Goal: Task Accomplishment & Management: Manage account settings

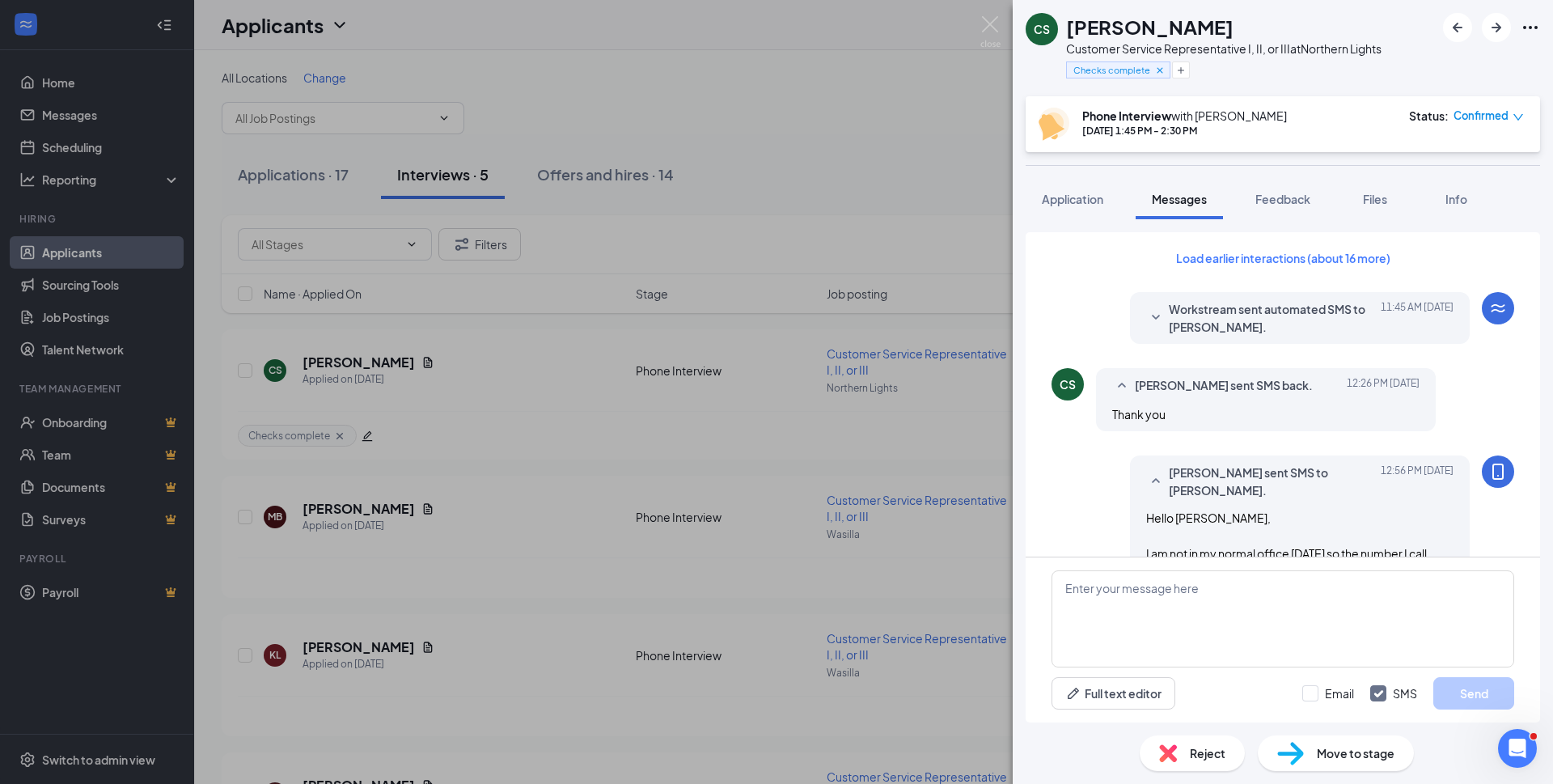
scroll to position [913, 0]
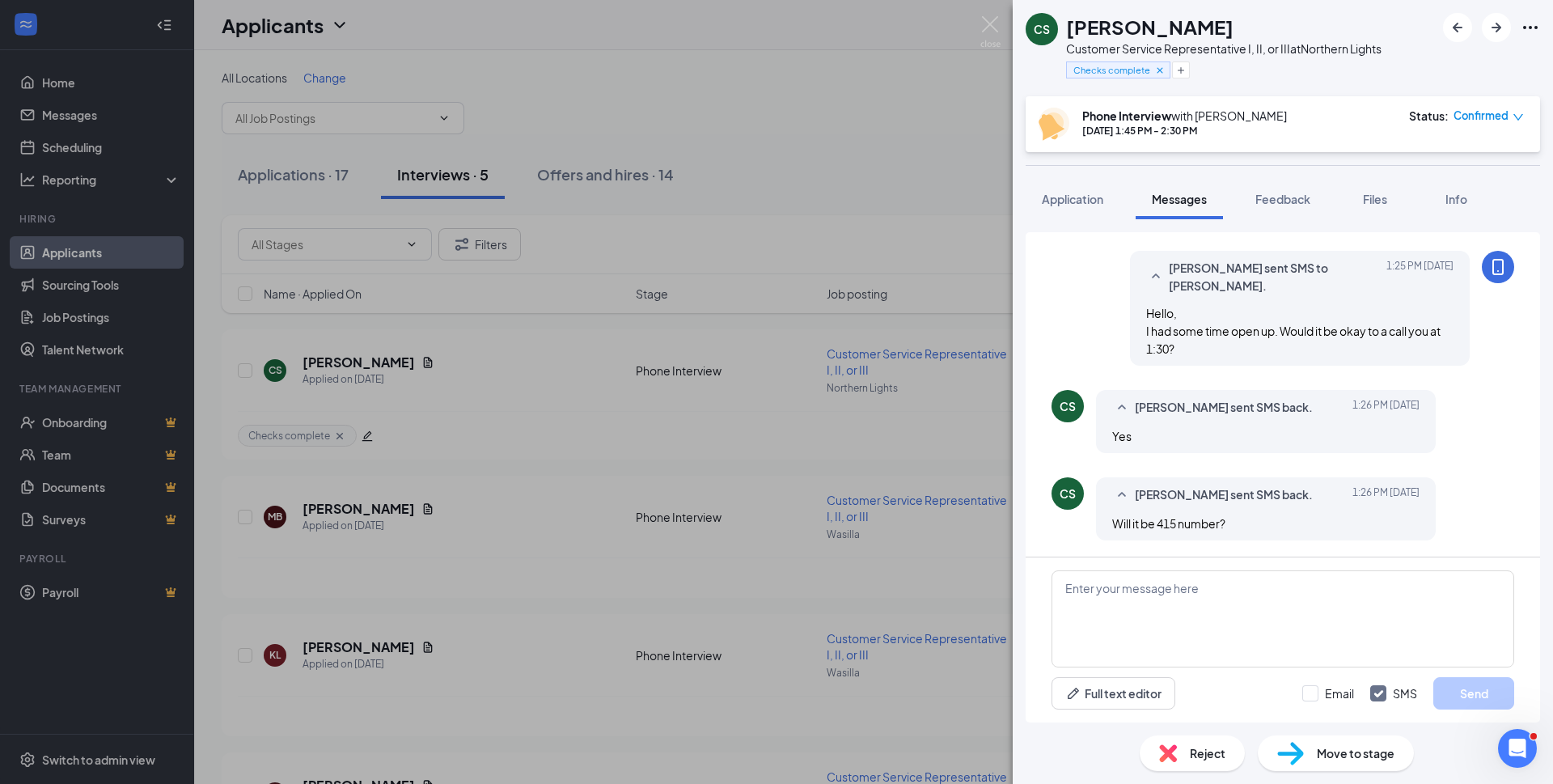
drag, startPoint x: 1302, startPoint y: 31, endPoint x: 1065, endPoint y: 32, distance: 237.0
click at [1065, 32] on div "CS [PERSON_NAME] Customer Service Representative I, II, or III at Northern Ligh…" at bounding box center [1204, 48] width 356 height 71
copy h1 "[PERSON_NAME]"
click at [1344, 752] on span "Move to stage" at bounding box center [1355, 753] width 78 height 18
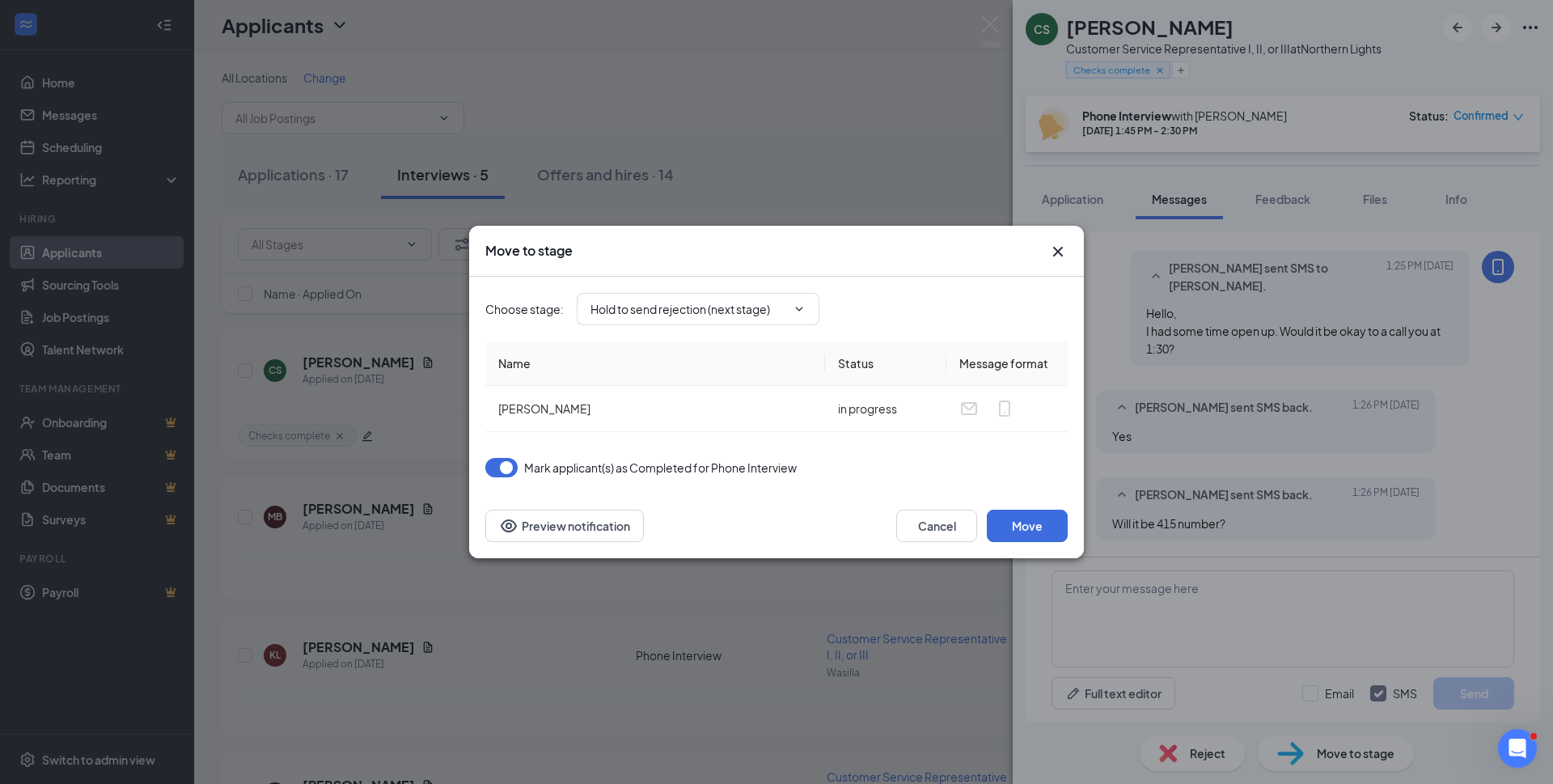
click at [763, 312] on input "Hold to send rejection (next stage)" at bounding box center [688, 309] width 196 height 18
click at [671, 484] on div "Manager Review" at bounding box center [648, 481] width 88 height 18
type input "Manager Review"
click at [1033, 527] on button "Move" at bounding box center [1027, 525] width 81 height 32
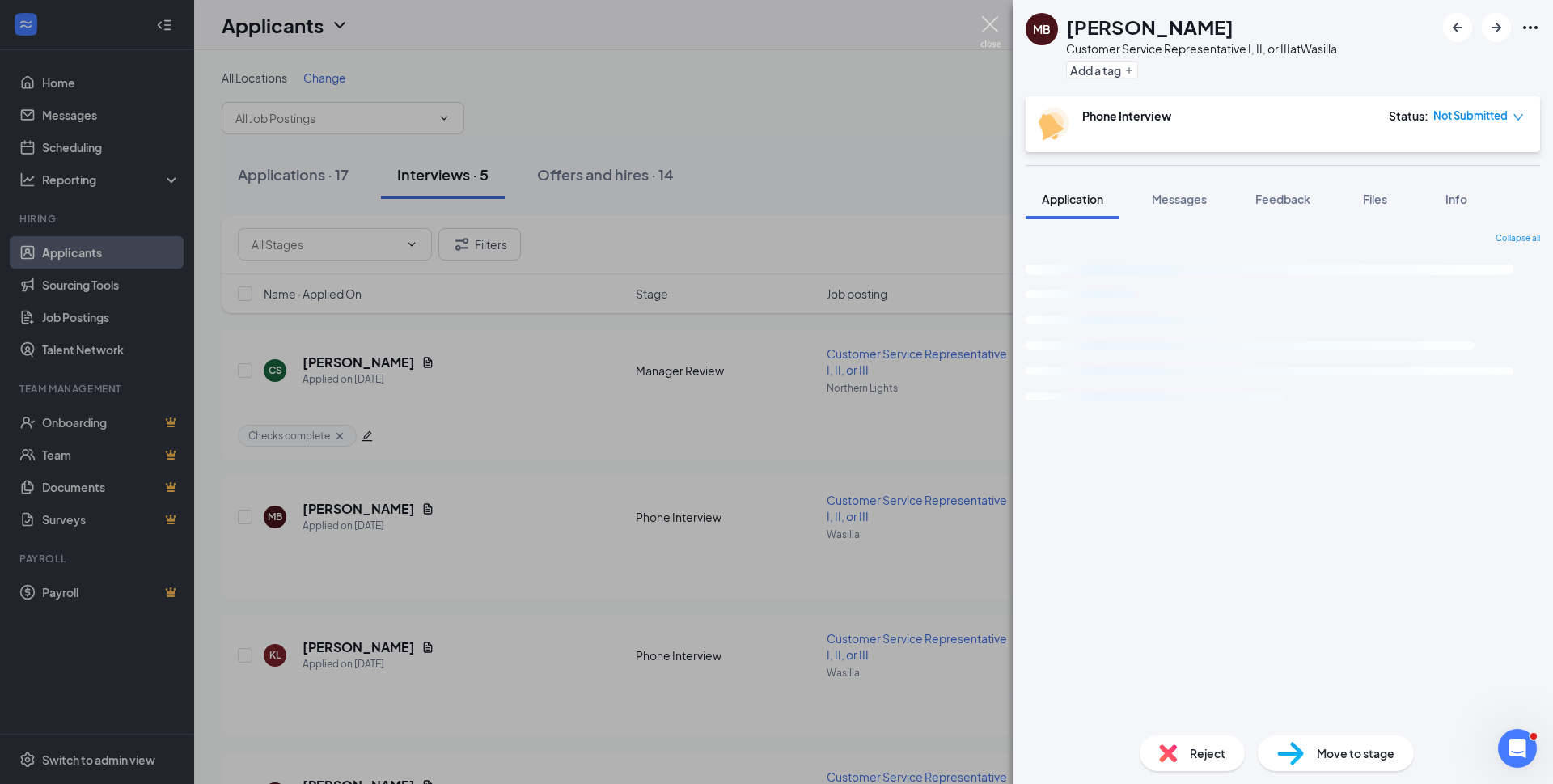
click at [990, 24] on img at bounding box center [990, 32] width 20 height 32
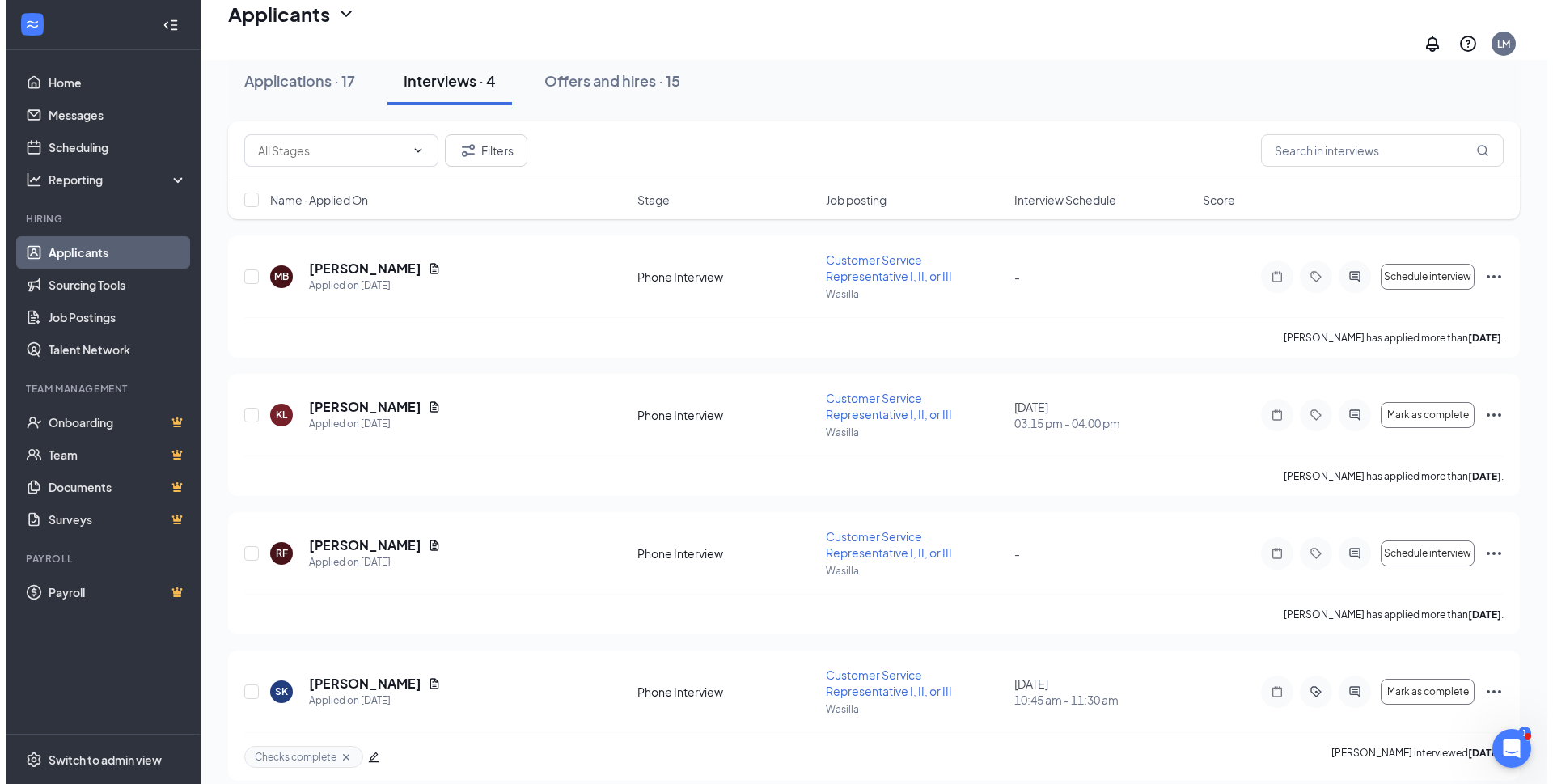
scroll to position [110, 0]
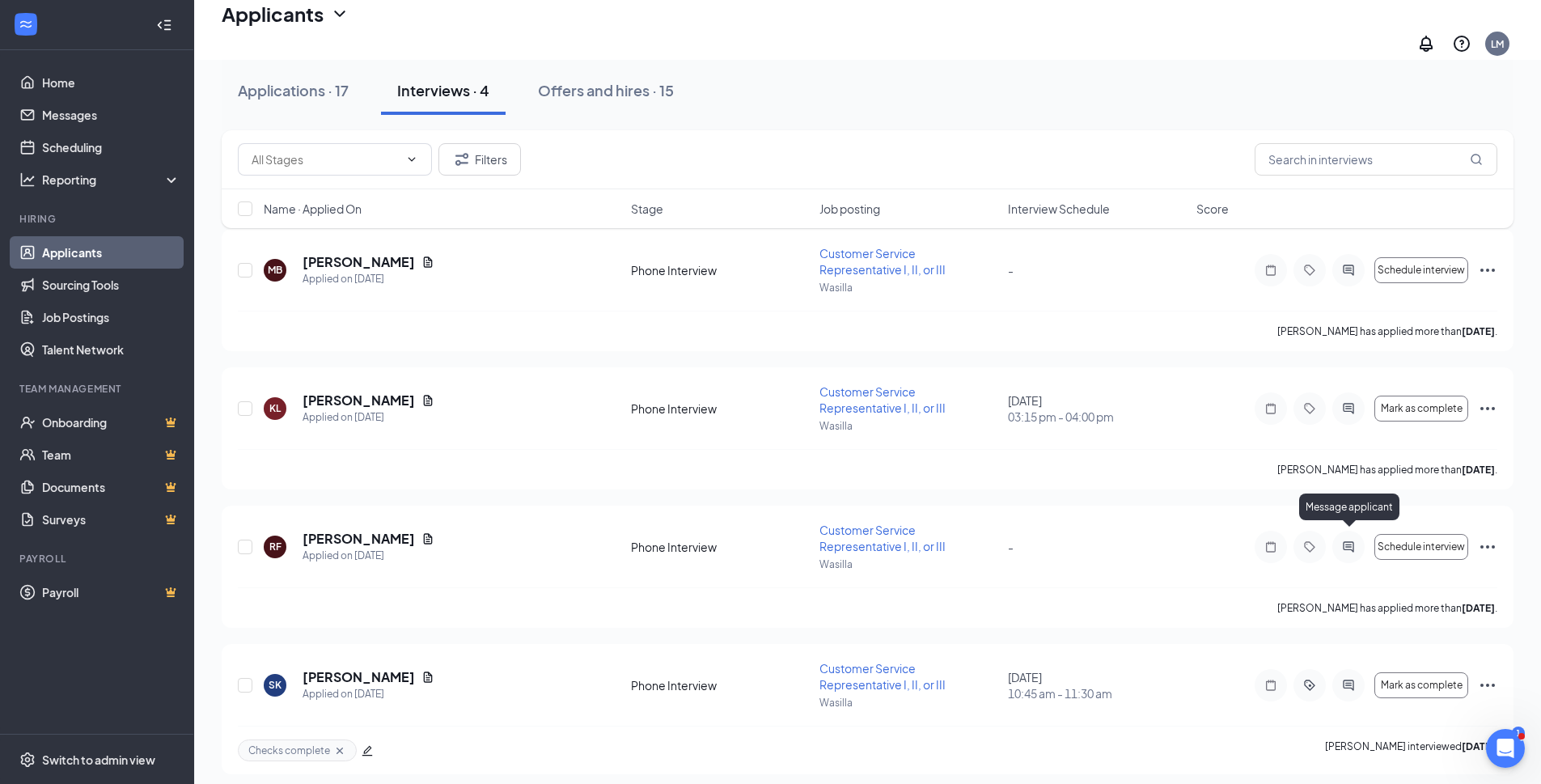
click at [1349, 541] on icon "ActiveChat" at bounding box center [1348, 546] width 10 height 10
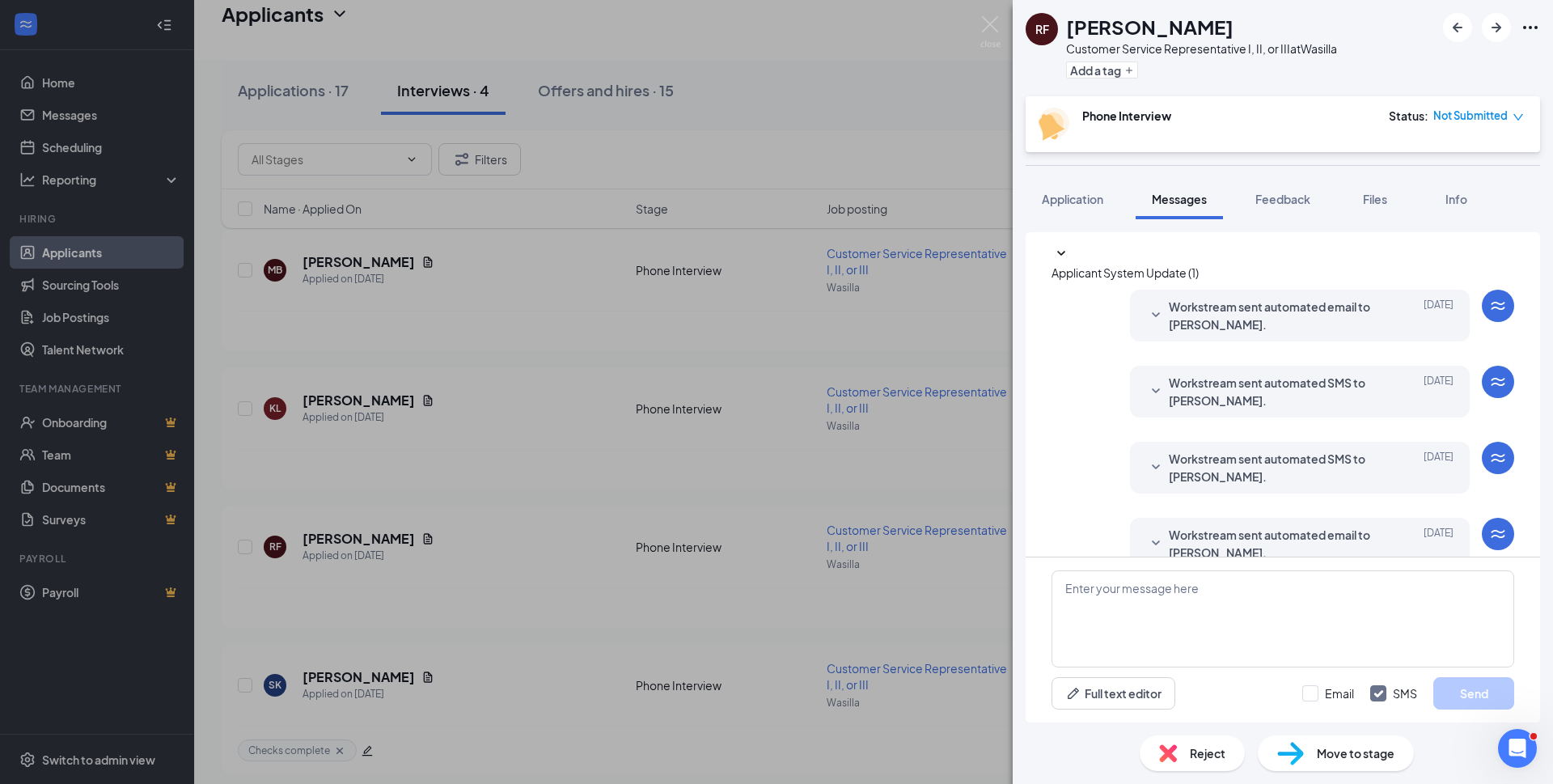
scroll to position [226, 0]
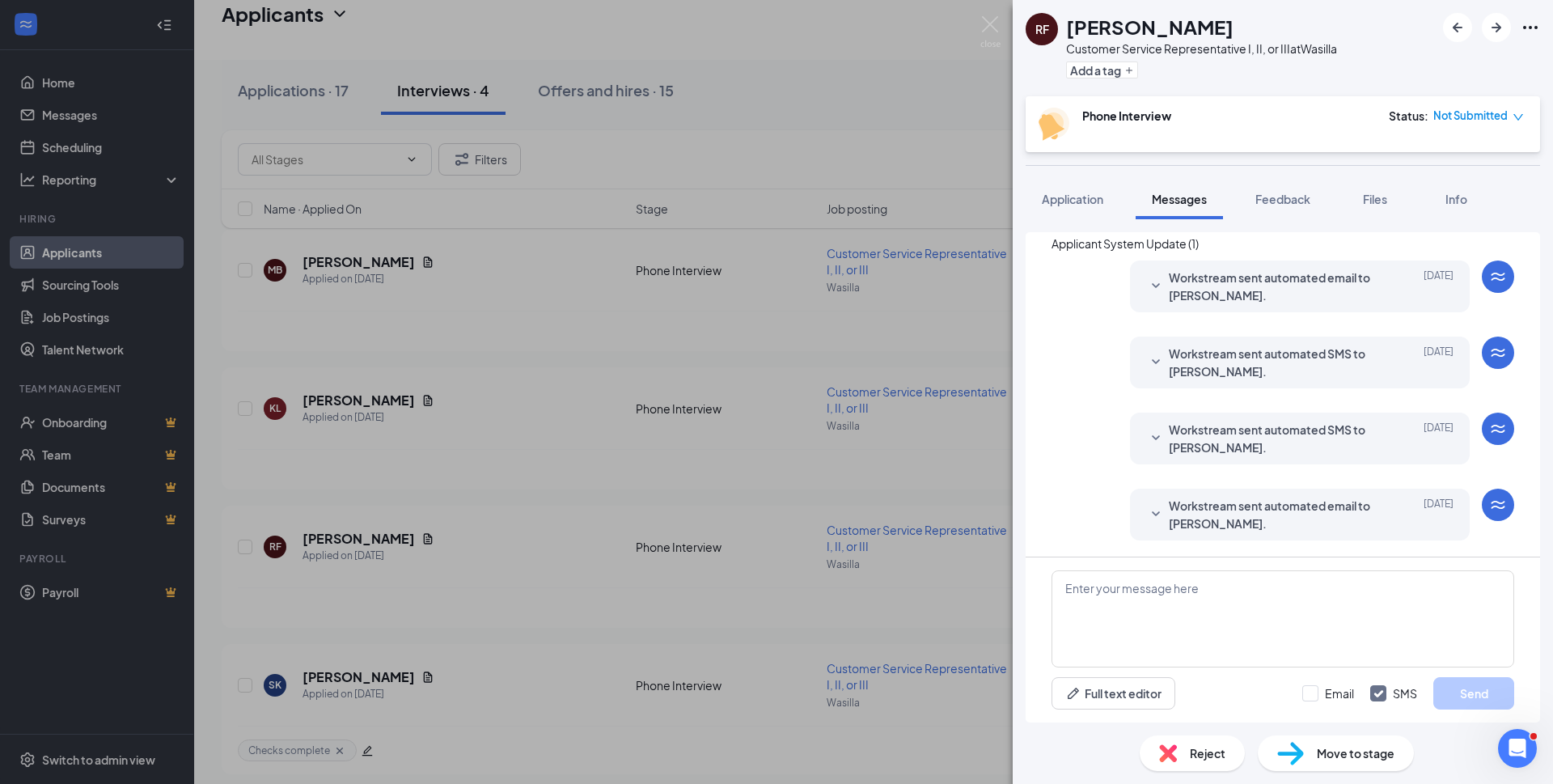
click at [1252, 504] on span "Workstream sent automated email to [PERSON_NAME]." at bounding box center [1274, 515] width 212 height 36
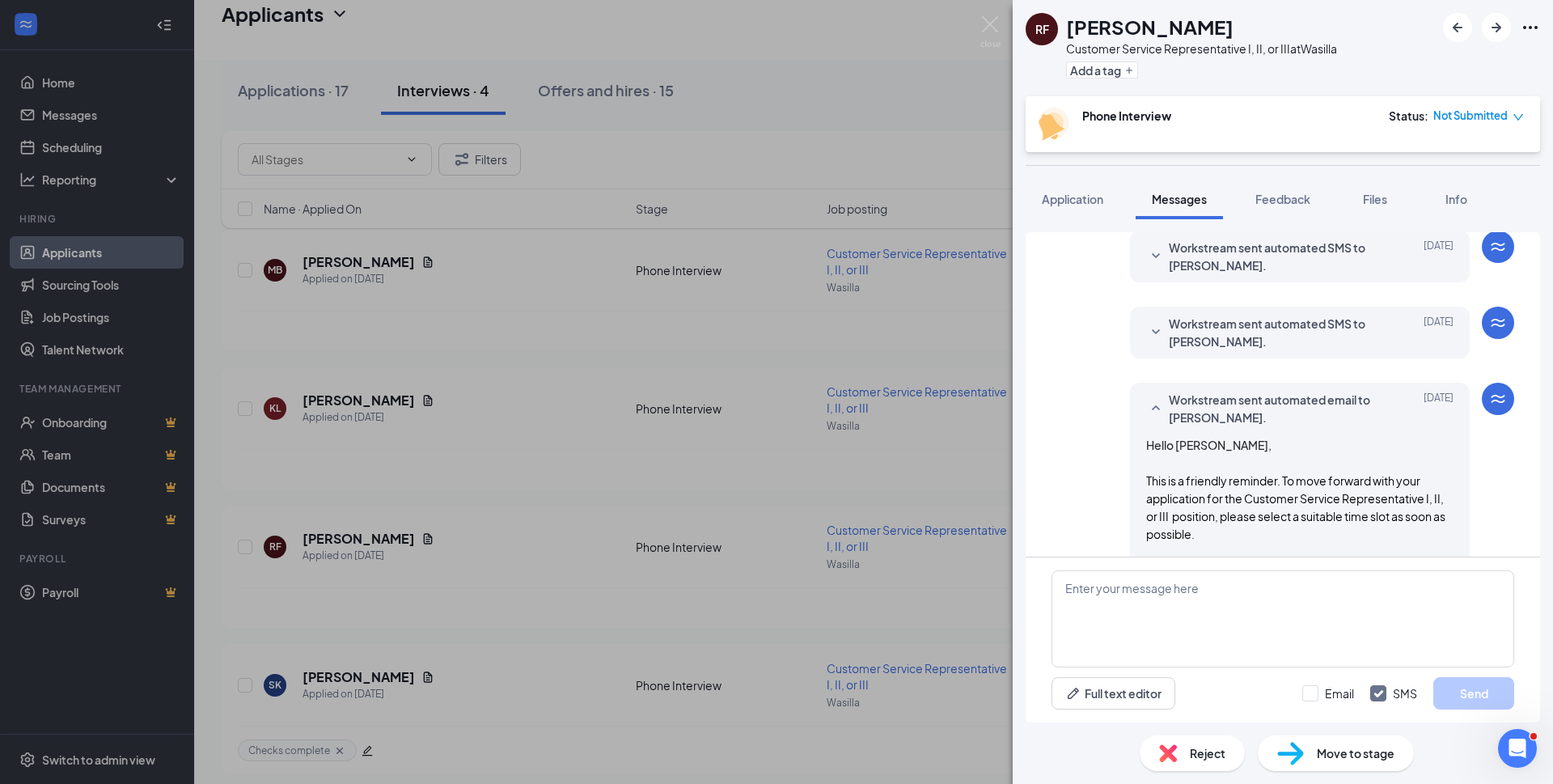
scroll to position [467, 0]
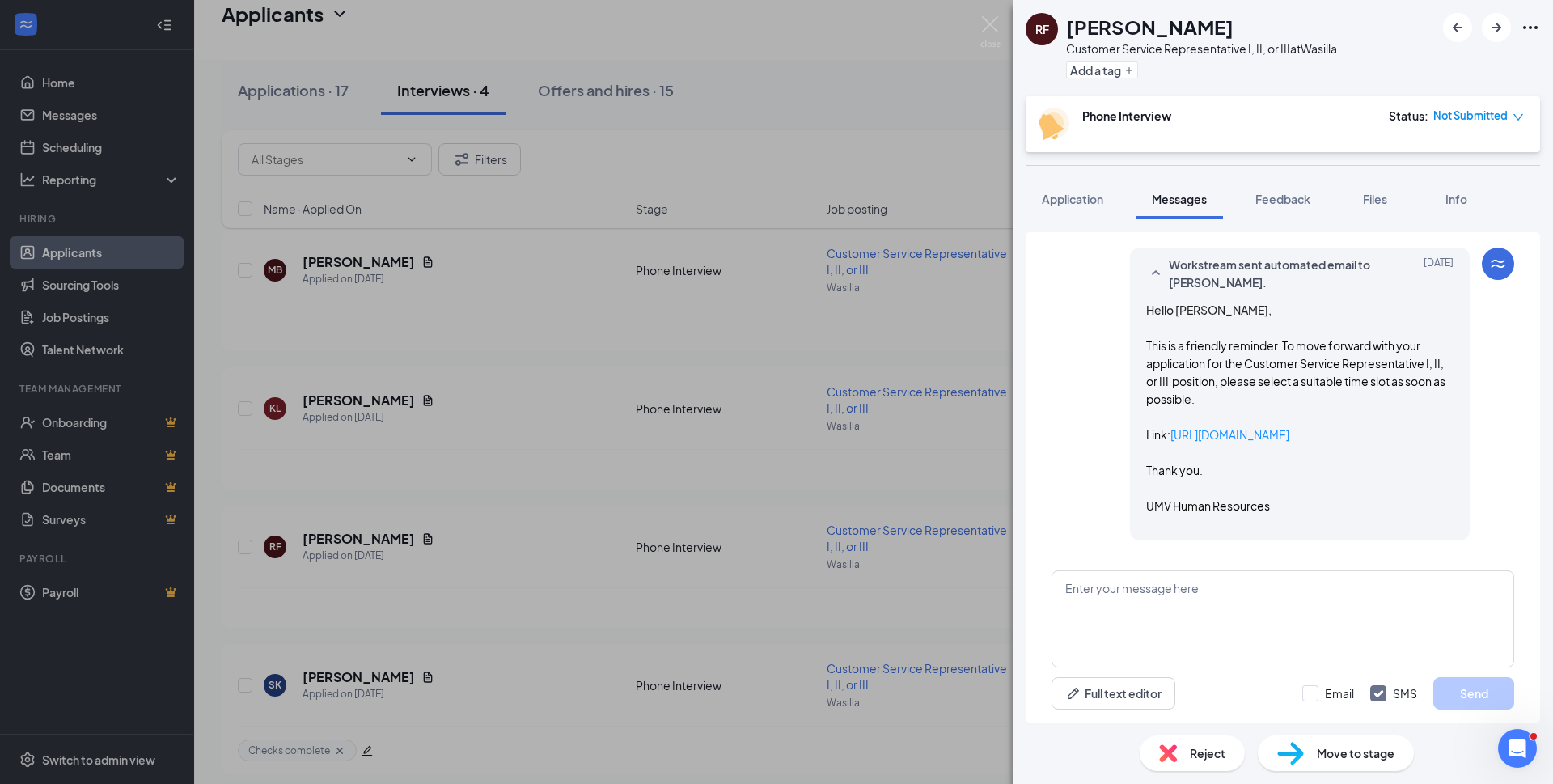
click at [1195, 755] on span "Reject" at bounding box center [1208, 753] width 36 height 18
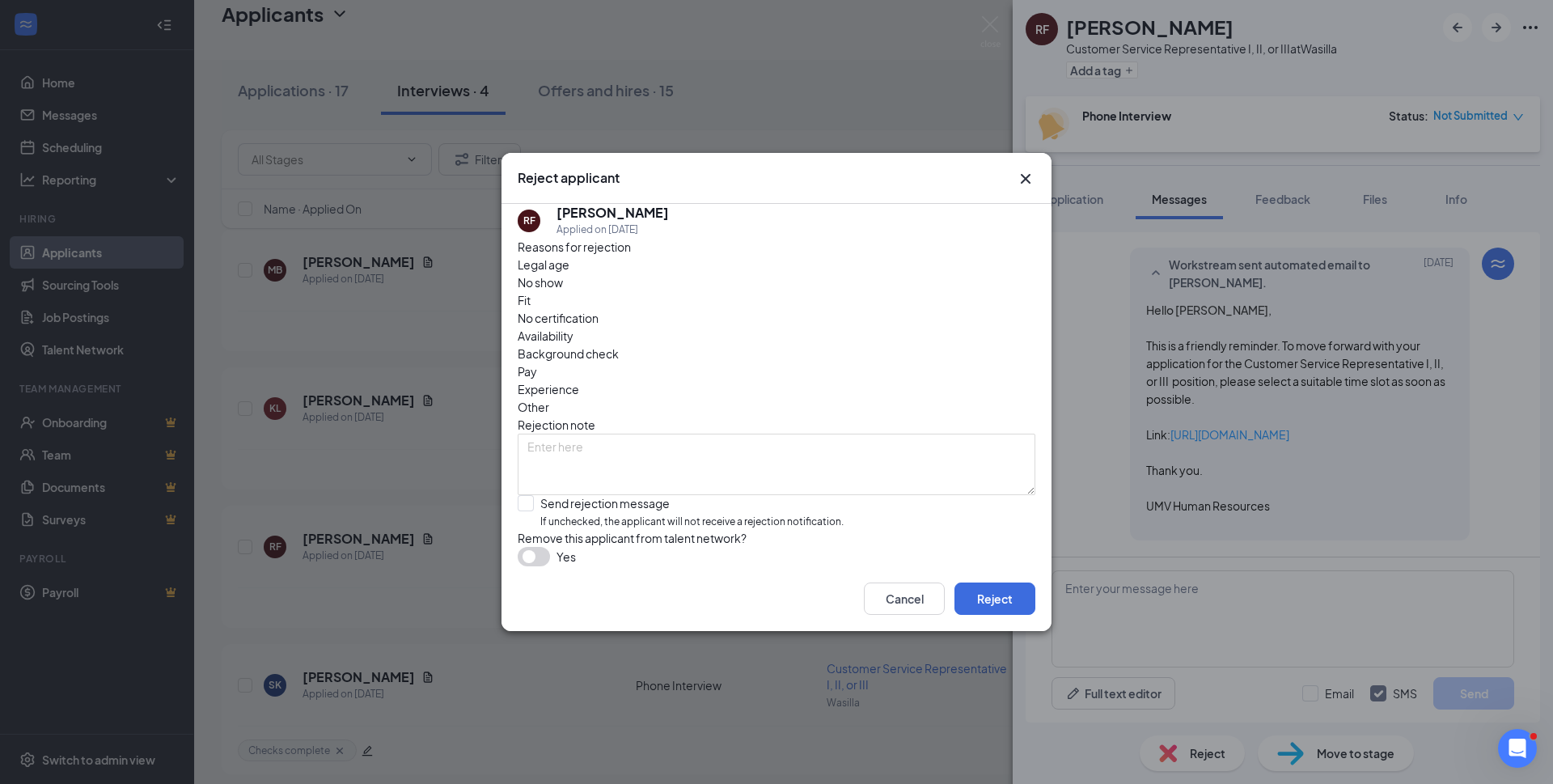
click at [550, 398] on span "Other" at bounding box center [534, 407] width 32 height 18
click at [611, 434] on textarea at bounding box center [776, 464] width 518 height 61
type textarea "Unresponsive."
click at [999, 613] on button "Reject" at bounding box center [995, 599] width 81 height 32
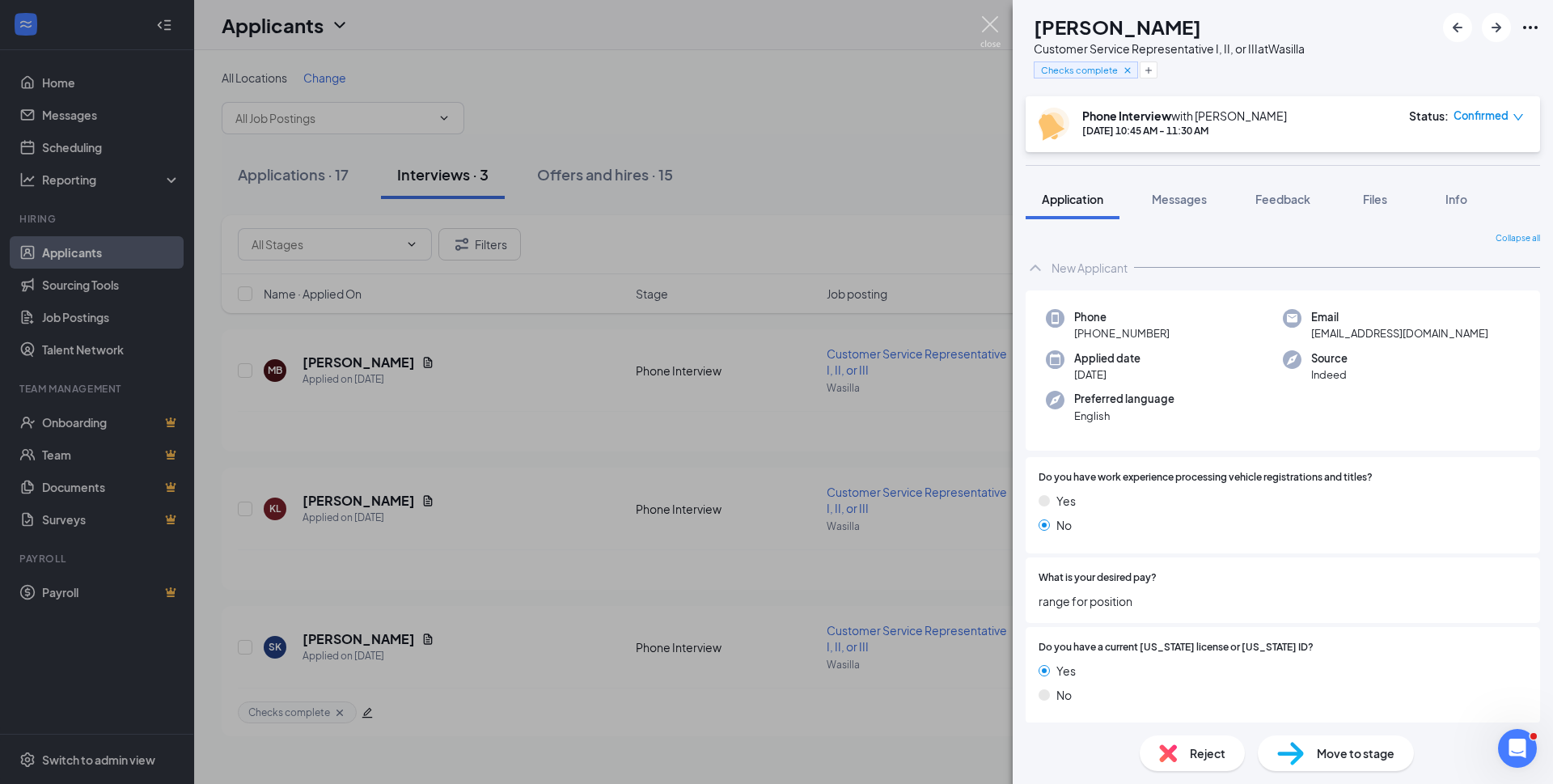
click at [999, 22] on img at bounding box center [990, 32] width 20 height 32
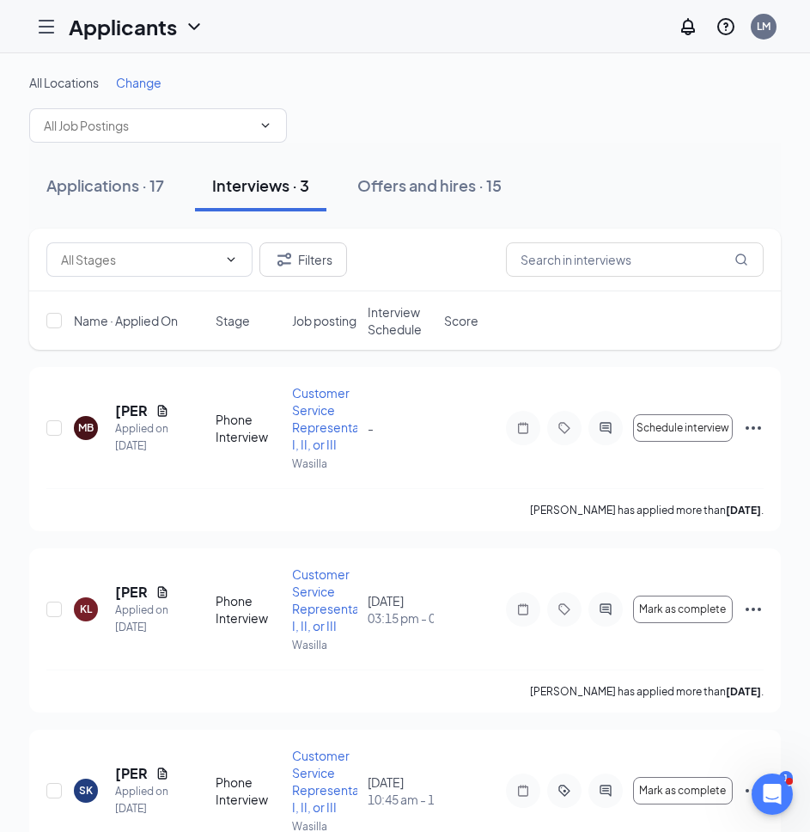
click at [421, 187] on div "Offers and hires · 15" at bounding box center [430, 184] width 144 height 21
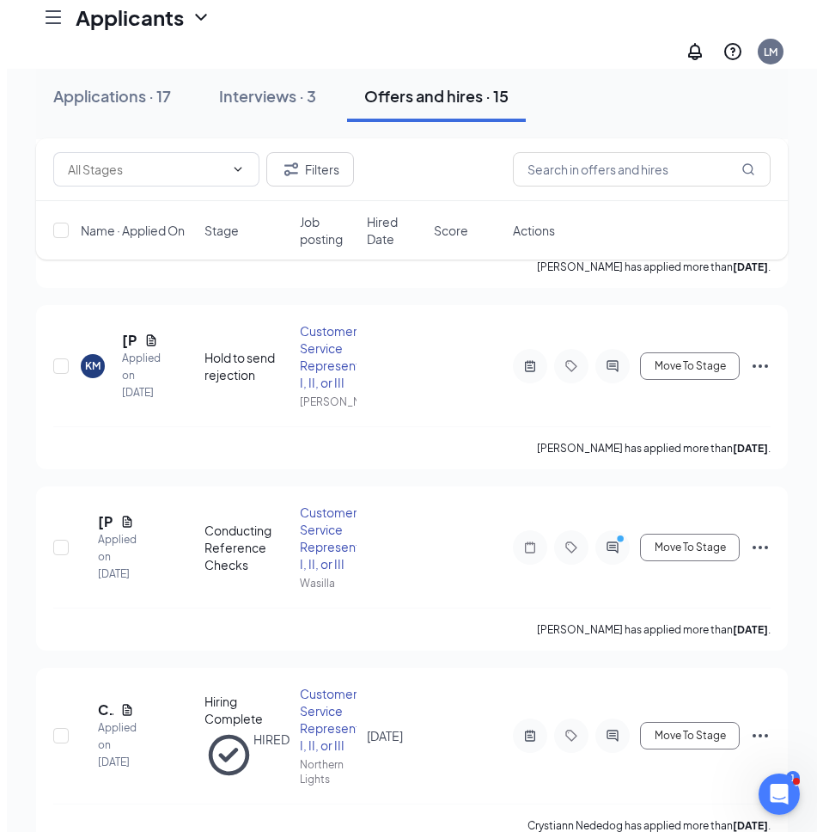
scroll to position [516, 0]
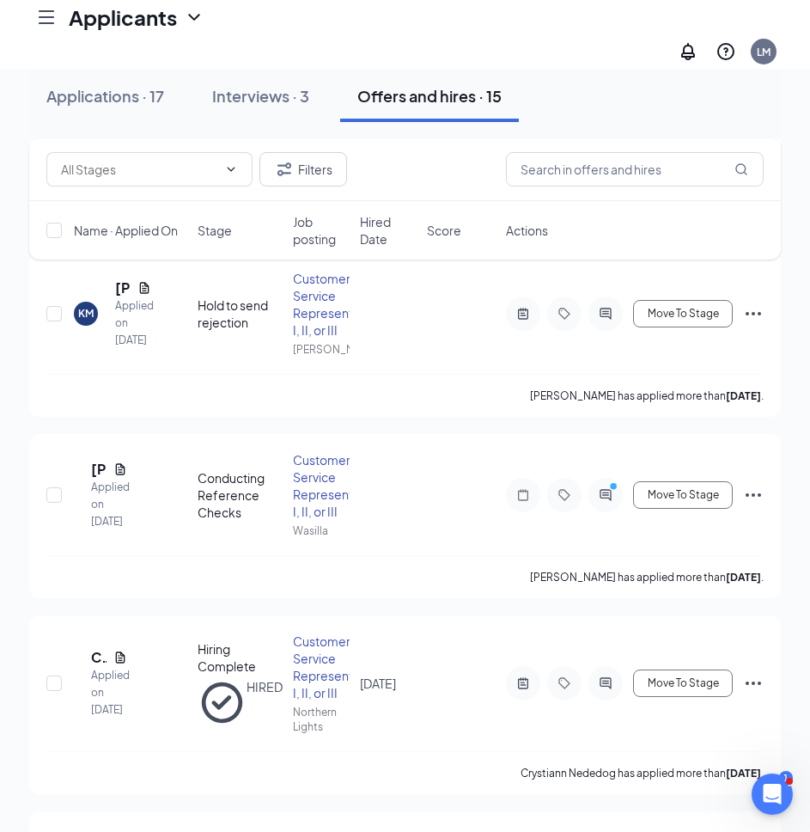
click at [82, 487] on div "SC" at bounding box center [74, 494] width 15 height 15
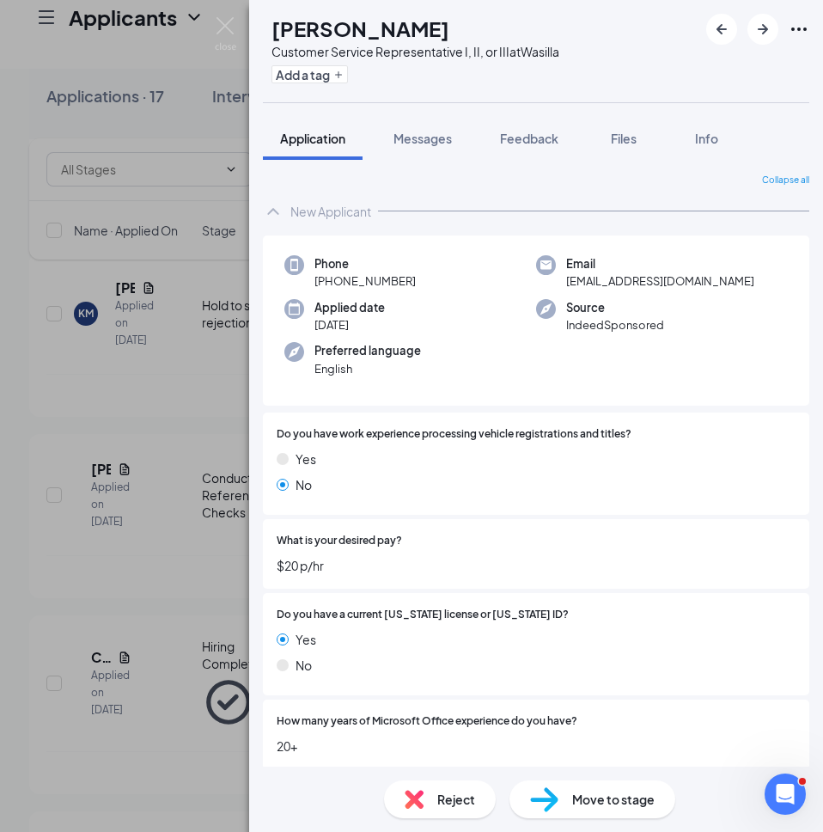
click at [418, 137] on span "Messages" at bounding box center [423, 138] width 58 height 15
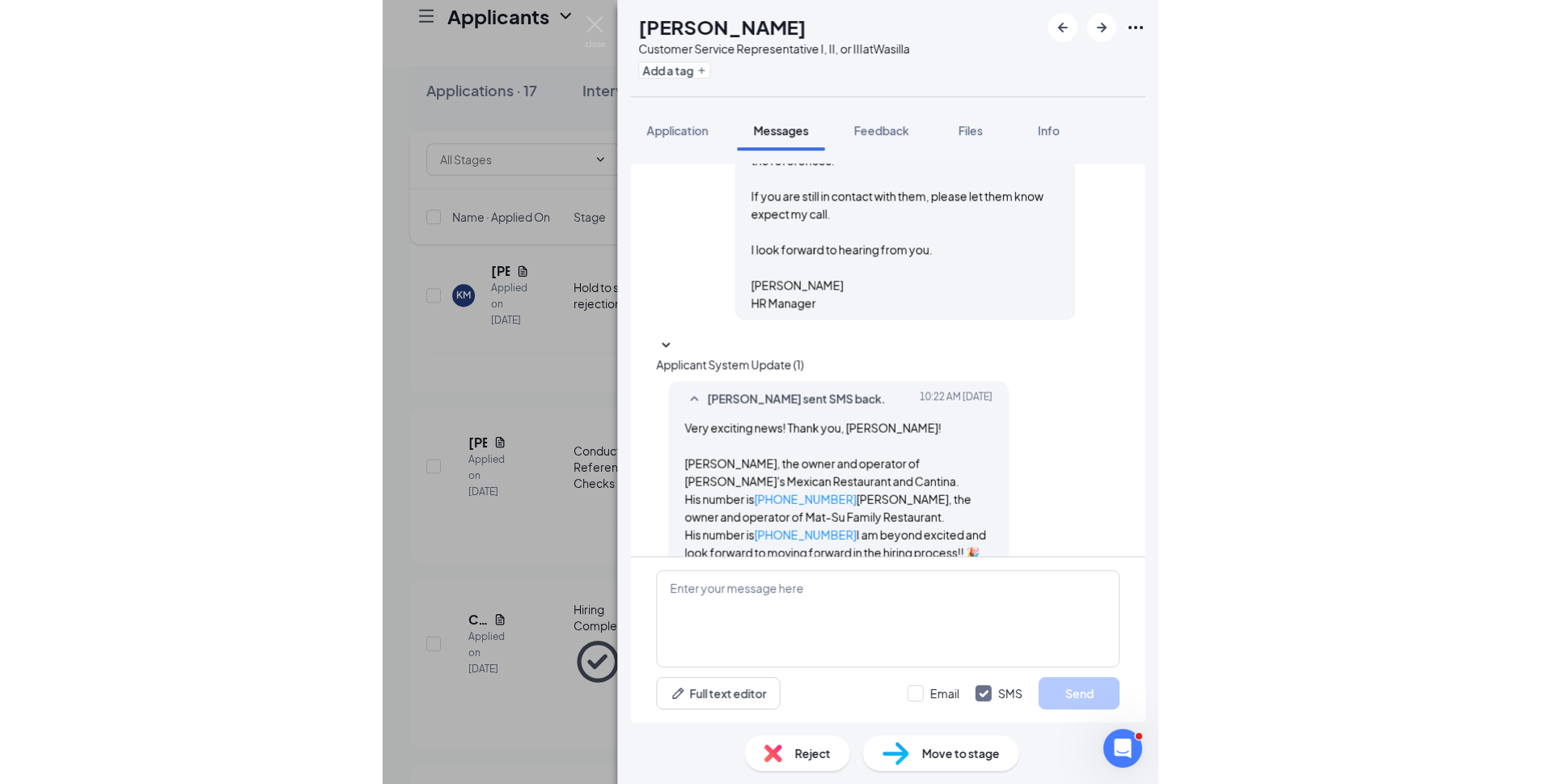
scroll to position [2447, 0]
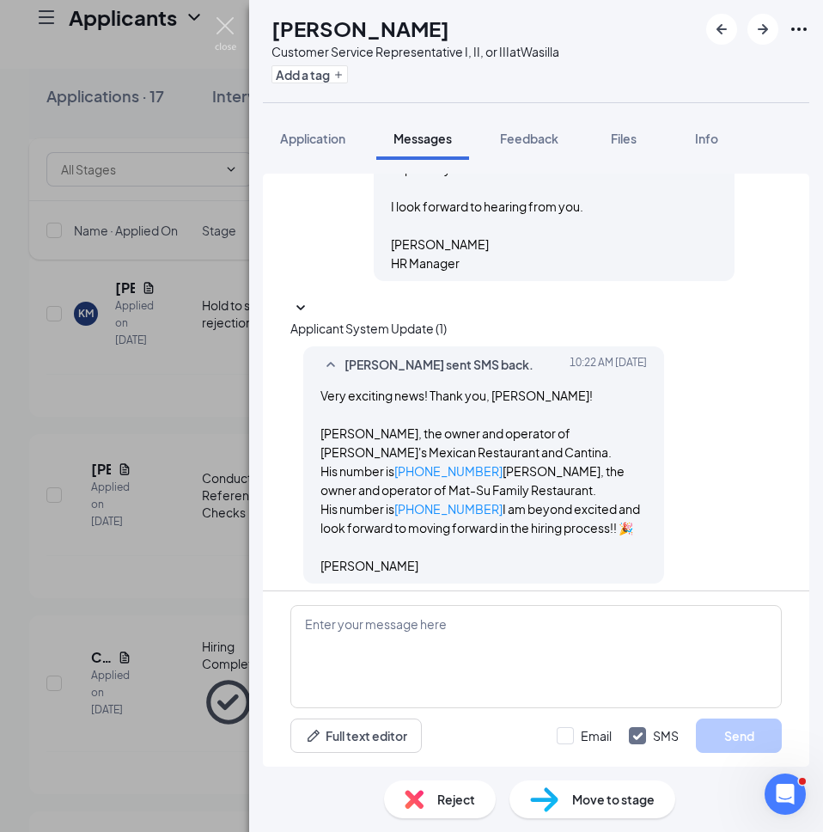
click at [218, 21] on img at bounding box center [225, 34] width 21 height 34
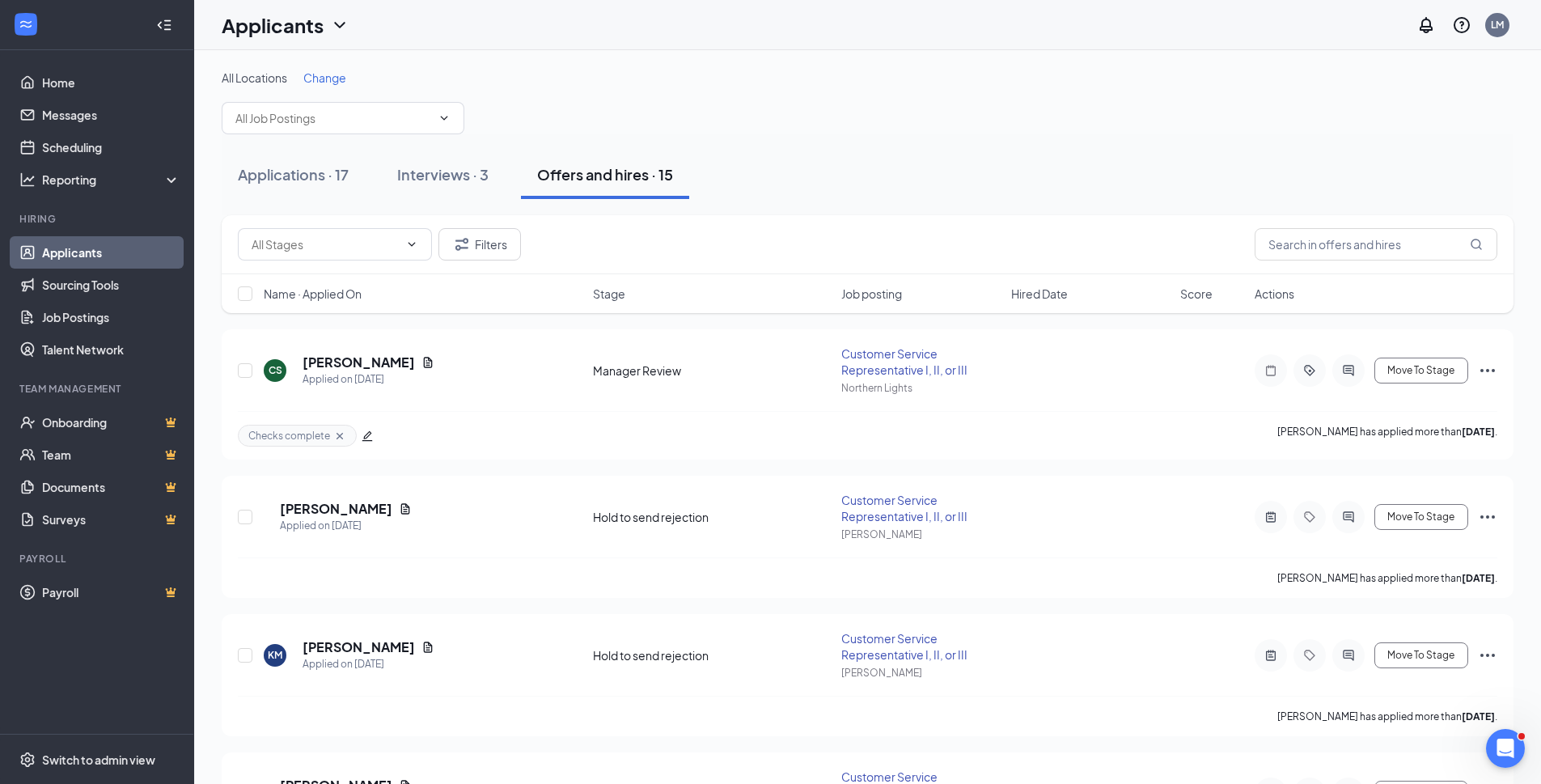
click at [71, 247] on link "Applicants" at bounding box center [111, 252] width 138 height 32
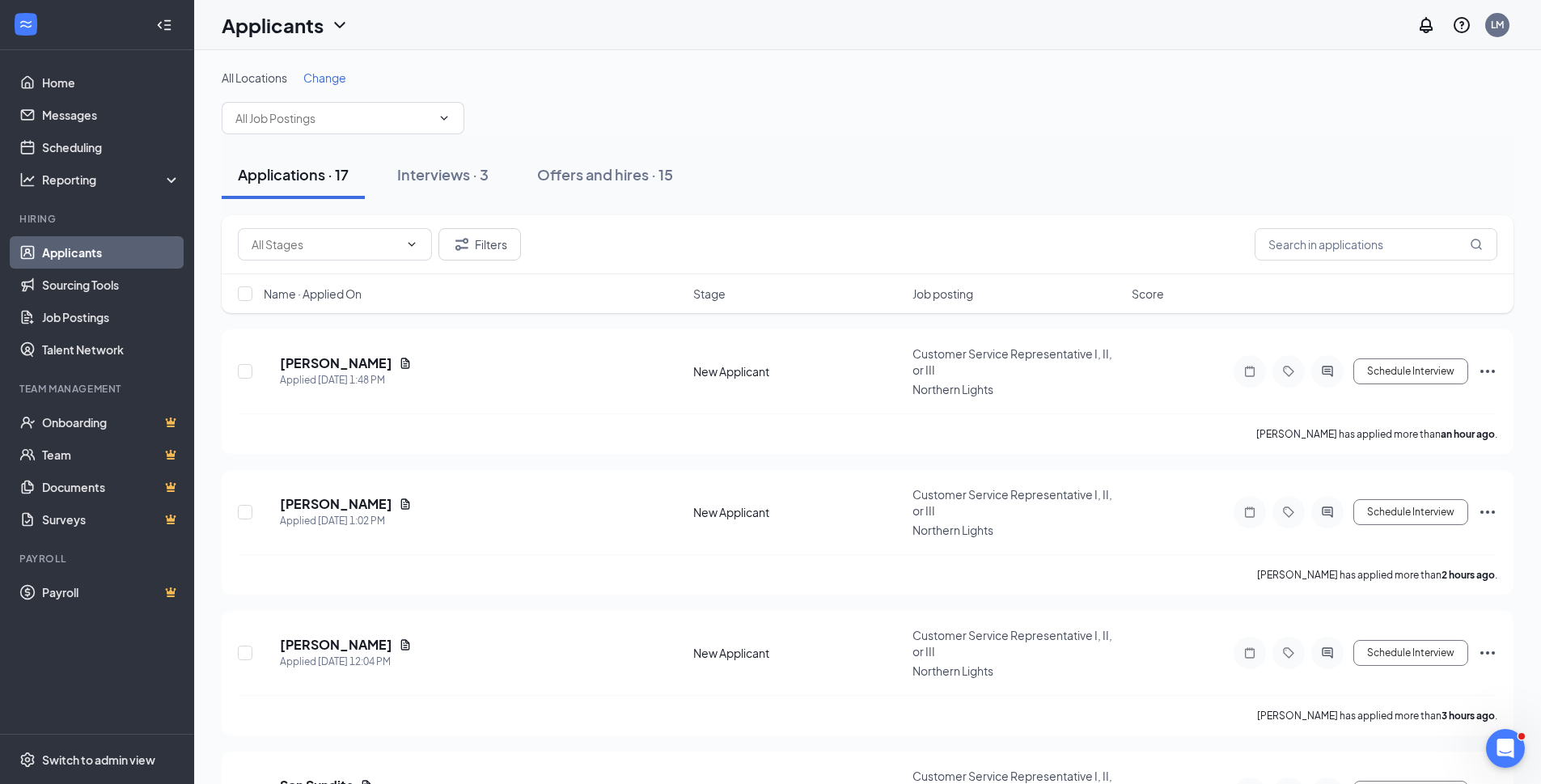
click at [301, 121] on input "text" at bounding box center [333, 118] width 196 height 18
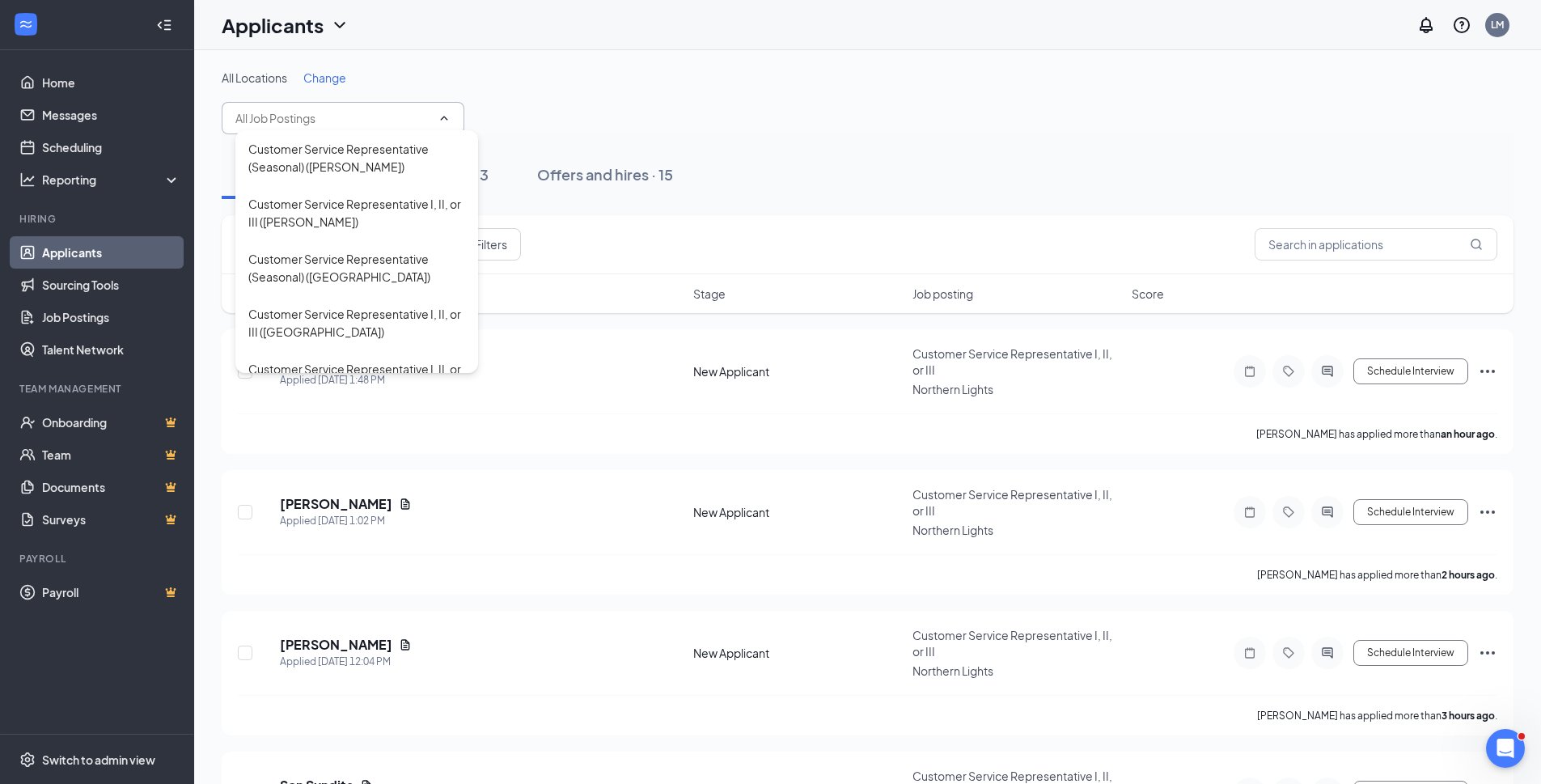
scroll to position [81, 0]
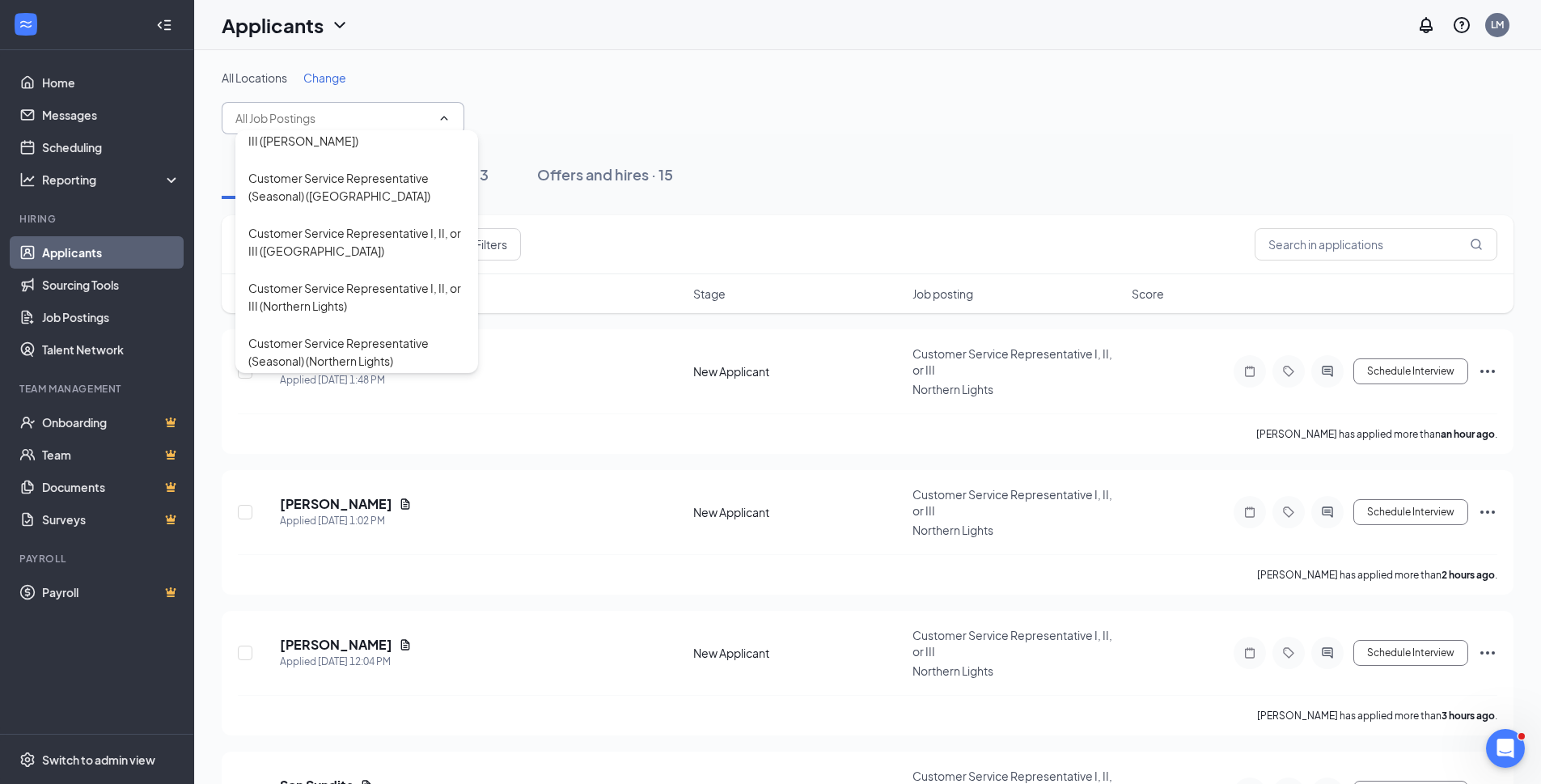
click at [319, 302] on div "Customer Service Representative I, II, or III (Northern Lights)" at bounding box center [357, 296] width 217 height 36
type input "Customer Service Representative I, II, or III (Northern Lights)"
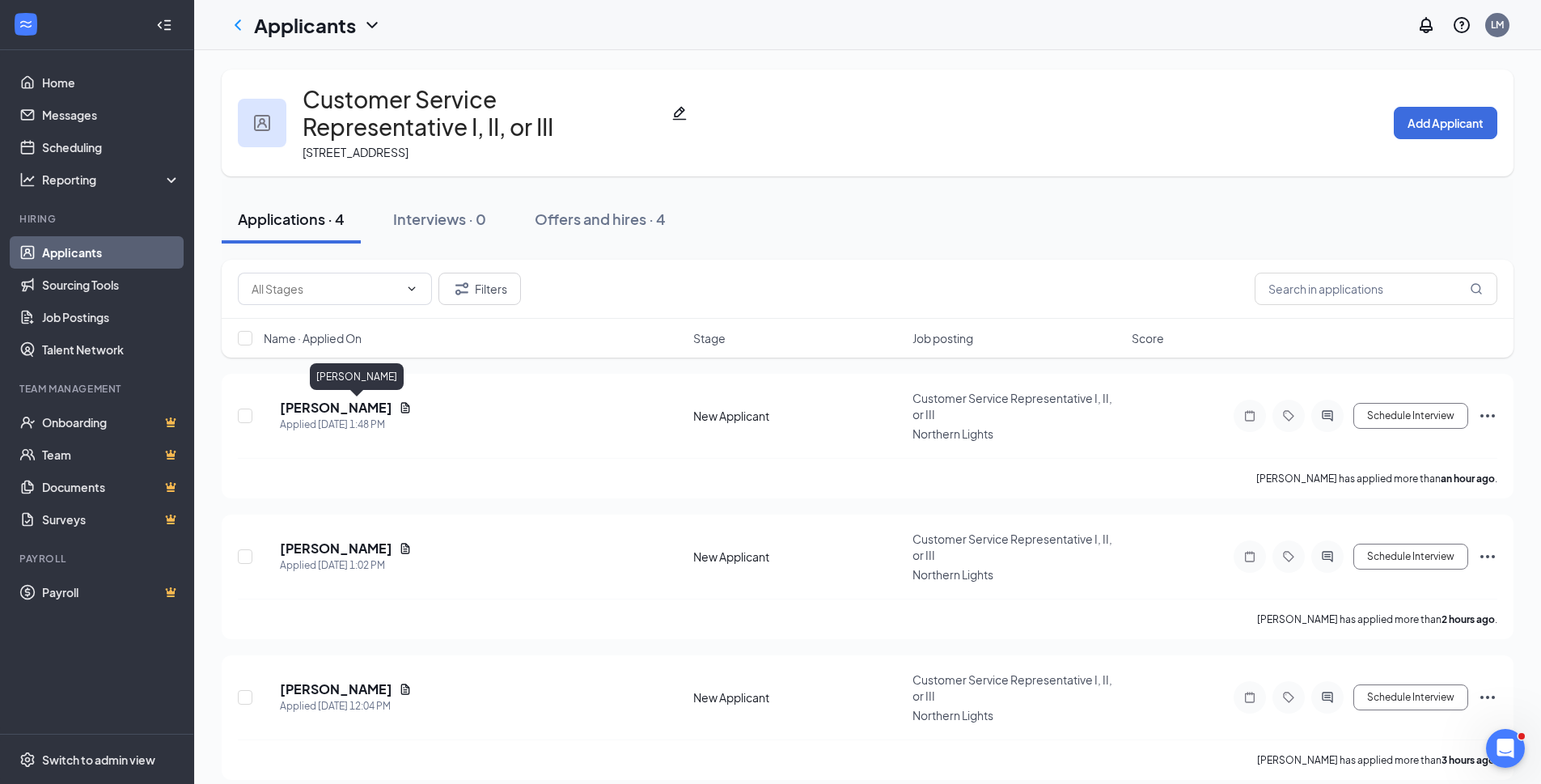
click at [361, 411] on h5 "[PERSON_NAME]" at bounding box center [335, 408] width 112 height 18
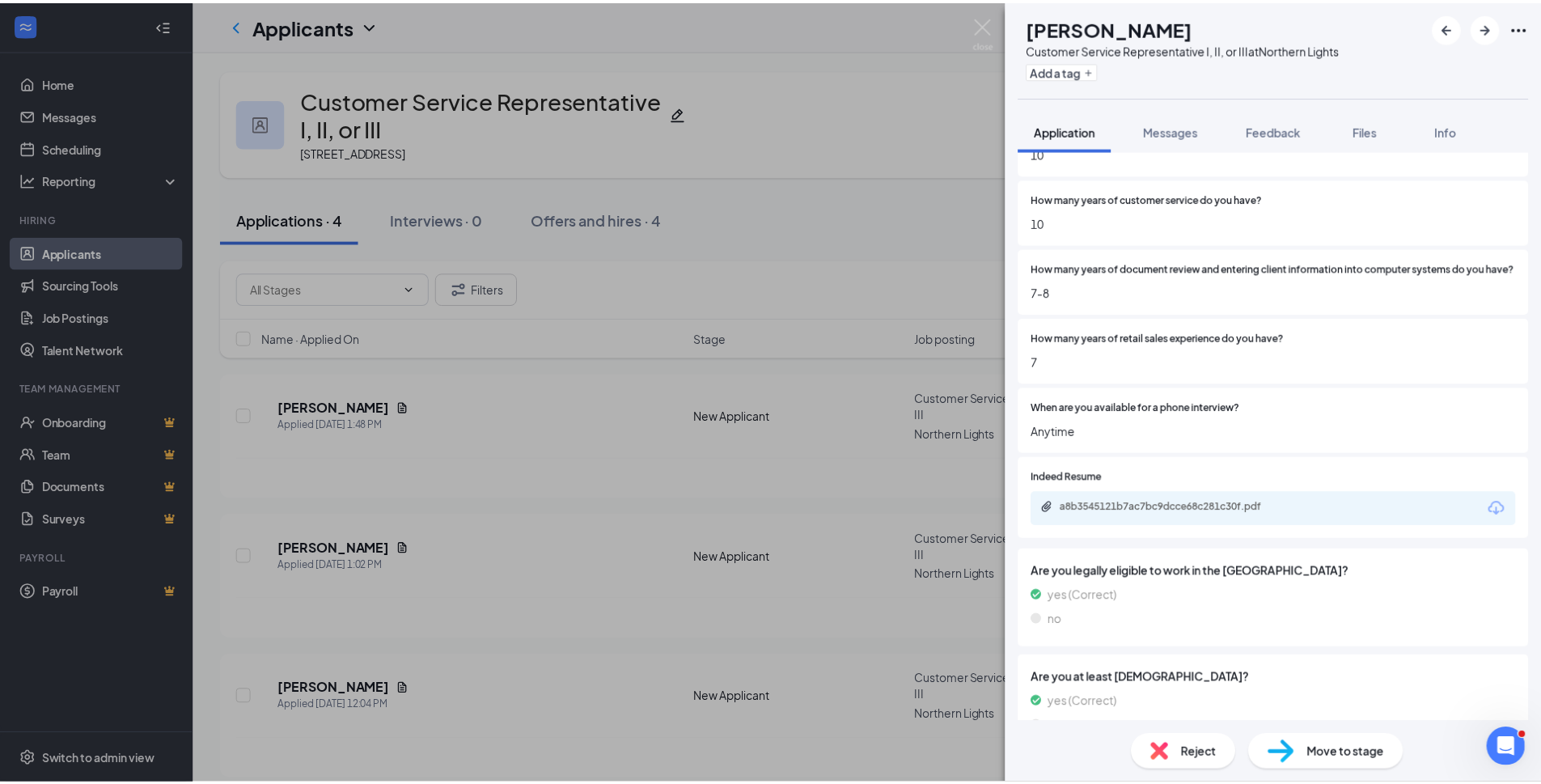
scroll to position [648, 0]
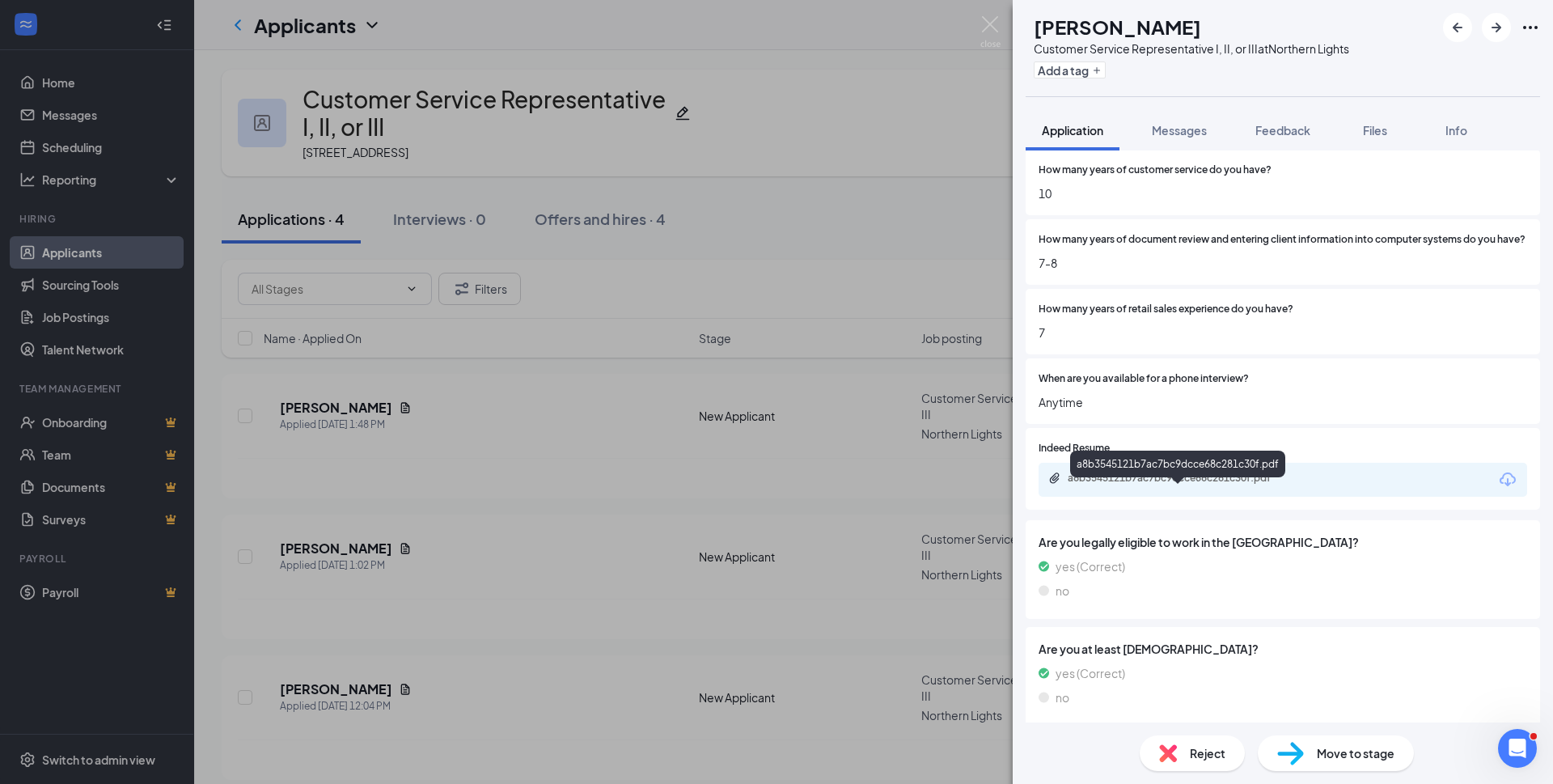
click at [1163, 485] on div "a8b3545121b7ac7bc9dcce68c281c30f.pdf" at bounding box center [1180, 478] width 227 height 13
click at [986, 26] on img at bounding box center [990, 32] width 20 height 32
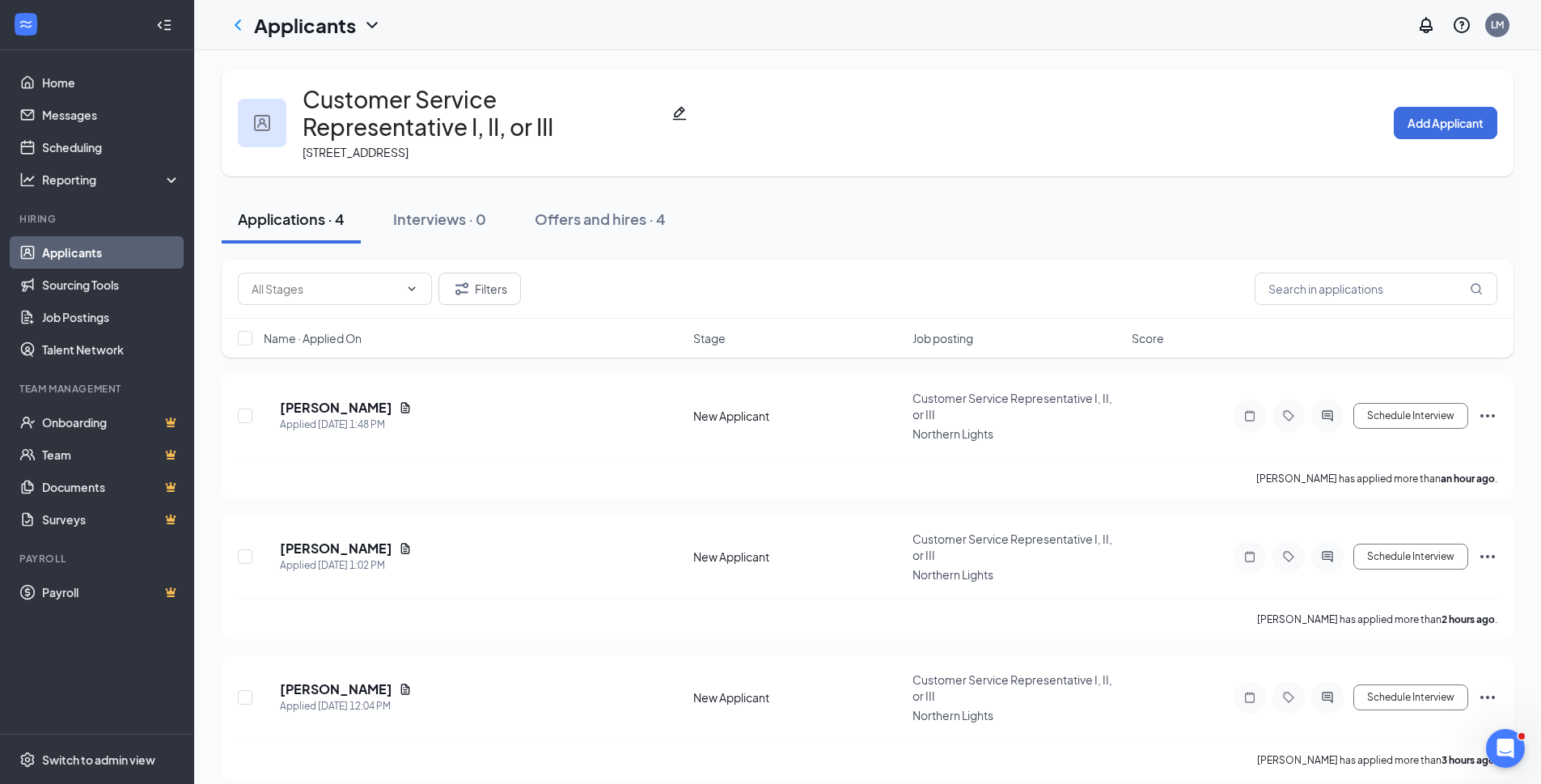
click at [562, 217] on div "Offers and hires · 4" at bounding box center [600, 218] width 131 height 20
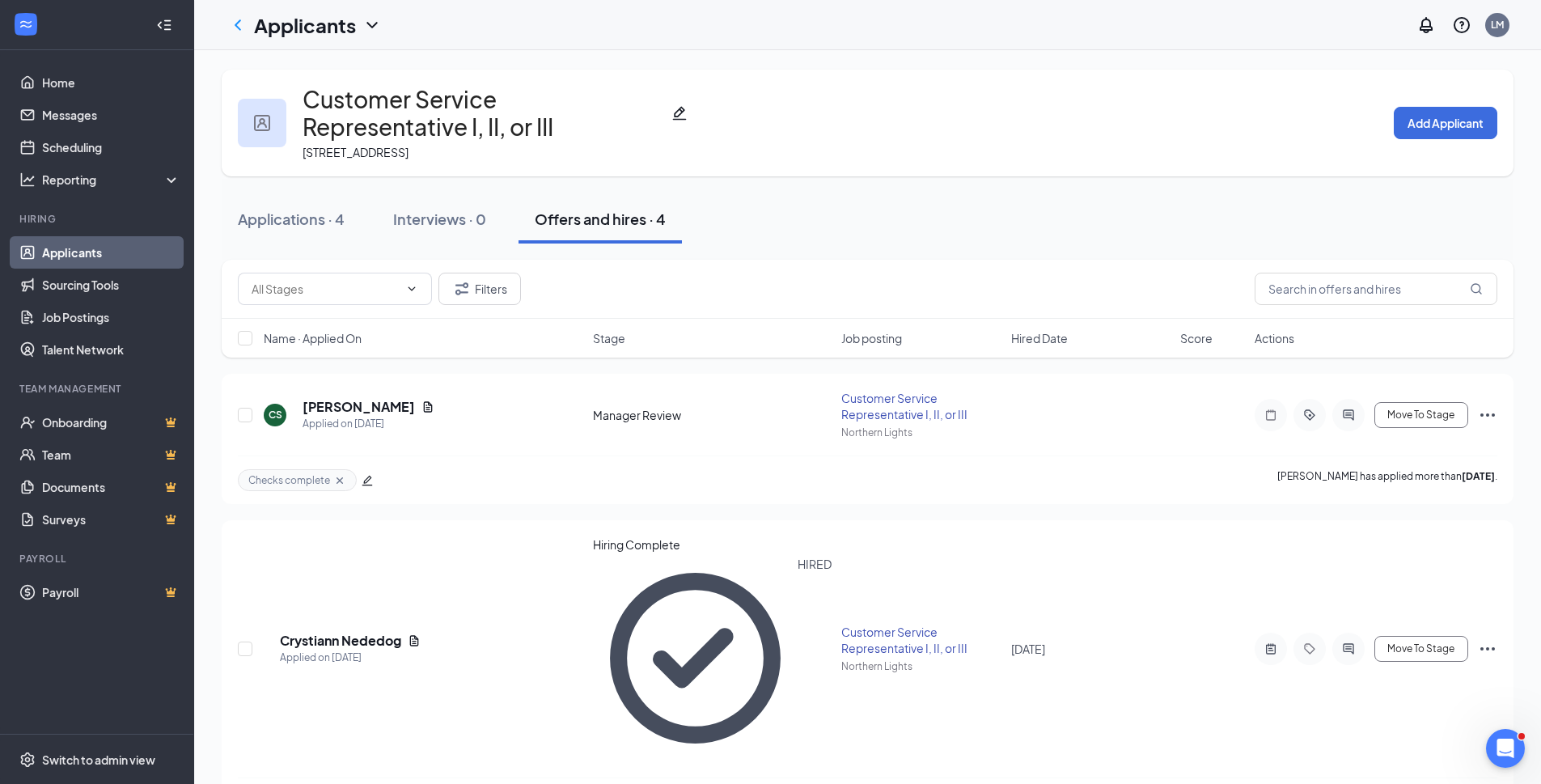
click at [70, 258] on link "Applicants" at bounding box center [111, 252] width 138 height 32
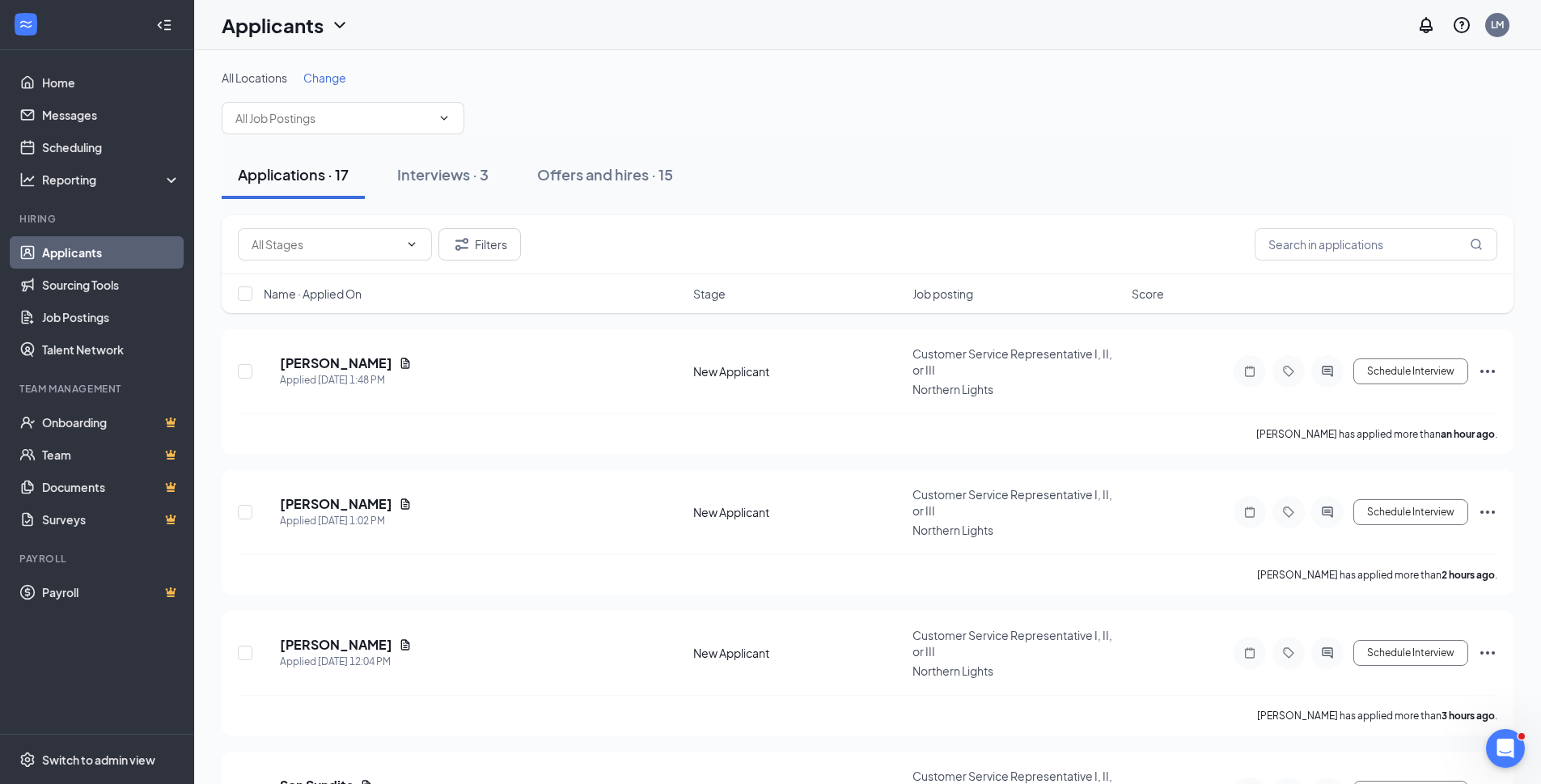
click at [584, 169] on div "Offers and hires · 15" at bounding box center [605, 173] width 136 height 20
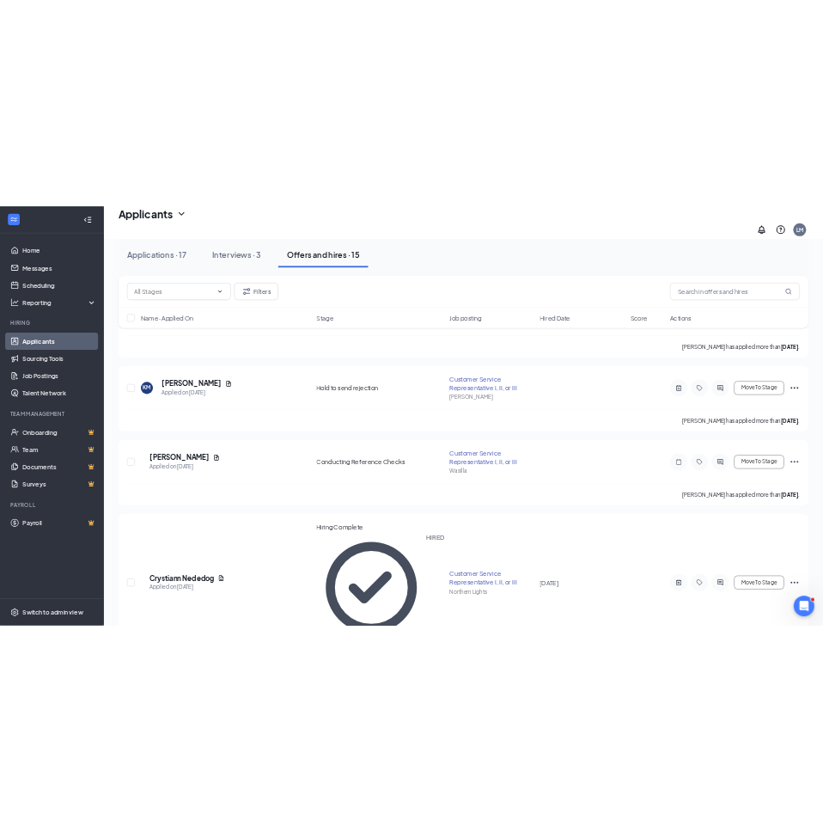
scroll to position [430, 0]
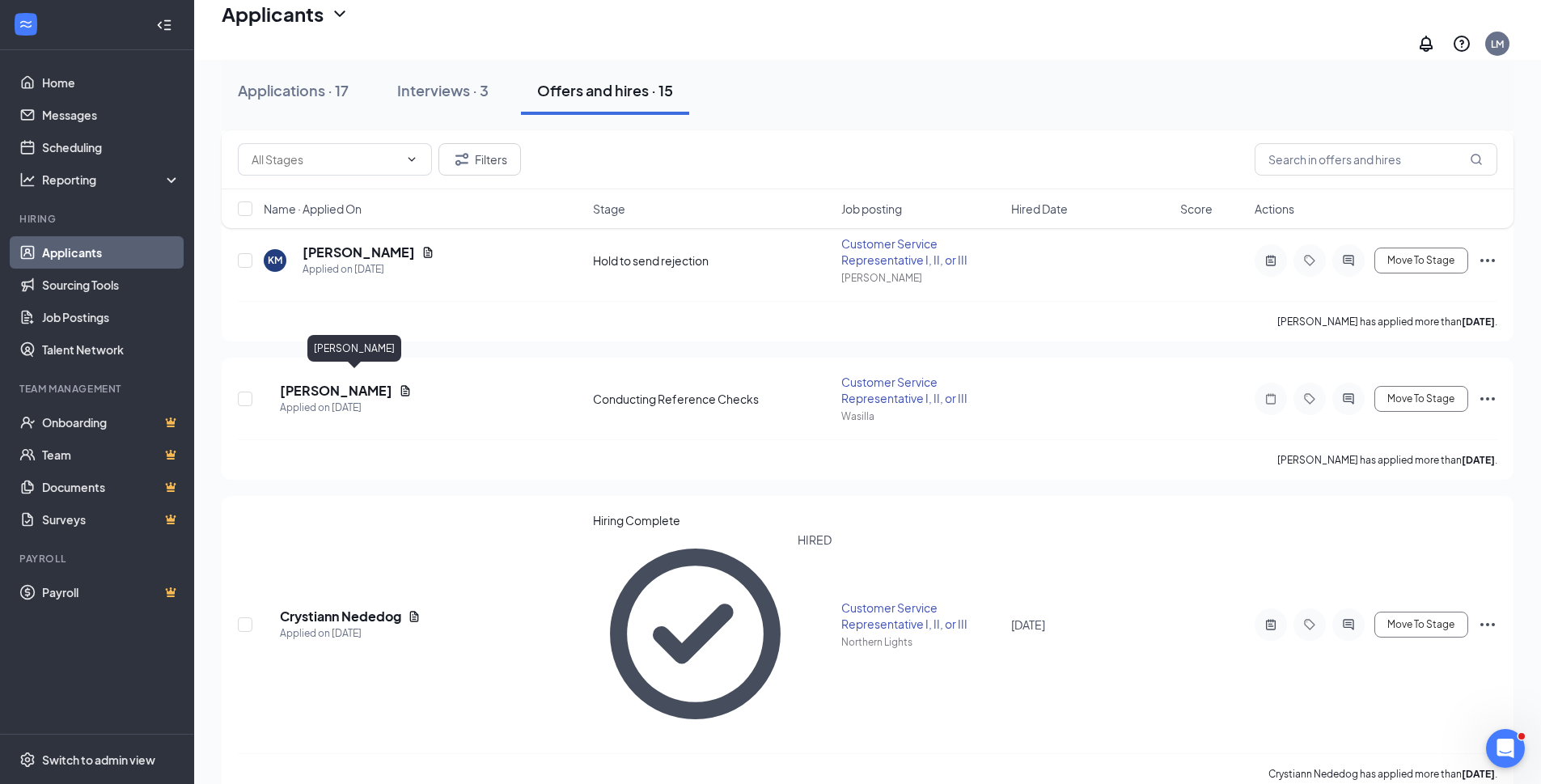
click at [351, 383] on h5 "[PERSON_NAME]" at bounding box center [335, 391] width 112 height 18
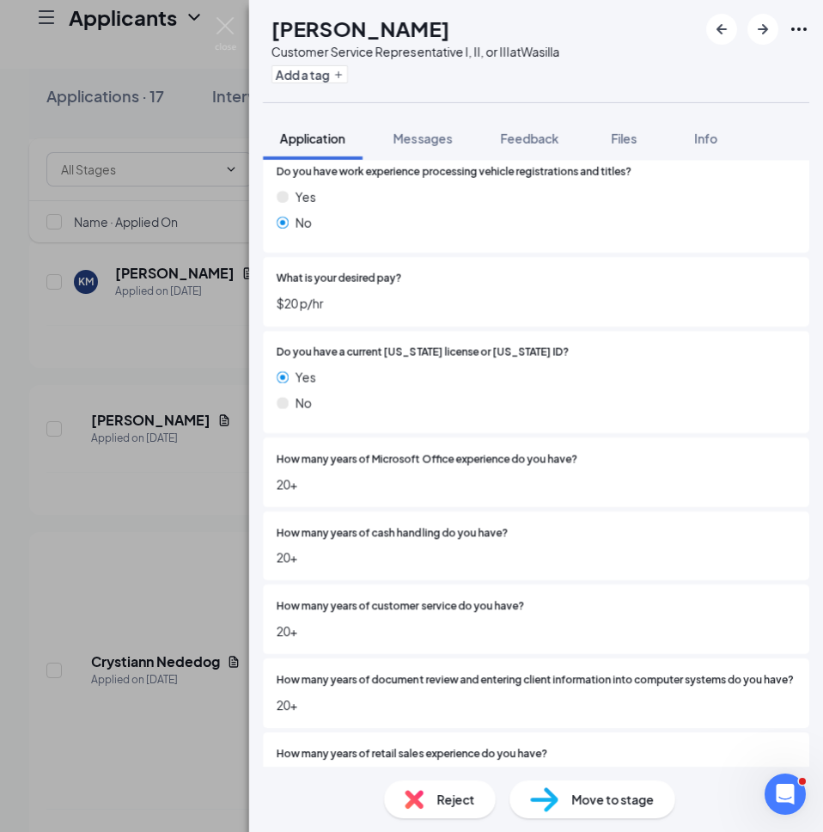
scroll to position [688, 0]
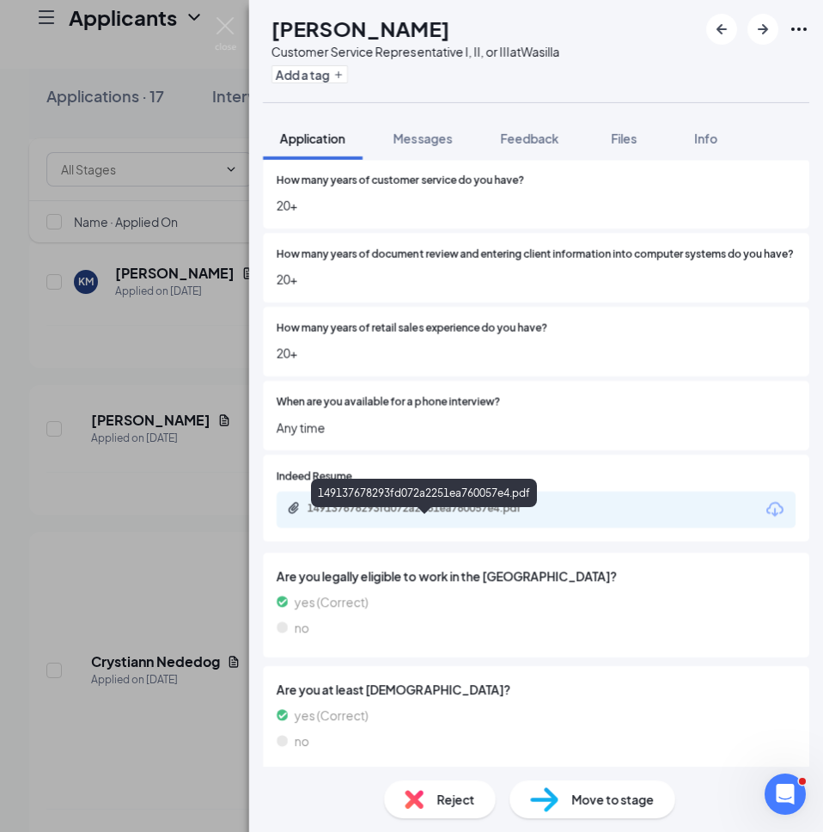
click at [409, 515] on div "149137678293fd072a2251ea760057e4.pdf" at bounding box center [428, 508] width 241 height 14
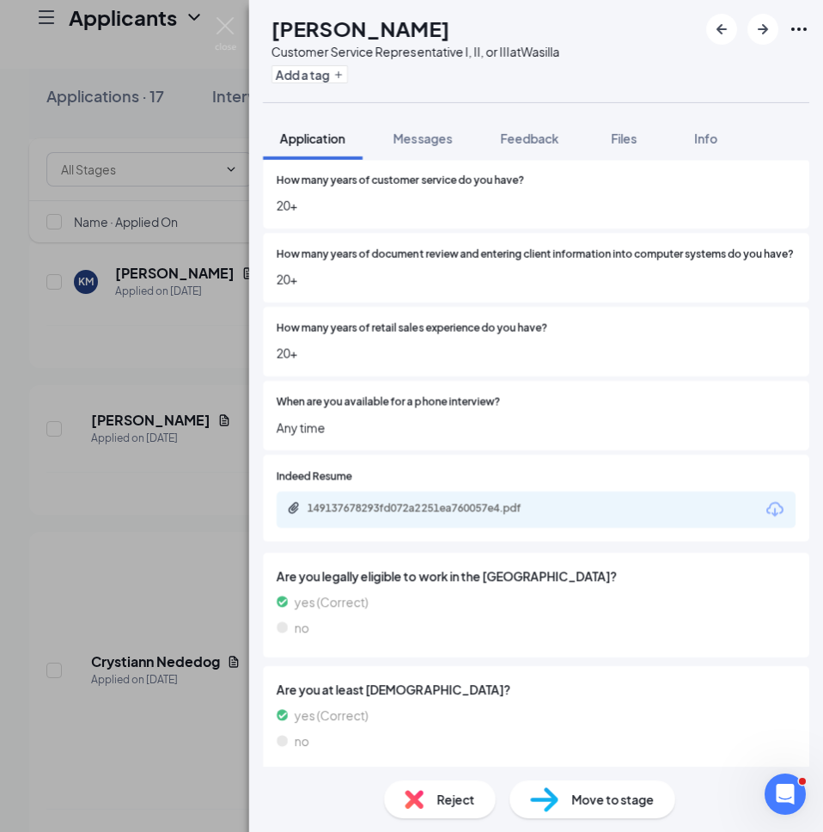
click at [435, 144] on span "Messages" at bounding box center [423, 138] width 58 height 15
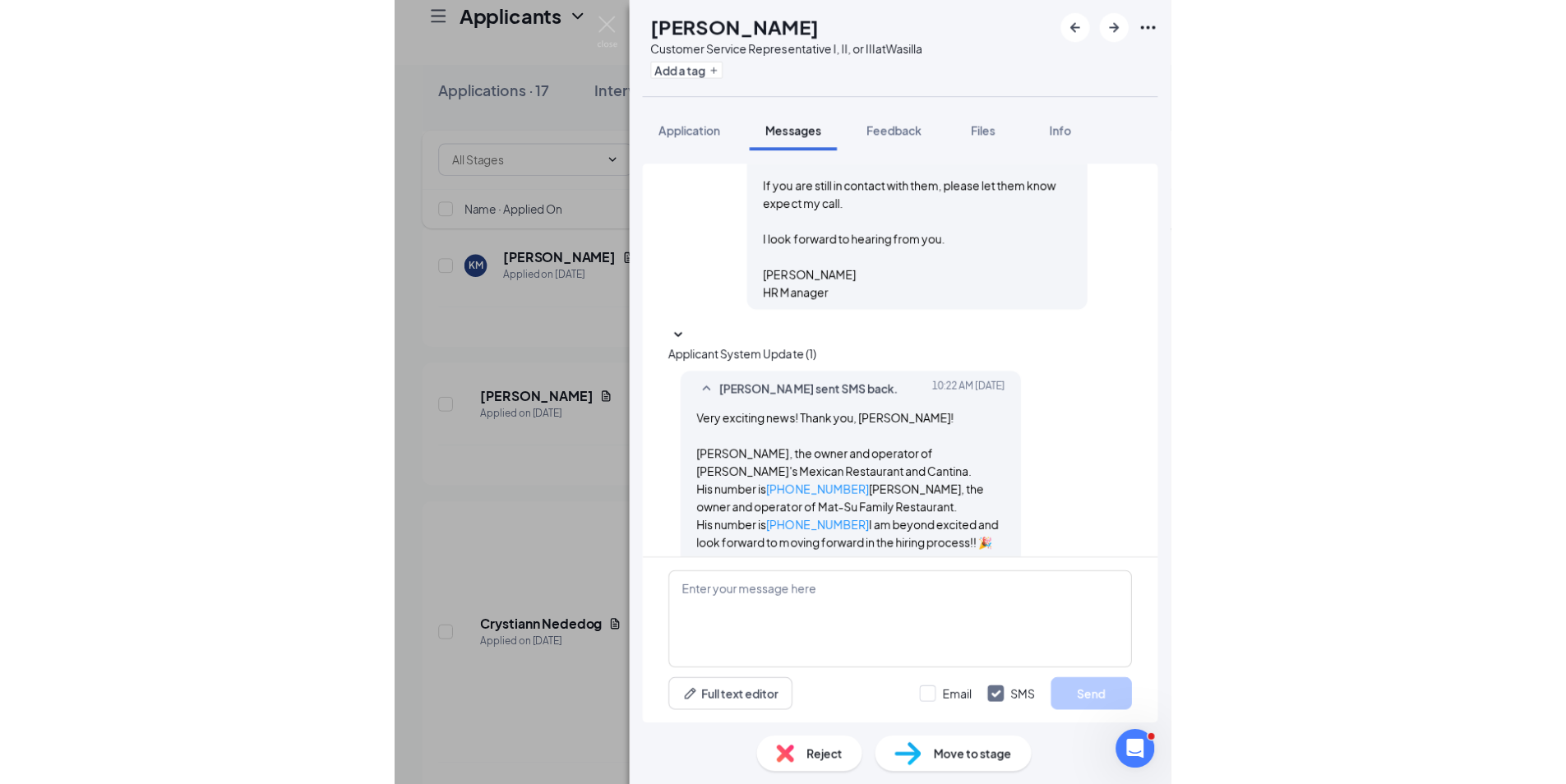
scroll to position [2486, 0]
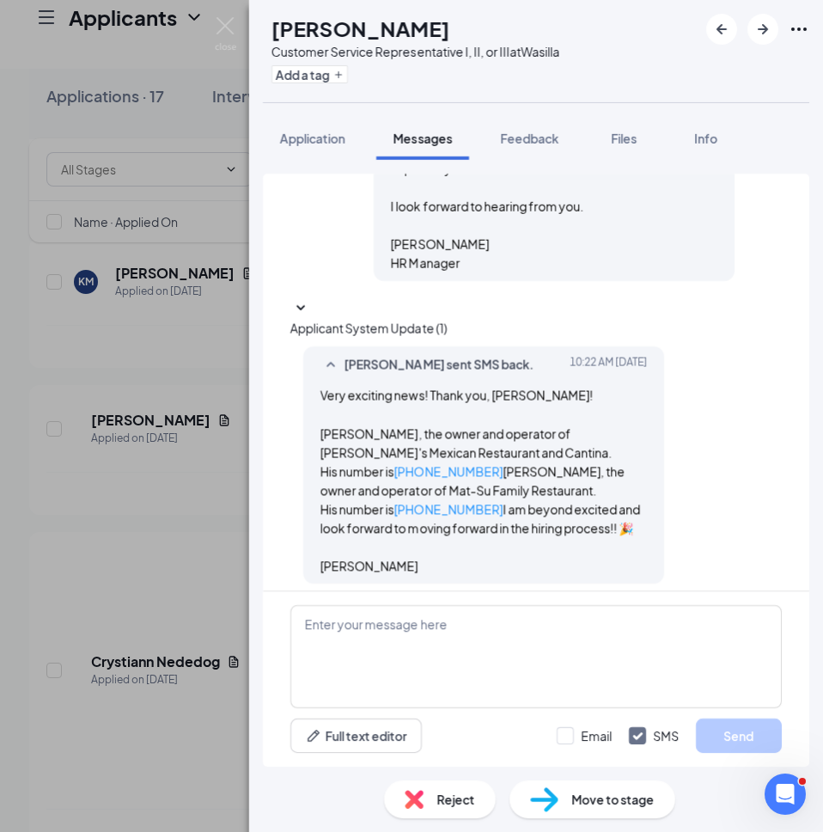
click at [624, 135] on span "Files" at bounding box center [624, 138] width 26 height 15
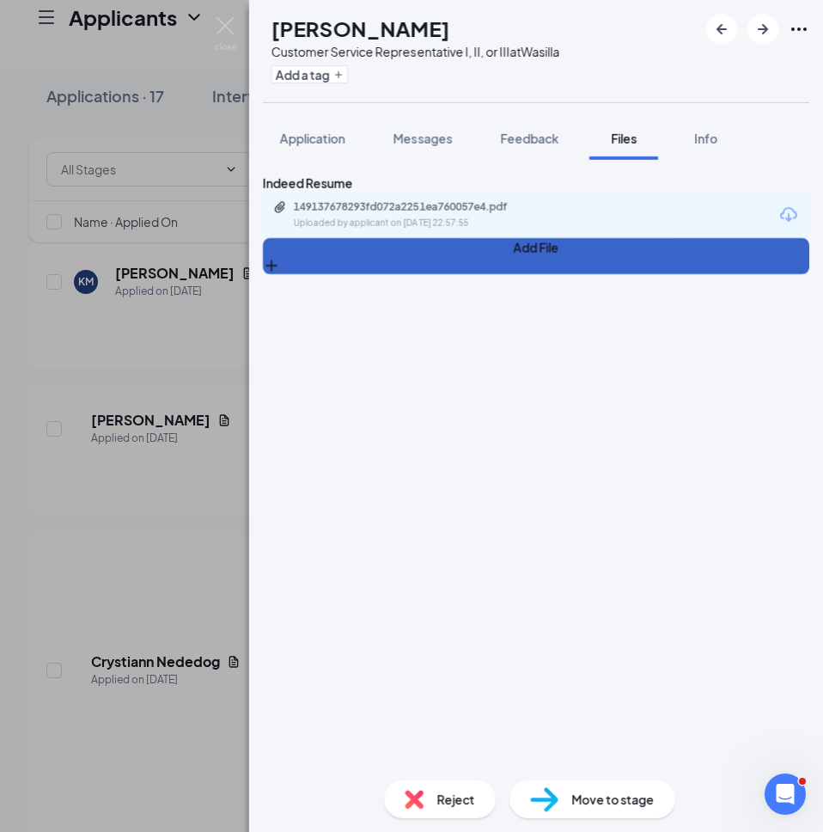
click at [311, 274] on button "Add File" at bounding box center [536, 256] width 547 height 36
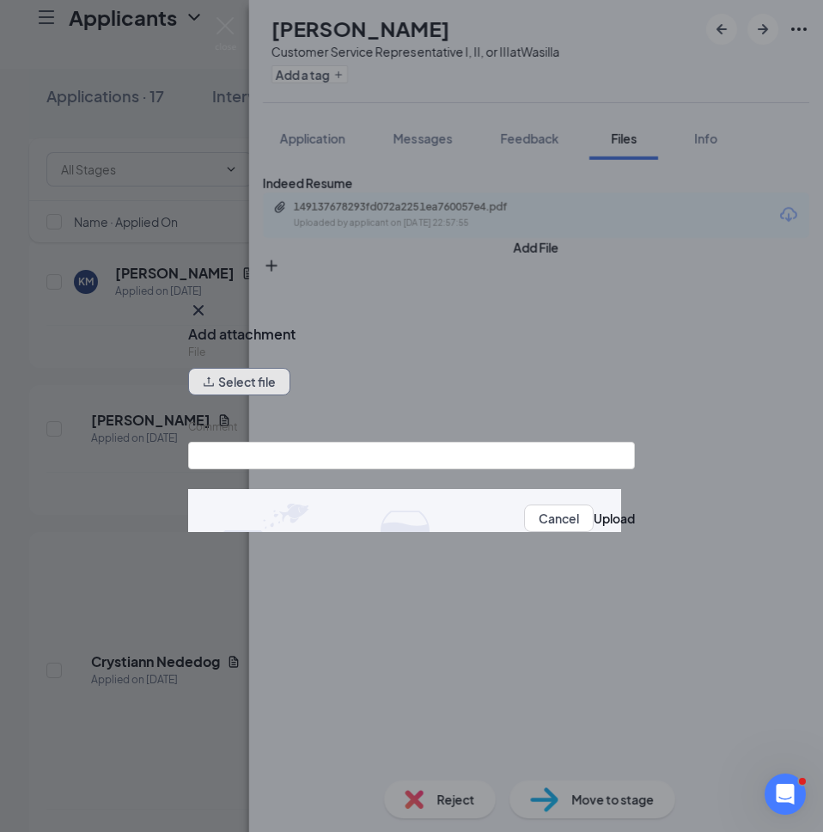
click at [260, 384] on button "Select file" at bounding box center [239, 382] width 102 height 28
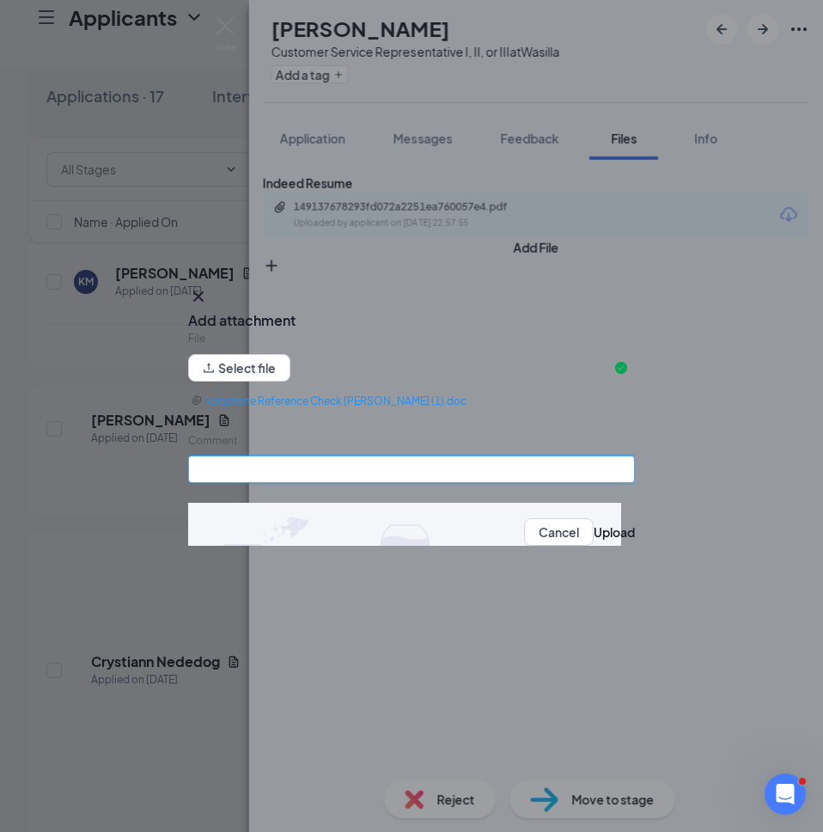
click at [254, 474] on input "Comment" at bounding box center [411, 469] width 447 height 28
type input "Reference Check 1"
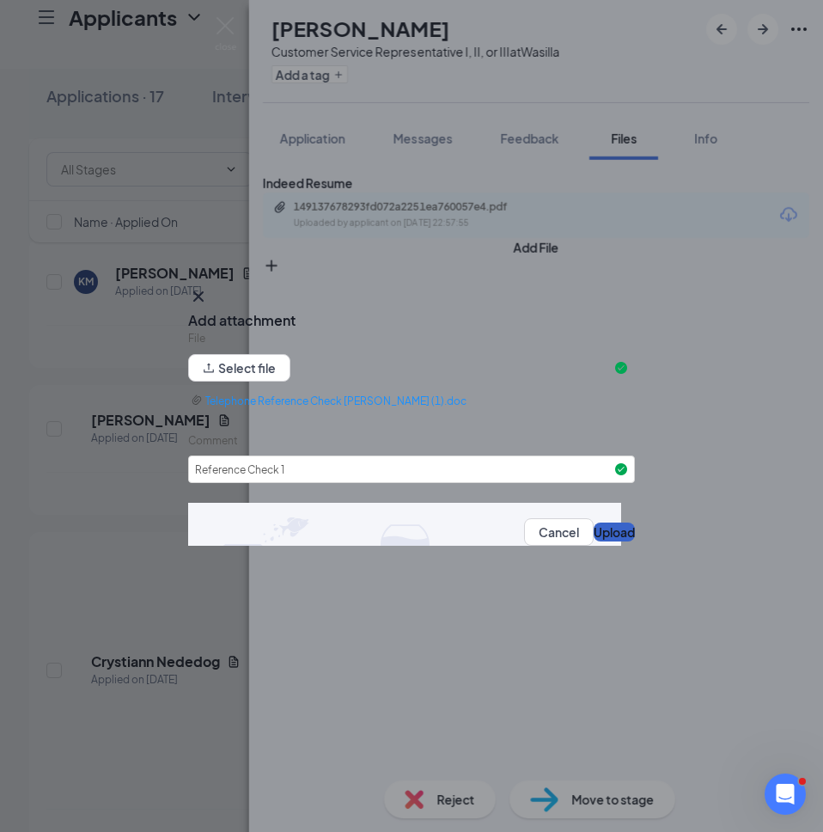
click at [594, 535] on button "Upload" at bounding box center [614, 532] width 41 height 19
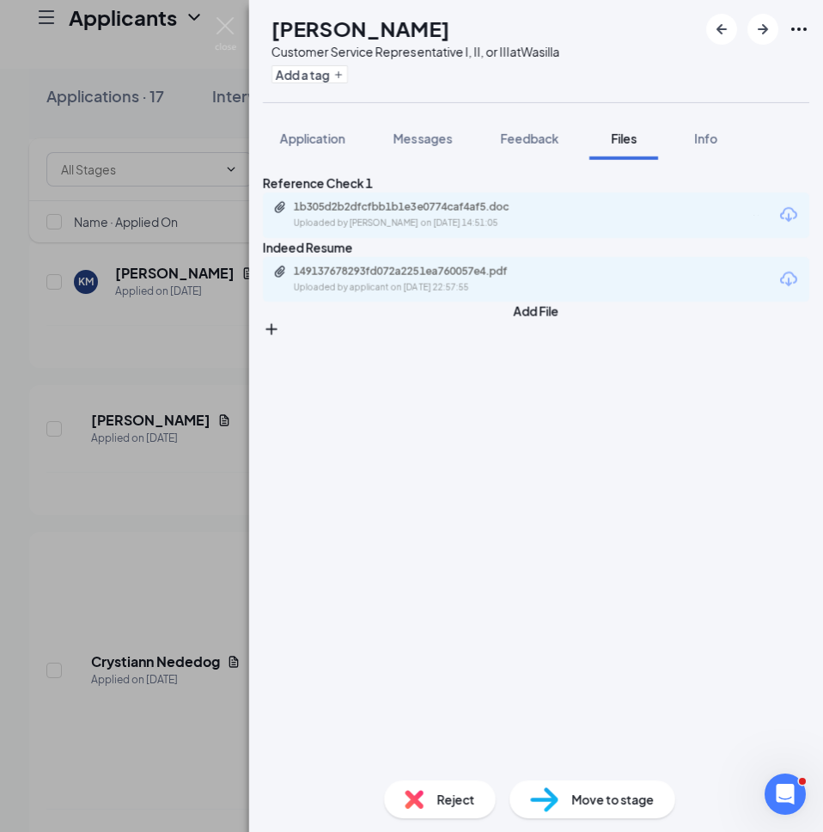
click at [627, 139] on span "Files" at bounding box center [624, 138] width 26 height 15
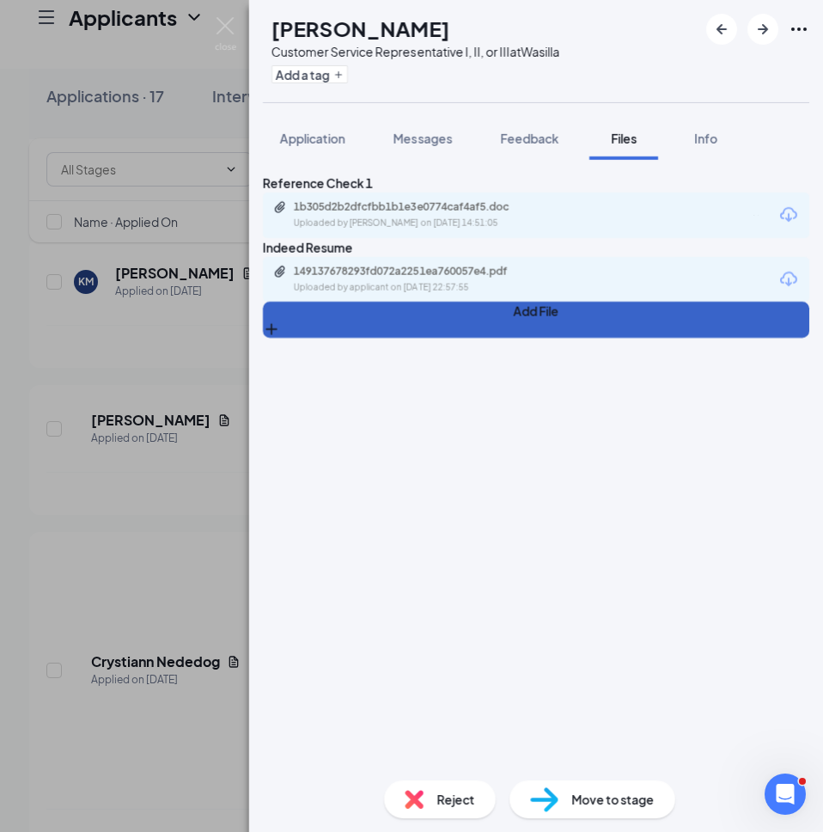
click at [295, 338] on button "Add File" at bounding box center [536, 320] width 547 height 36
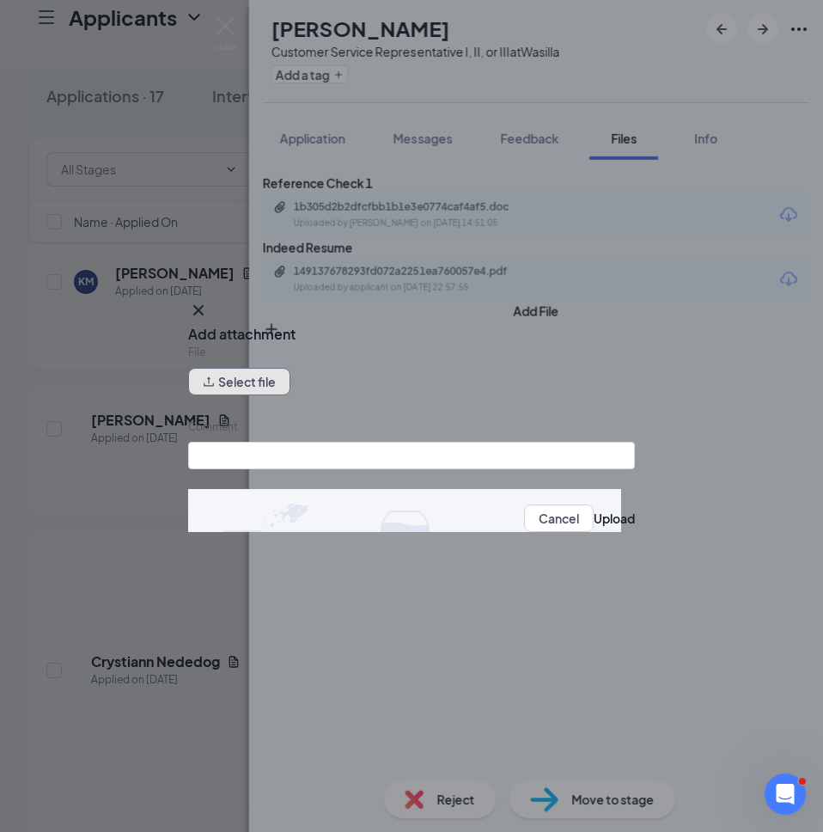
click at [266, 390] on button "Select file" at bounding box center [239, 382] width 102 height 28
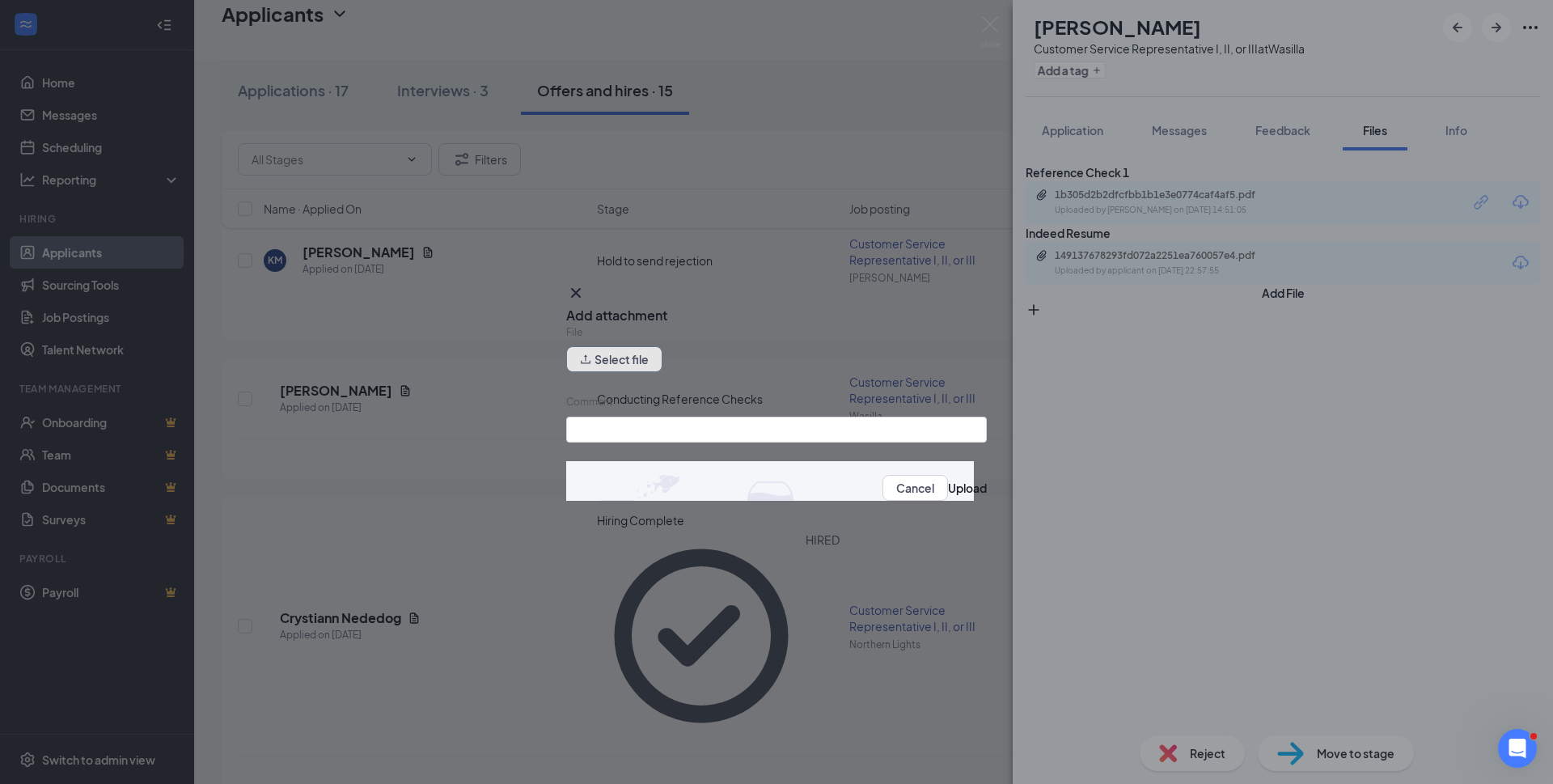
click at [632, 360] on button "Select file" at bounding box center [615, 360] width 96 height 26
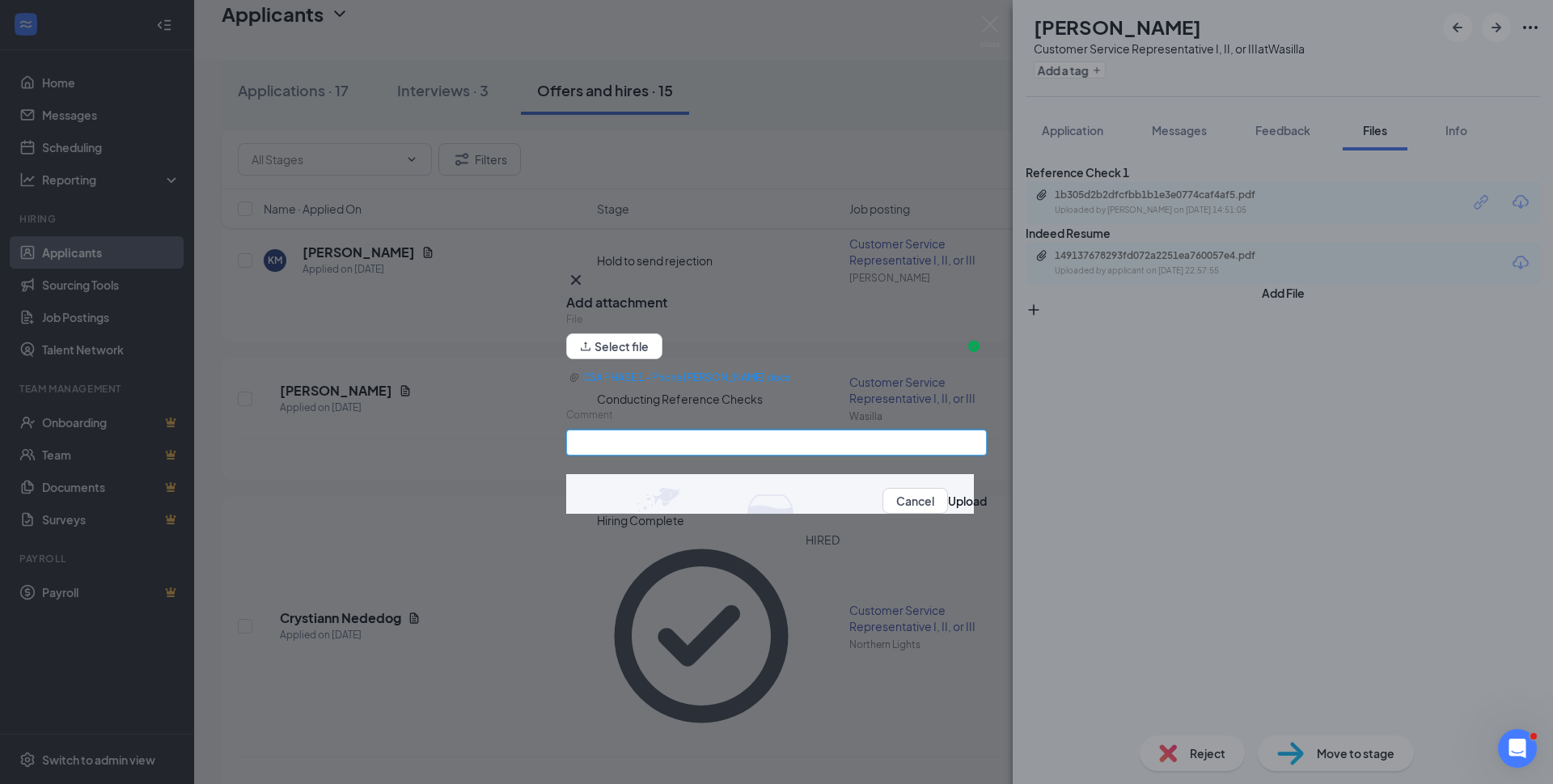
click at [673, 445] on input "Comment" at bounding box center [776, 442] width 421 height 26
type input "Phone Interview"
click at [948, 505] on button "Upload" at bounding box center [967, 501] width 39 height 18
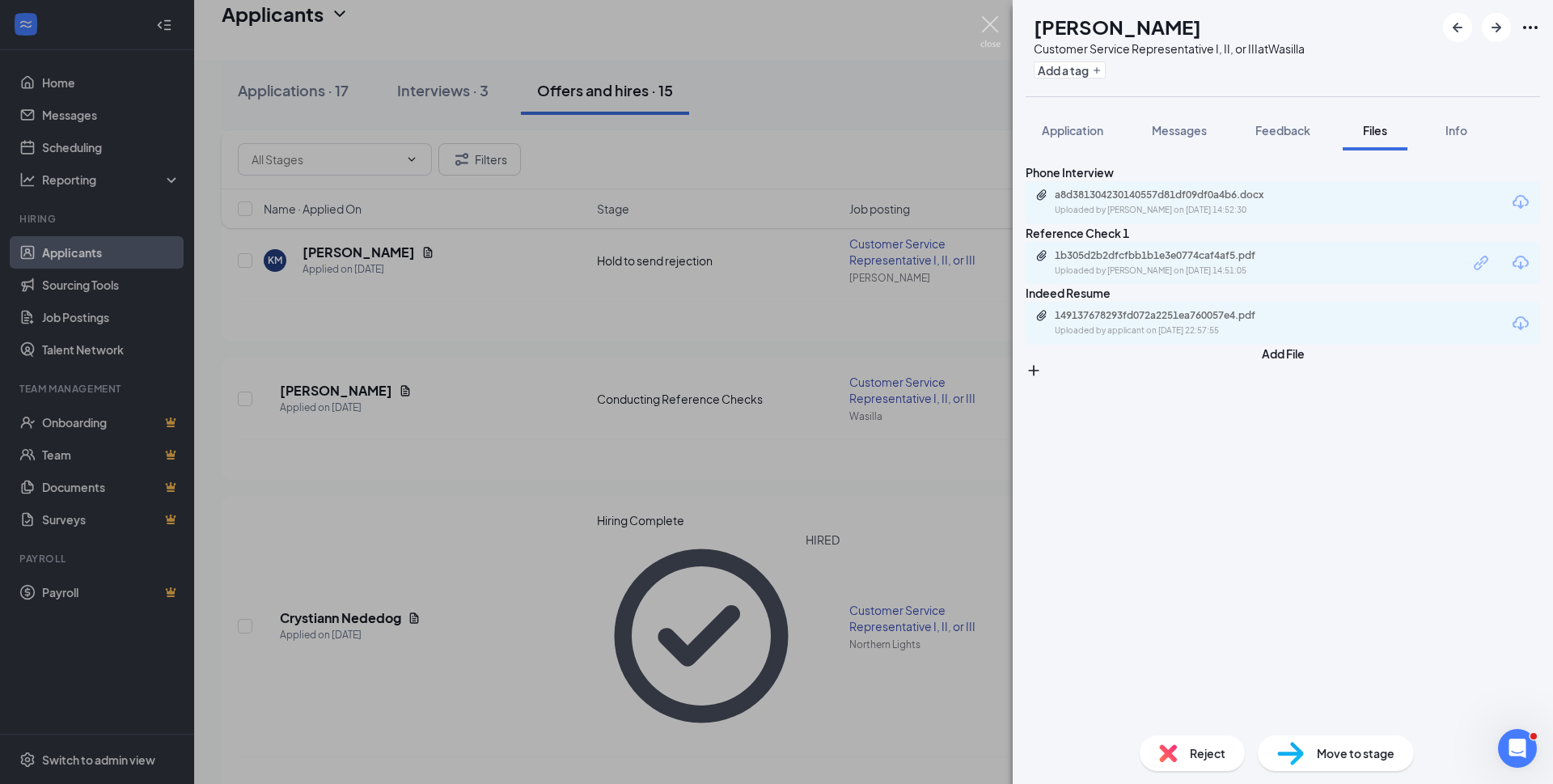
click at [991, 24] on img at bounding box center [990, 32] width 20 height 32
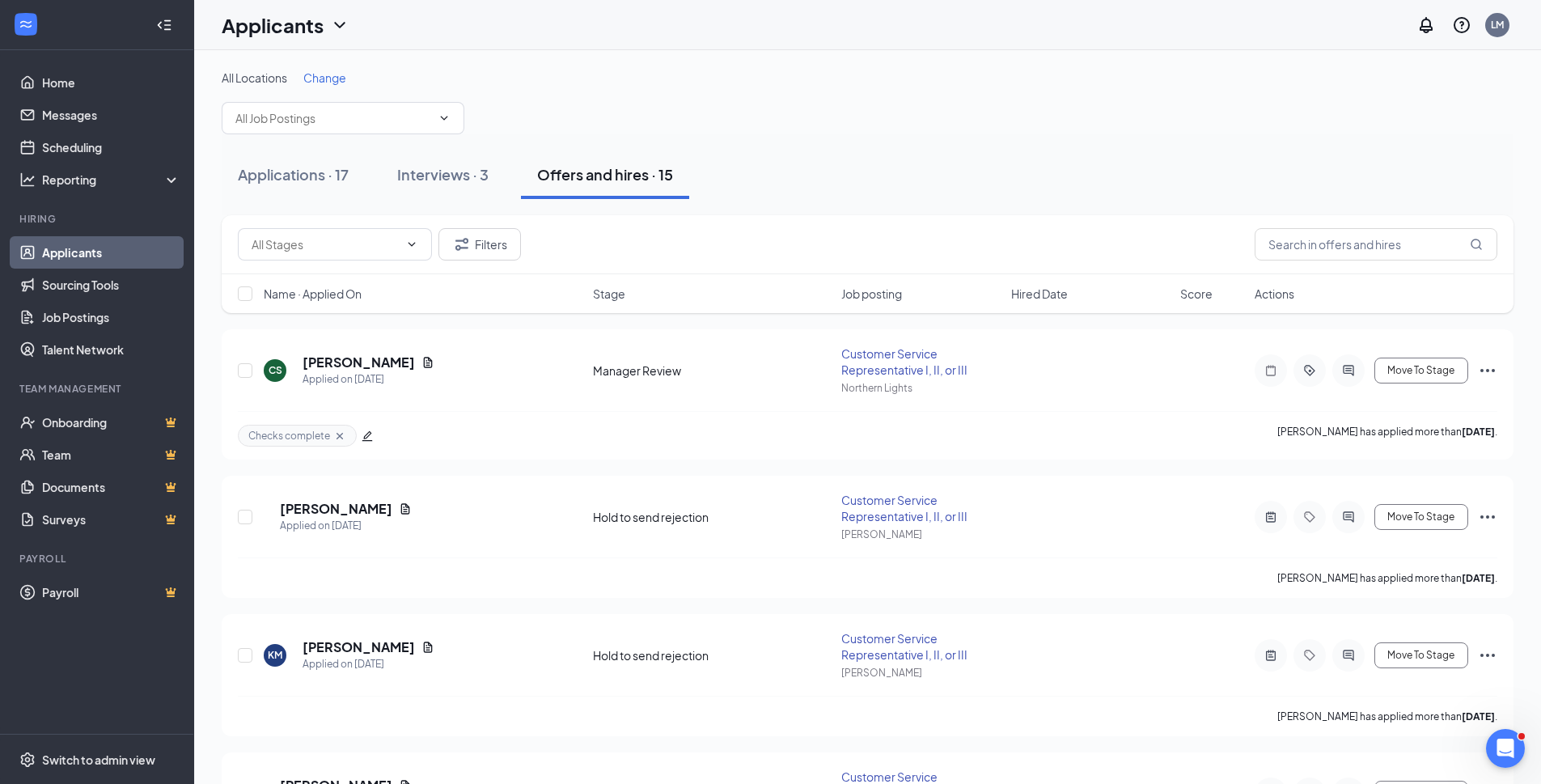
click at [427, 170] on div "Interviews · 3" at bounding box center [442, 173] width 91 height 20
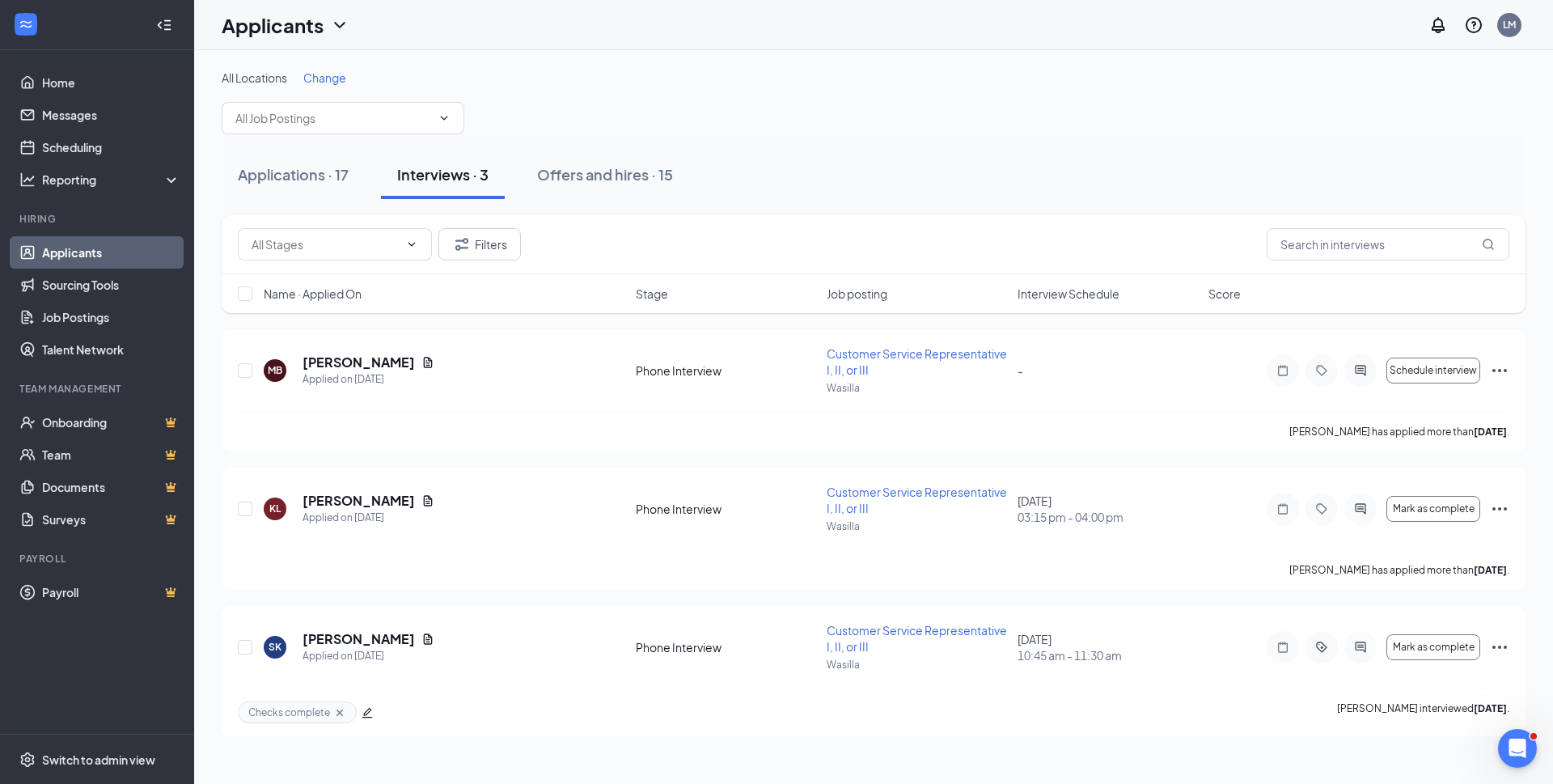
click at [280, 181] on div "Applications · 17" at bounding box center [294, 173] width 111 height 20
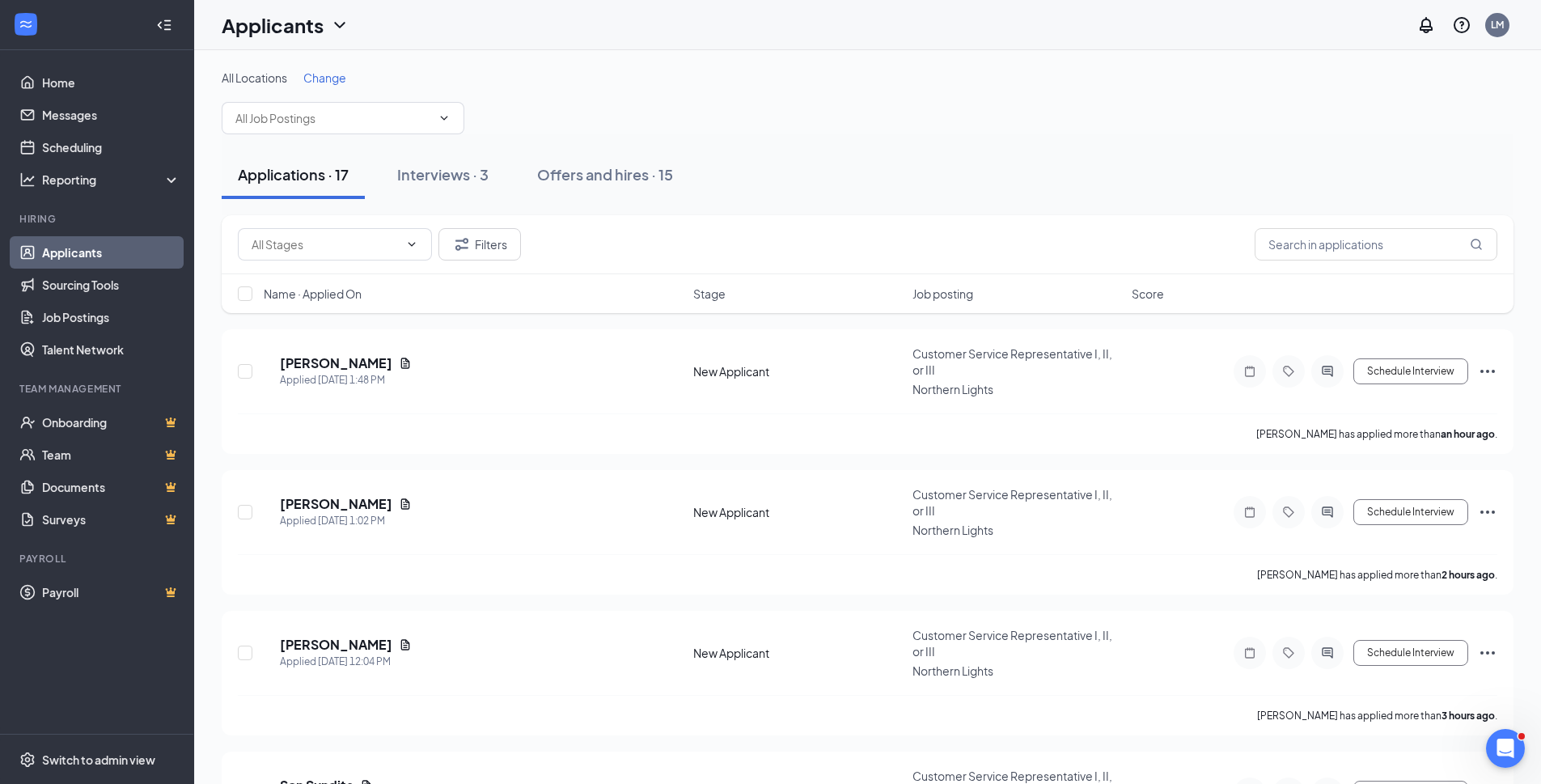
click at [330, 117] on input "text" at bounding box center [333, 118] width 196 height 18
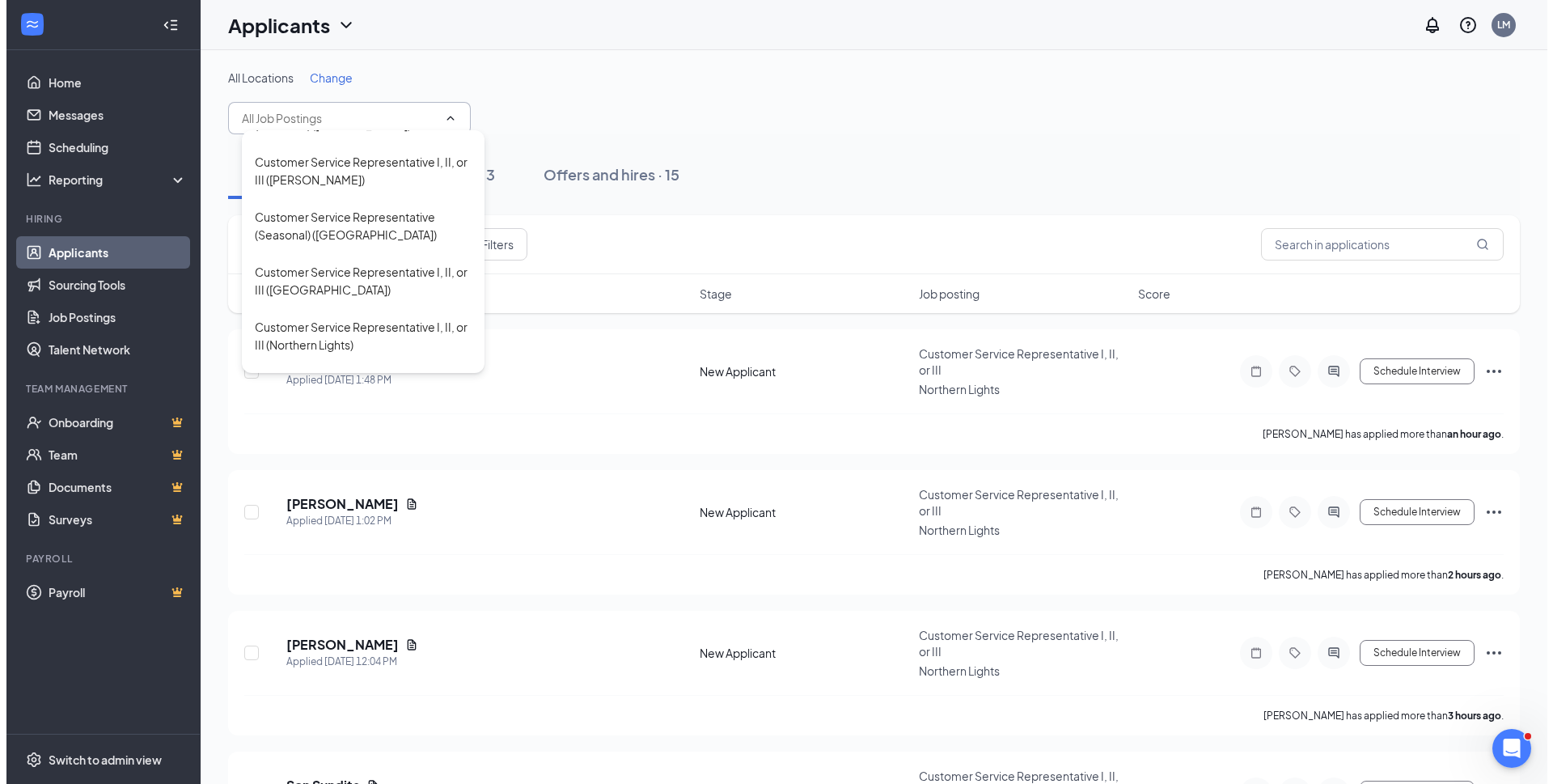
scroll to position [81, 0]
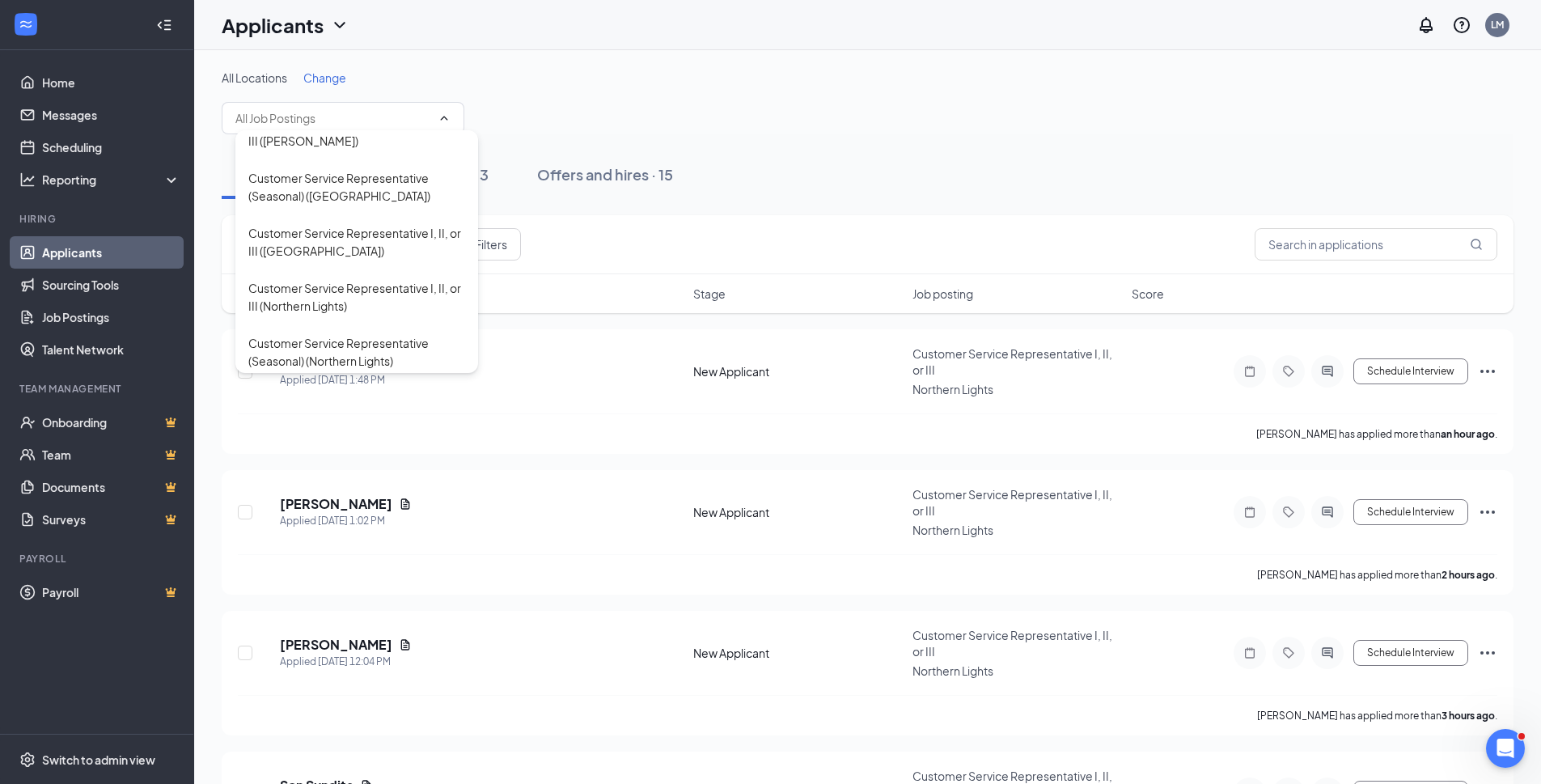
click at [325, 299] on div "Customer Service Representative I, II, or III (Northern Lights)" at bounding box center [357, 296] width 217 height 36
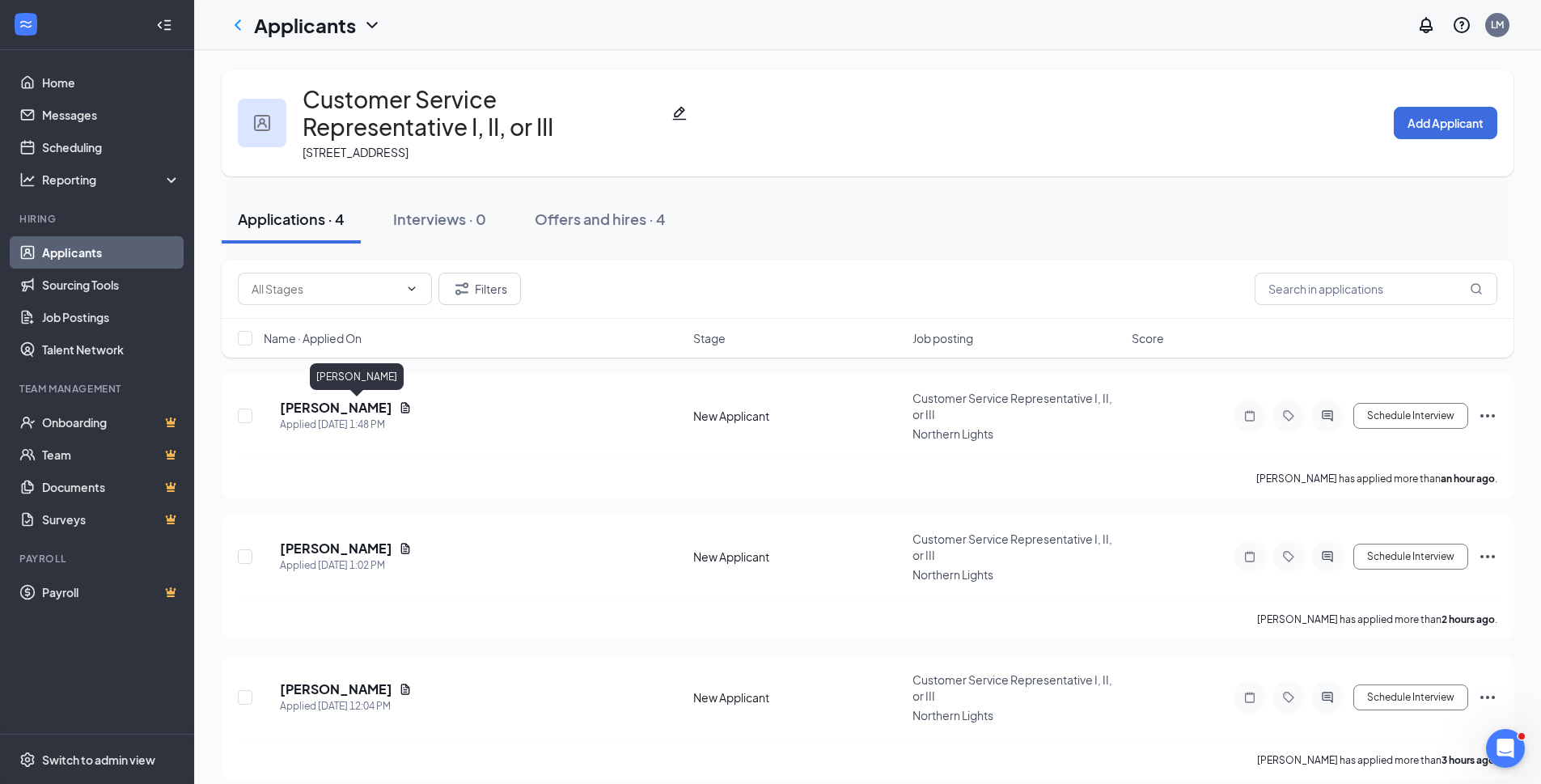
click at [337, 406] on h5 "[PERSON_NAME]" at bounding box center [335, 408] width 112 height 18
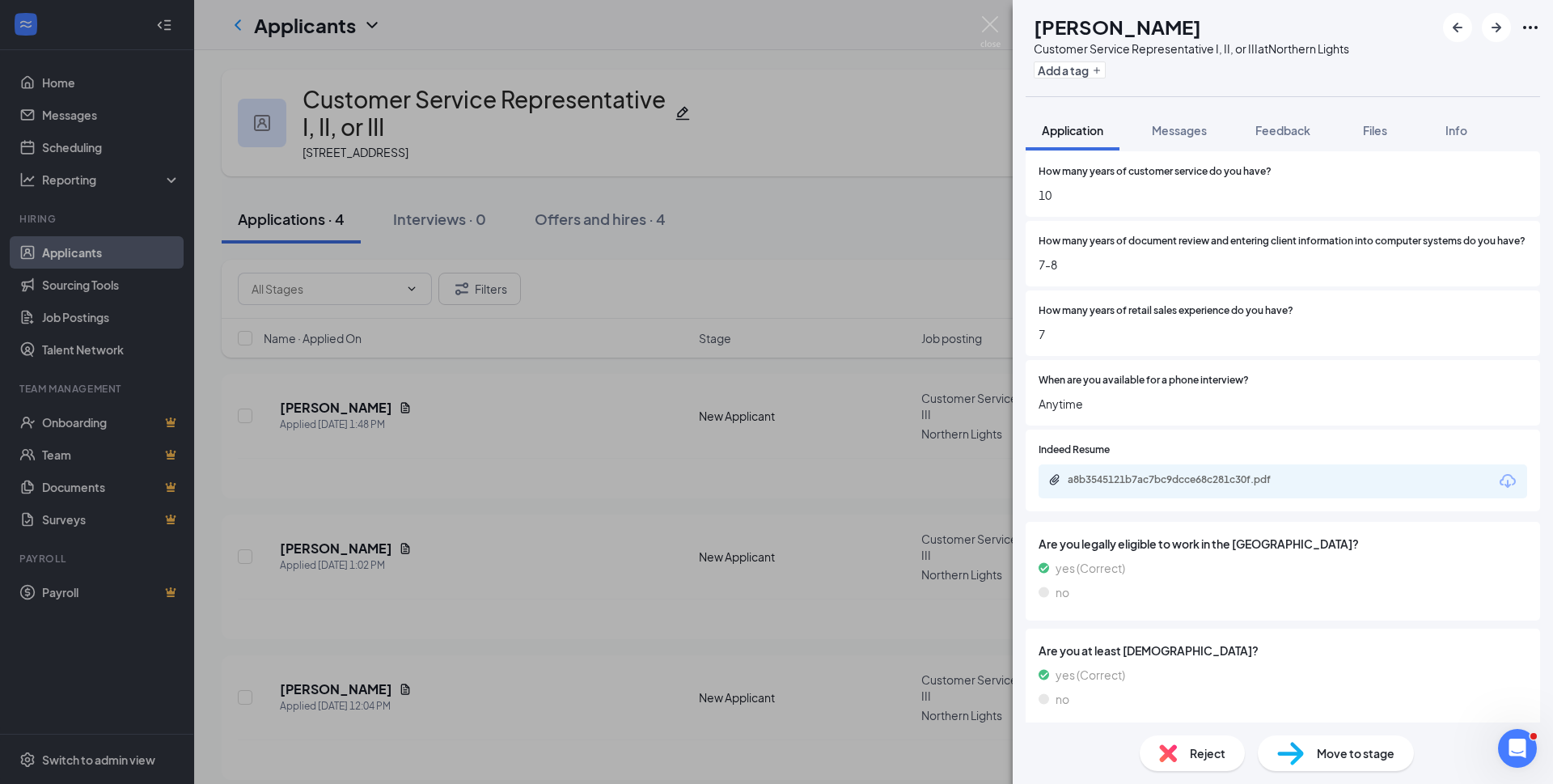
scroll to position [648, 0]
click at [1195, 485] on div "a8b3545121b7ac7bc9dcce68c281c30f.pdf" at bounding box center [1180, 478] width 227 height 13
click at [1186, 753] on div "Reject" at bounding box center [1193, 753] width 105 height 36
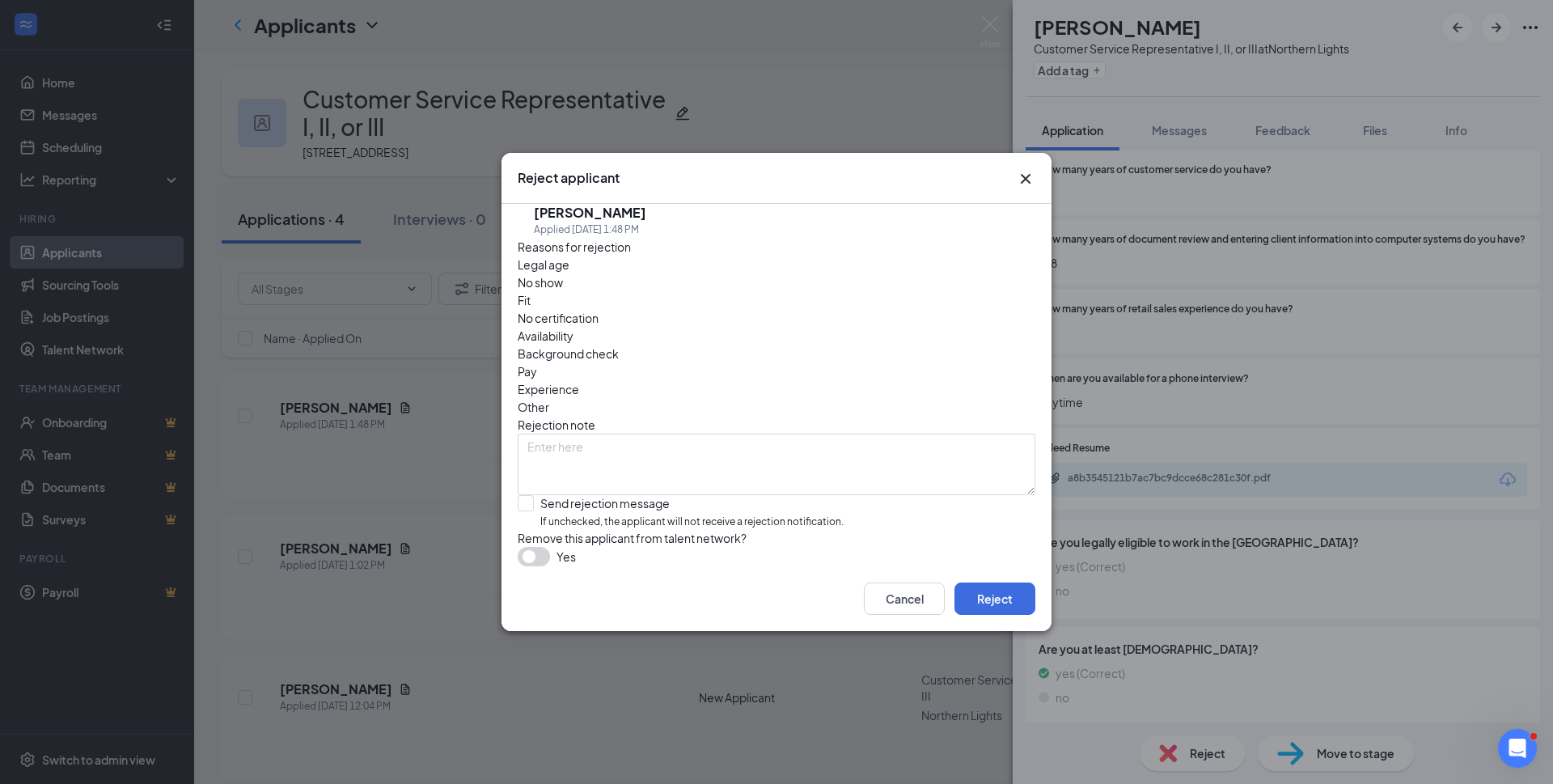
click at [579, 380] on span "Experience" at bounding box center [548, 389] width 61 height 18
click at [527, 495] on input "Send rejection message If unchecked, the applicant will not receive a rejection…" at bounding box center [680, 512] width 326 height 35
checkbox input "true"
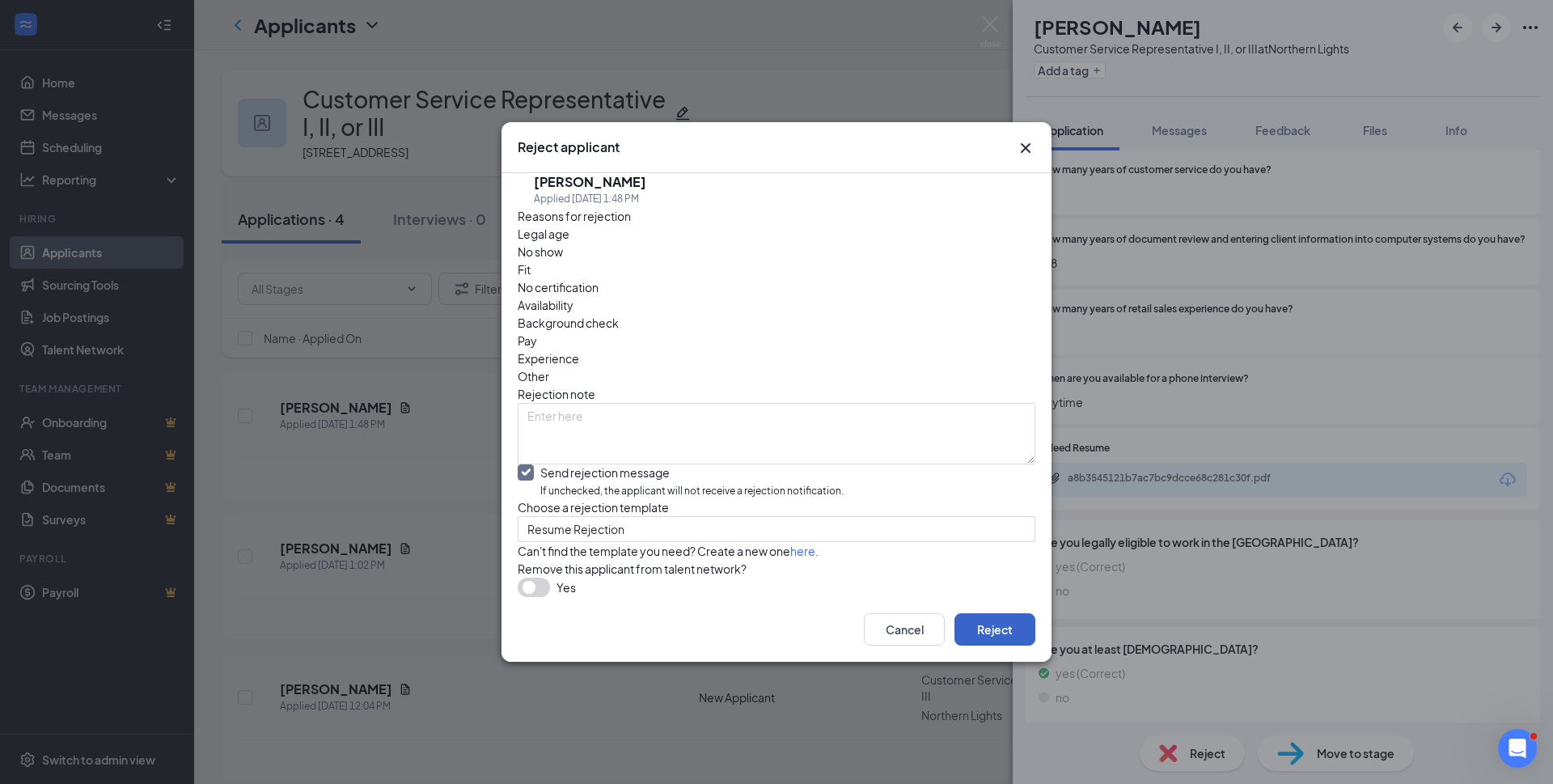
click at [1003, 646] on button "Reject" at bounding box center [995, 629] width 81 height 32
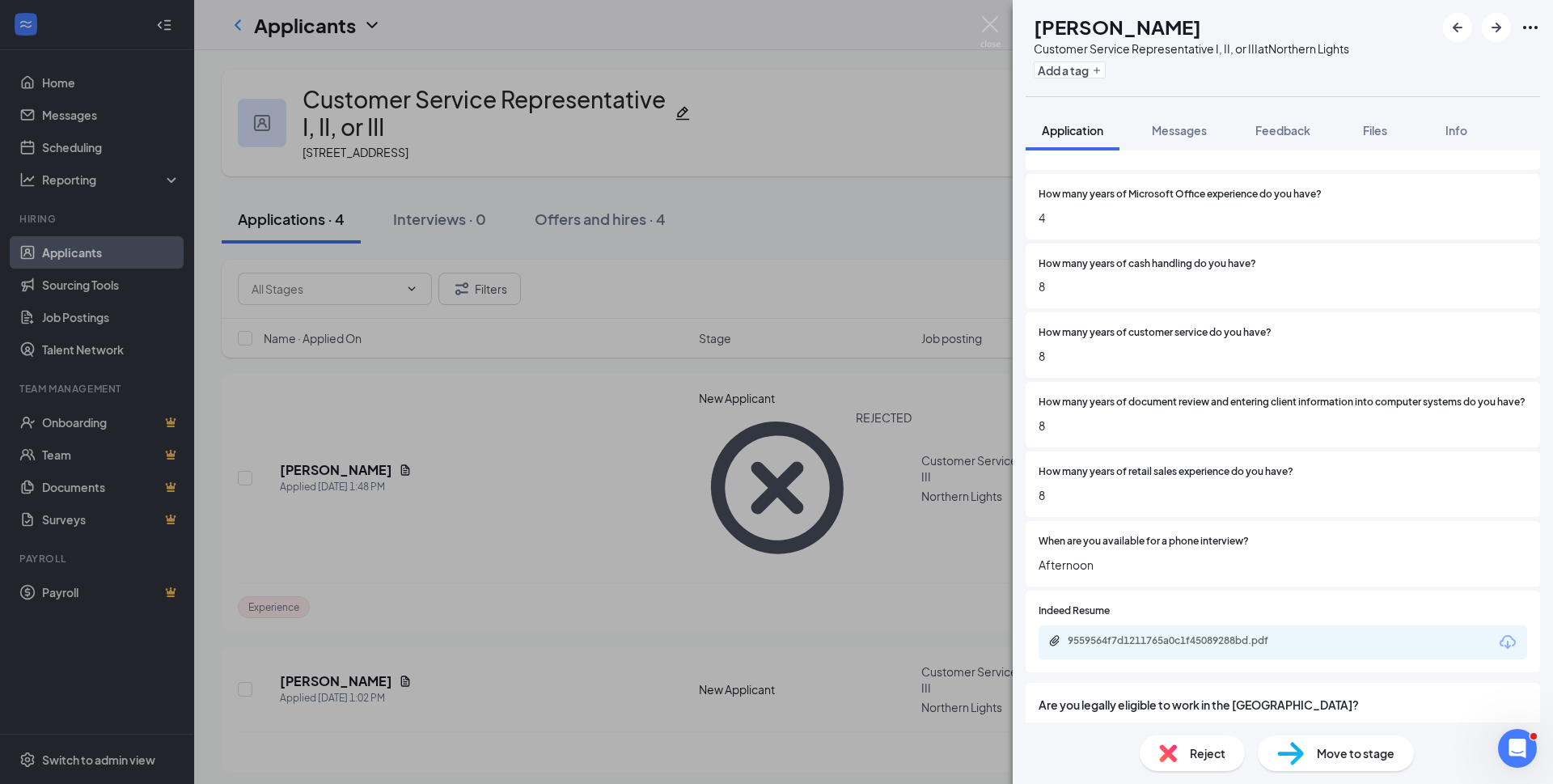
scroll to position [486, 0]
click at [1177, 647] on div "9559564f7d1211765a0c1f45089288bd.pdf" at bounding box center [1180, 640] width 227 height 13
click at [1187, 754] on div "Reject" at bounding box center [1193, 753] width 105 height 36
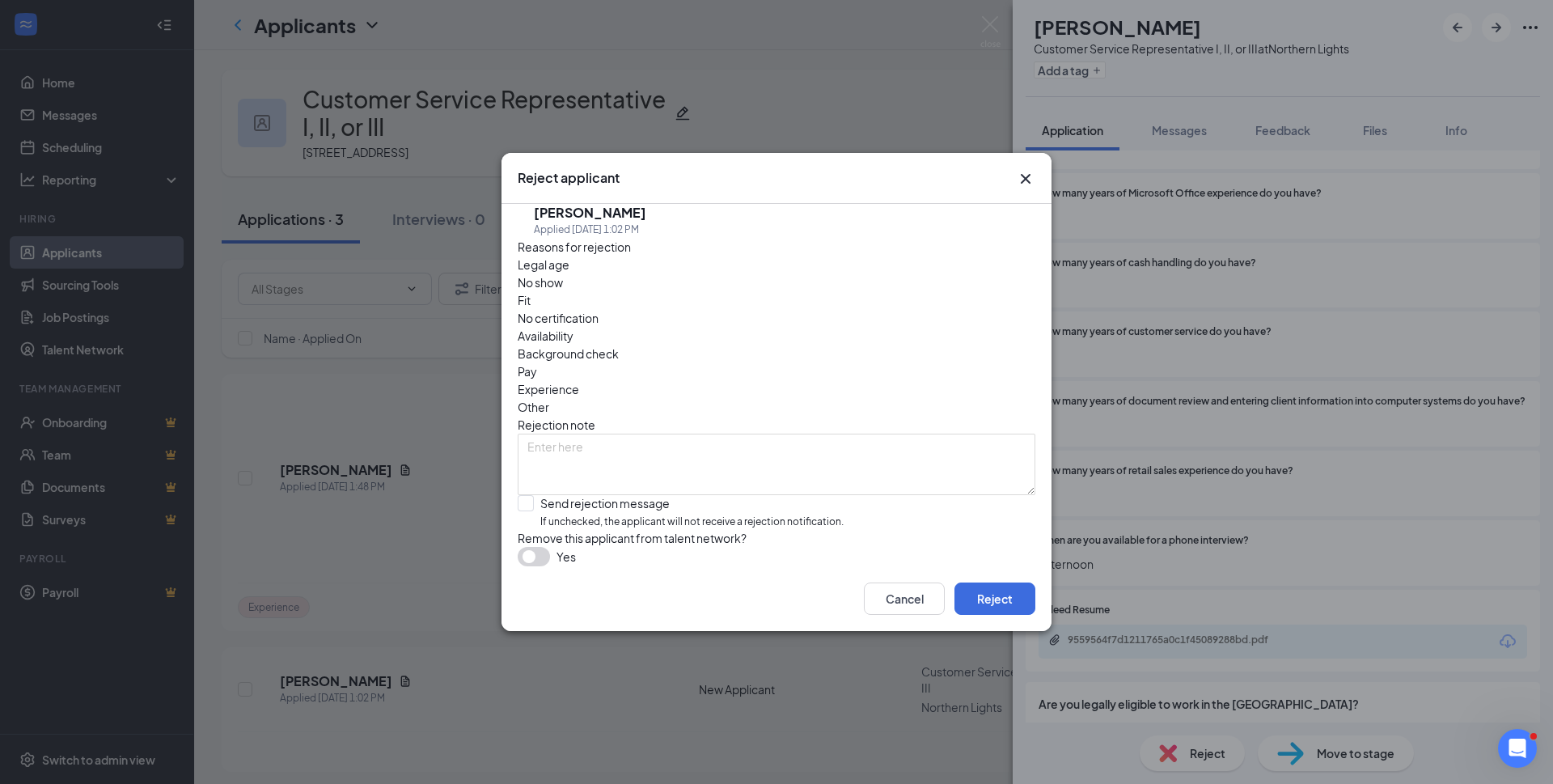
click at [579, 380] on span "Experience" at bounding box center [548, 389] width 61 height 18
click at [526, 495] on input "Send rejection message If unchecked, the applicant will not receive a rejection…" at bounding box center [680, 512] width 326 height 35
checkbox input "true"
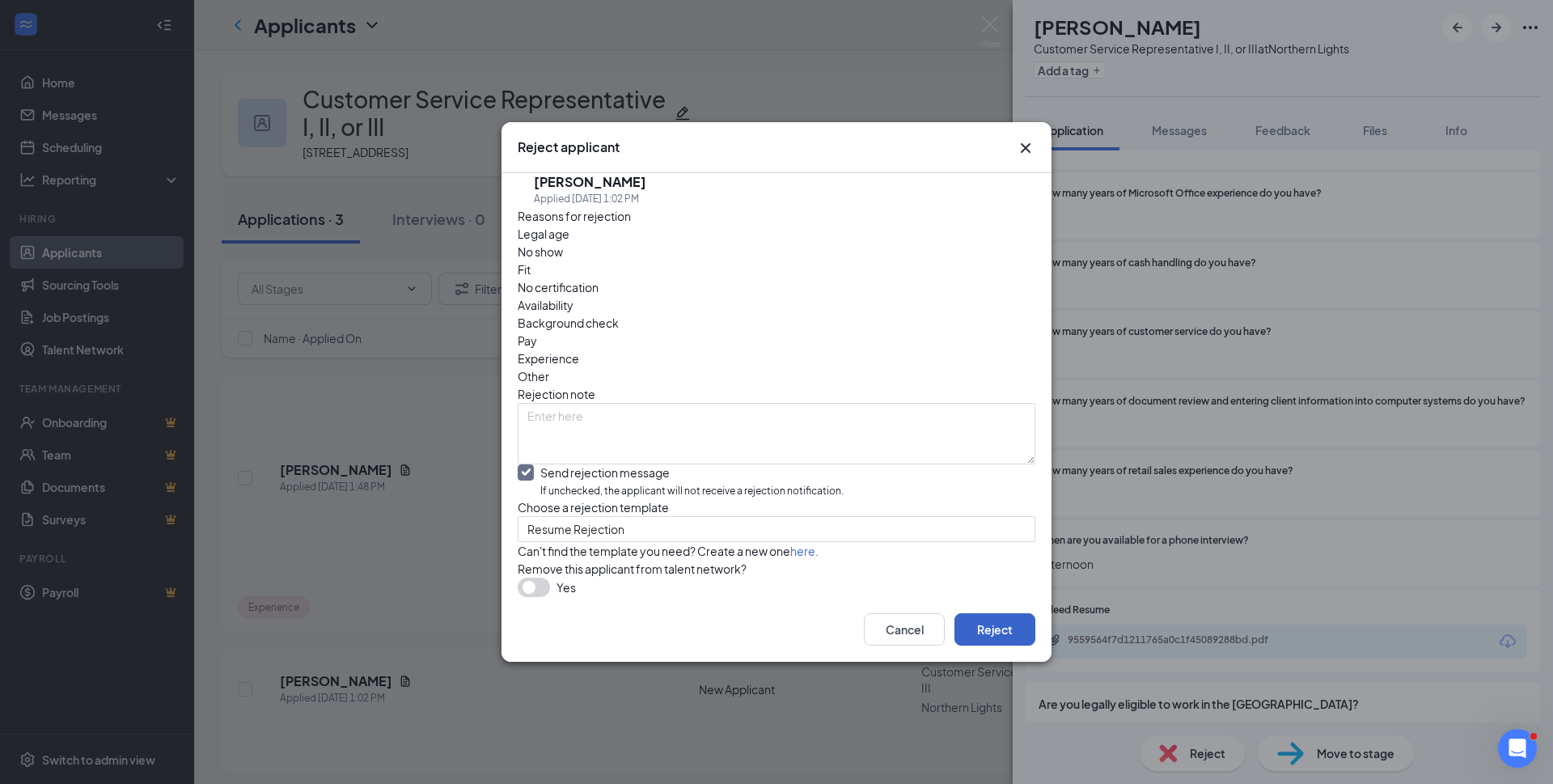
click at [997, 646] on button "Reject" at bounding box center [995, 629] width 81 height 32
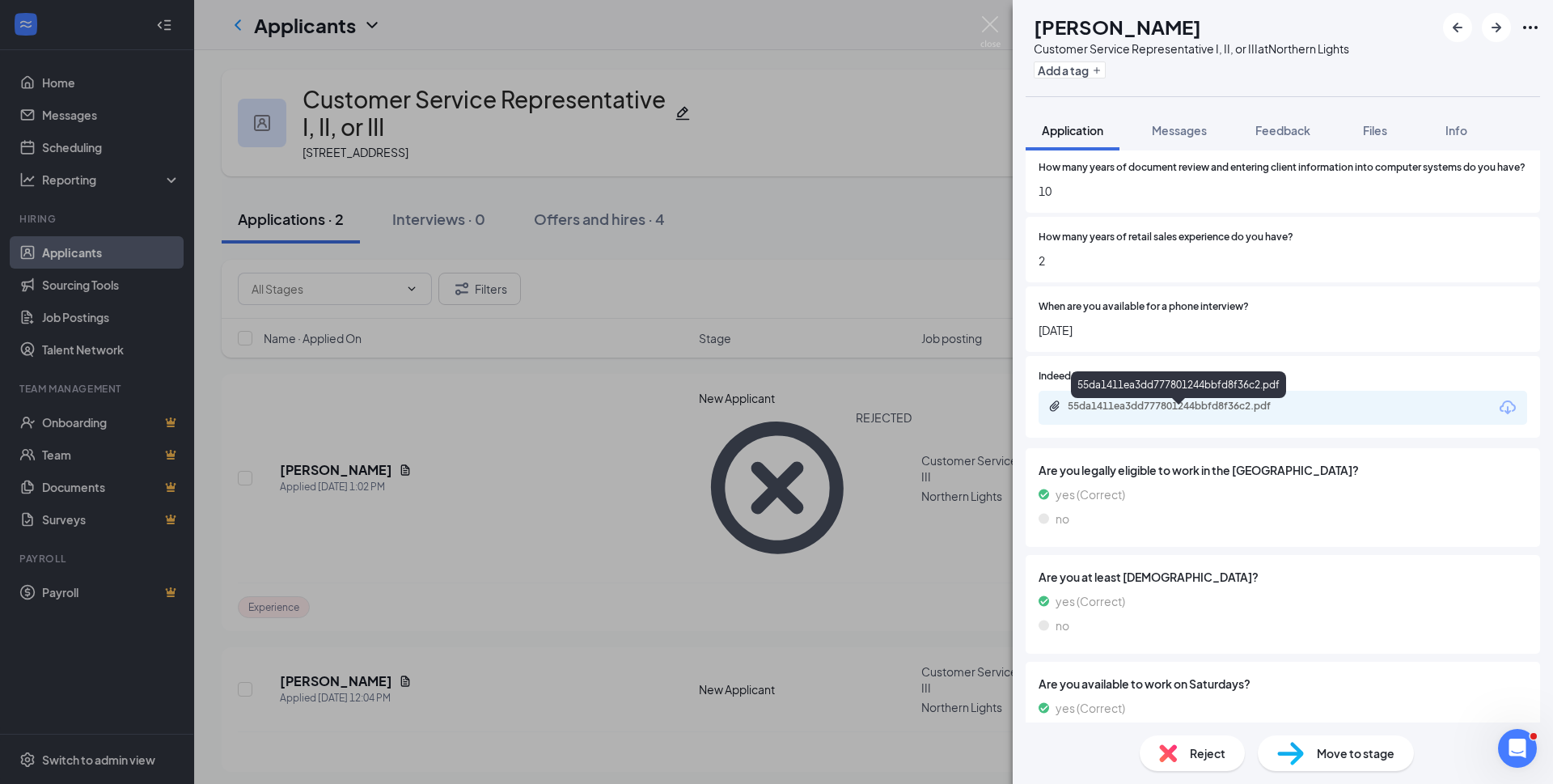
scroll to position [728, 0]
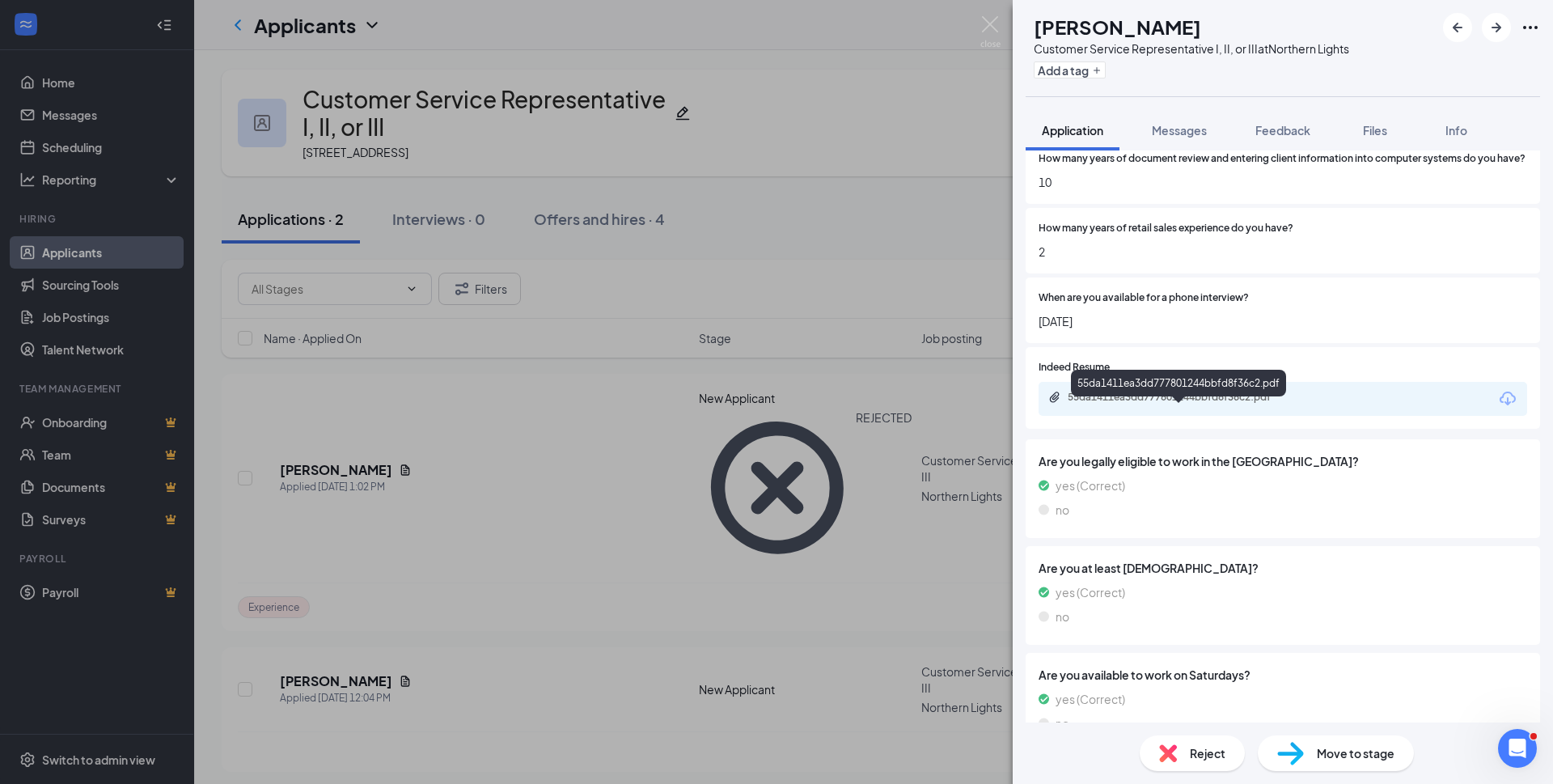
click at [1204, 404] on div "55da1411ea3dd777801244bbfd8f36c2.pdf" at bounding box center [1180, 397] width 227 height 13
click at [1322, 755] on span "Move to stage" at bounding box center [1355, 753] width 78 height 18
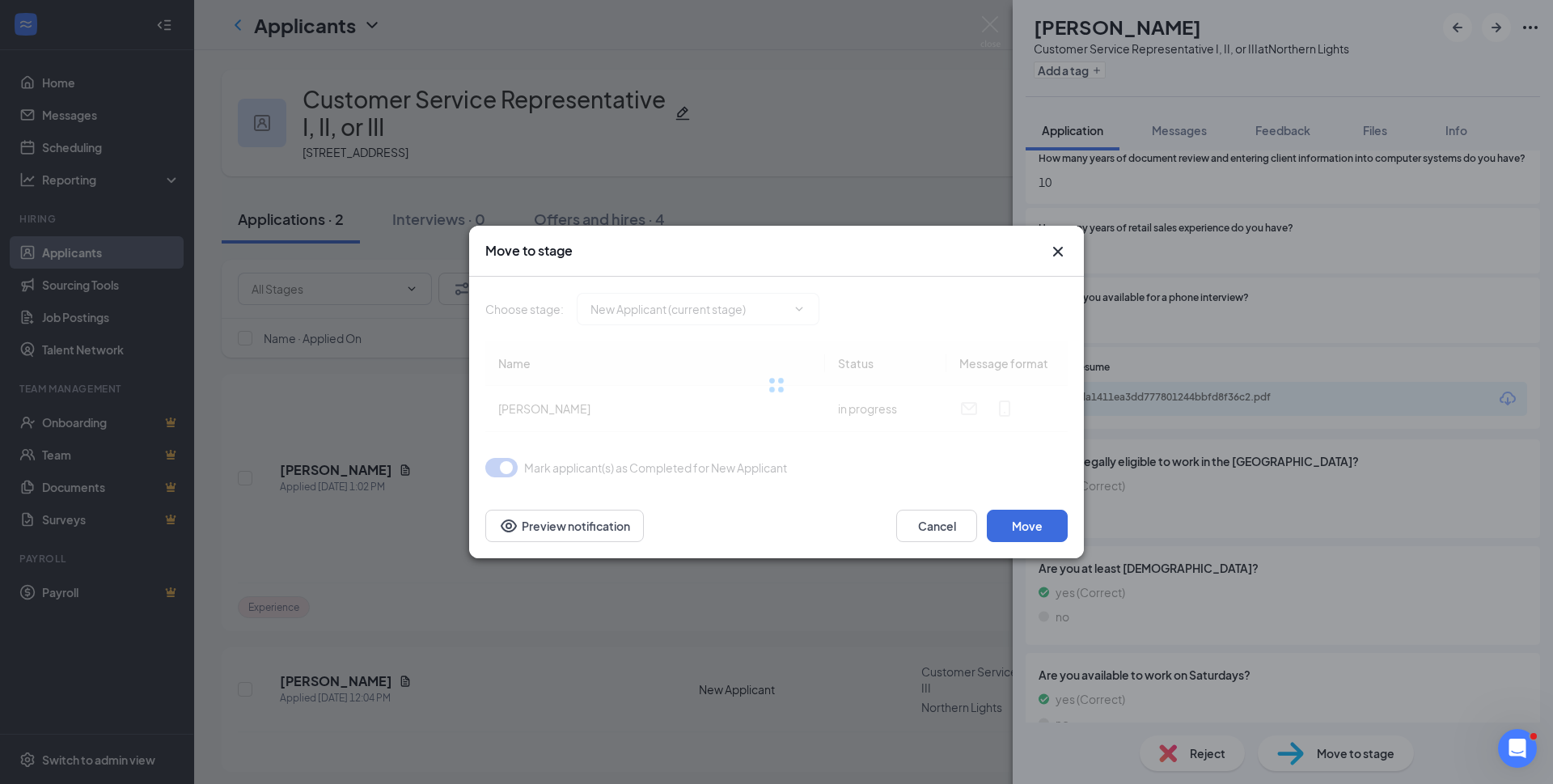
type input "Reviewed (next stage)"
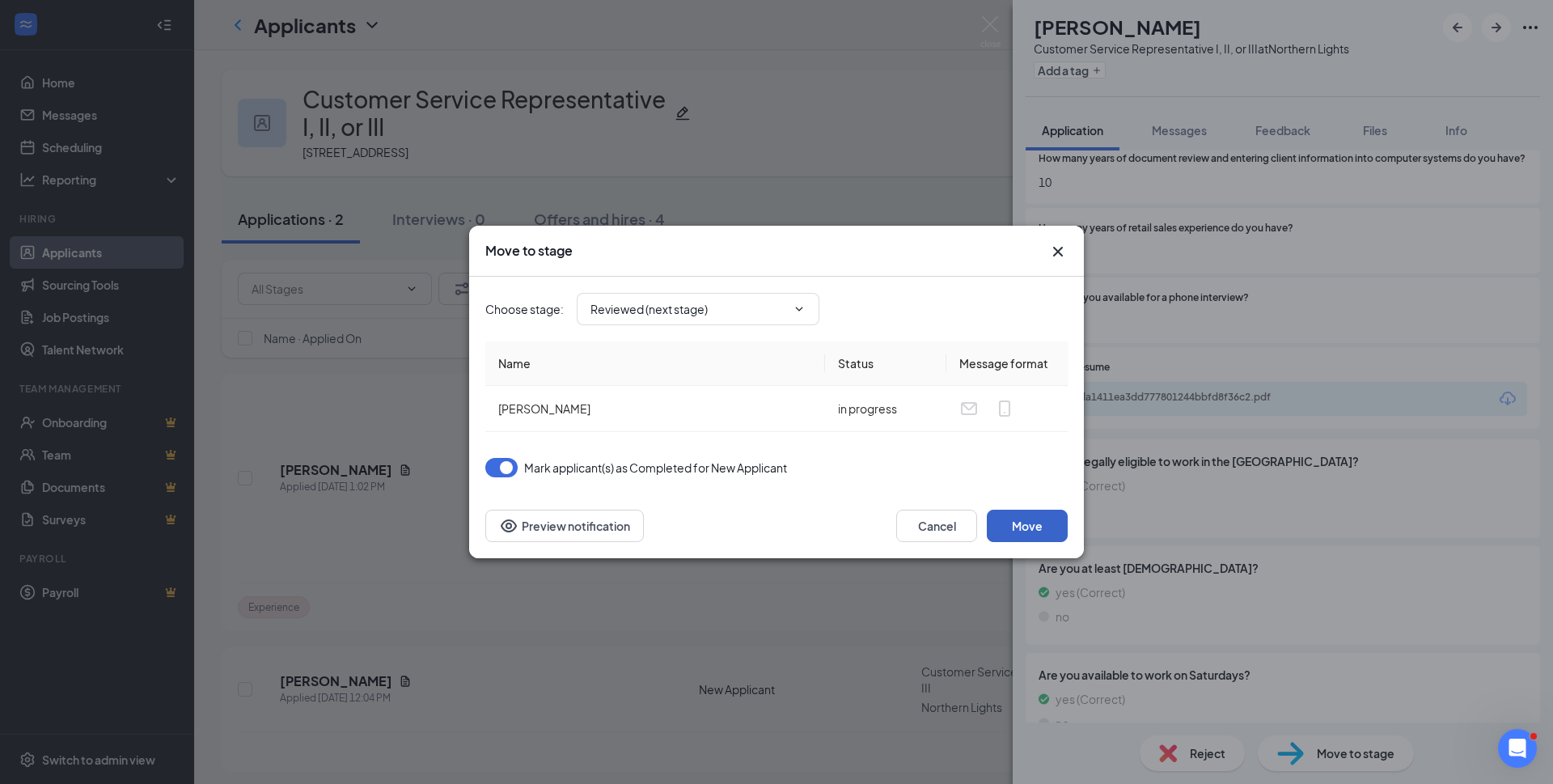
click at [1033, 526] on button "Move" at bounding box center [1027, 525] width 81 height 32
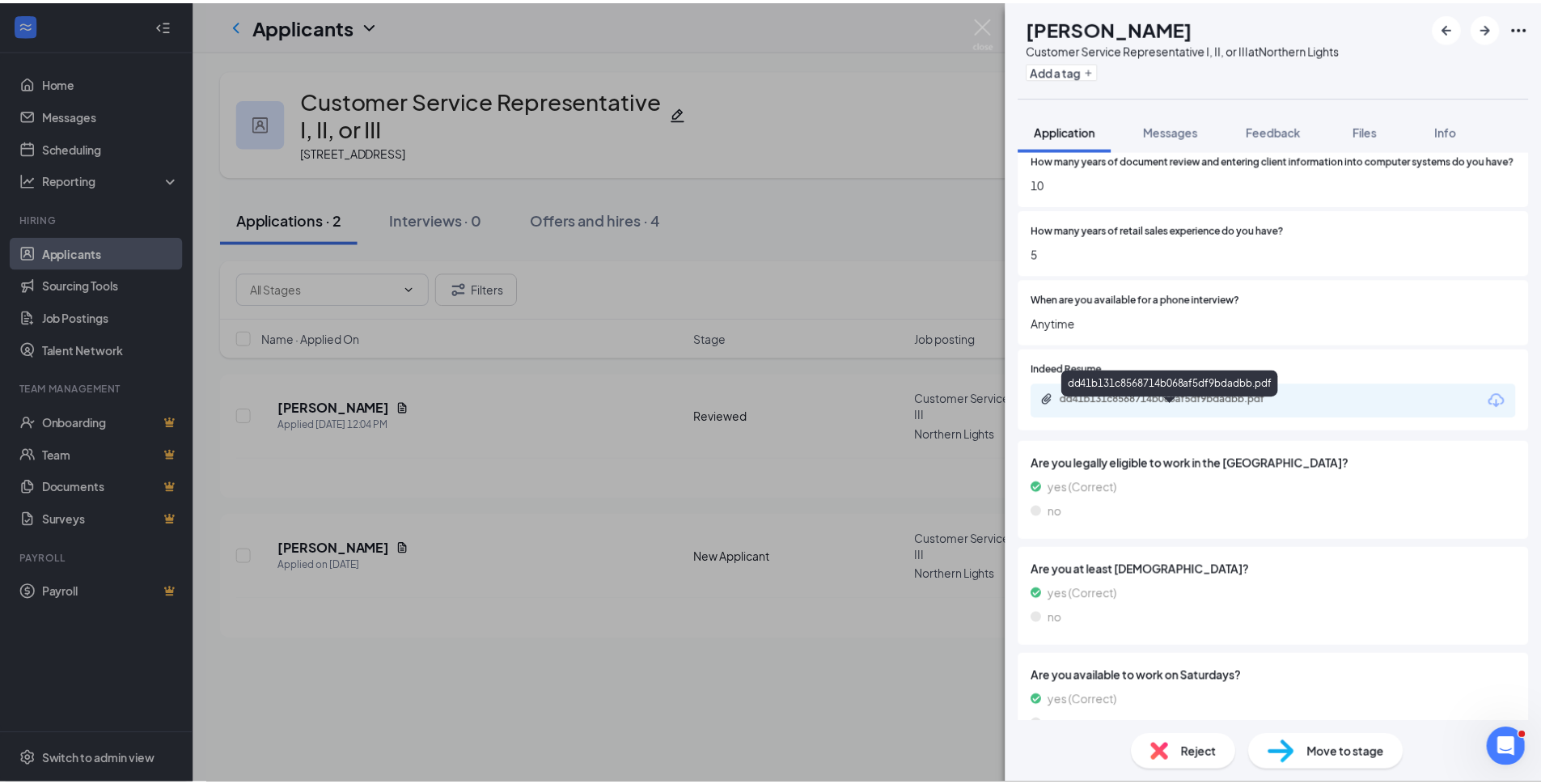
scroll to position [728, 0]
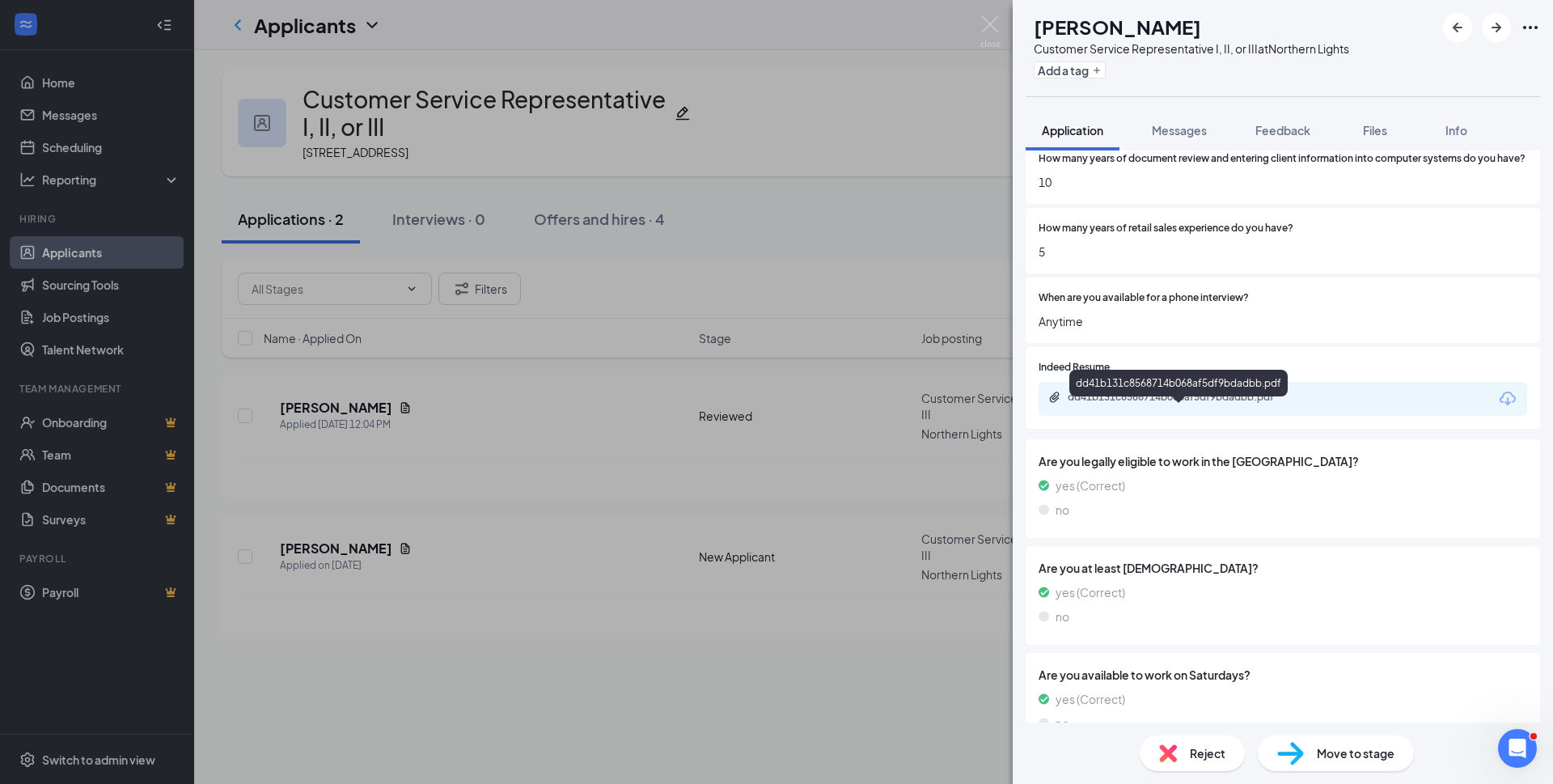
click at [1158, 404] on div "dd41b131c8568714b068af5df9bdadbb.pdf" at bounding box center [1180, 397] width 227 height 13
click at [1177, 752] on div "Reject" at bounding box center [1193, 753] width 105 height 36
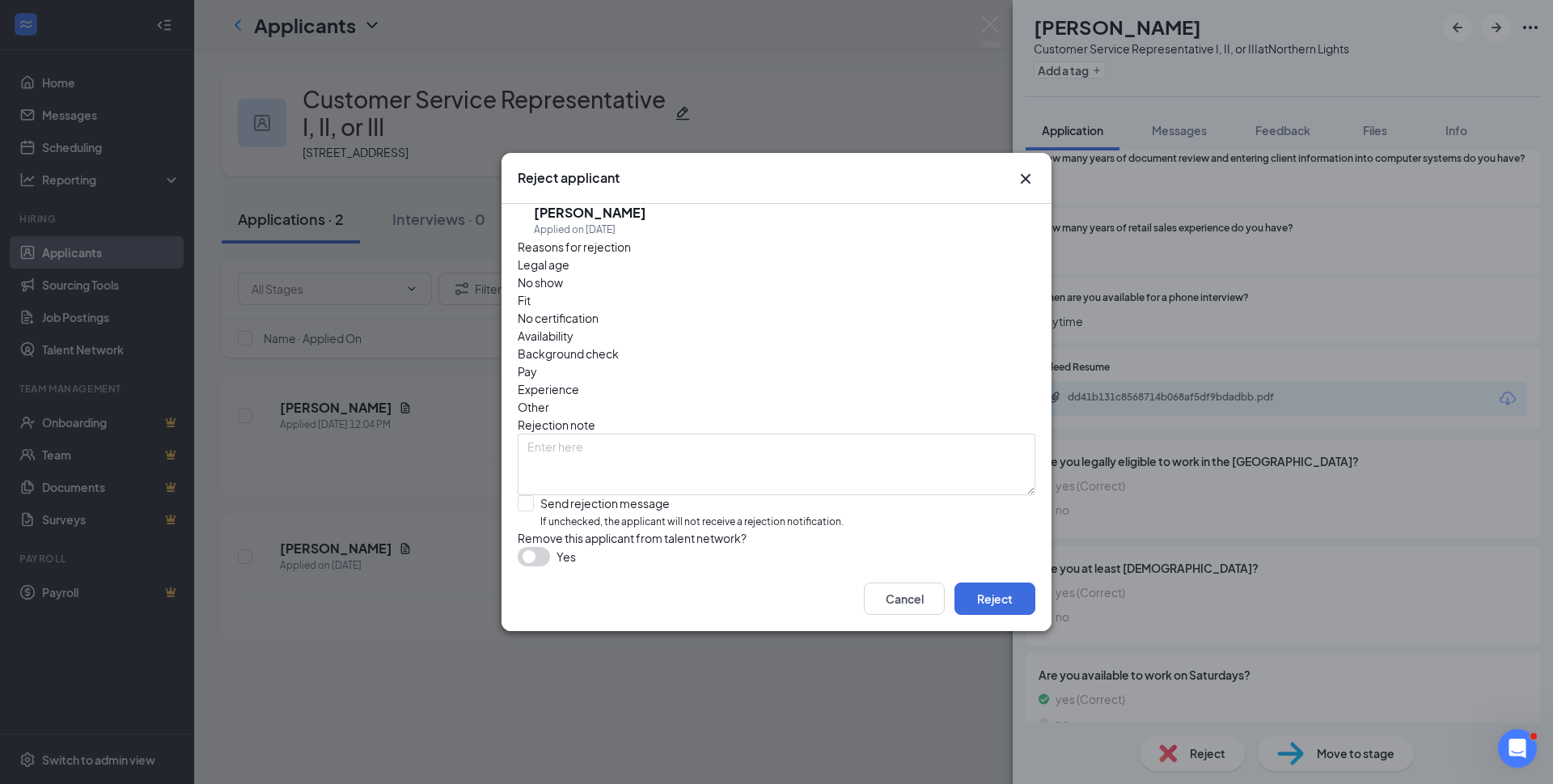
click at [579, 380] on span "Experience" at bounding box center [548, 389] width 61 height 18
click at [524, 495] on input "Send rejection message If unchecked, the applicant will not receive a rejection…" at bounding box center [680, 512] width 326 height 35
checkbox input "true"
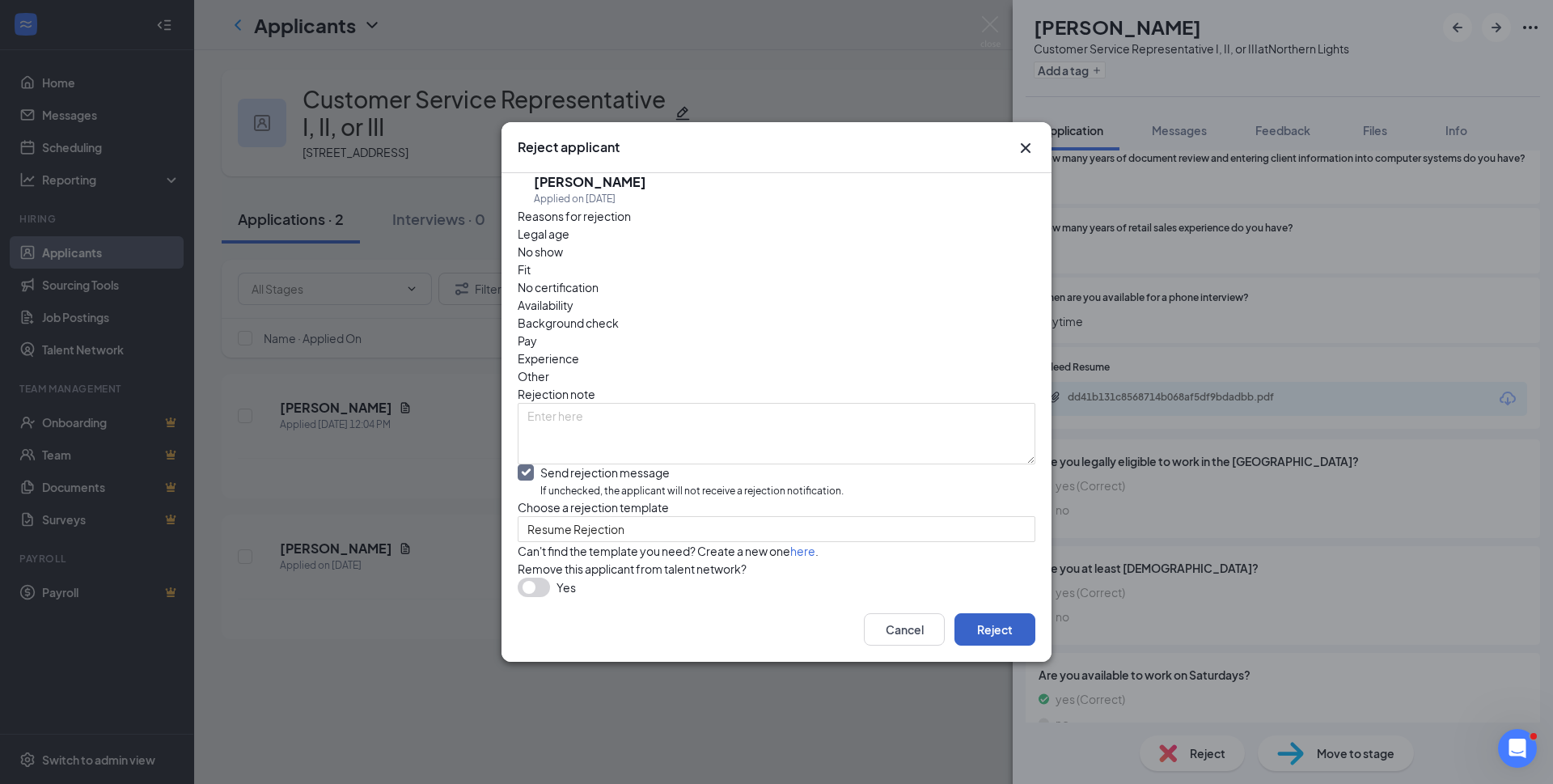
click at [986, 646] on button "Reject" at bounding box center [995, 629] width 81 height 32
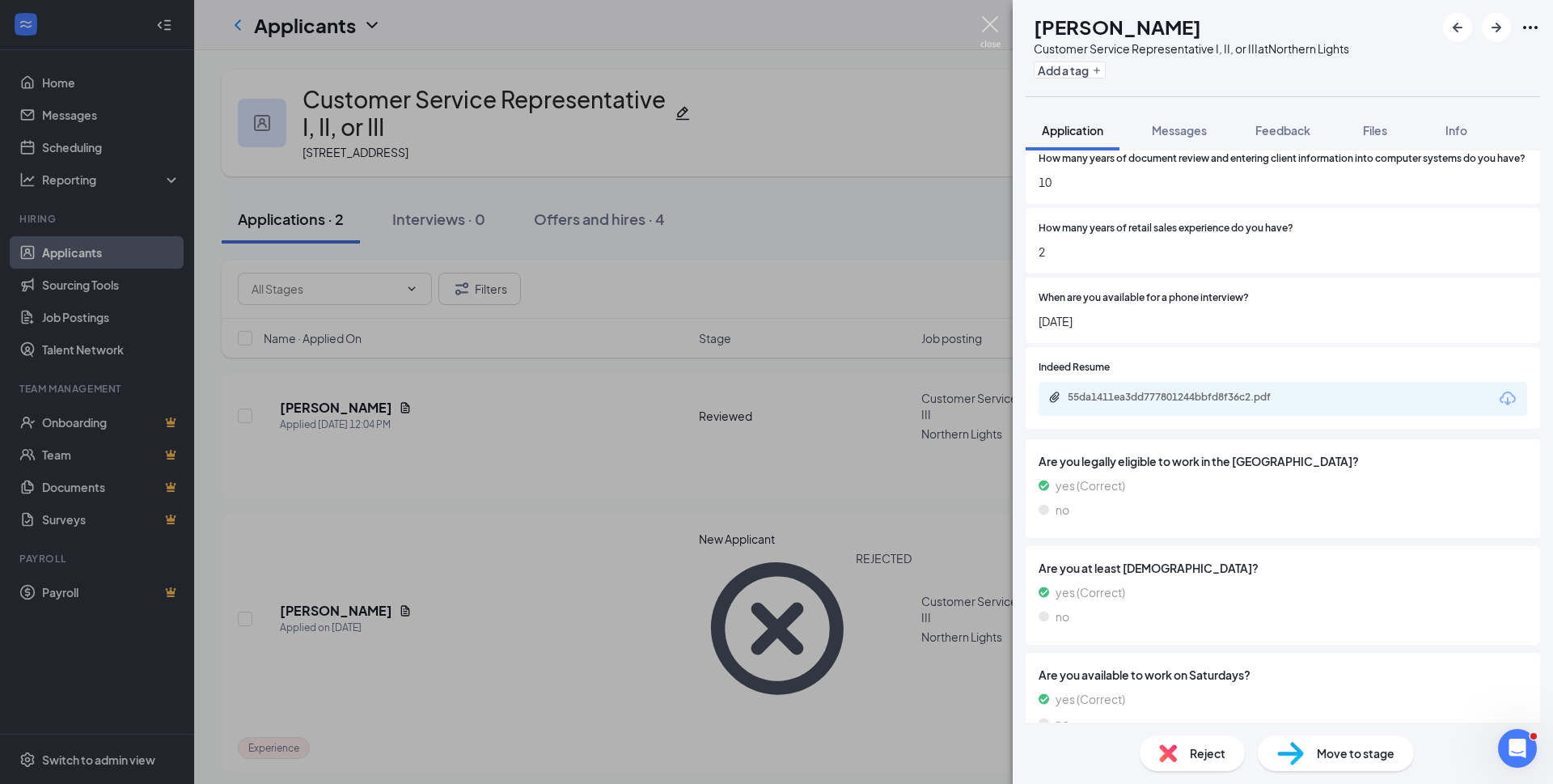
click at [989, 25] on img at bounding box center [990, 32] width 20 height 32
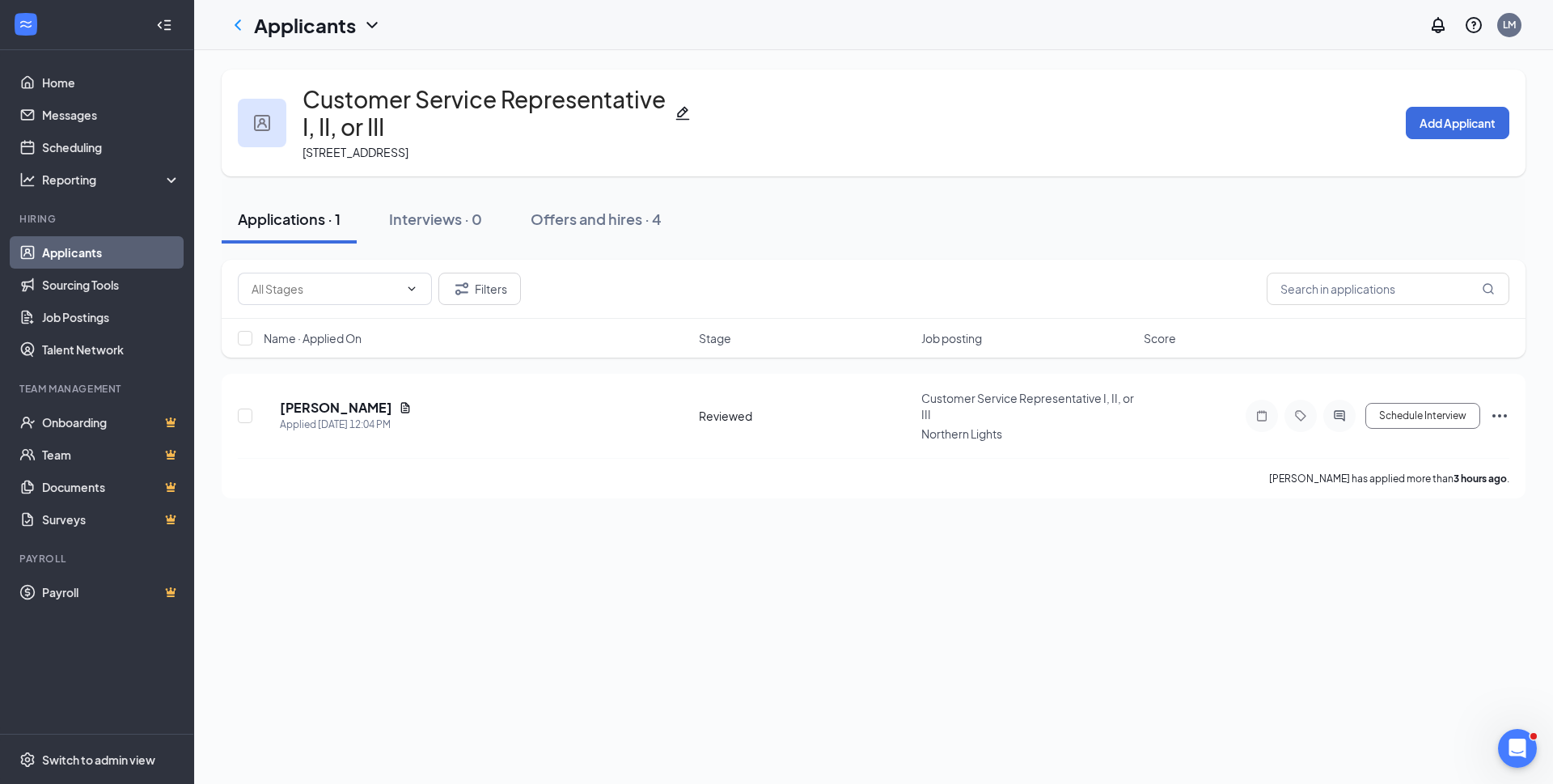
click at [71, 248] on link "Applicants" at bounding box center [111, 252] width 138 height 32
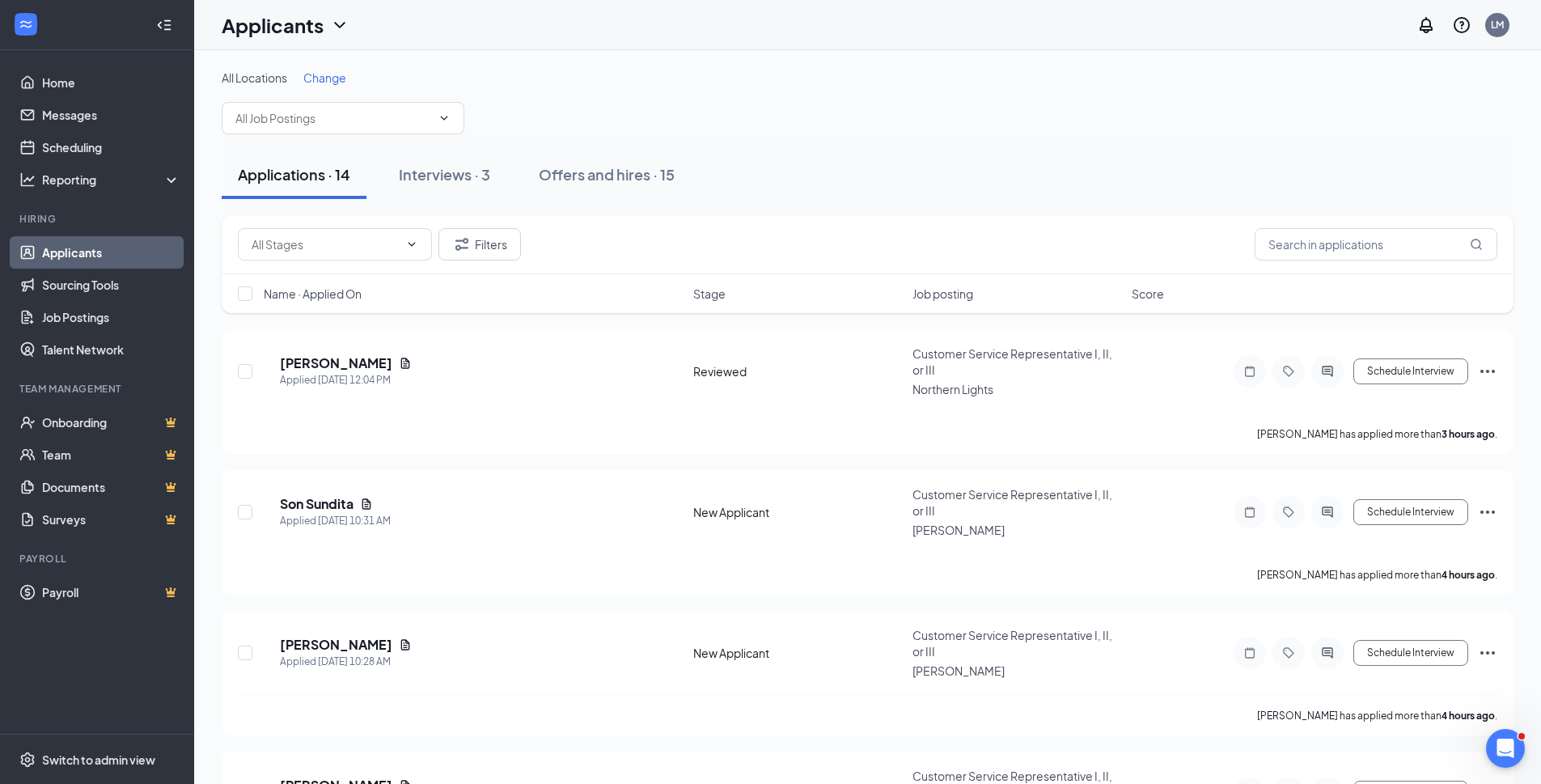
click at [277, 120] on input "text" at bounding box center [333, 118] width 196 height 18
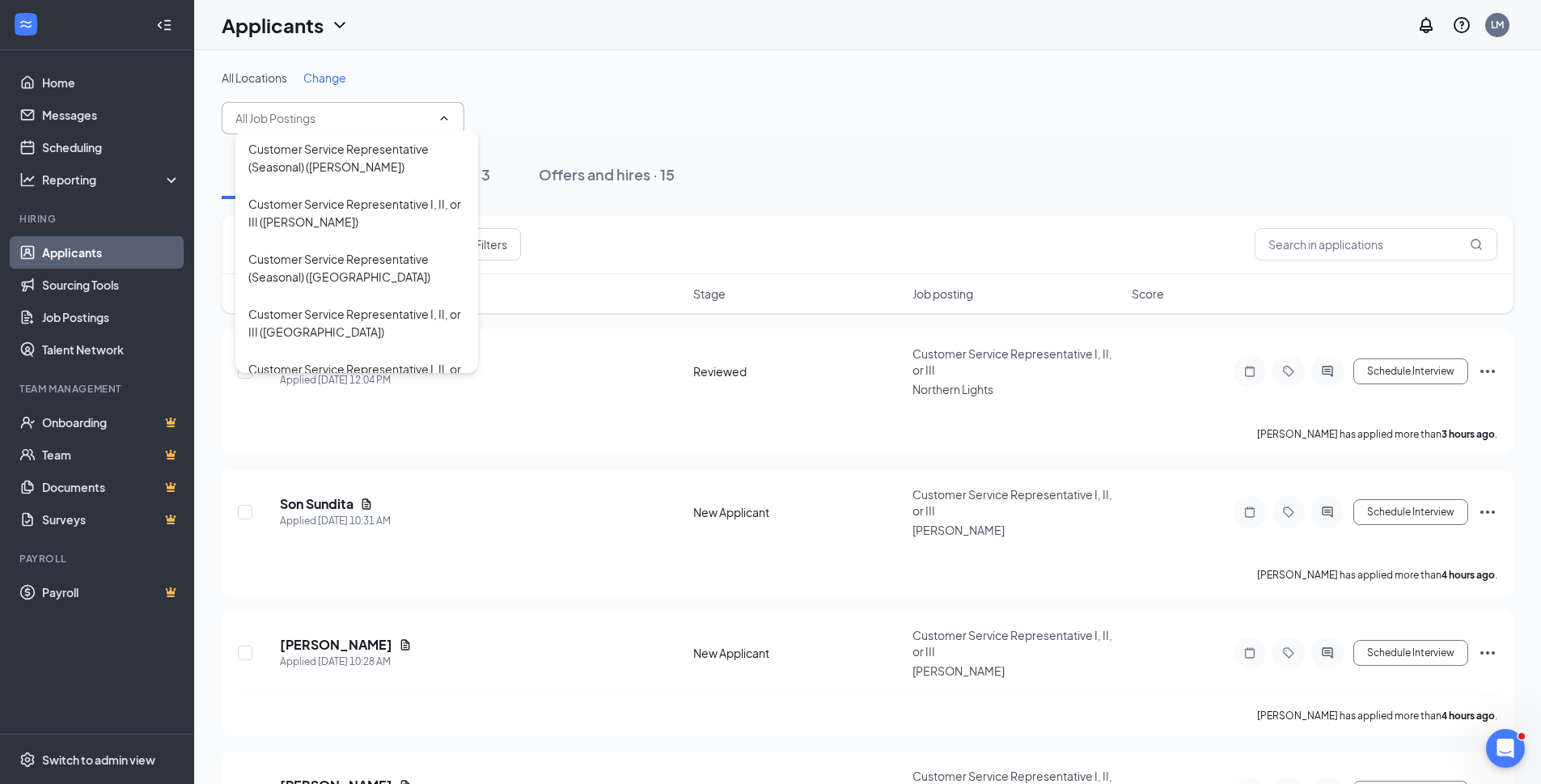
click at [308, 216] on div "Customer Service Representative I, II, or III ([PERSON_NAME])" at bounding box center [357, 213] width 217 height 36
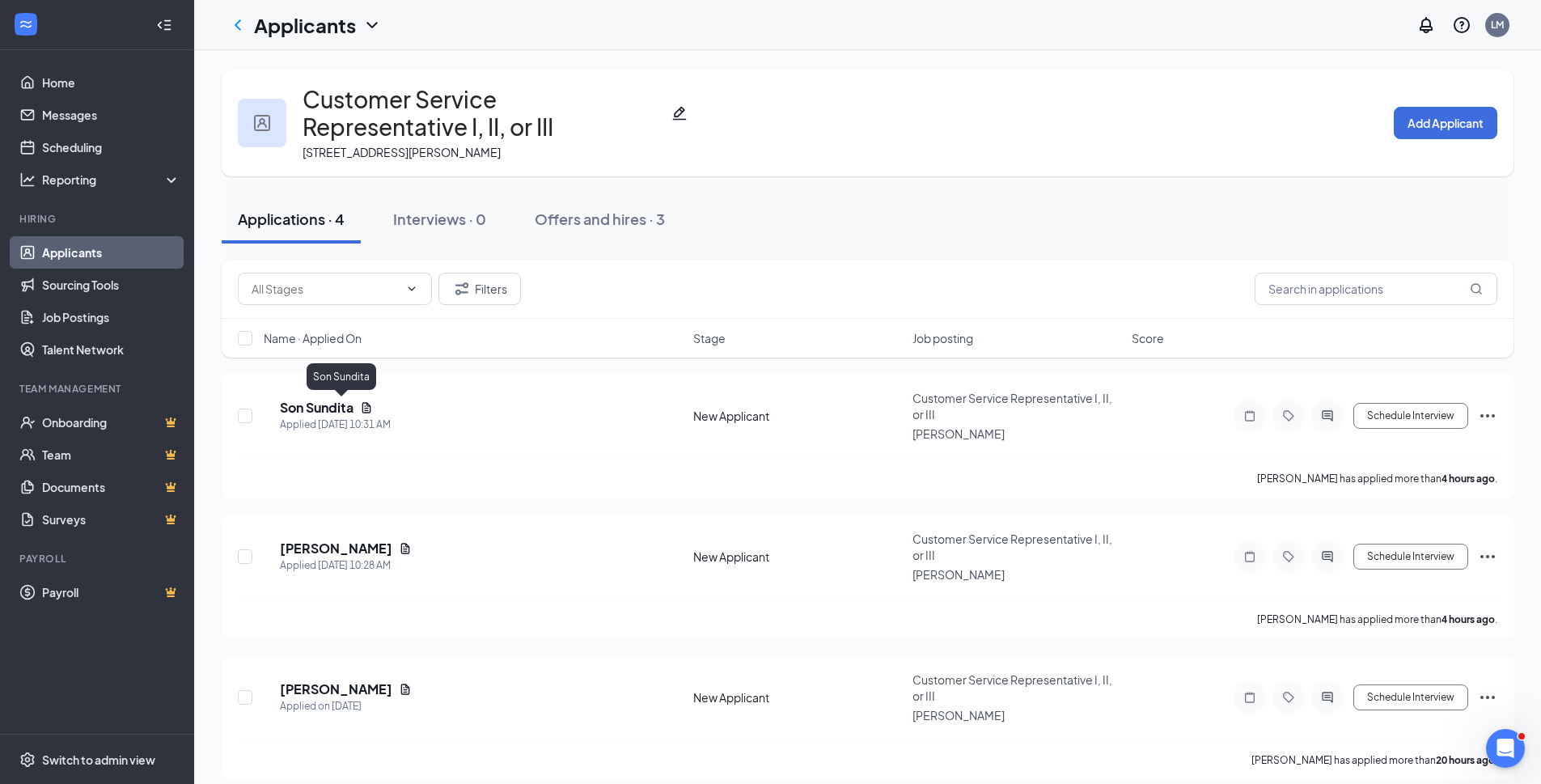
click at [344, 408] on h5 "Son Sundita" at bounding box center [316, 408] width 73 height 18
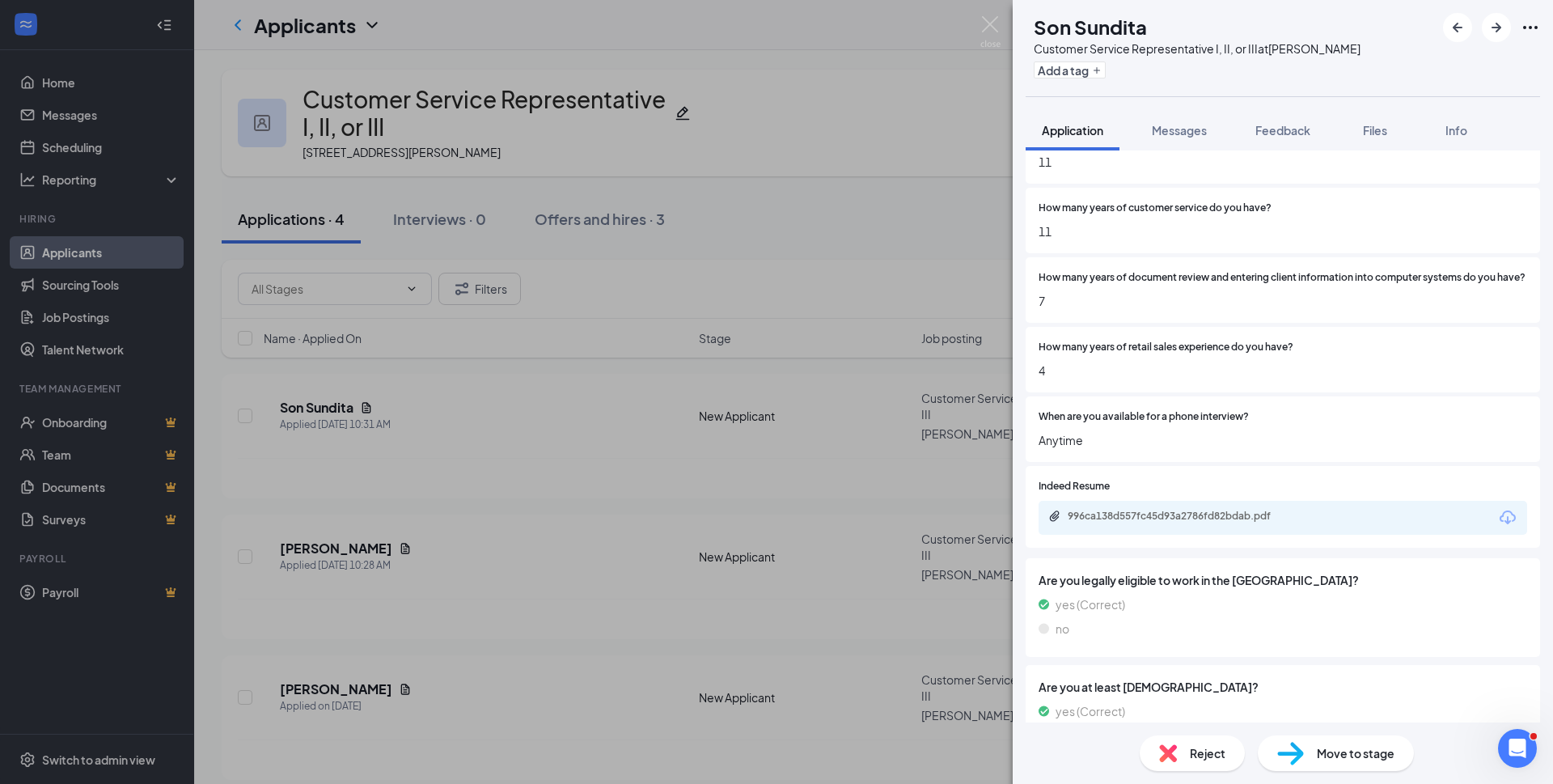
scroll to position [648, 0]
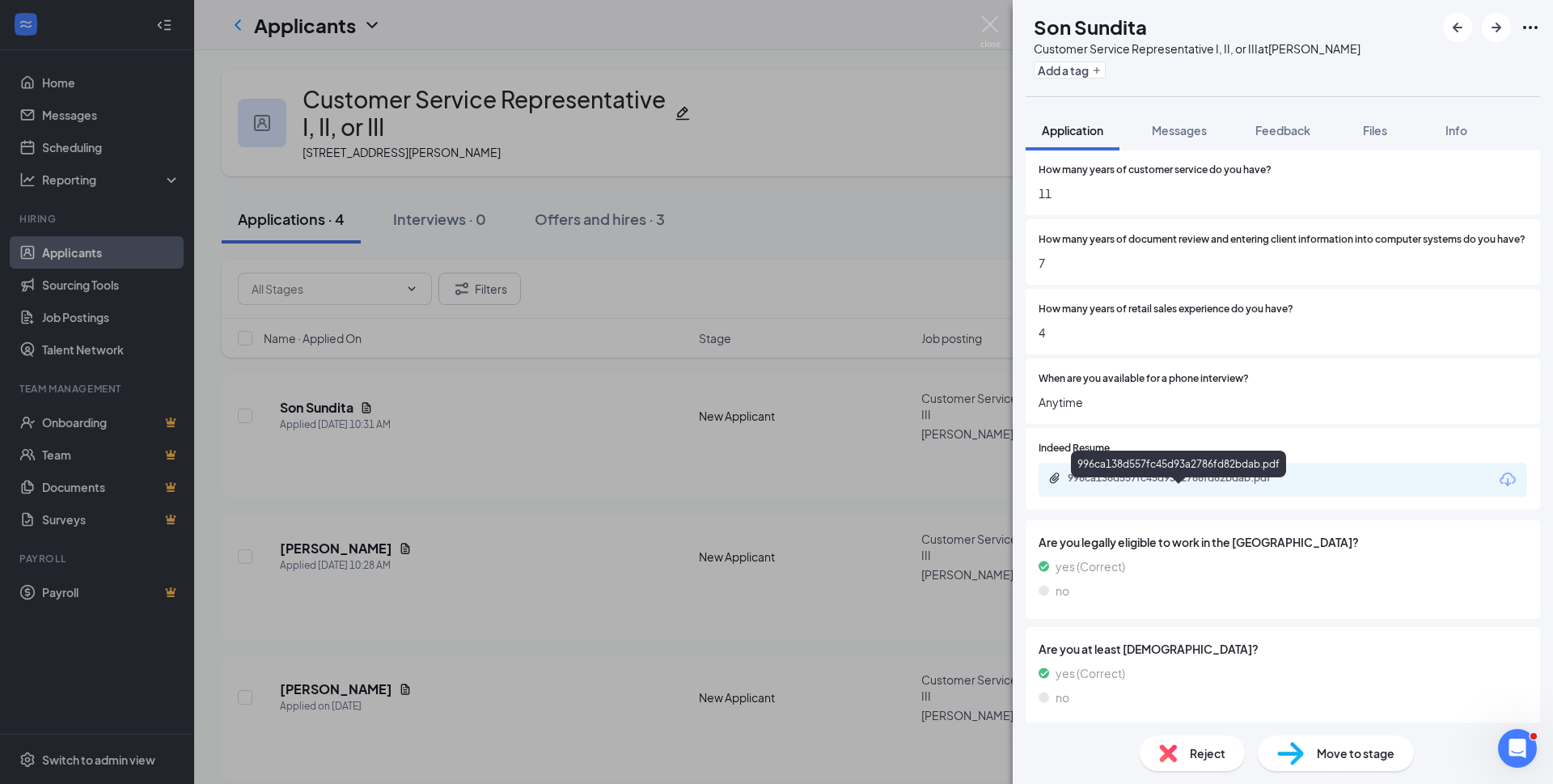
click at [1200, 485] on div "996ca138d557fc45d93a2786fd82bdab.pdf" at bounding box center [1180, 478] width 227 height 13
click at [1343, 755] on span "Move to stage" at bounding box center [1355, 753] width 78 height 18
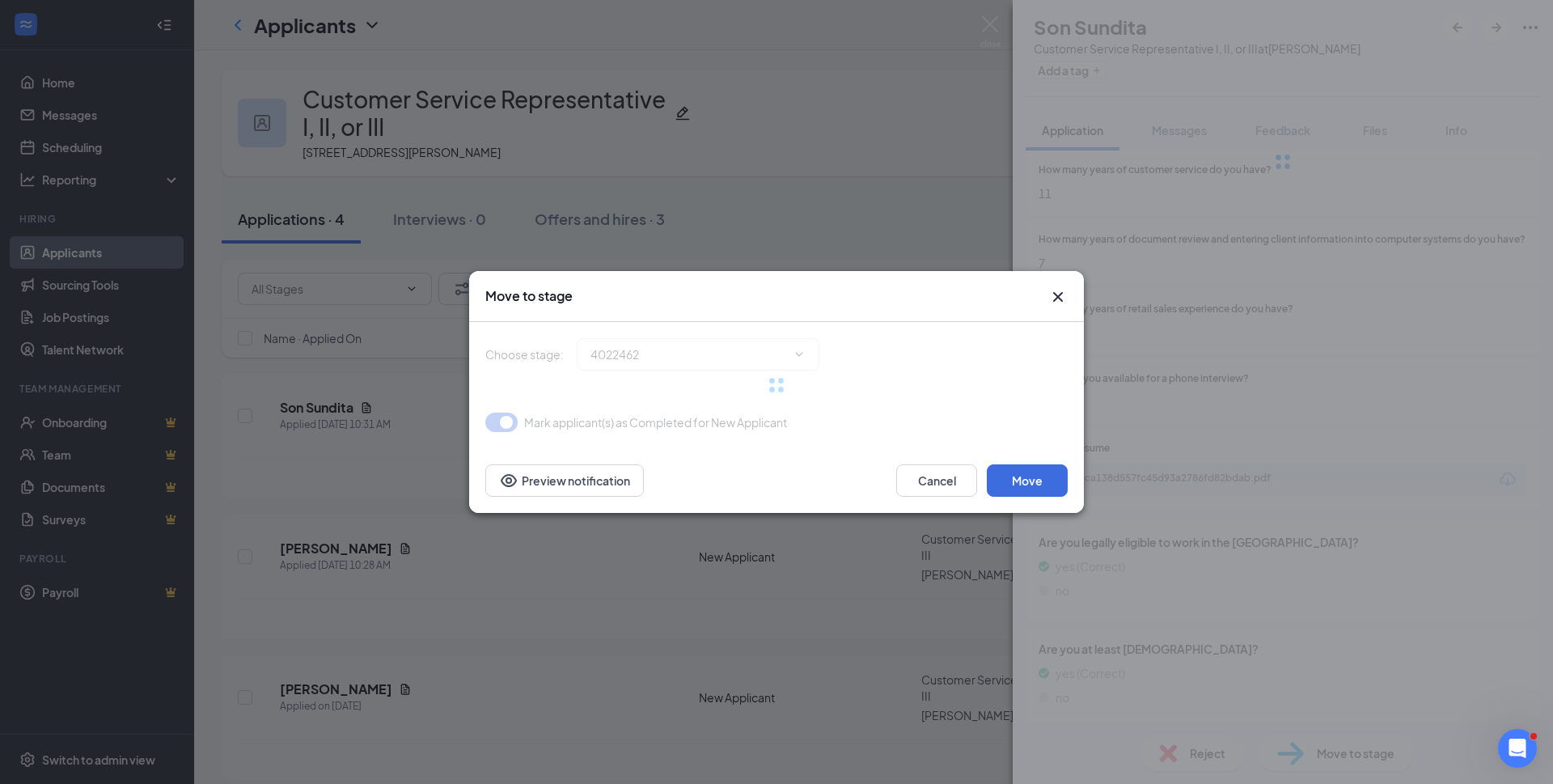
type input "Reviewed (next stage)"
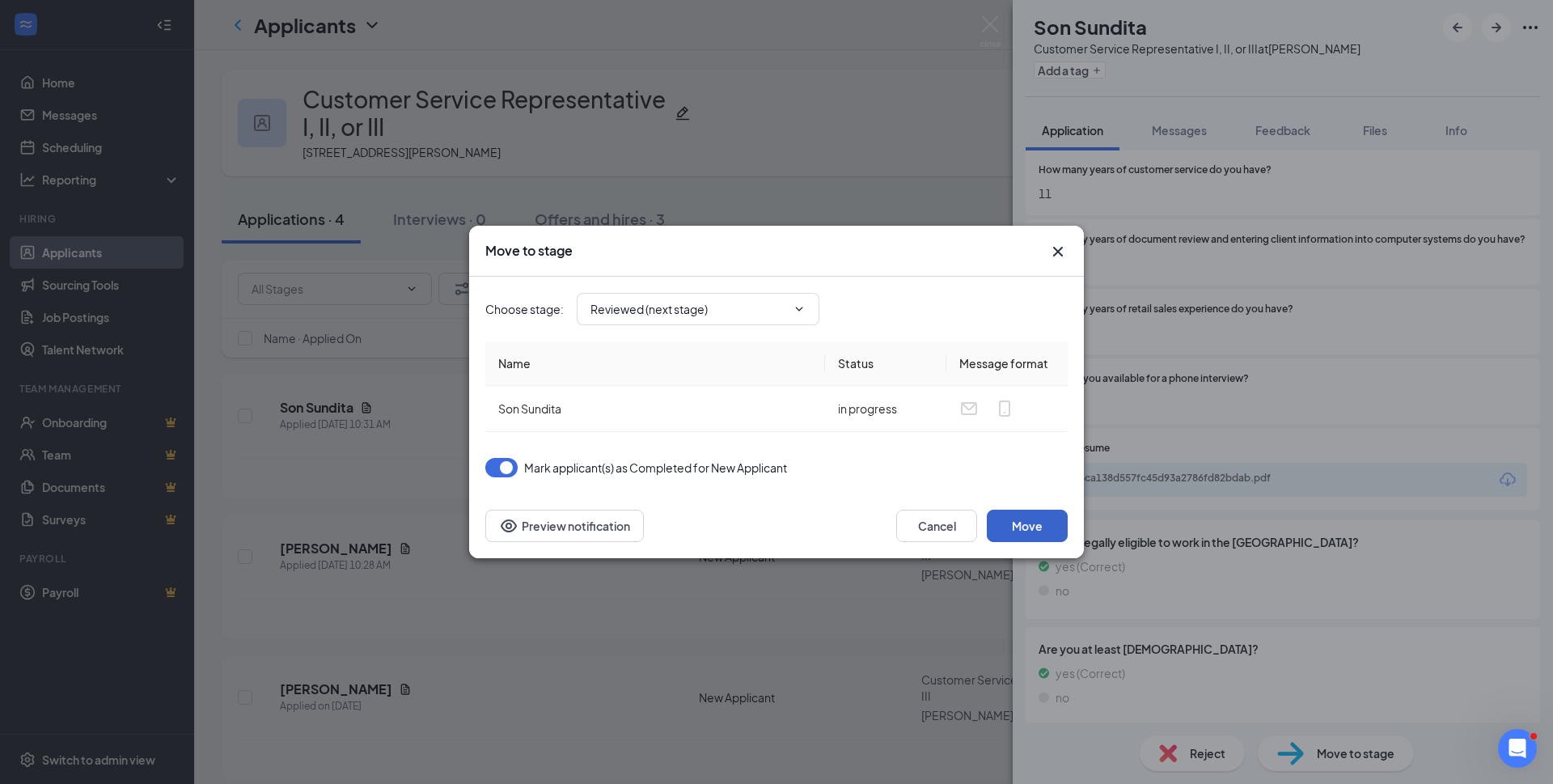
click at [1040, 520] on button "Move" at bounding box center [1027, 525] width 81 height 32
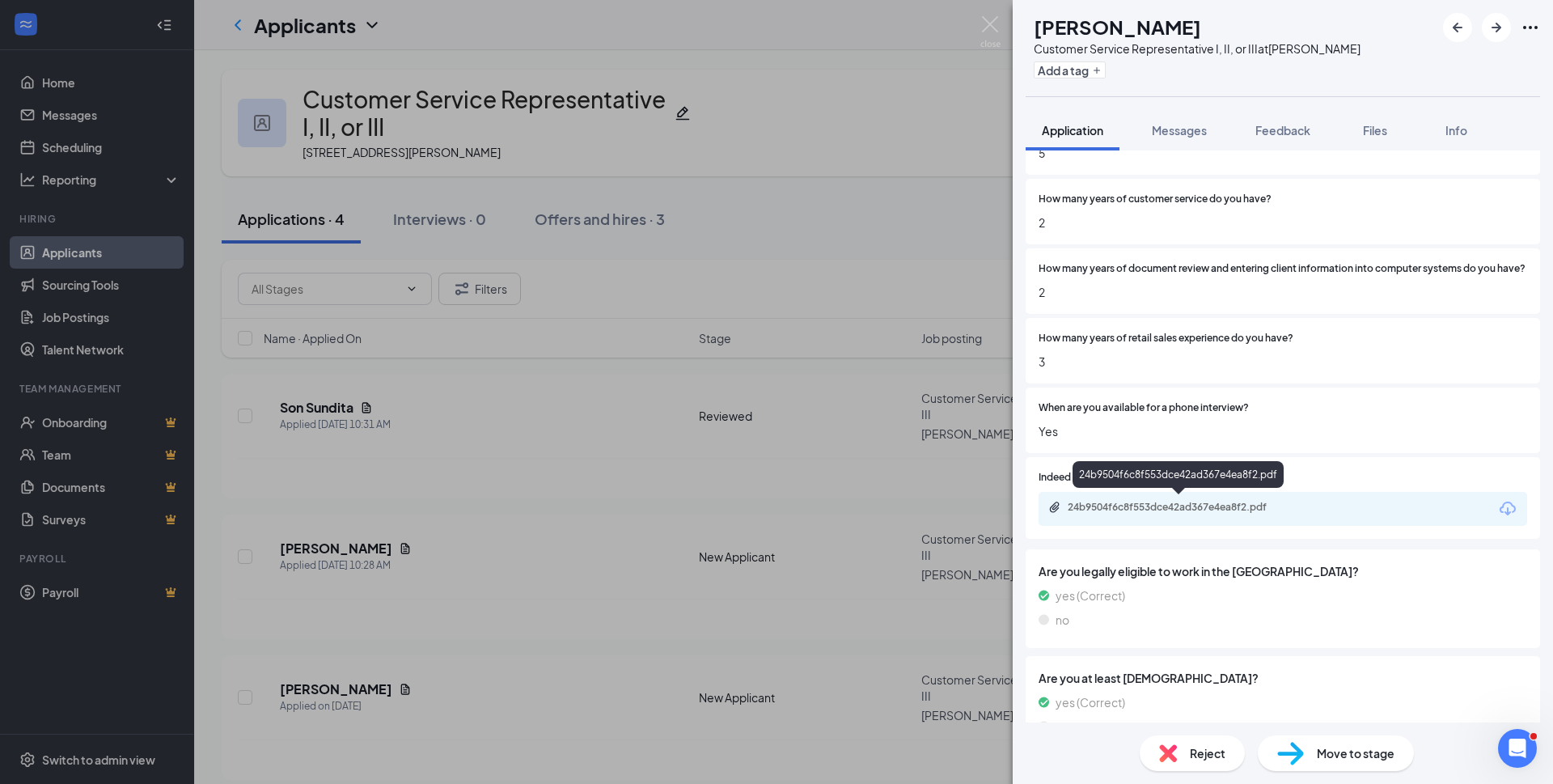
scroll to position [648, 0]
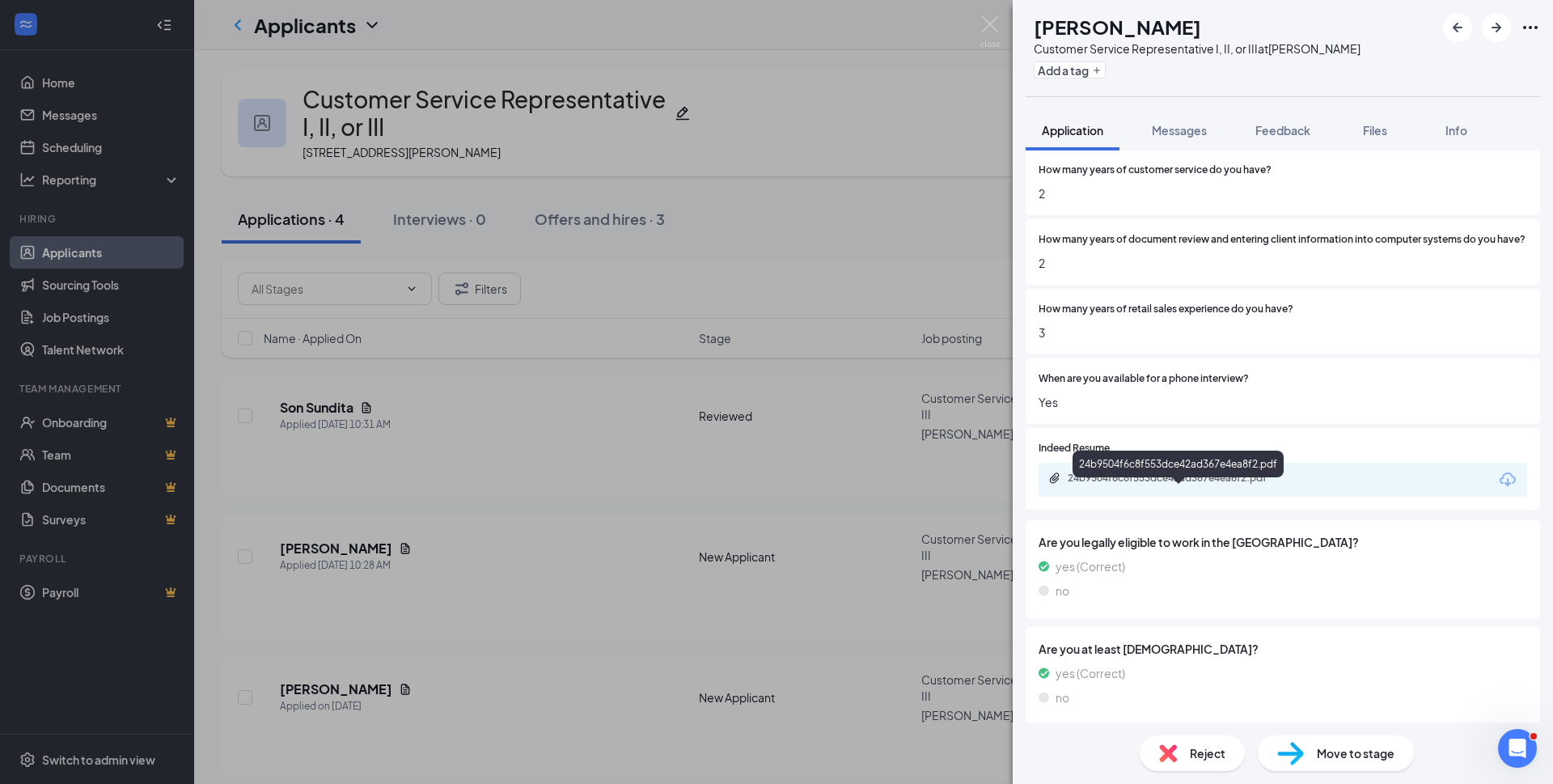
click at [1206, 485] on div "24b9504f6c8f553dce42ad367e4ea8f2.pdf" at bounding box center [1180, 478] width 227 height 13
click at [1190, 750] on span "Reject" at bounding box center [1208, 753] width 36 height 18
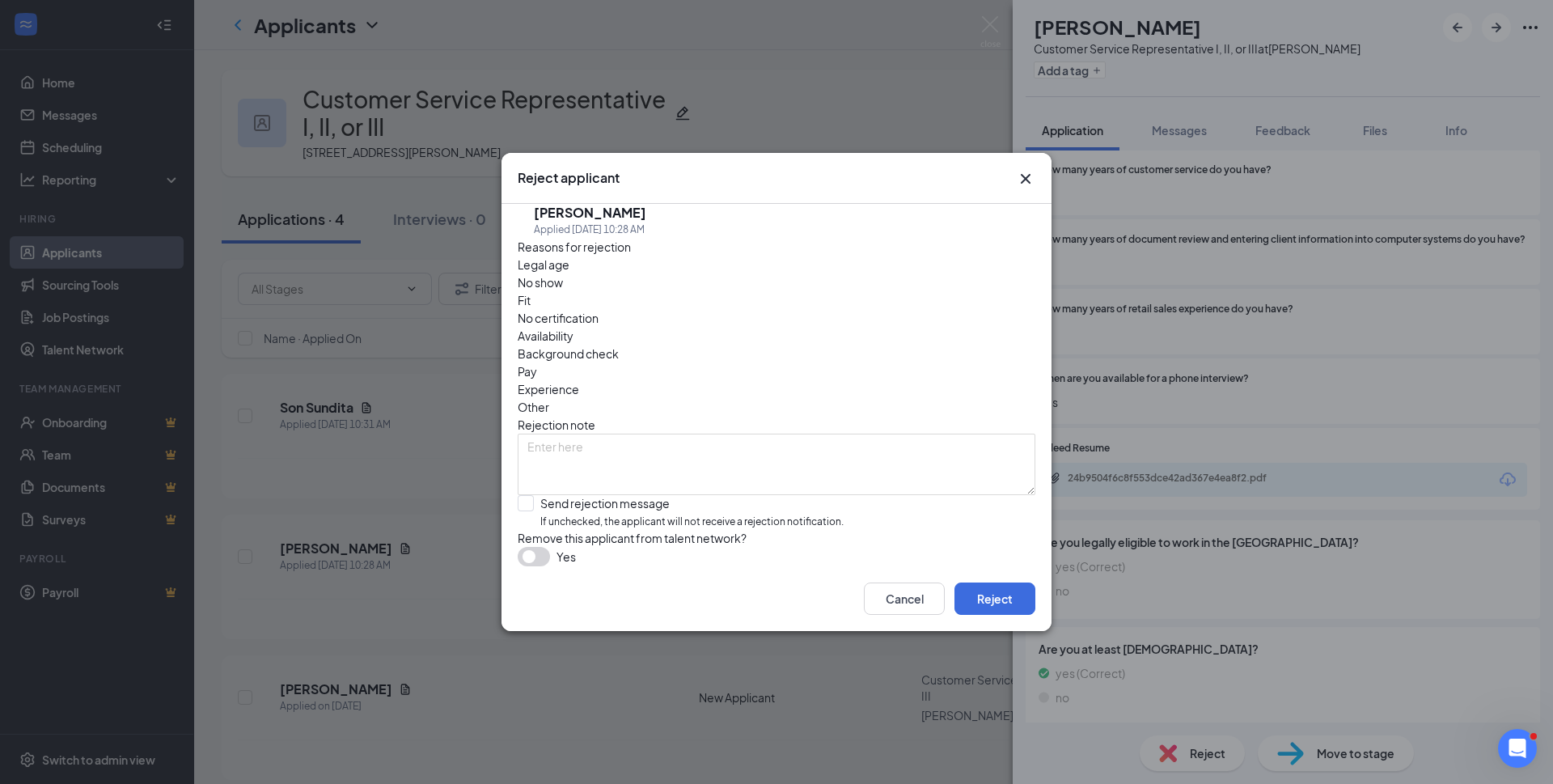
click at [579, 380] on span "Experience" at bounding box center [548, 389] width 61 height 18
click at [524, 495] on input "Send rejection message If unchecked, the applicant will not receive a rejection…" at bounding box center [680, 512] width 326 height 35
checkbox input "true"
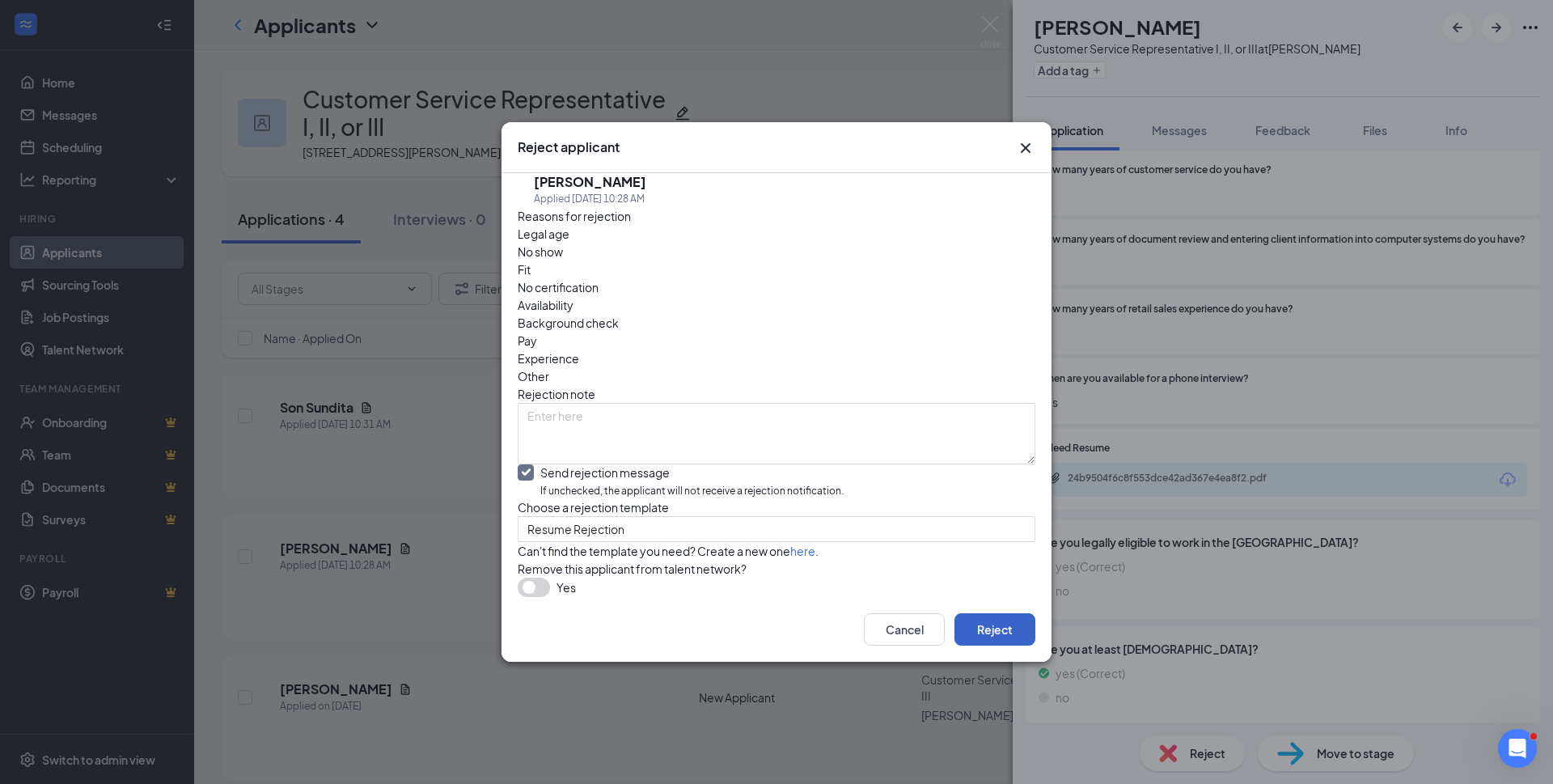
click at [999, 646] on button "Reject" at bounding box center [995, 629] width 81 height 32
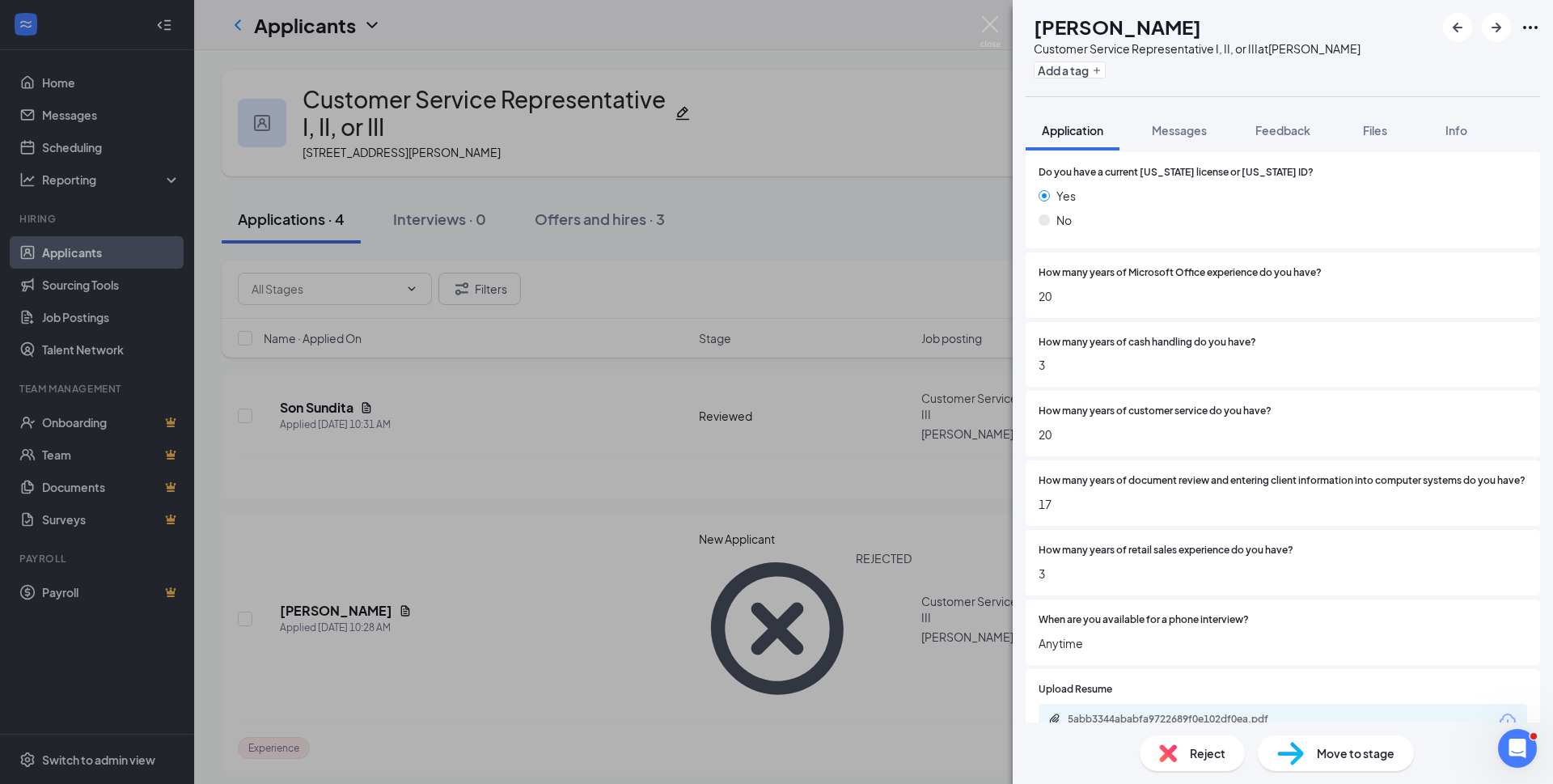
scroll to position [486, 0]
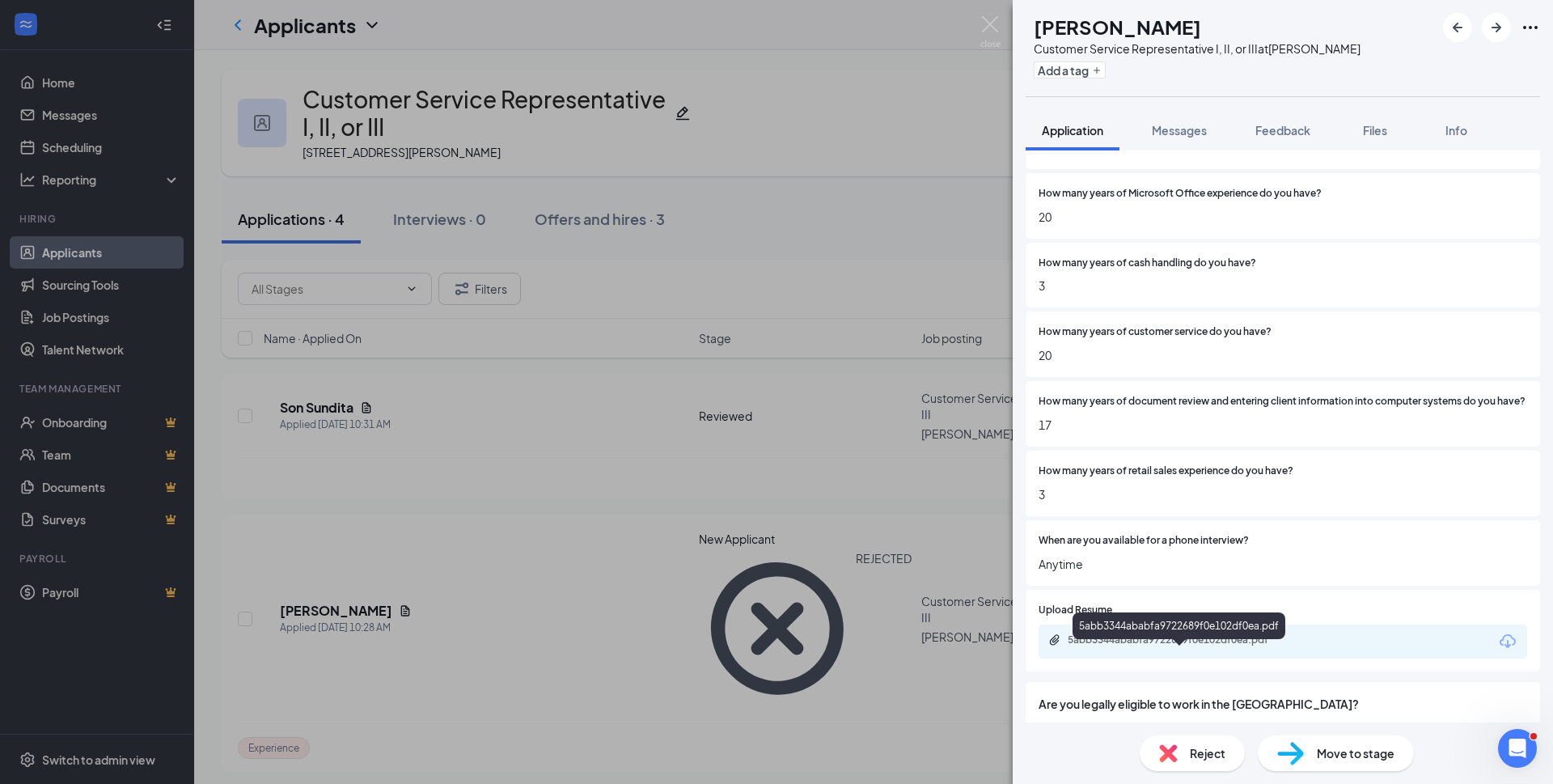
click at [1252, 644] on div "5abb3344ababfa9722689f0e102df0ea.pdf" at bounding box center [1179, 629] width 213 height 33
click at [1247, 647] on div "5abb3344ababfa9722689f0e102df0ea.pdf" at bounding box center [1180, 640] width 227 height 13
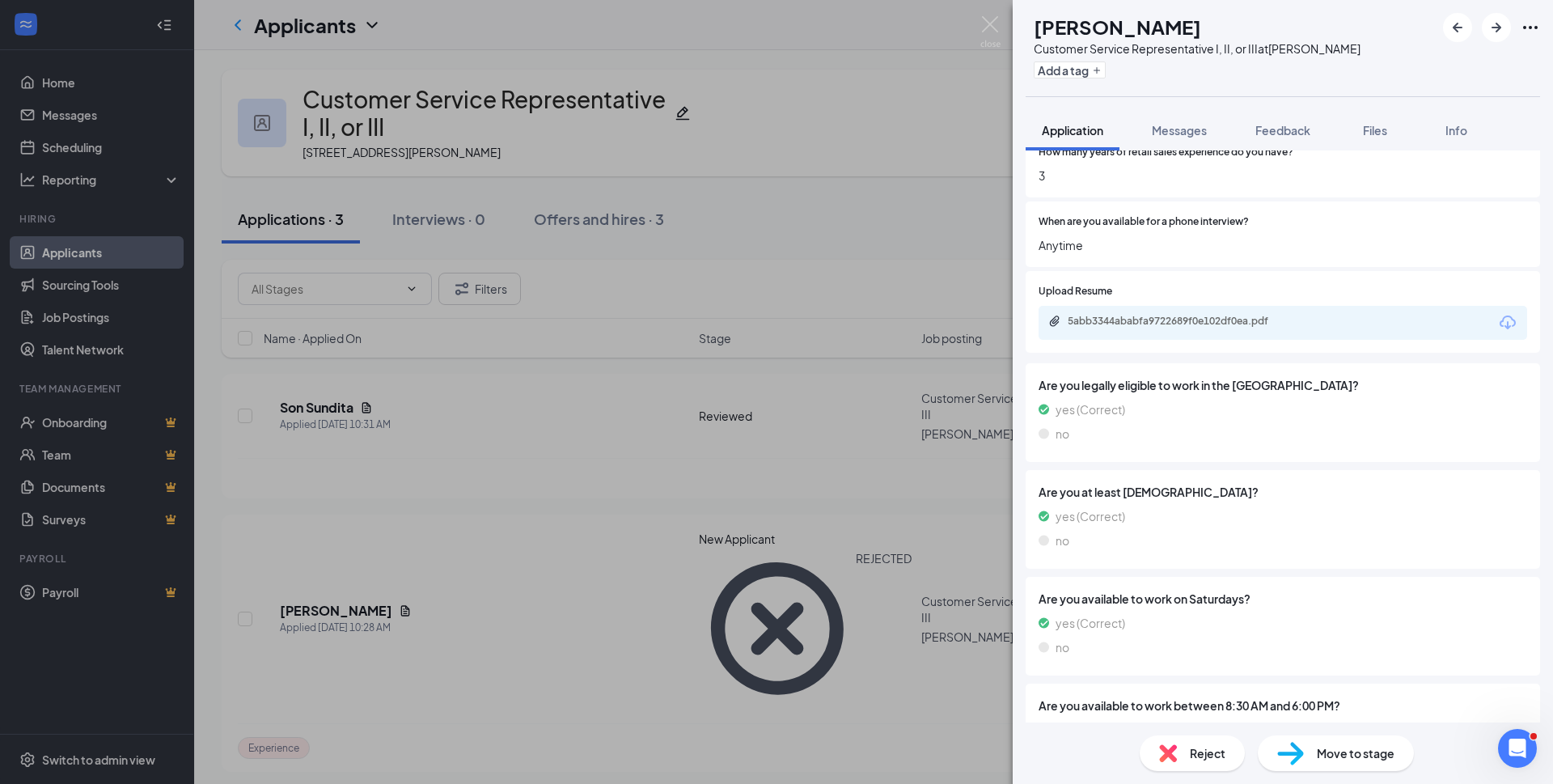
scroll to position [808, 0]
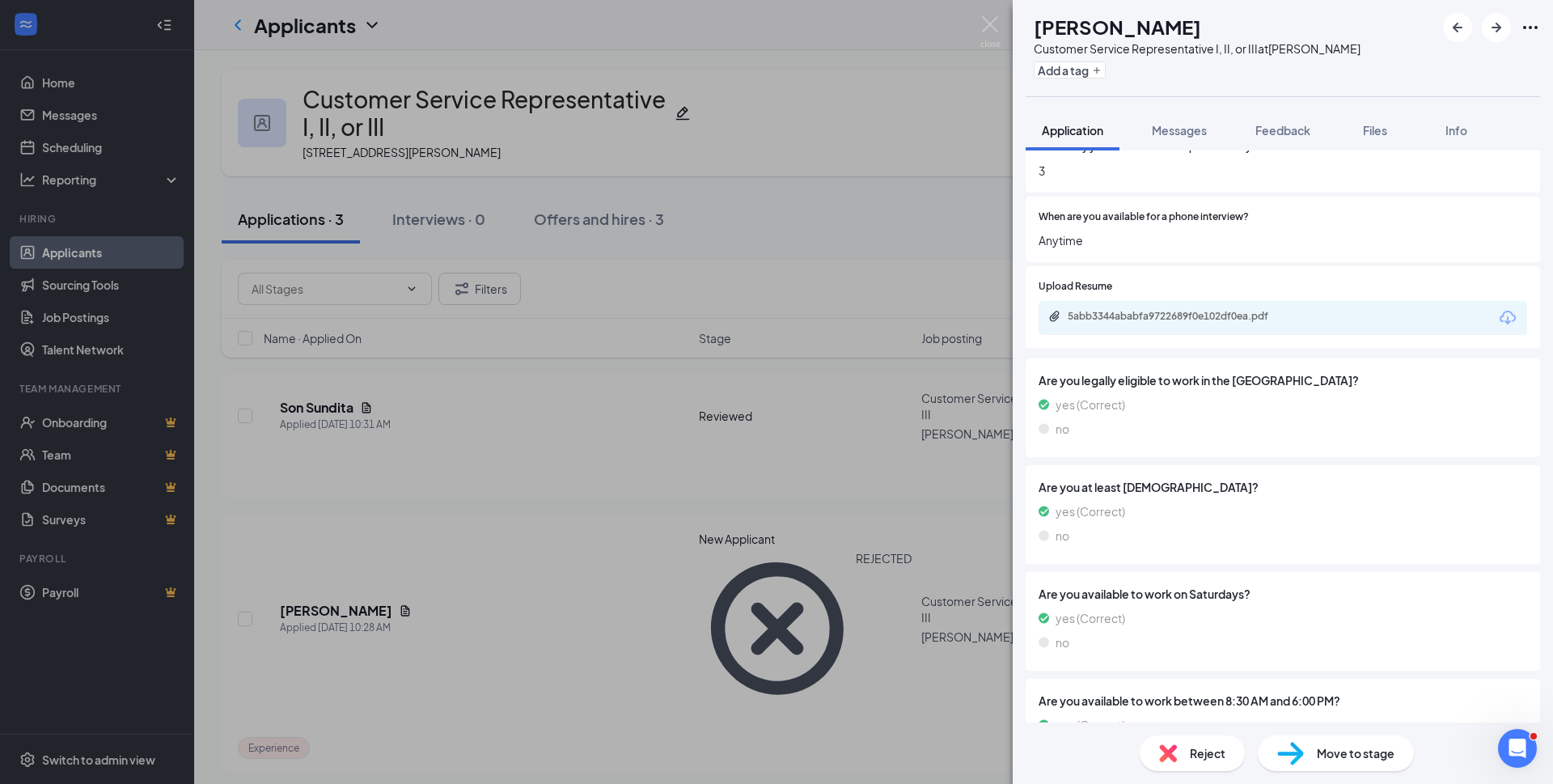
click at [1182, 133] on span "Messages" at bounding box center [1179, 130] width 55 height 14
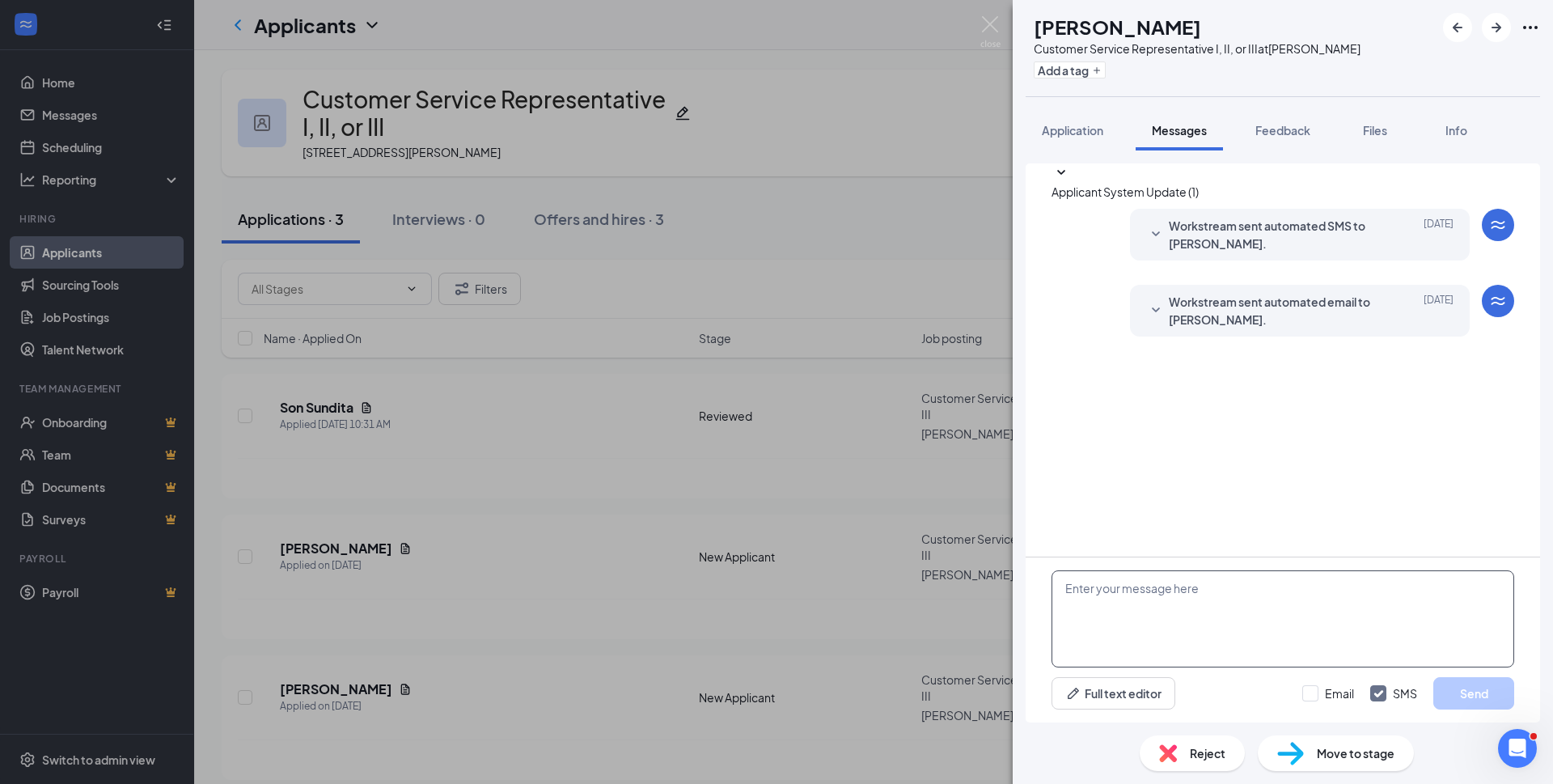
click at [1117, 590] on textarea at bounding box center [1283, 618] width 463 height 97
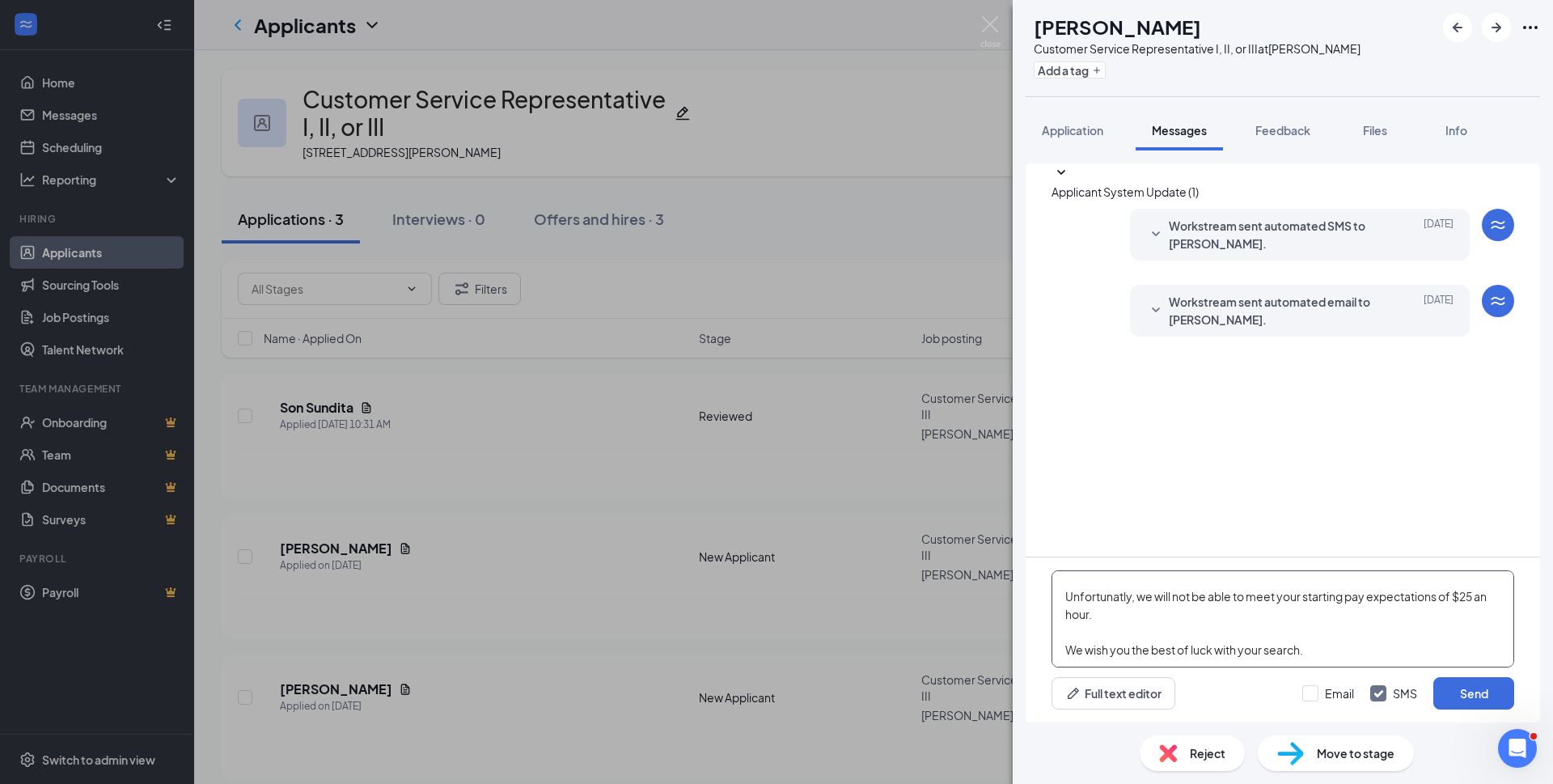
scroll to position [54, 0]
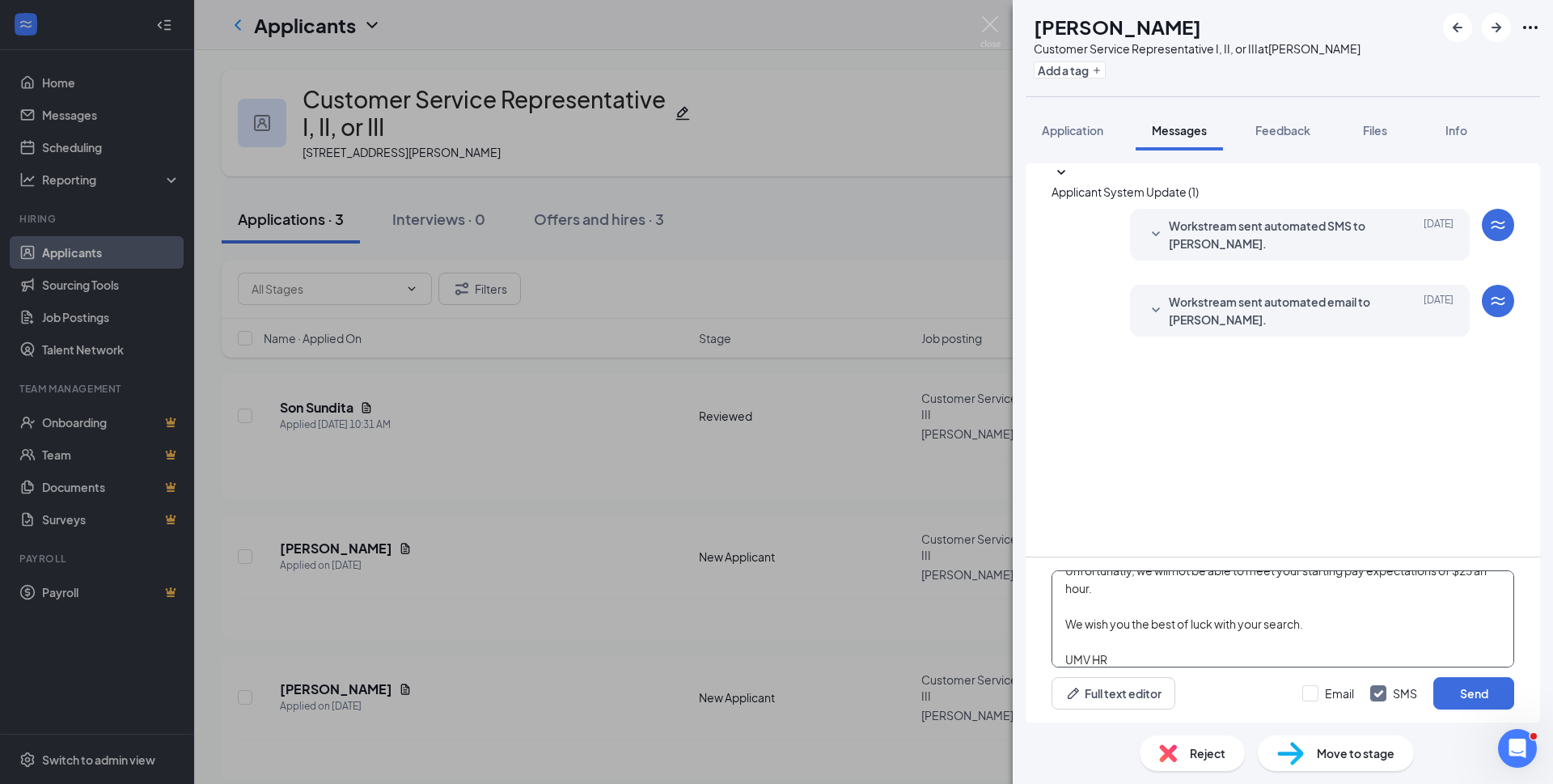
click at [1095, 580] on textarea "Thank you for applying to UMV. Unfortunatly, we will not be able to meet your s…" at bounding box center [1283, 618] width 463 height 97
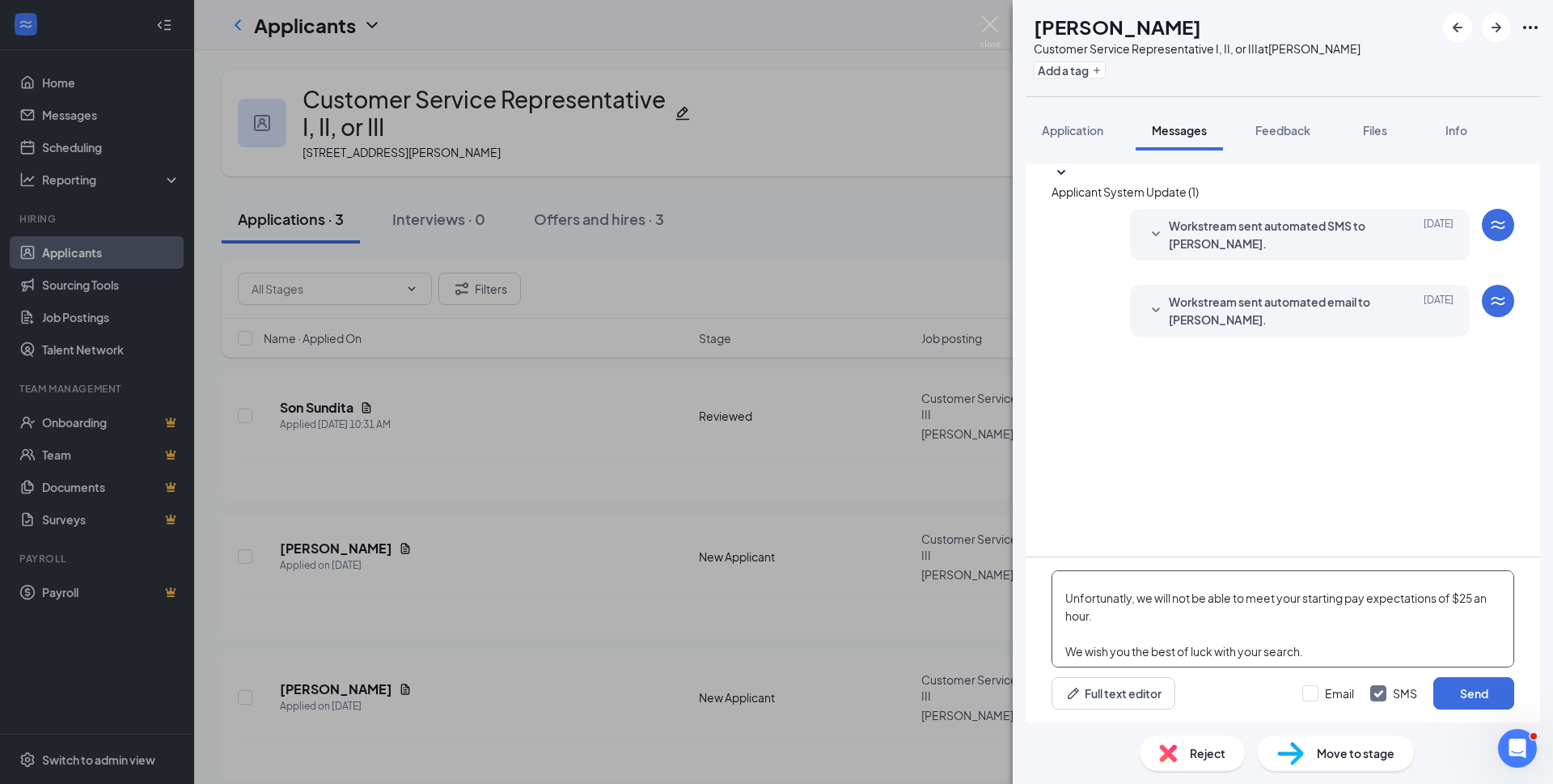
scroll to position [0, 0]
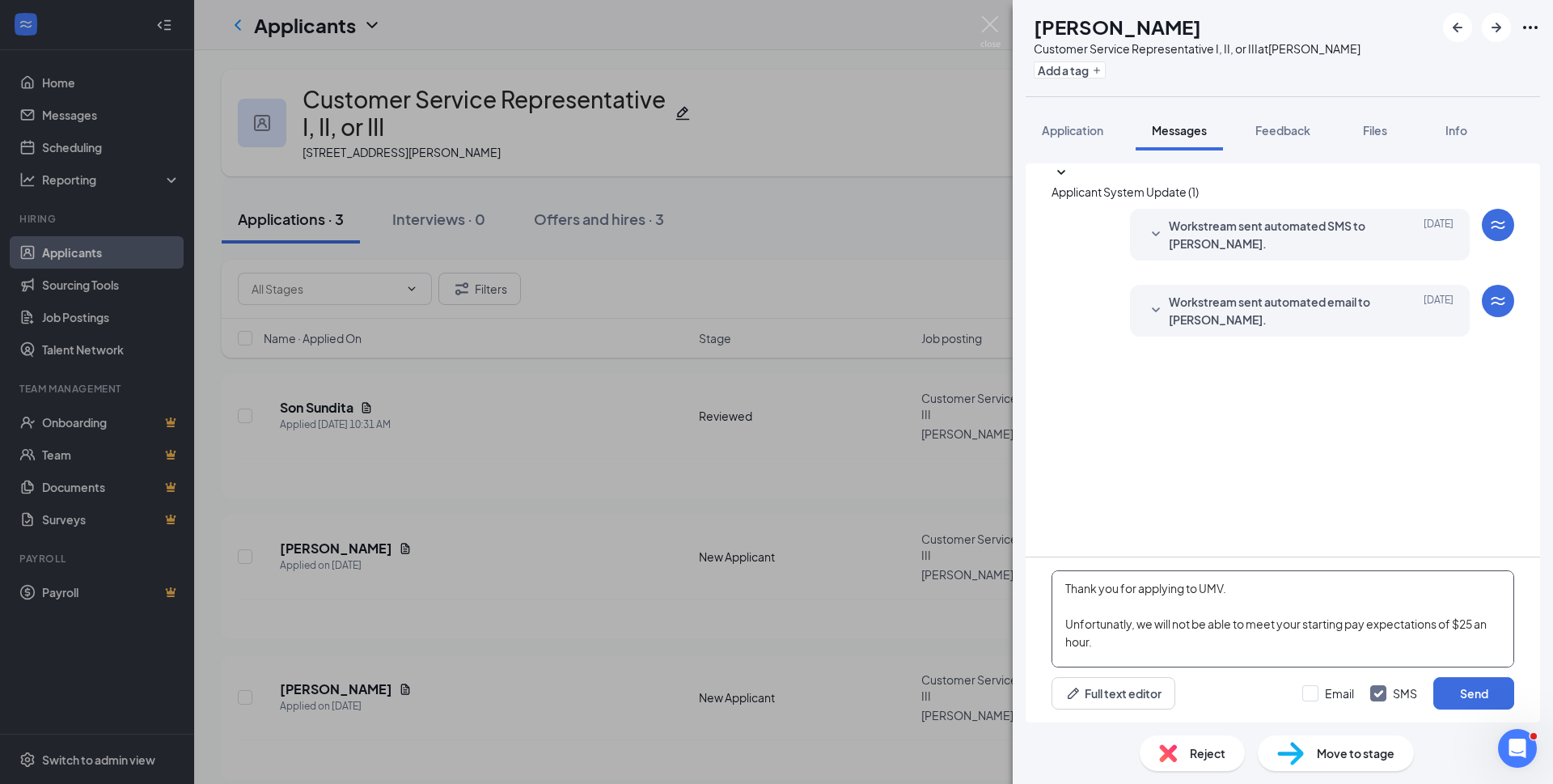
click at [1085, 625] on textarea "Thank you for applying to UMV. Unfortunatly, we will not be able to meet your s…" at bounding box center [1283, 618] width 463 height 97
type textarea "Thank you for applying to UMV. Unfortunately, we will not be able to meet your …"
click at [1309, 691] on input "Email" at bounding box center [1328, 693] width 52 height 16
checkbox input "true"
click at [1376, 690] on input "SMS" at bounding box center [1394, 693] width 47 height 16
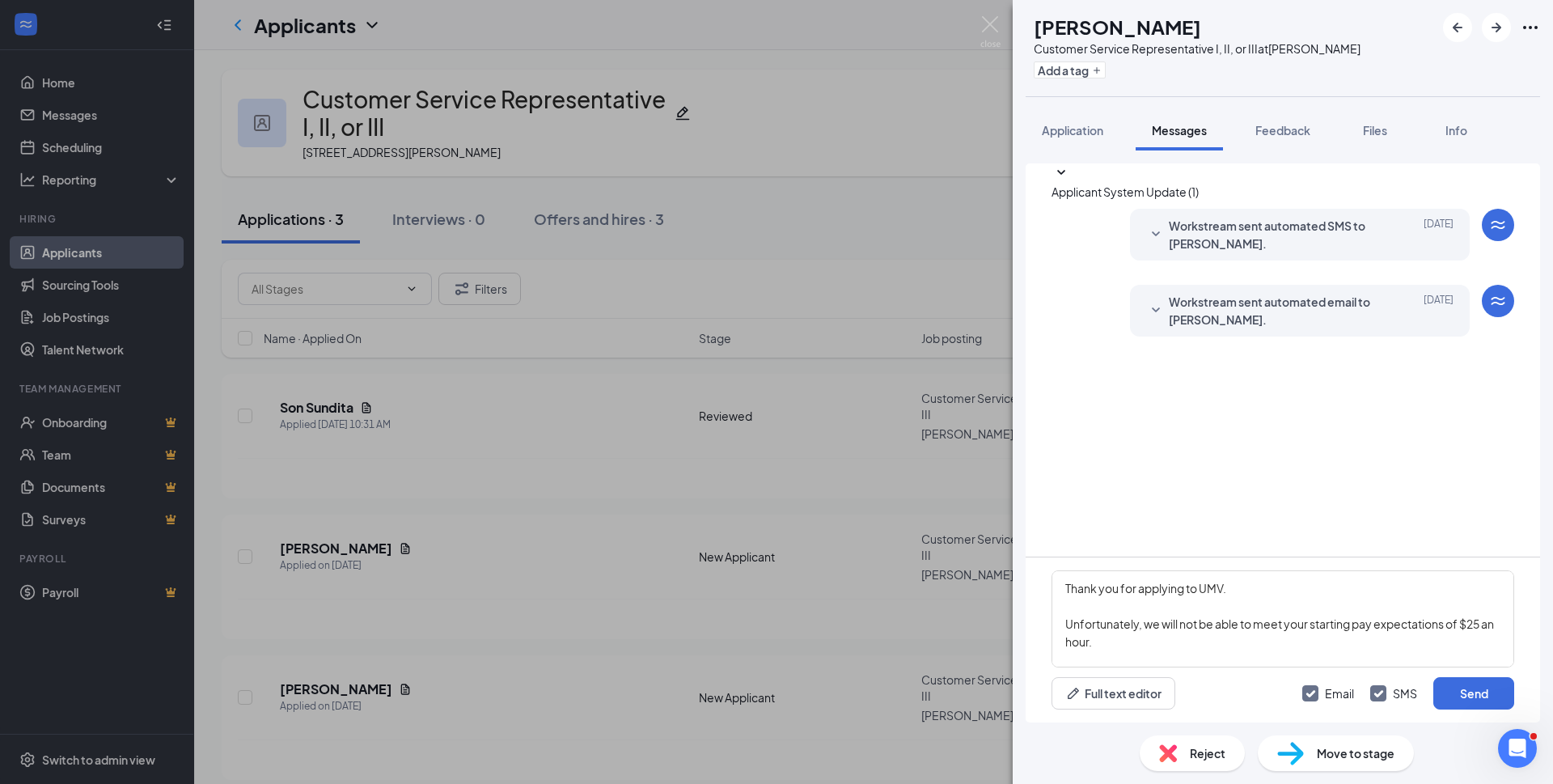
checkbox input "false"
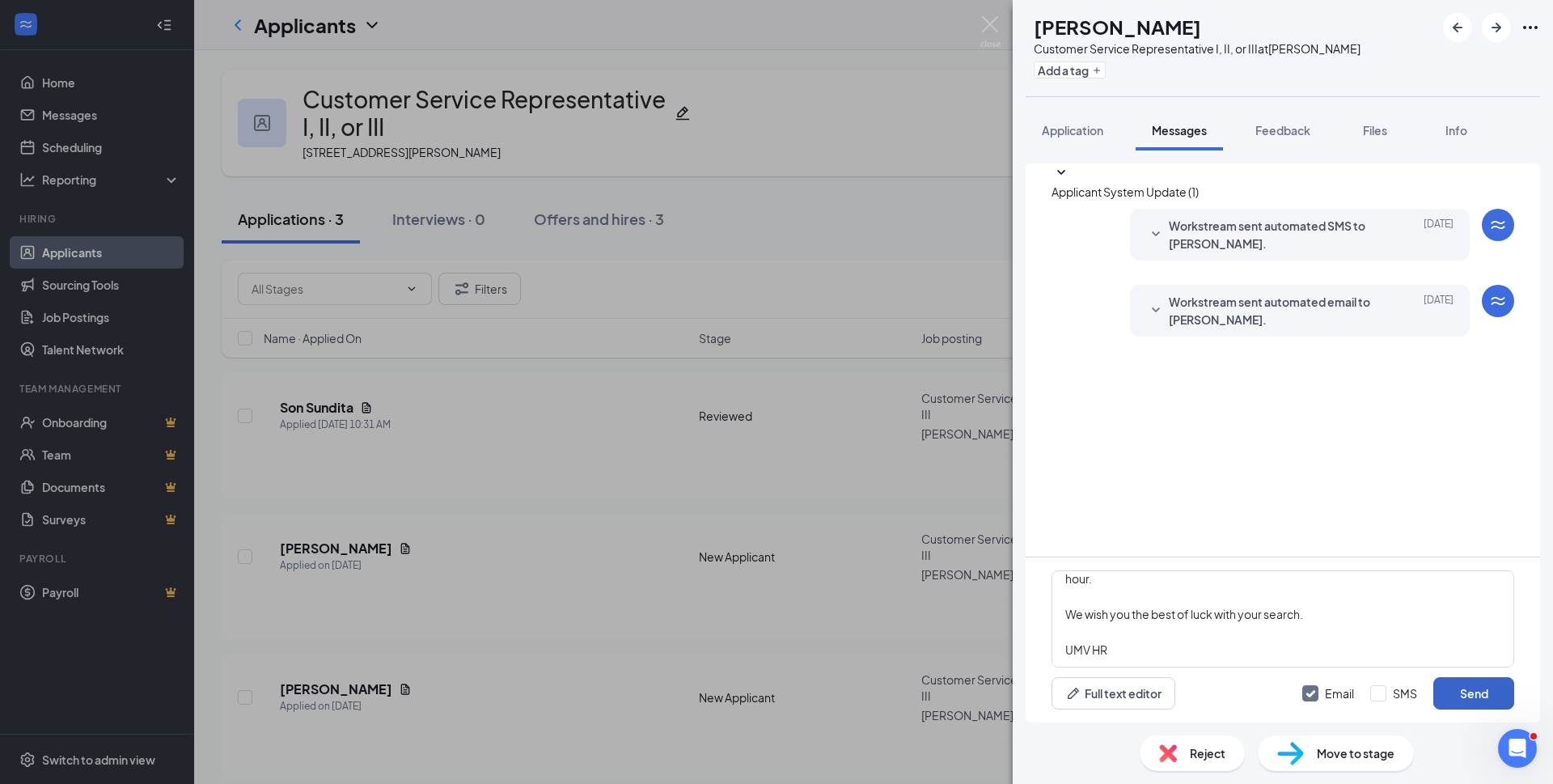
click at [1484, 693] on button "Send" at bounding box center [1474, 693] width 81 height 32
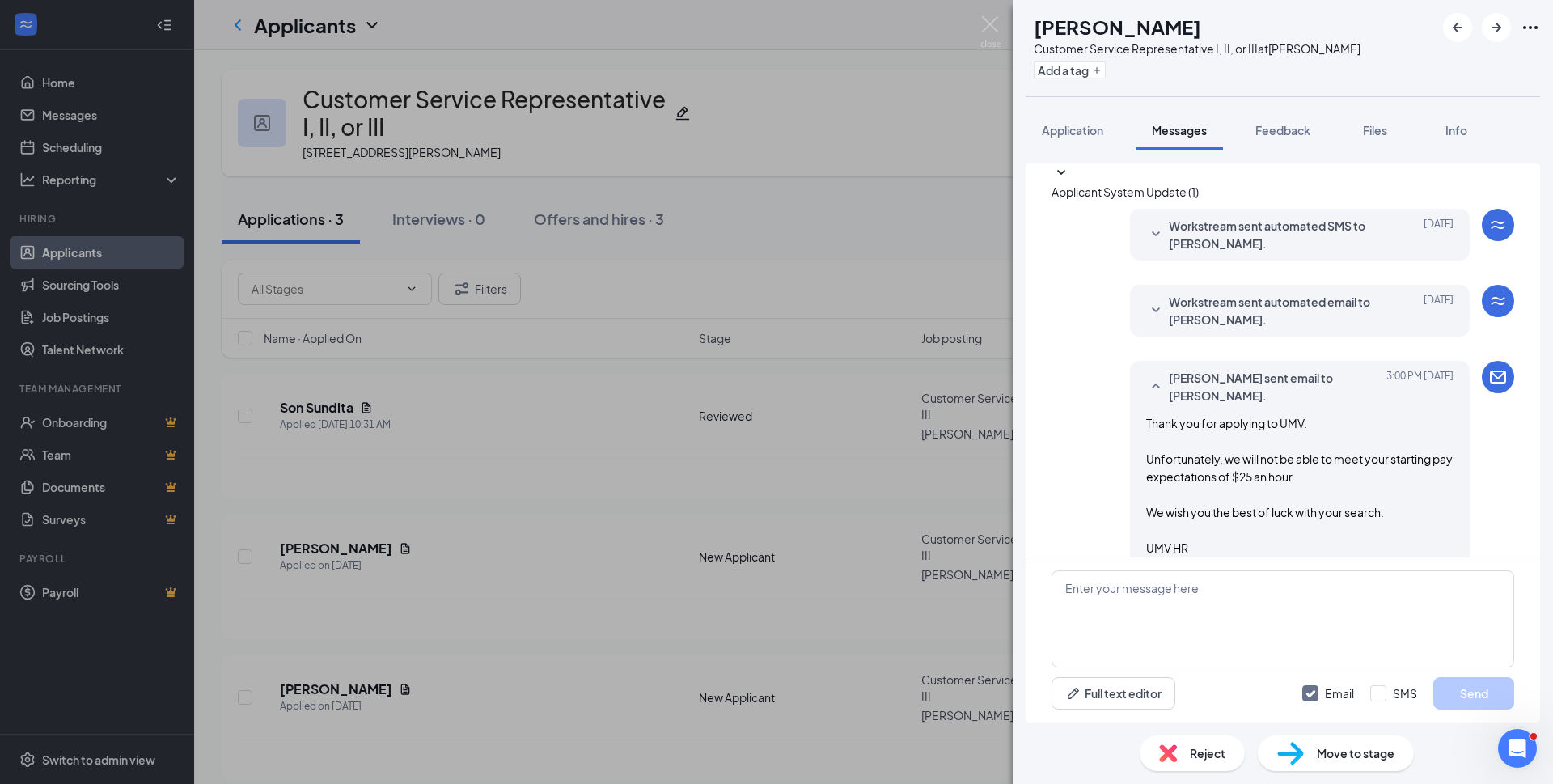
scroll to position [18, 0]
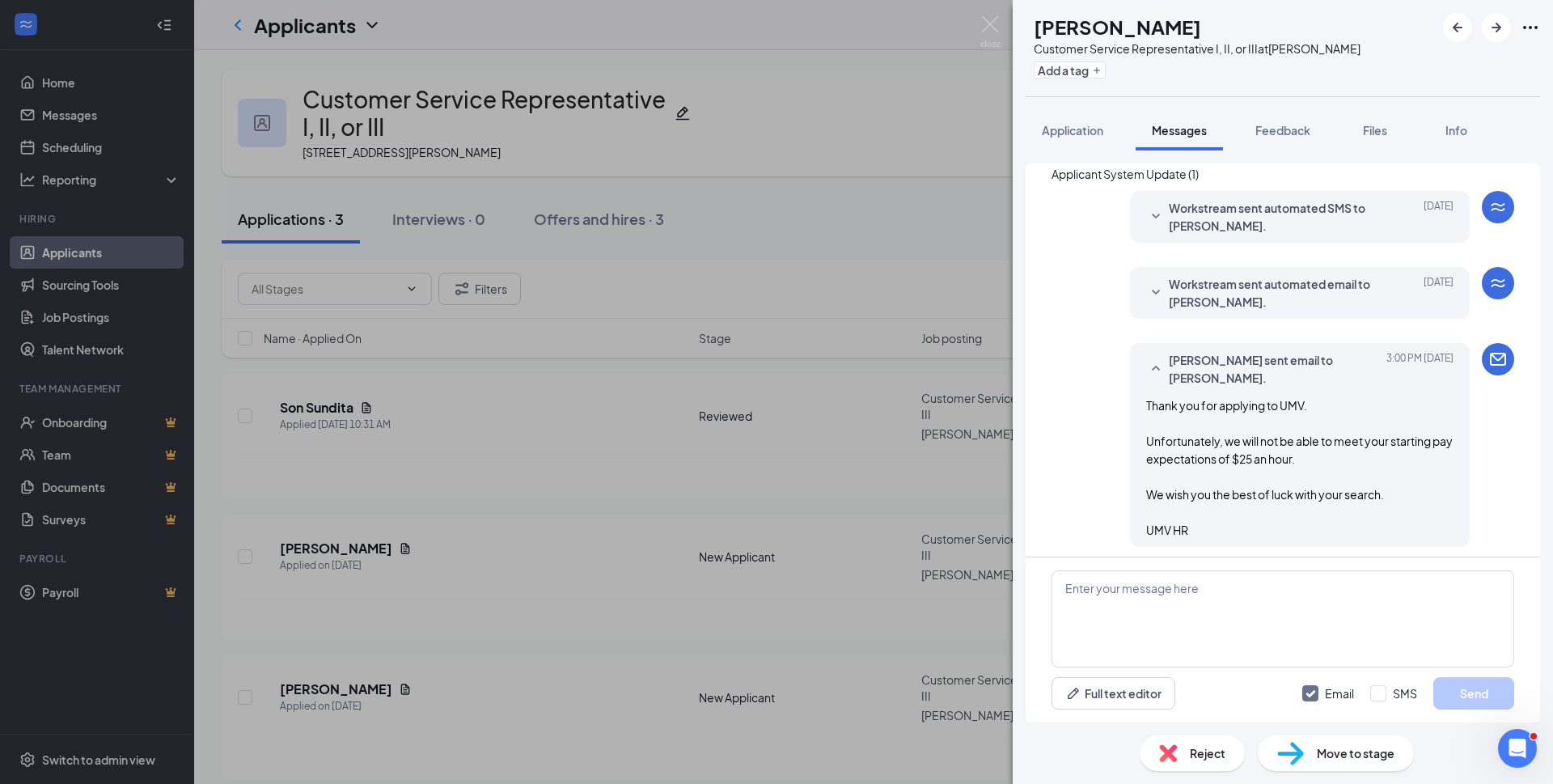
click at [1196, 751] on span "Reject" at bounding box center [1208, 753] width 36 height 18
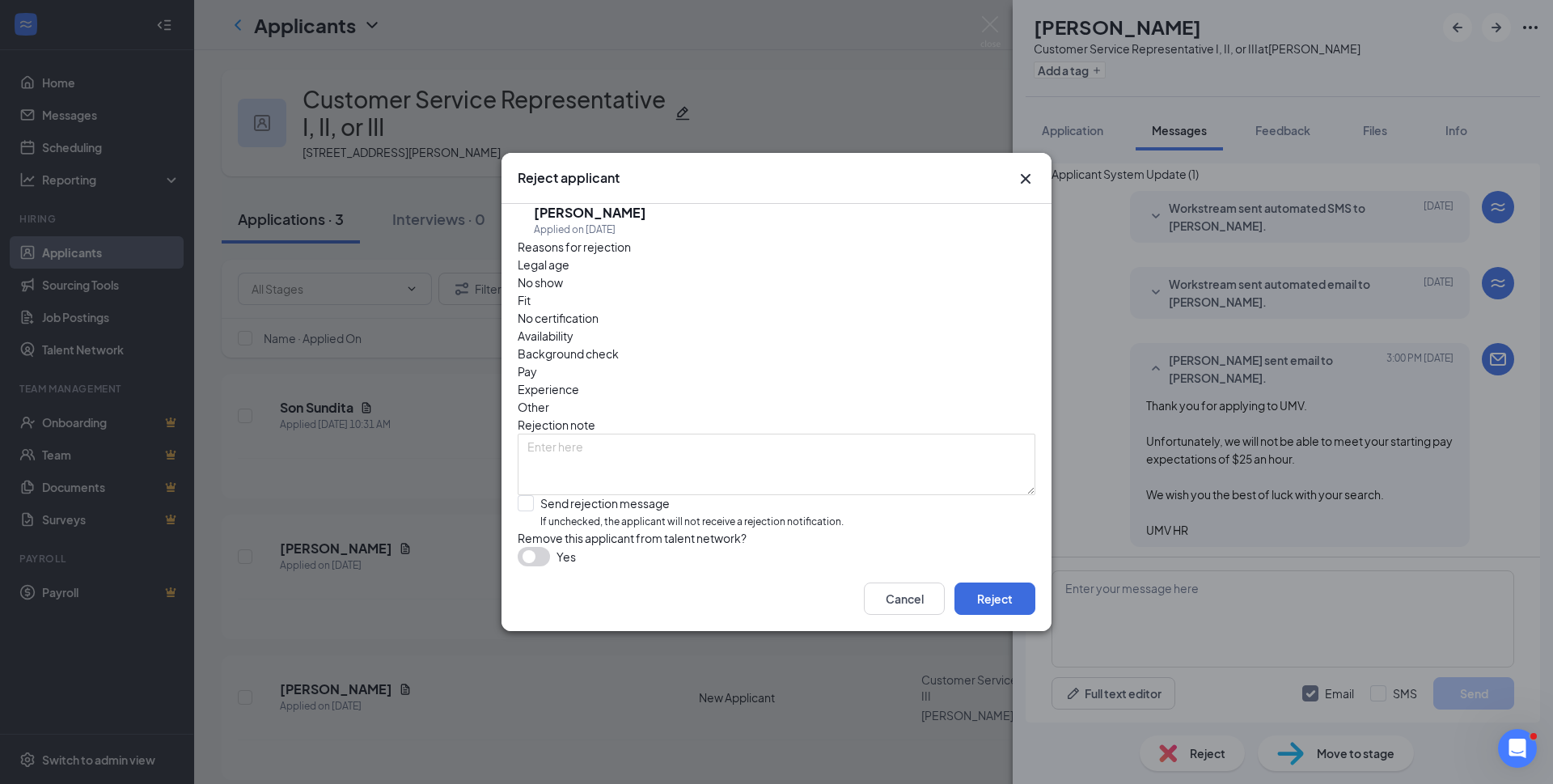
click at [537, 362] on span "Pay" at bounding box center [527, 371] width 20 height 18
click at [1020, 613] on button "Reject" at bounding box center [995, 599] width 81 height 32
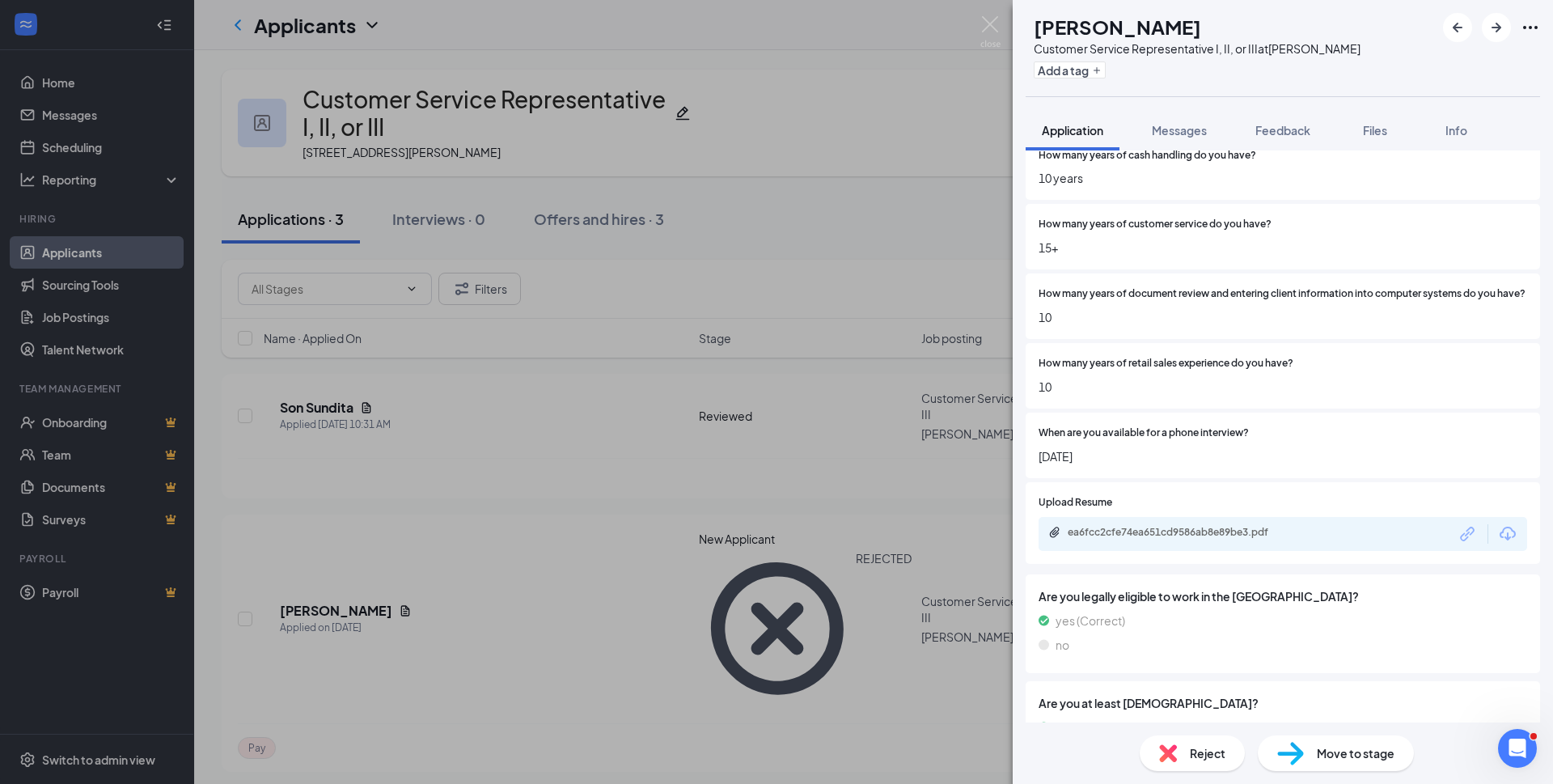
scroll to position [648, 0]
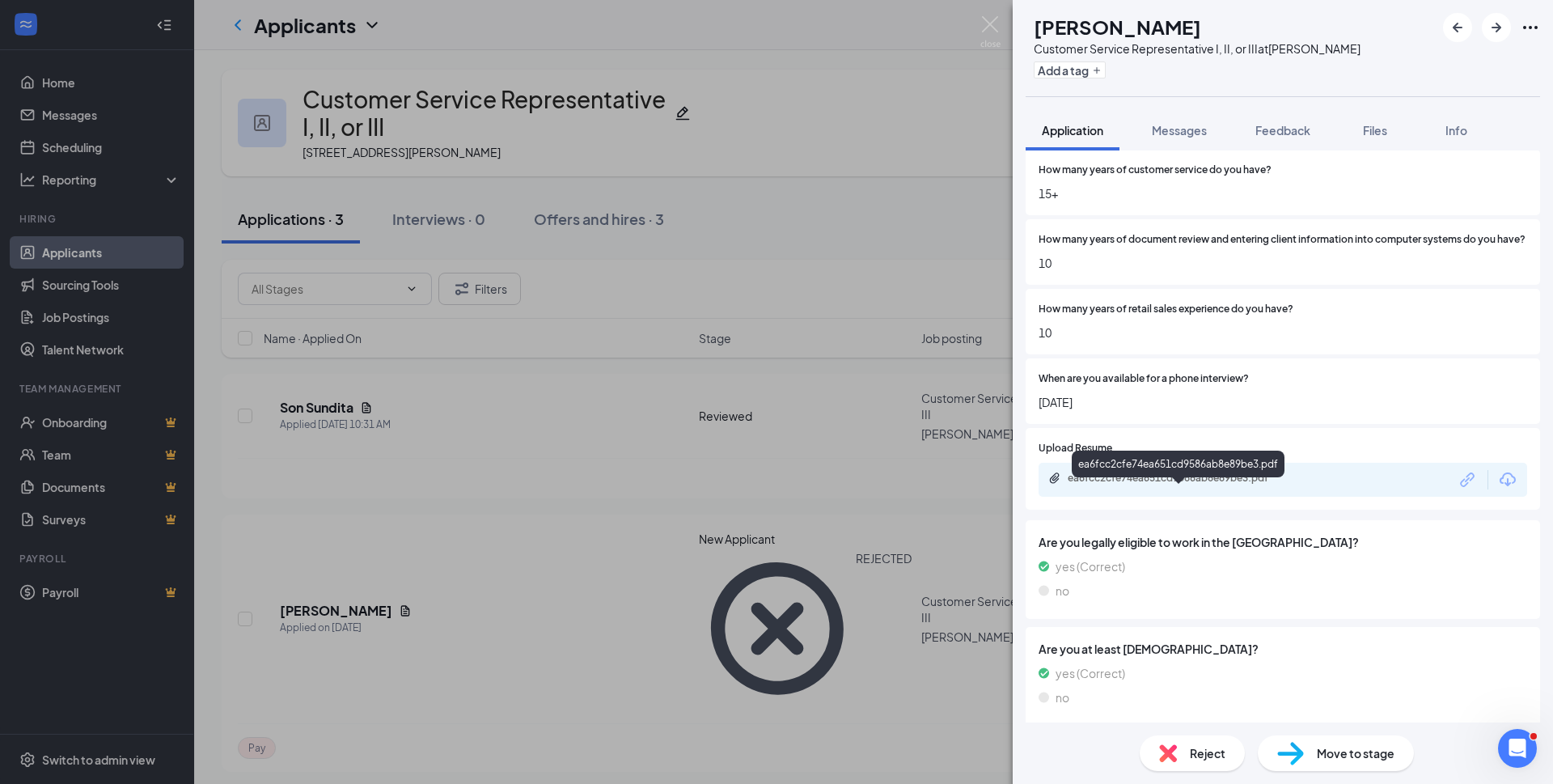
click at [1213, 485] on div "ea6fcc2cfe74ea651cd9586ab8e89be3.pdf" at bounding box center [1180, 478] width 227 height 13
click at [1200, 745] on span "Reject" at bounding box center [1208, 753] width 36 height 18
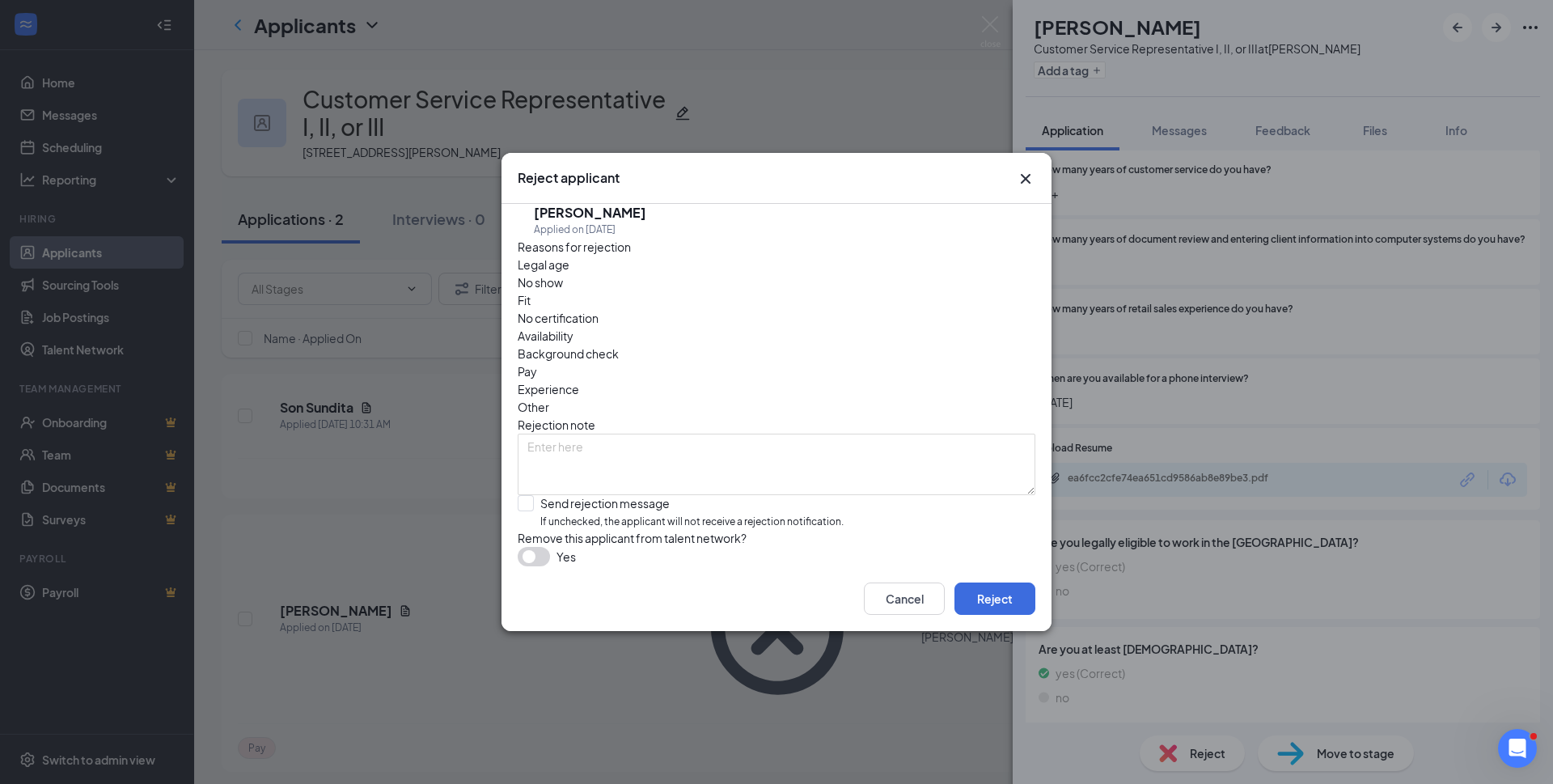
click at [579, 380] on span "Experience" at bounding box center [548, 389] width 61 height 18
click at [526, 495] on input "Send rejection message If unchecked, the applicant will not receive a rejection…" at bounding box center [680, 512] width 326 height 35
checkbox input "true"
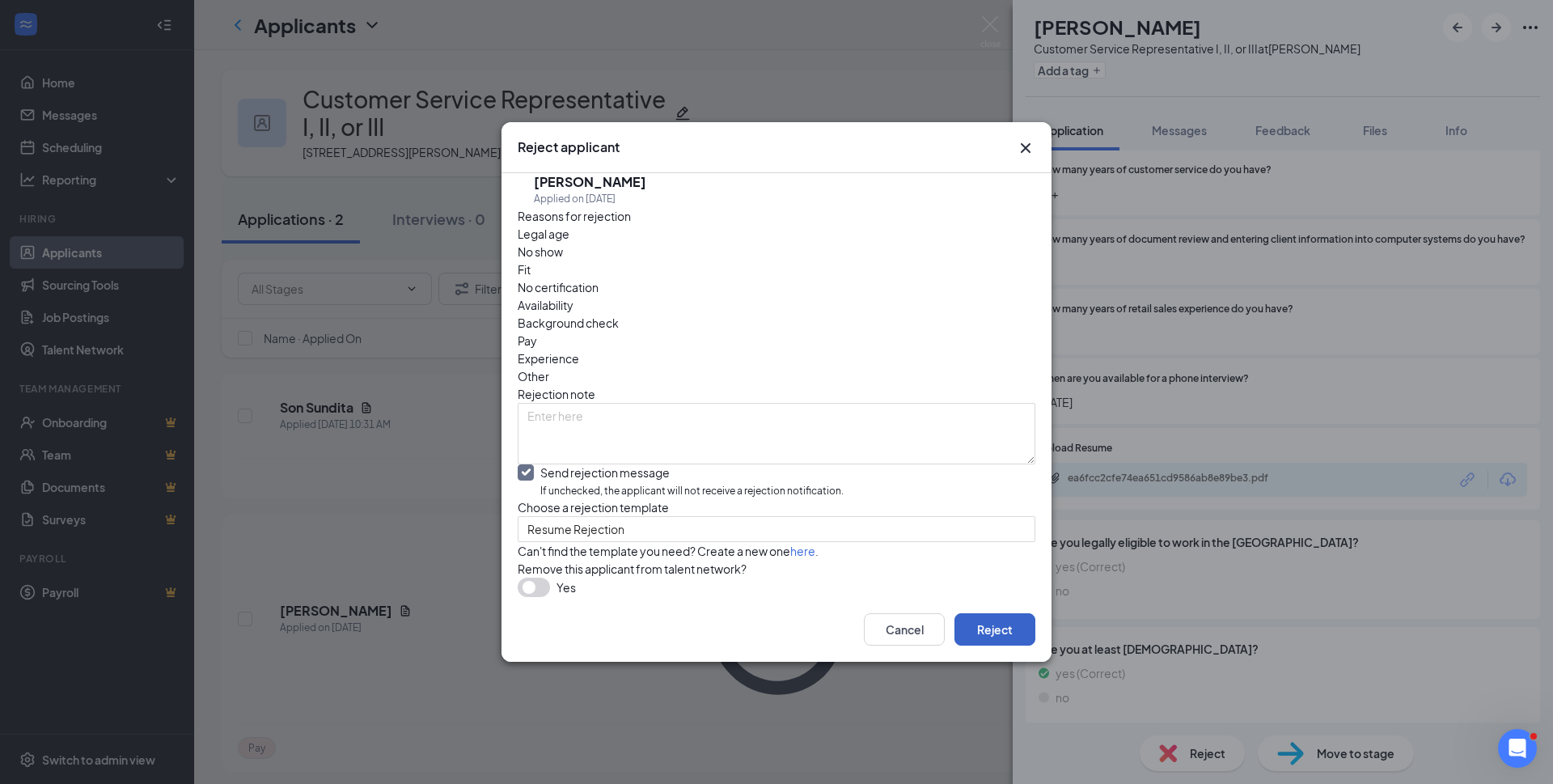
click at [986, 646] on button "Reject" at bounding box center [995, 629] width 81 height 32
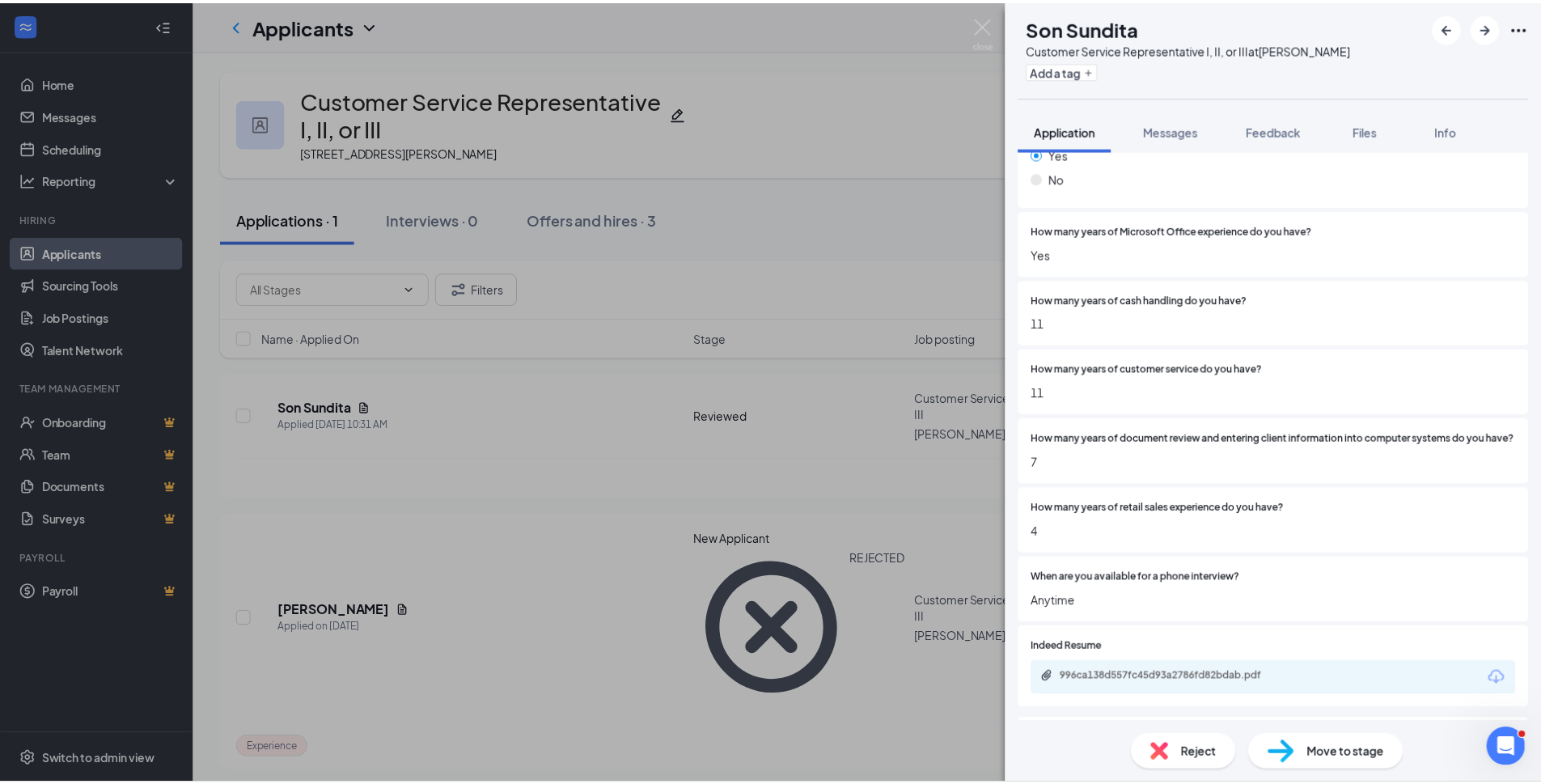
scroll to position [486, 0]
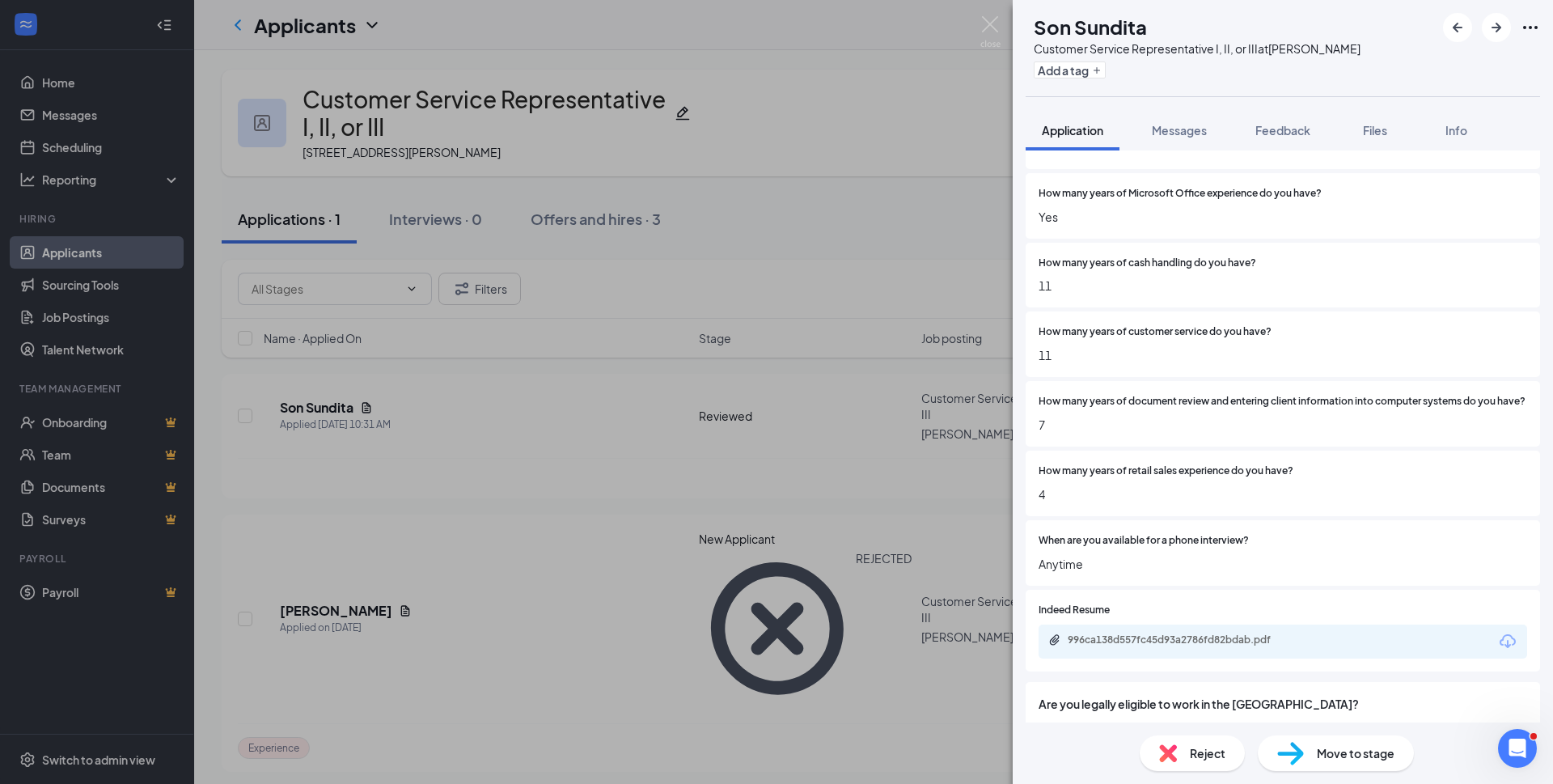
click at [497, 442] on div "SS Son Sundita Customer Service Representative I, II, or III at [PERSON_NAME] A…" at bounding box center [776, 392] width 1553 height 784
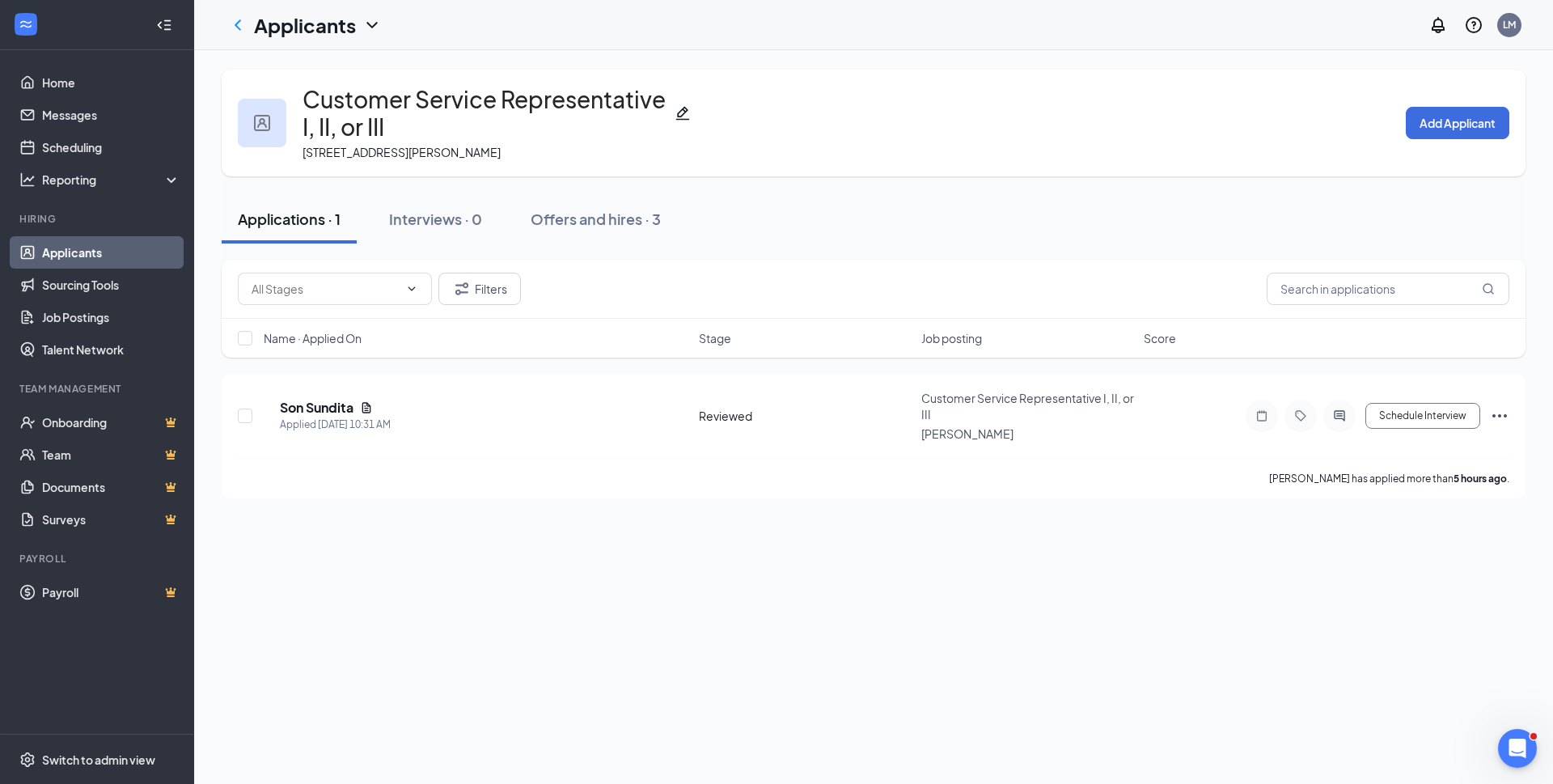
drag, startPoint x: 241, startPoint y: 27, endPoint x: 219, endPoint y: 57, distance: 37.2
click at [241, 27] on icon "ChevronLeft" at bounding box center [237, 24] width 20 height 20
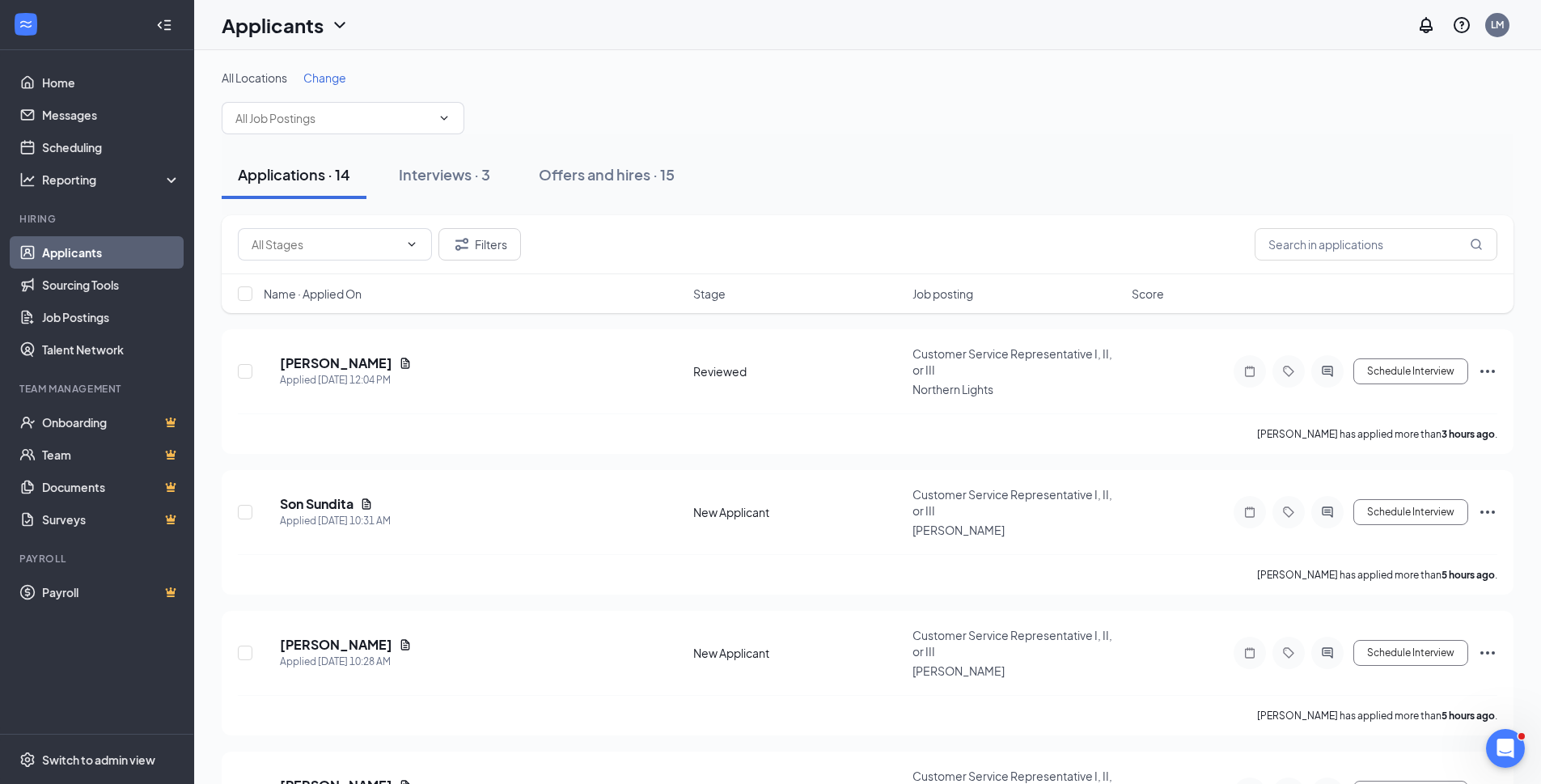
click at [72, 257] on link "Applicants" at bounding box center [111, 252] width 138 height 32
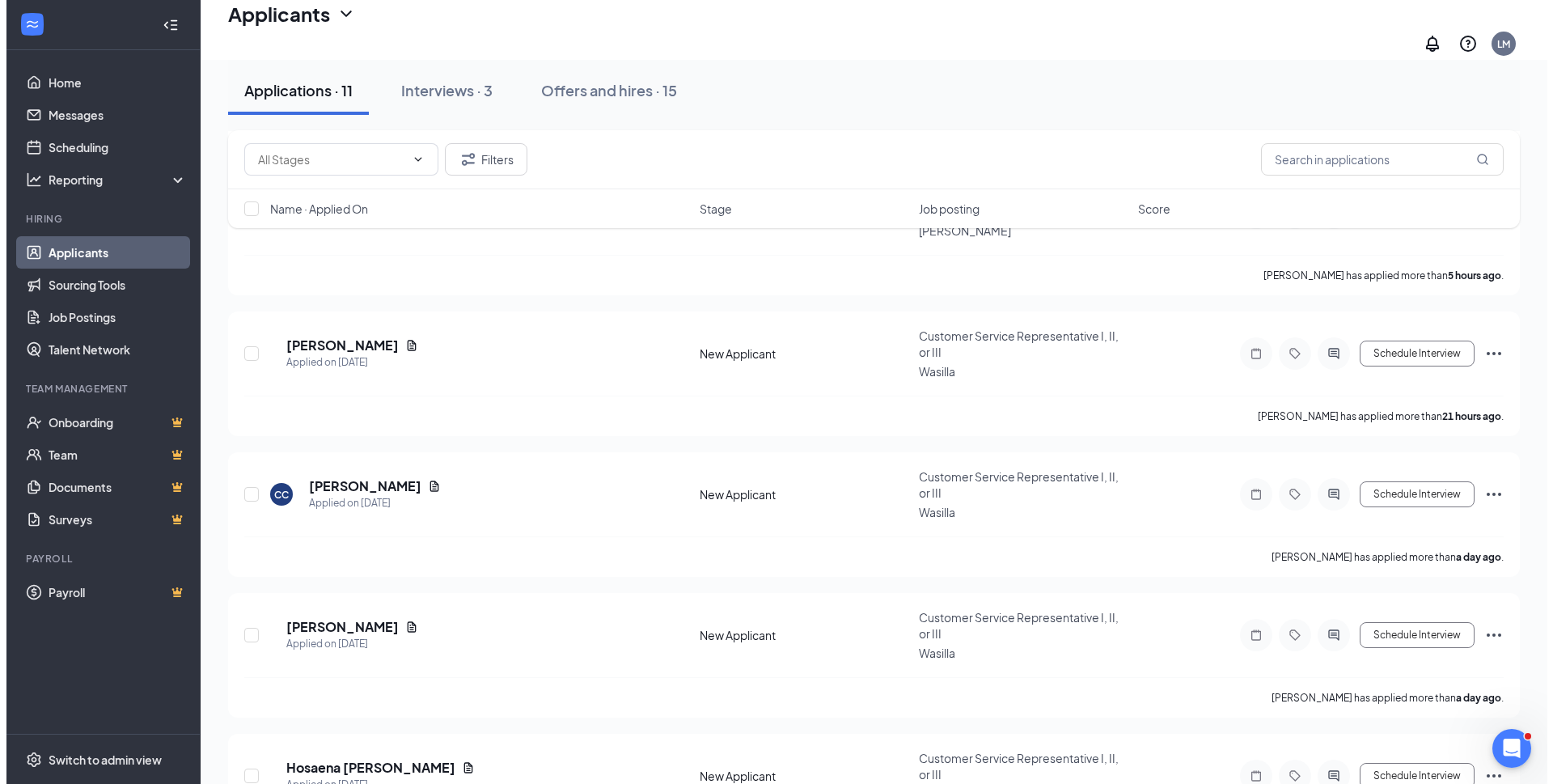
scroll to position [324, 0]
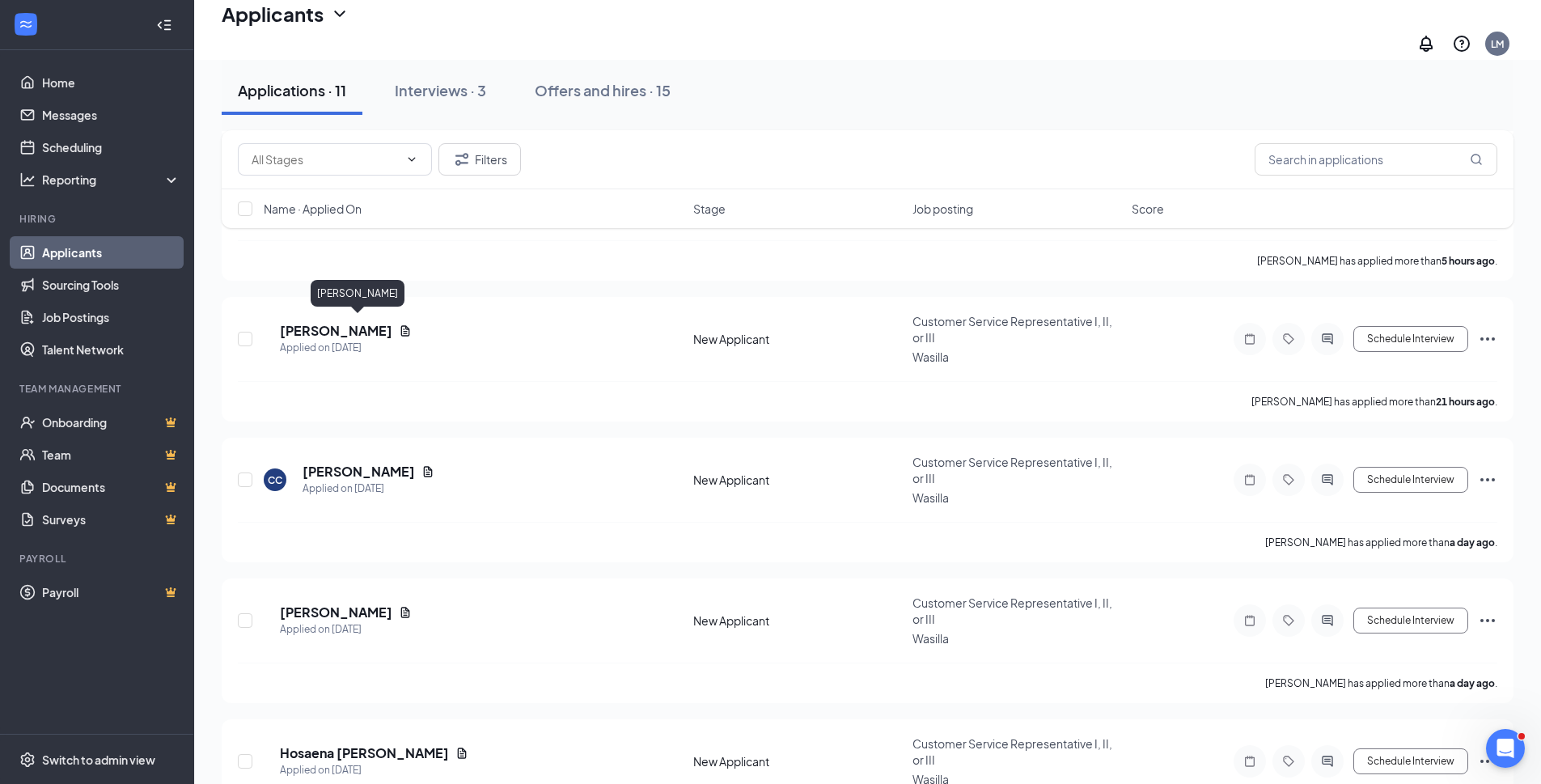
click at [345, 328] on h5 "[PERSON_NAME]" at bounding box center [335, 330] width 112 height 18
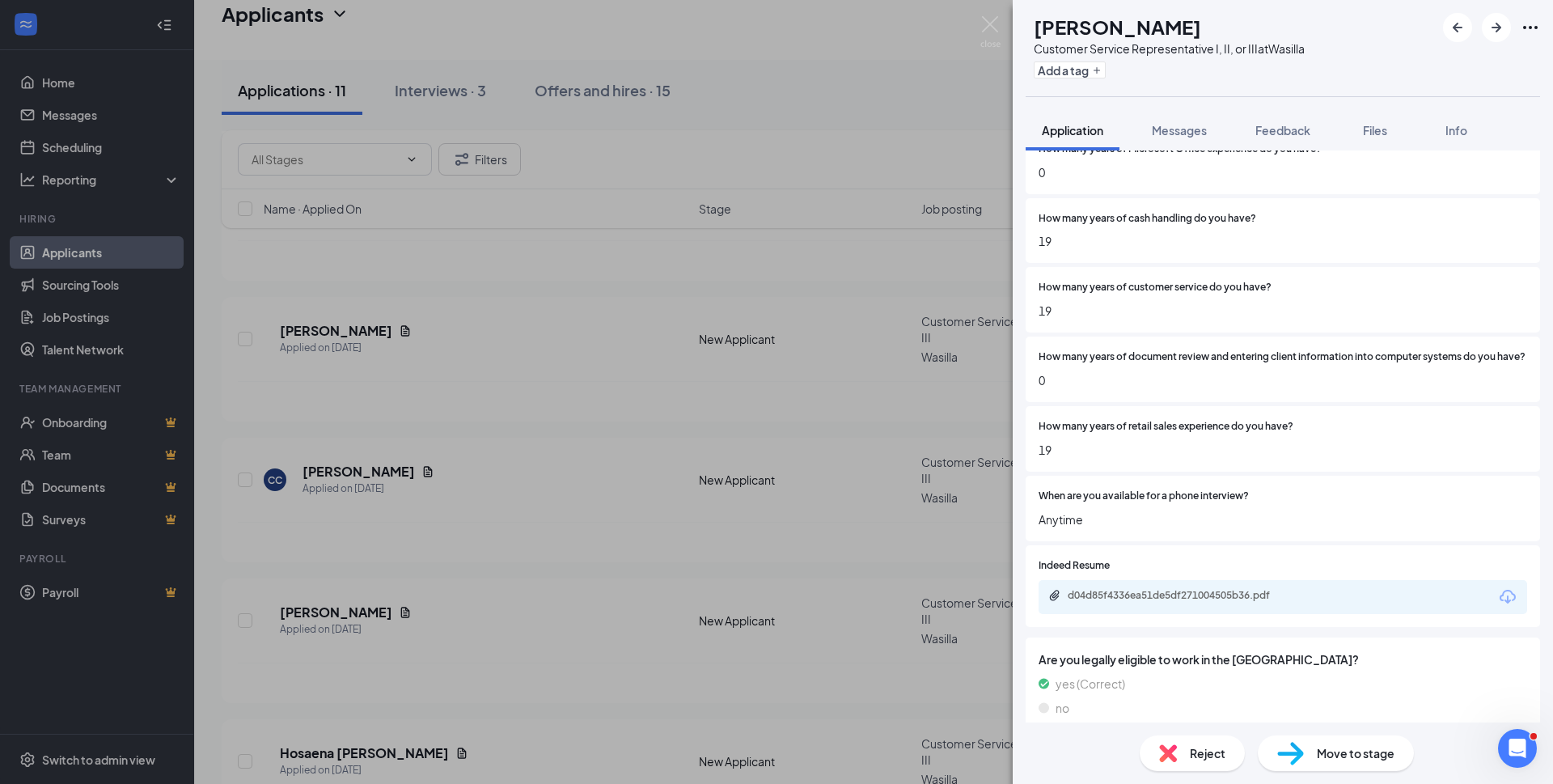
scroll to position [567, 0]
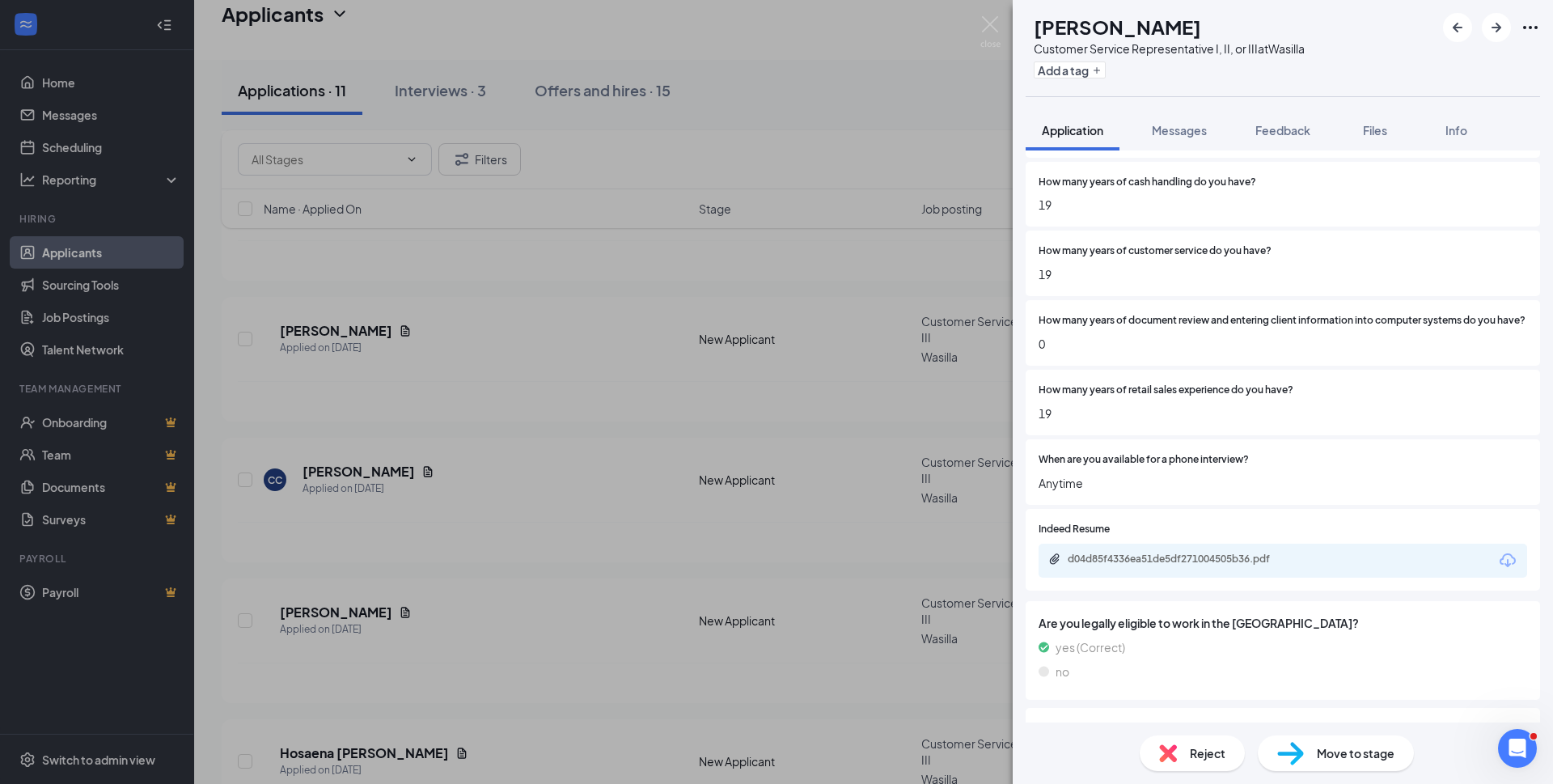
click at [1159, 566] on div "d04d85f4336ea51de5df271004505b36.pdf" at bounding box center [1180, 559] width 227 height 13
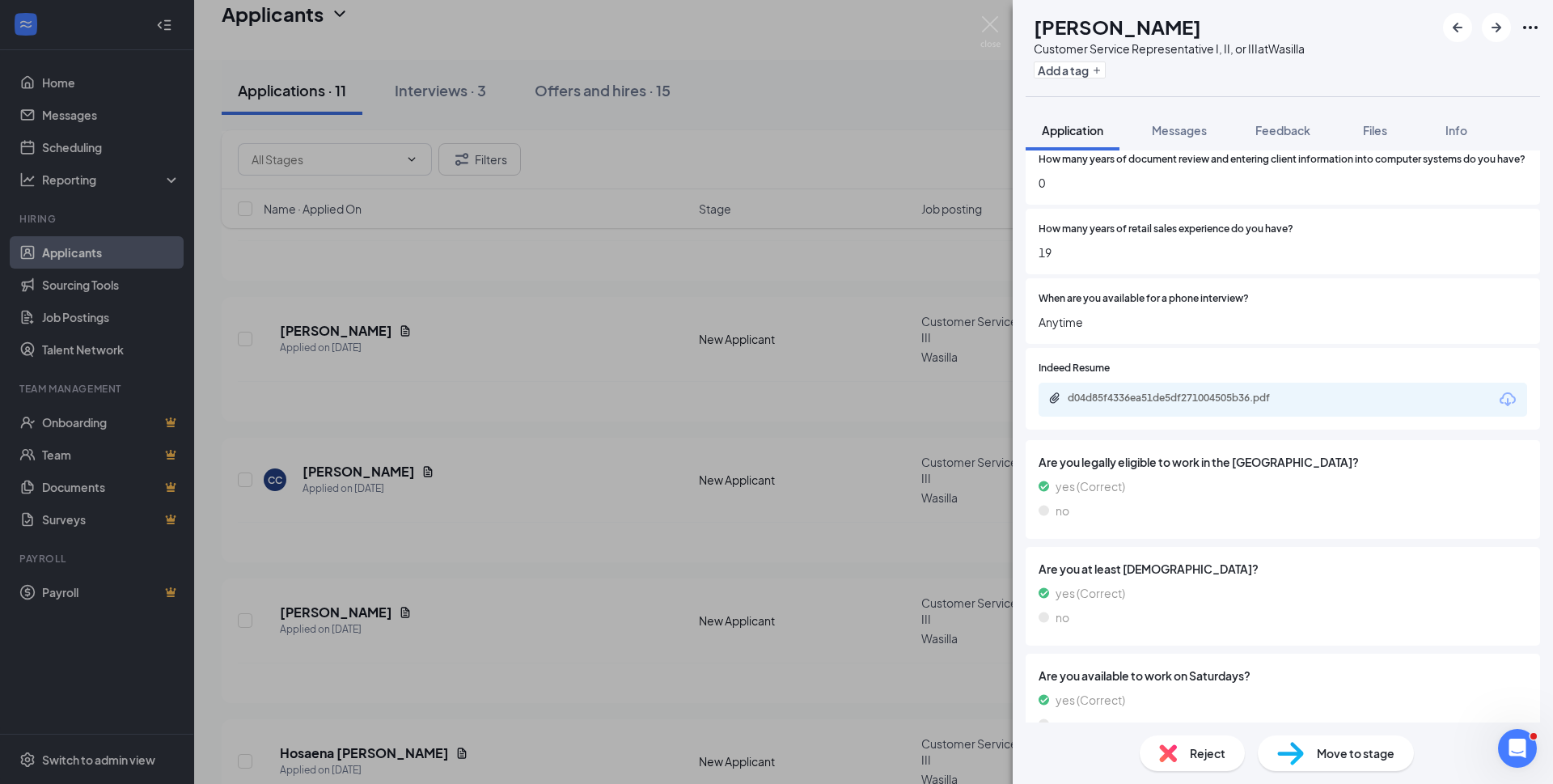
scroll to position [728, 0]
click at [1172, 749] on img at bounding box center [1168, 753] width 18 height 18
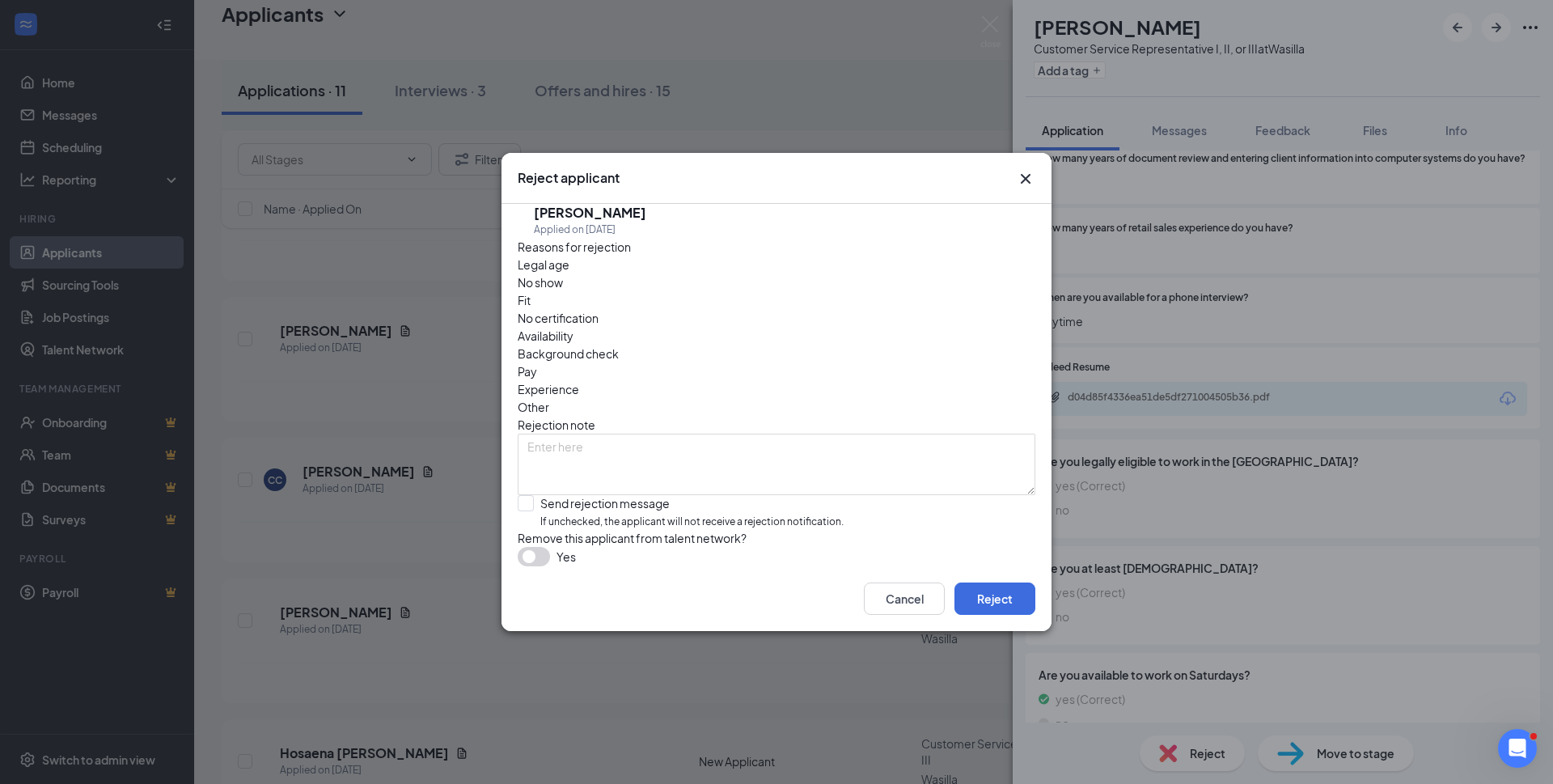
click at [579, 380] on span "Experience" at bounding box center [548, 389] width 61 height 18
click at [537, 362] on span "Pay" at bounding box center [527, 371] width 20 height 18
click at [531, 495] on input "Send rejection message If unchecked, the applicant will not receive a rejection…" at bounding box center [680, 512] width 326 height 35
checkbox input "true"
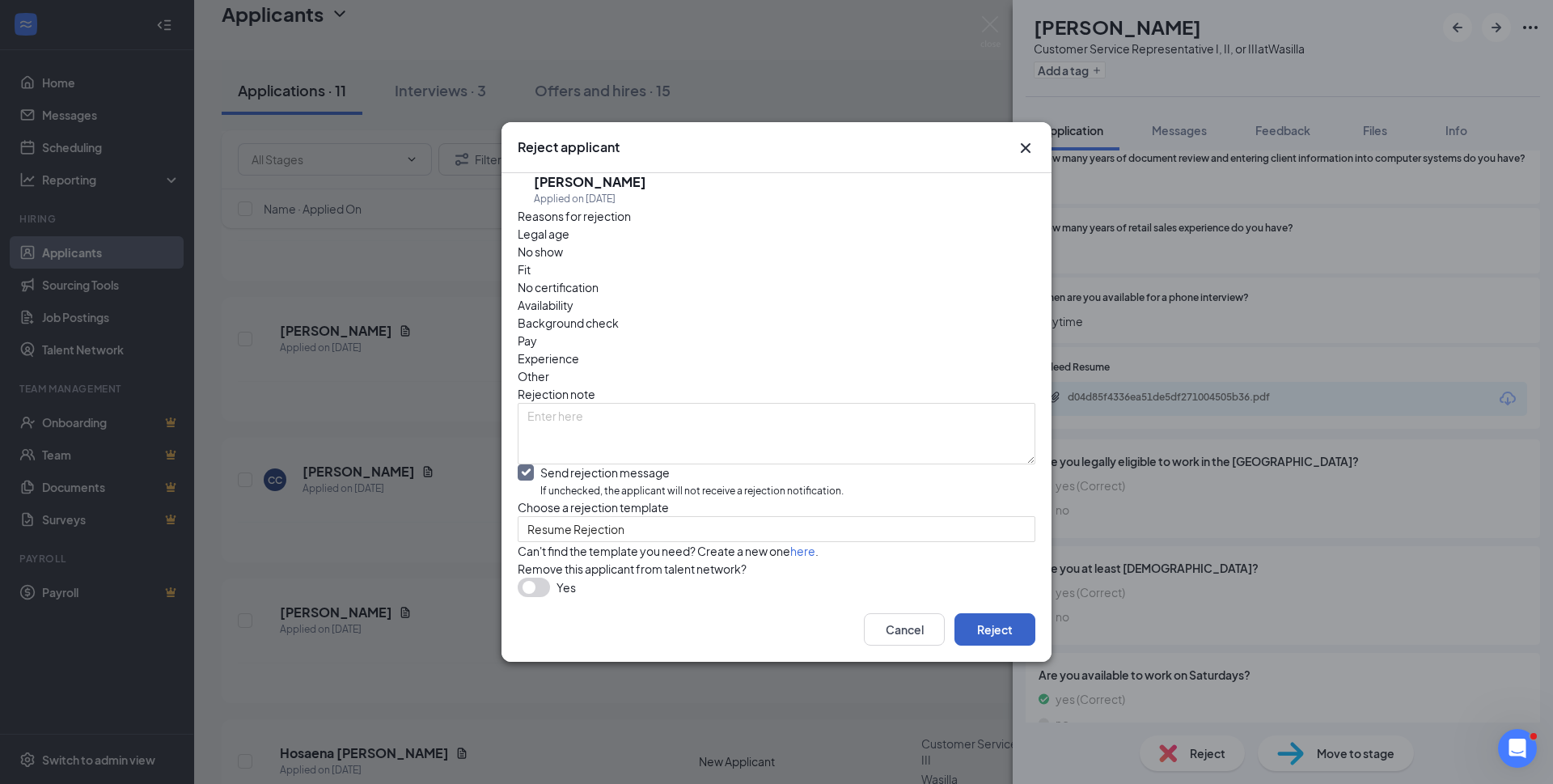
click at [1004, 646] on button "Reject" at bounding box center [995, 629] width 81 height 32
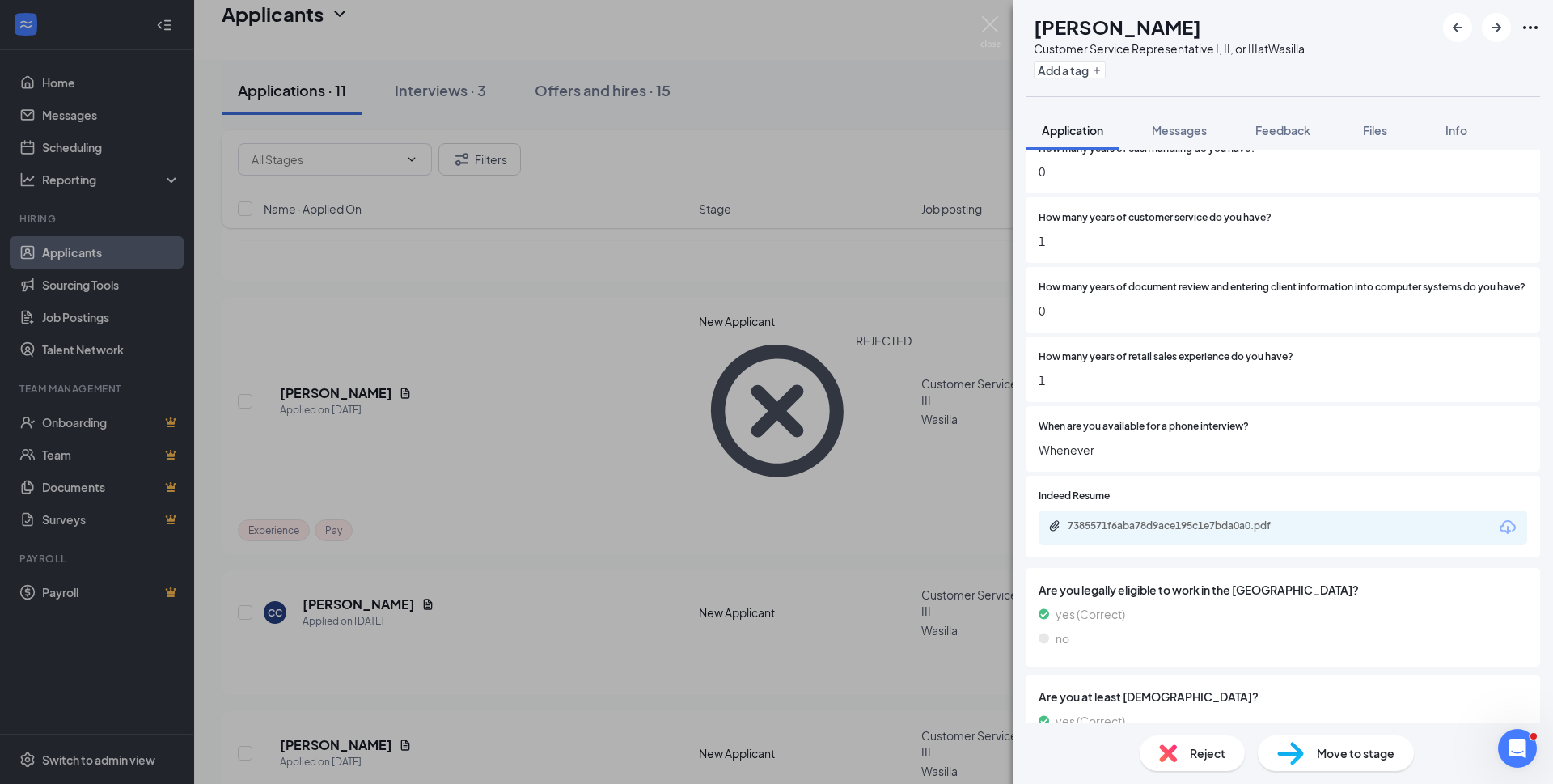
scroll to position [648, 0]
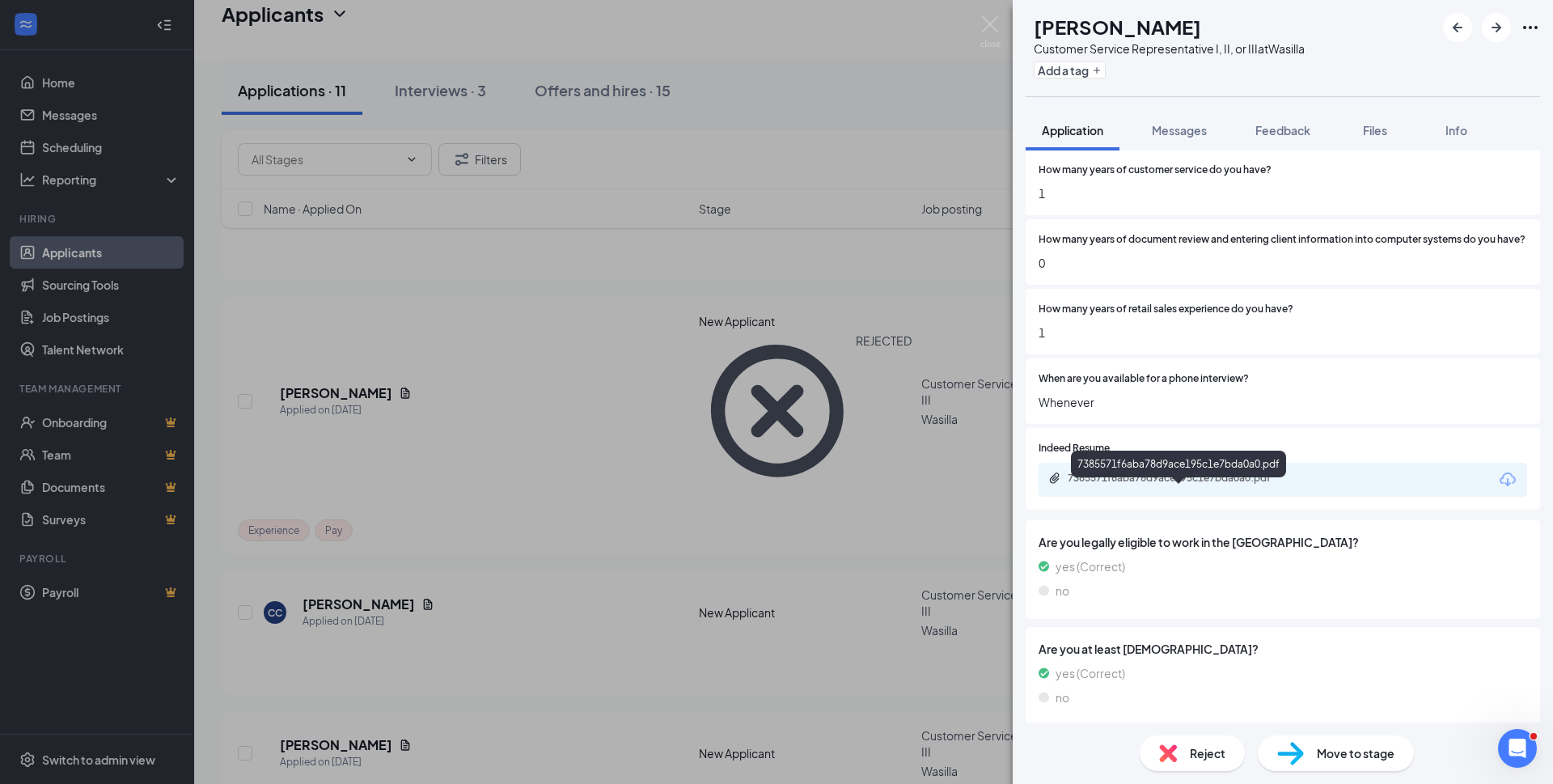
click at [1149, 485] on div "7385571f6aba78d9ace195c1e7bda0a0.pdf" at bounding box center [1180, 478] width 227 height 13
click at [1187, 762] on div "Reject" at bounding box center [1193, 753] width 105 height 36
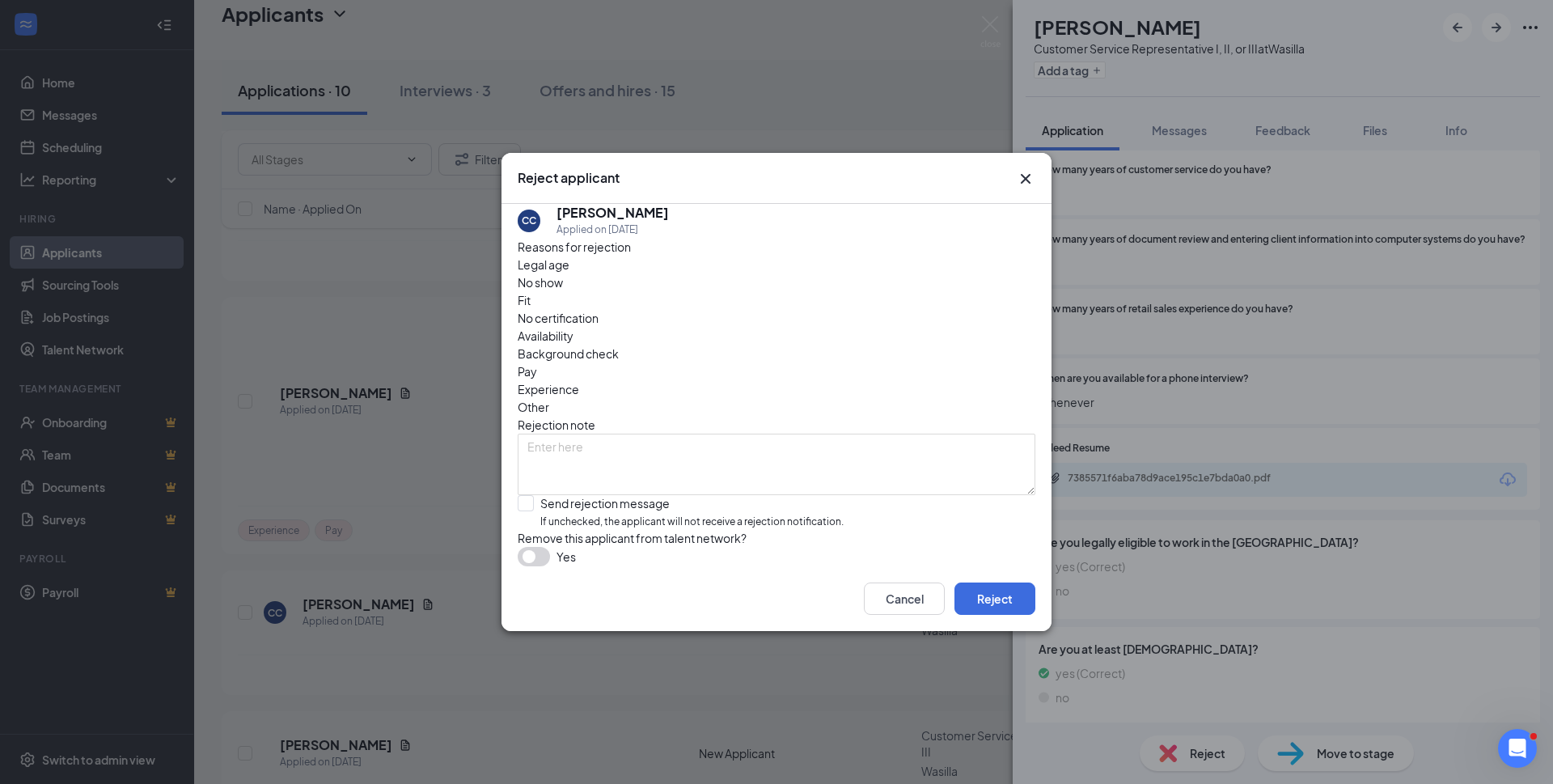
click at [537, 362] on span "Pay" at bounding box center [527, 371] width 20 height 18
click at [579, 380] on span "Experience" at bounding box center [548, 389] width 61 height 18
click at [525, 495] on input "Send rejection message If unchecked, the applicant will not receive a rejection…" at bounding box center [680, 512] width 326 height 35
checkbox input "true"
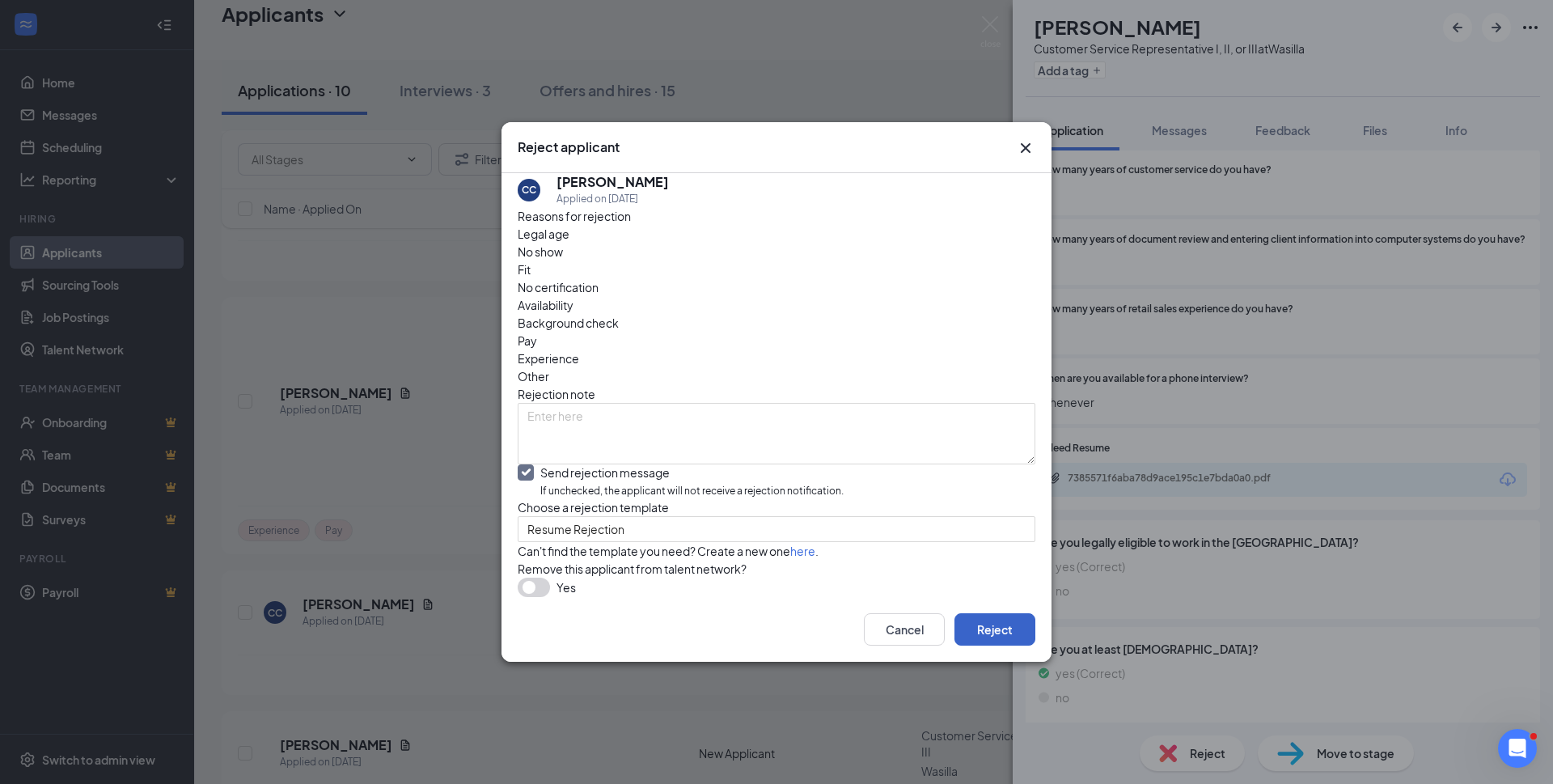
click at [1006, 646] on button "Reject" at bounding box center [995, 629] width 81 height 32
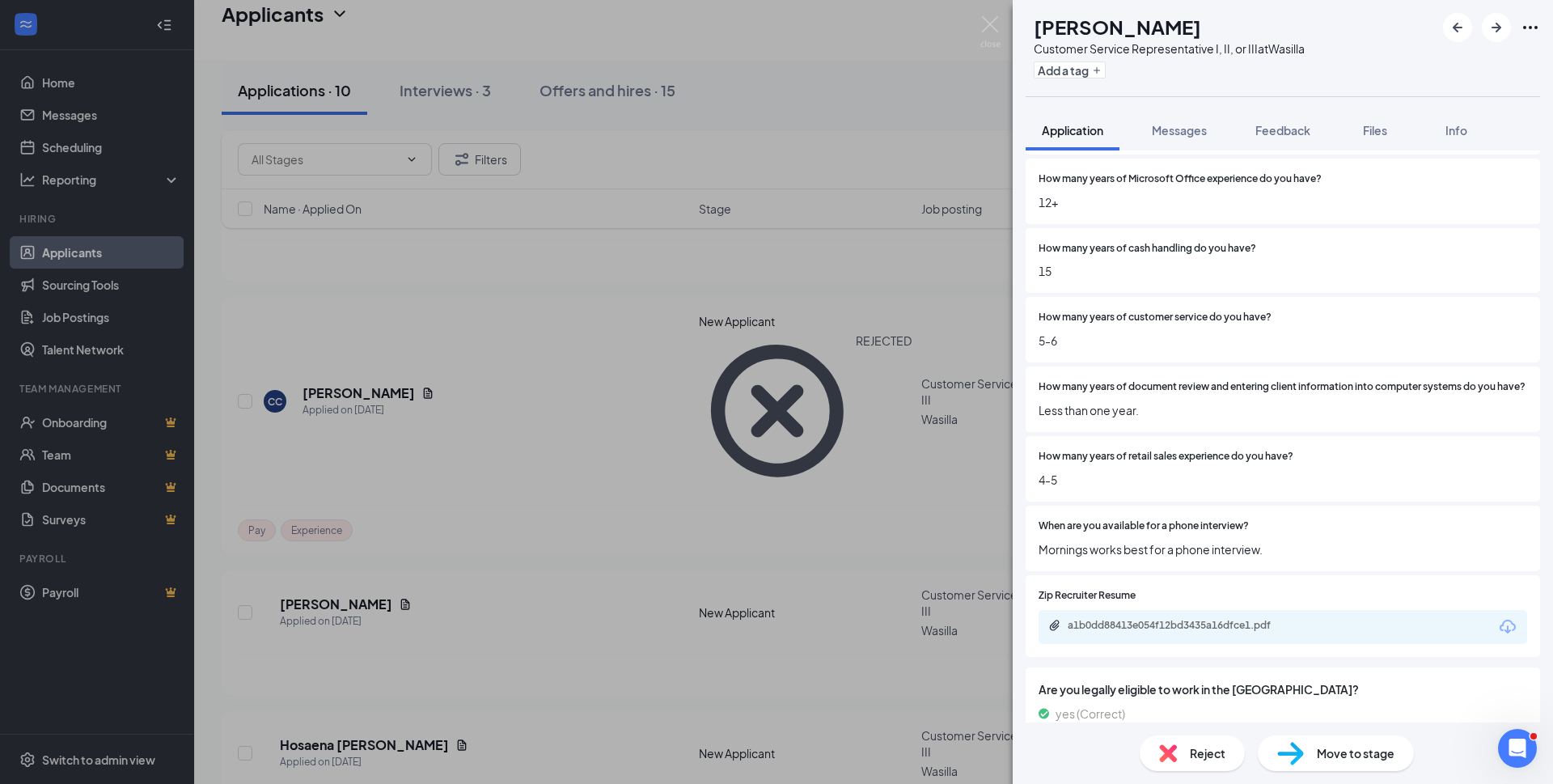
scroll to position [648, 0]
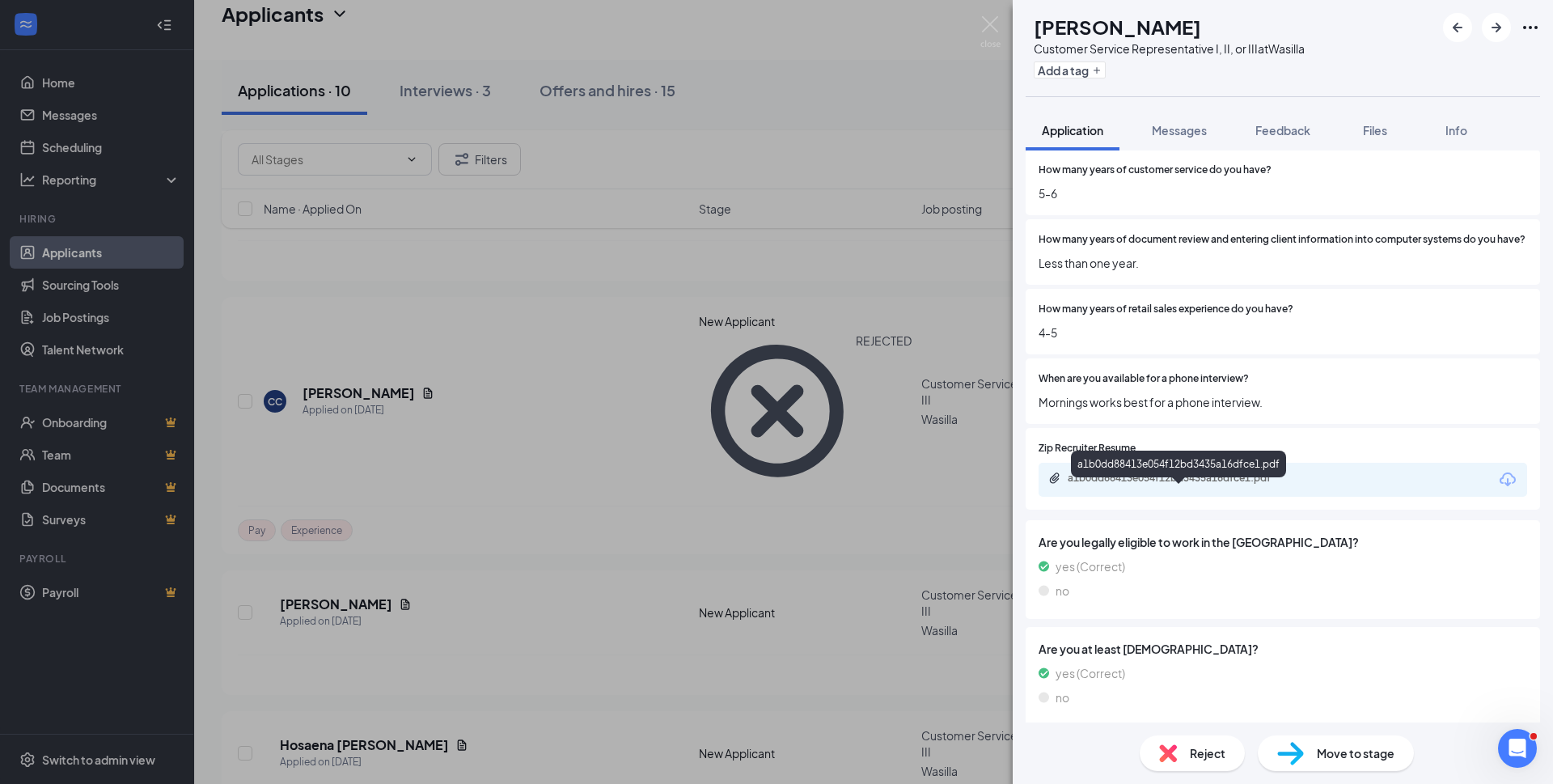
click at [1165, 485] on div "a1b0dd88413e054f12bd3435a16dfce1.pdf" at bounding box center [1180, 478] width 227 height 13
click at [1192, 757] on span "Reject" at bounding box center [1208, 753] width 36 height 18
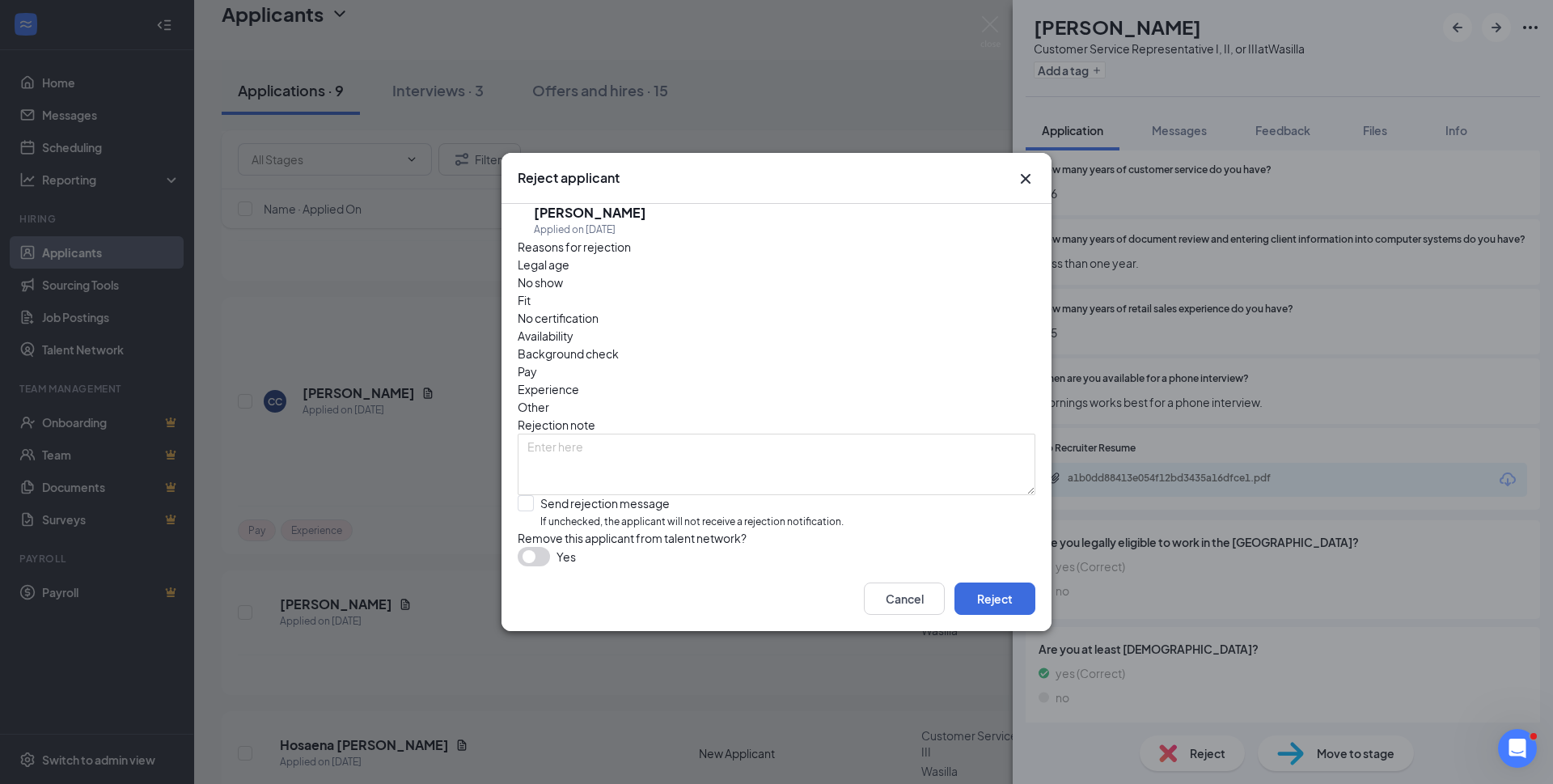
click at [579, 380] on span "Experience" at bounding box center [548, 389] width 61 height 18
click at [525, 495] on input "Send rejection message If unchecked, the applicant will not receive a rejection…" at bounding box center [680, 512] width 326 height 35
checkbox input "true"
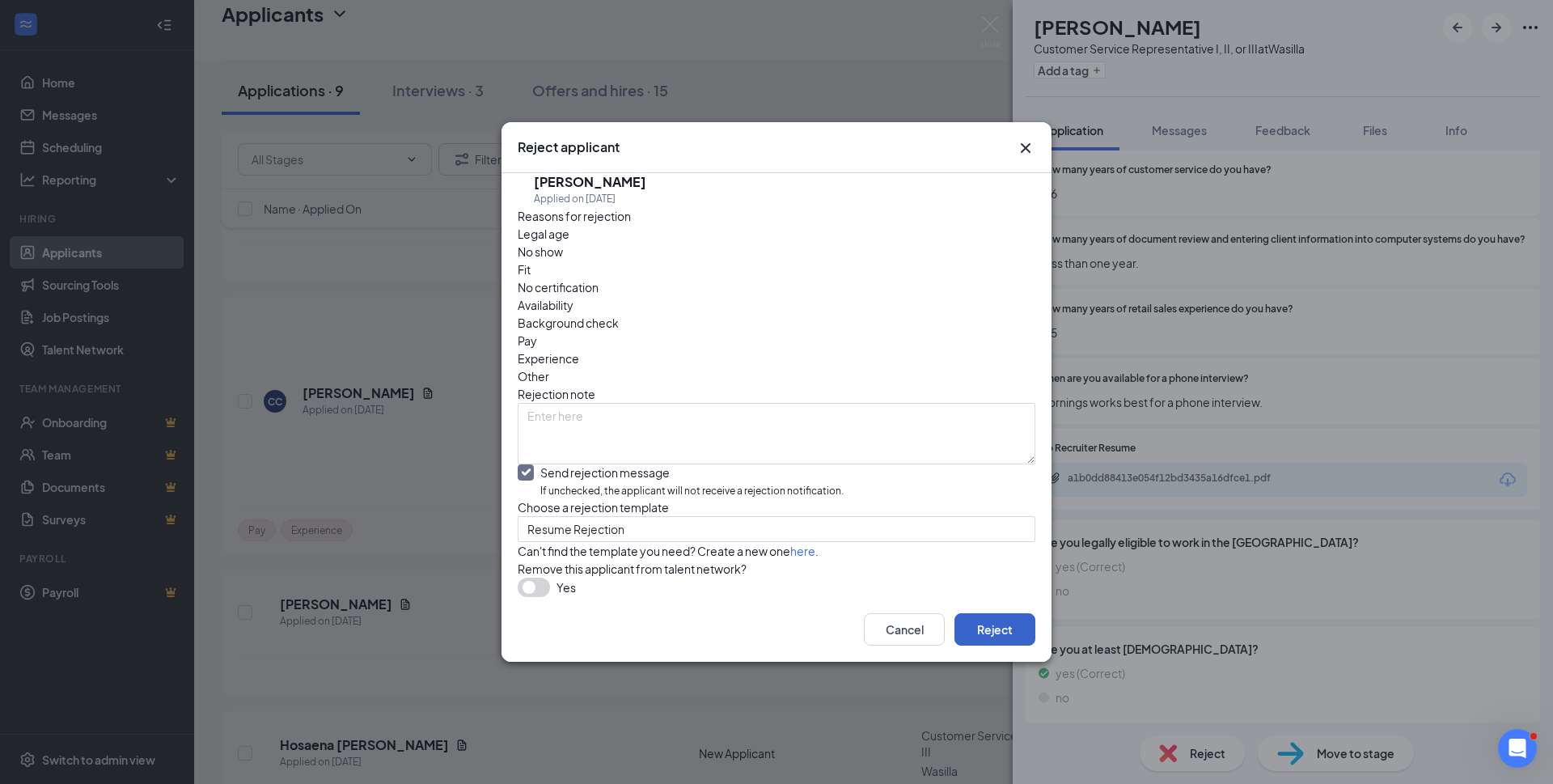
click at [1006, 646] on button "Reject" at bounding box center [995, 629] width 81 height 32
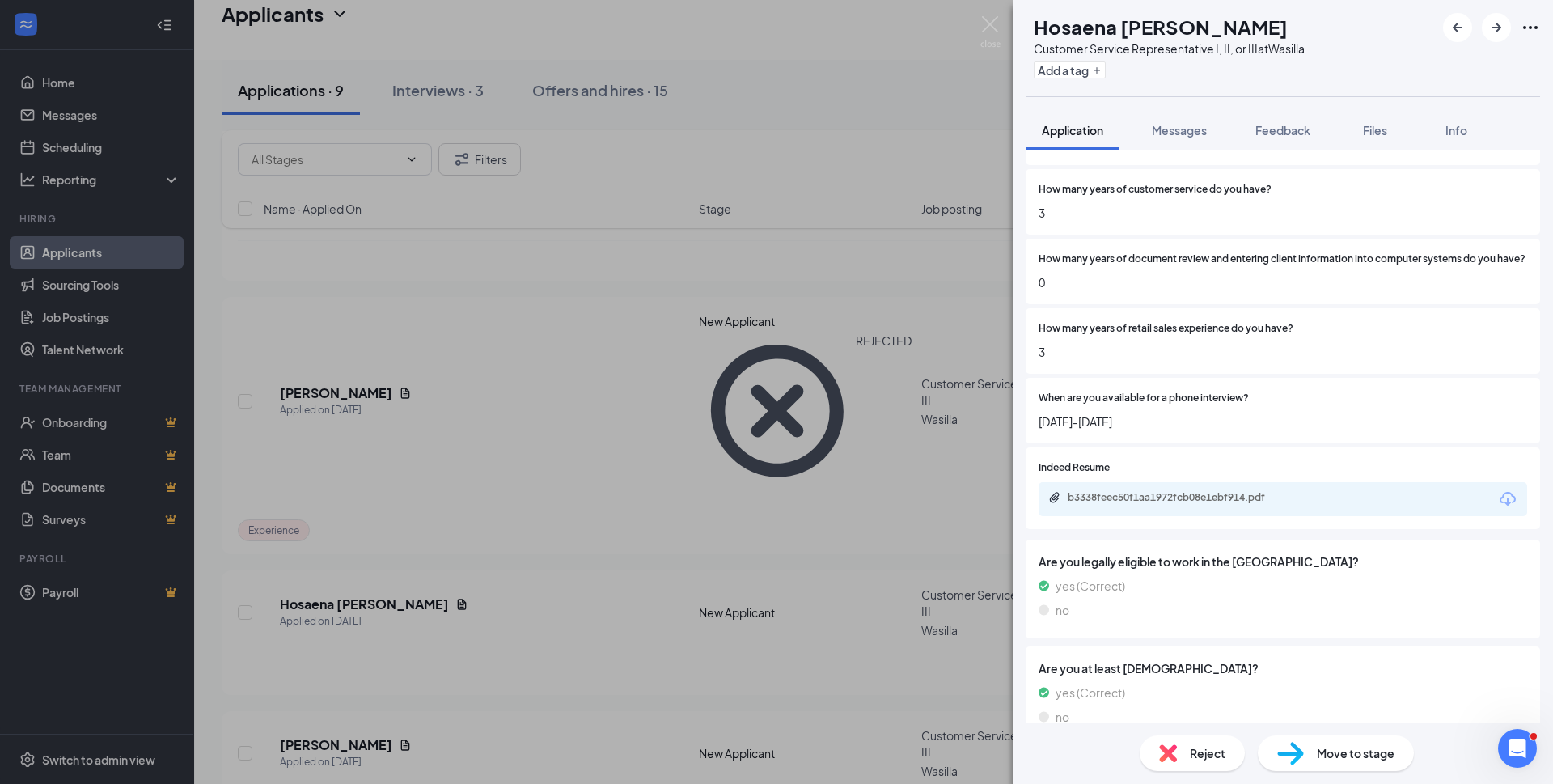
scroll to position [648, 0]
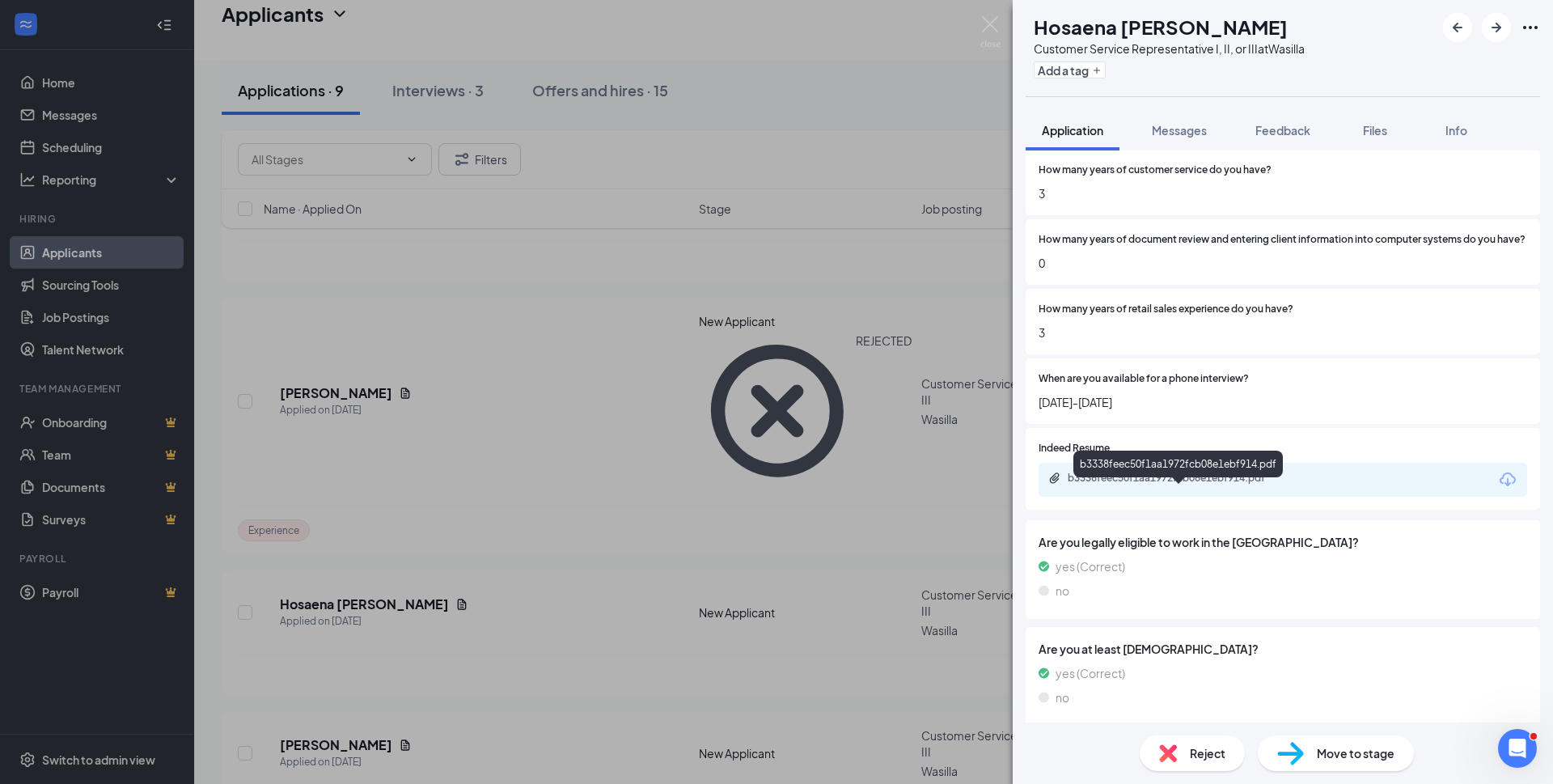
click at [1195, 485] on div "b3338feec50f1aa1972fcb08e1ebf914.pdf" at bounding box center [1180, 478] width 227 height 13
click at [1340, 751] on span "Move to stage" at bounding box center [1355, 753] width 78 height 18
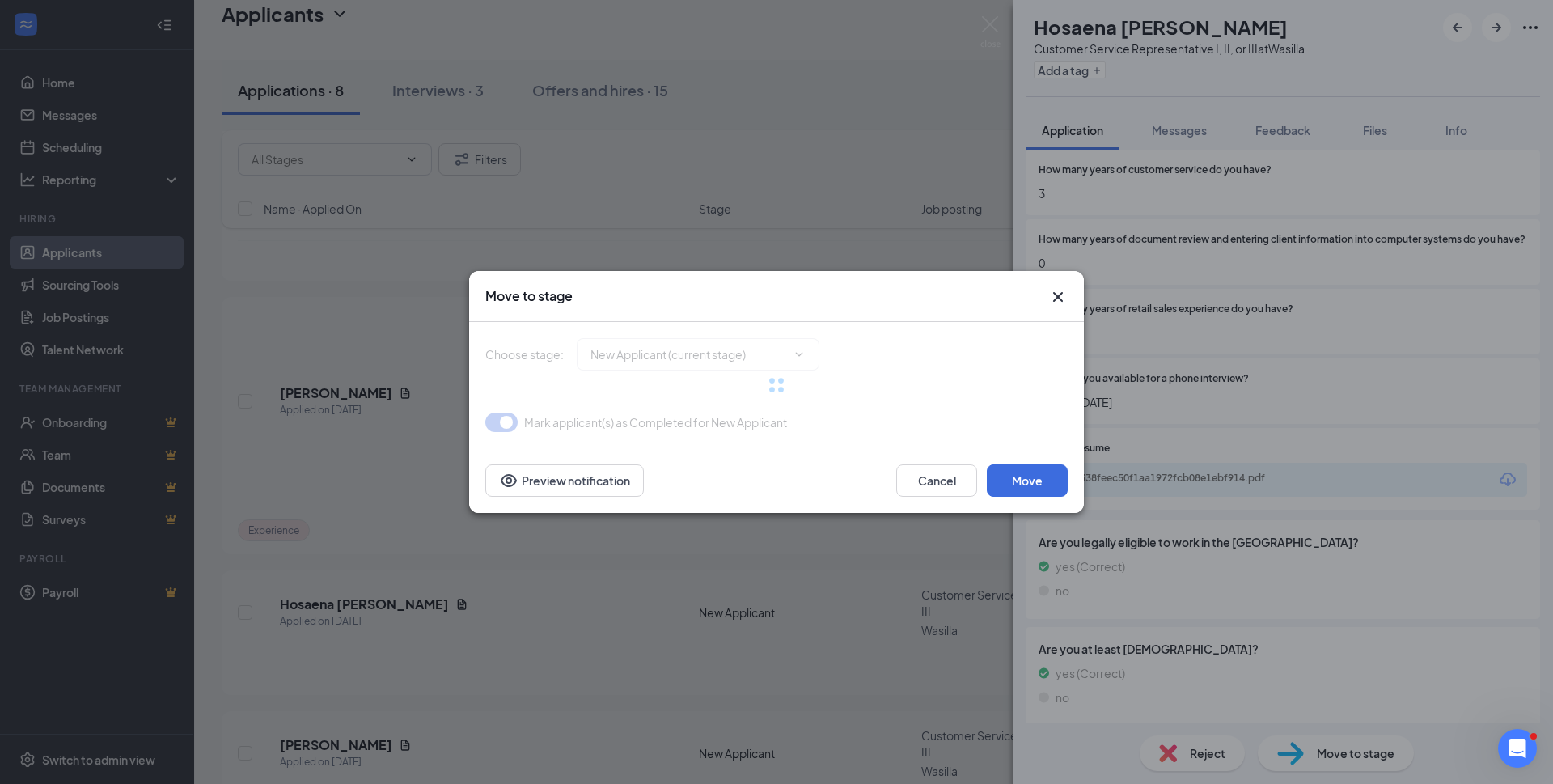
type input "Reviewed (next stage)"
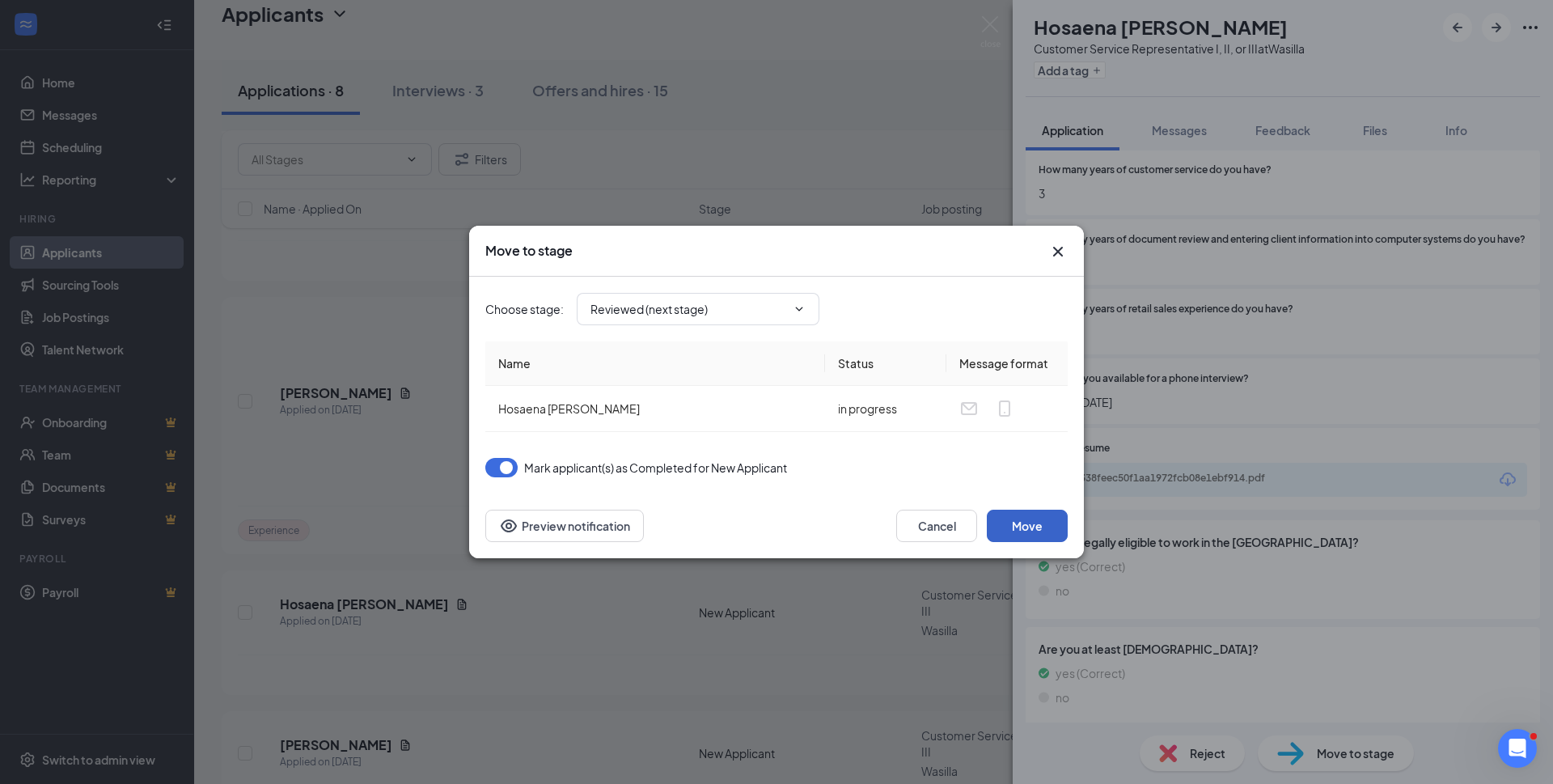
click at [1025, 517] on button "Move" at bounding box center [1027, 525] width 81 height 32
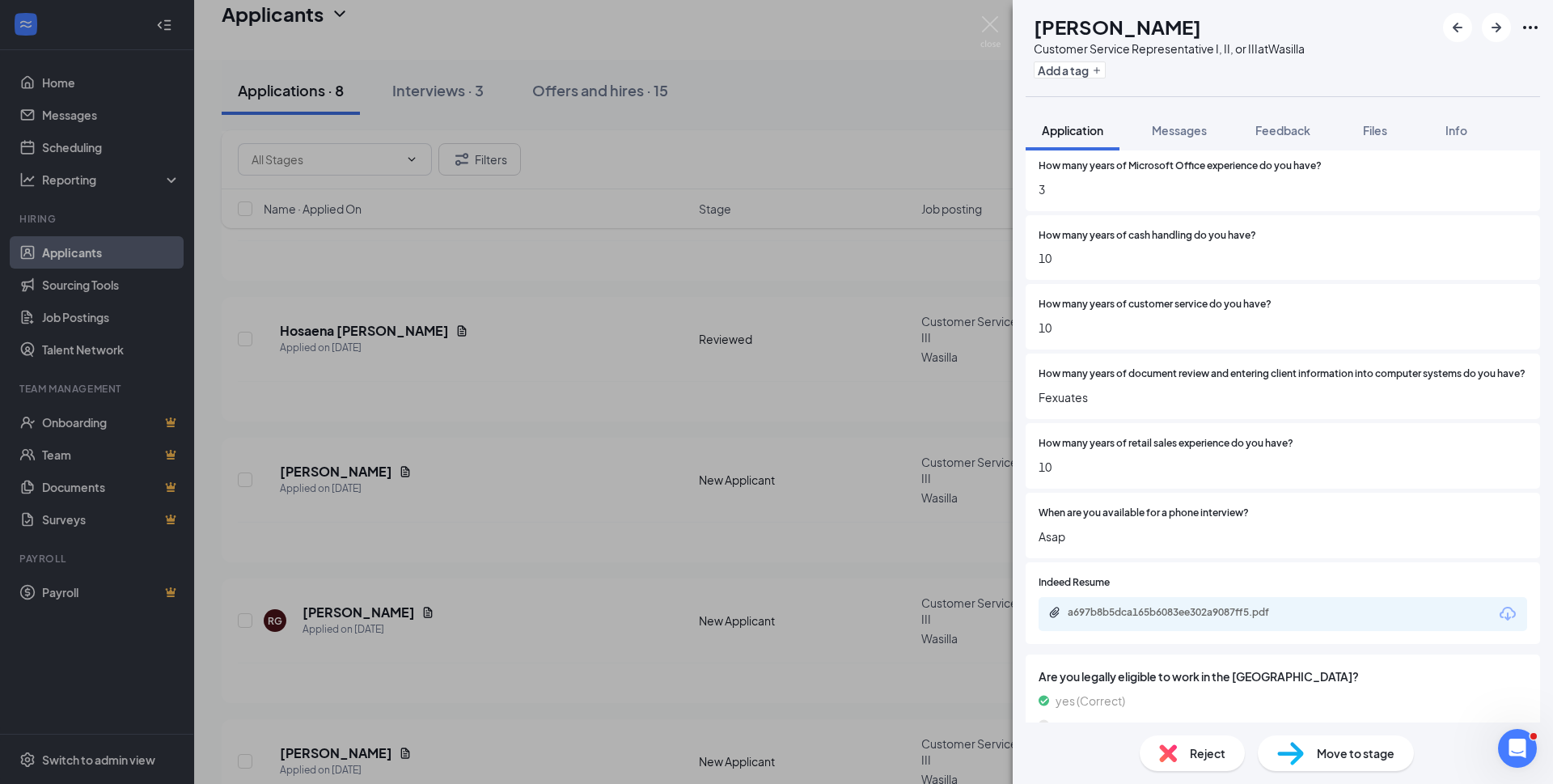
scroll to position [648, 0]
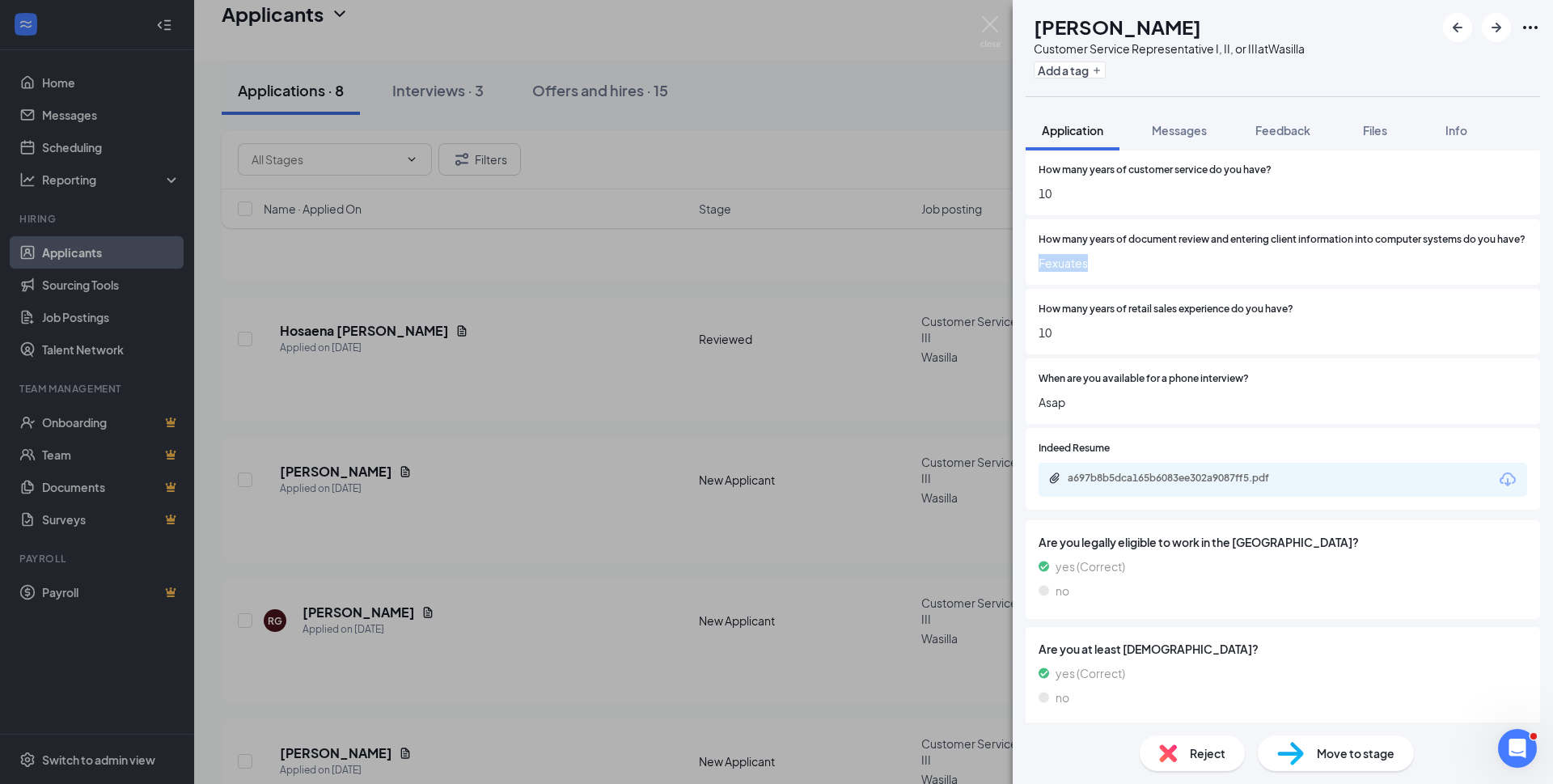
drag, startPoint x: 1100, startPoint y: 283, endPoint x: 1033, endPoint y: 279, distance: 67.1
click at [1033, 279] on div "How many years of document review and entering client information into computer…" at bounding box center [1283, 252] width 515 height 66
copy span "Fexuates"
click at [1133, 485] on div "a697b8b5dca165b6083ee302a9087ff5.pdf" at bounding box center [1180, 478] width 227 height 13
click at [1211, 754] on span "Reject" at bounding box center [1208, 753] width 36 height 18
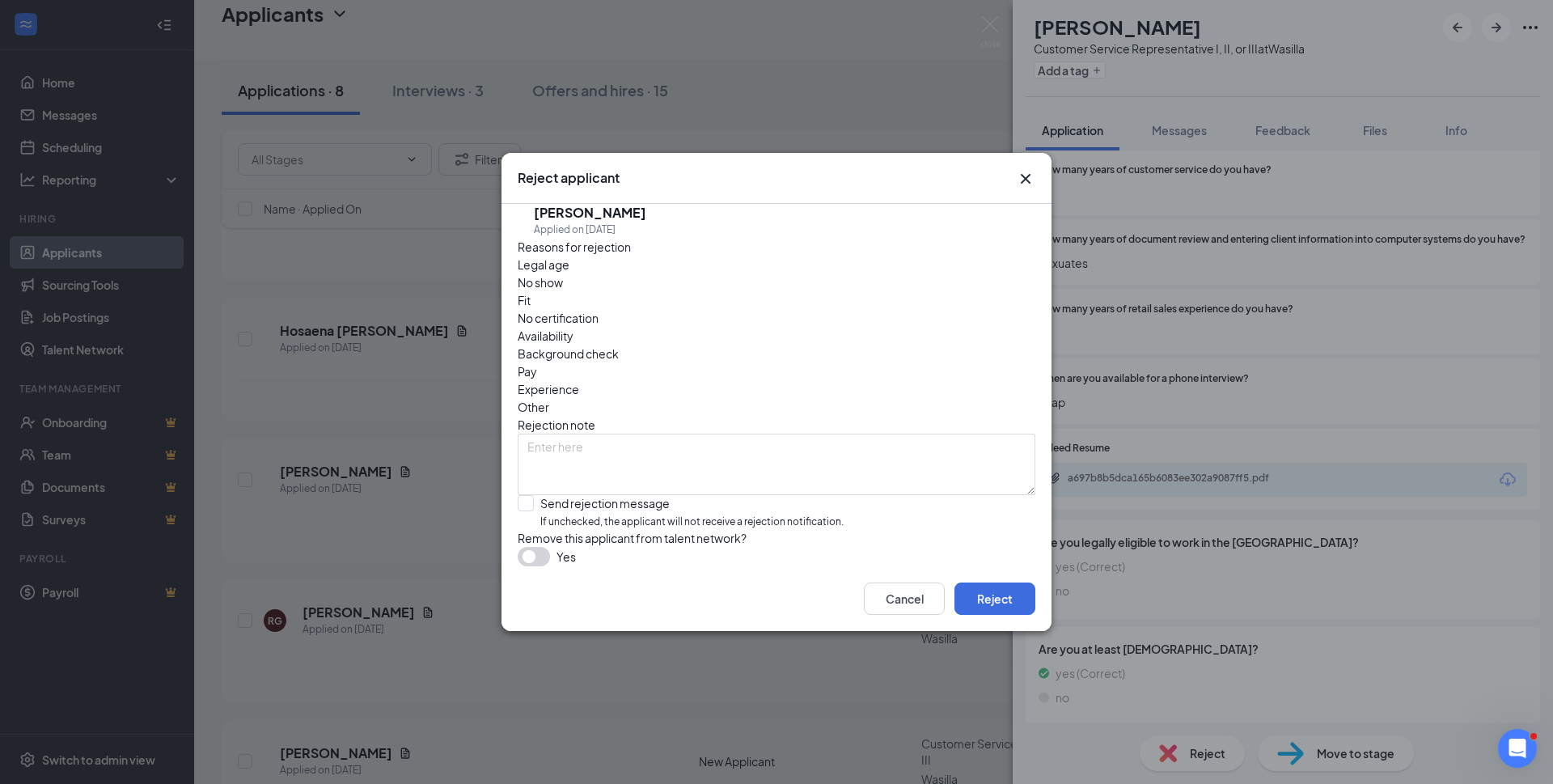
click at [579, 380] on span "Experience" at bounding box center [548, 389] width 61 height 18
click at [524, 495] on input "Send rejection message If unchecked, the applicant will not receive a rejection…" at bounding box center [680, 512] width 326 height 35
checkbox input "true"
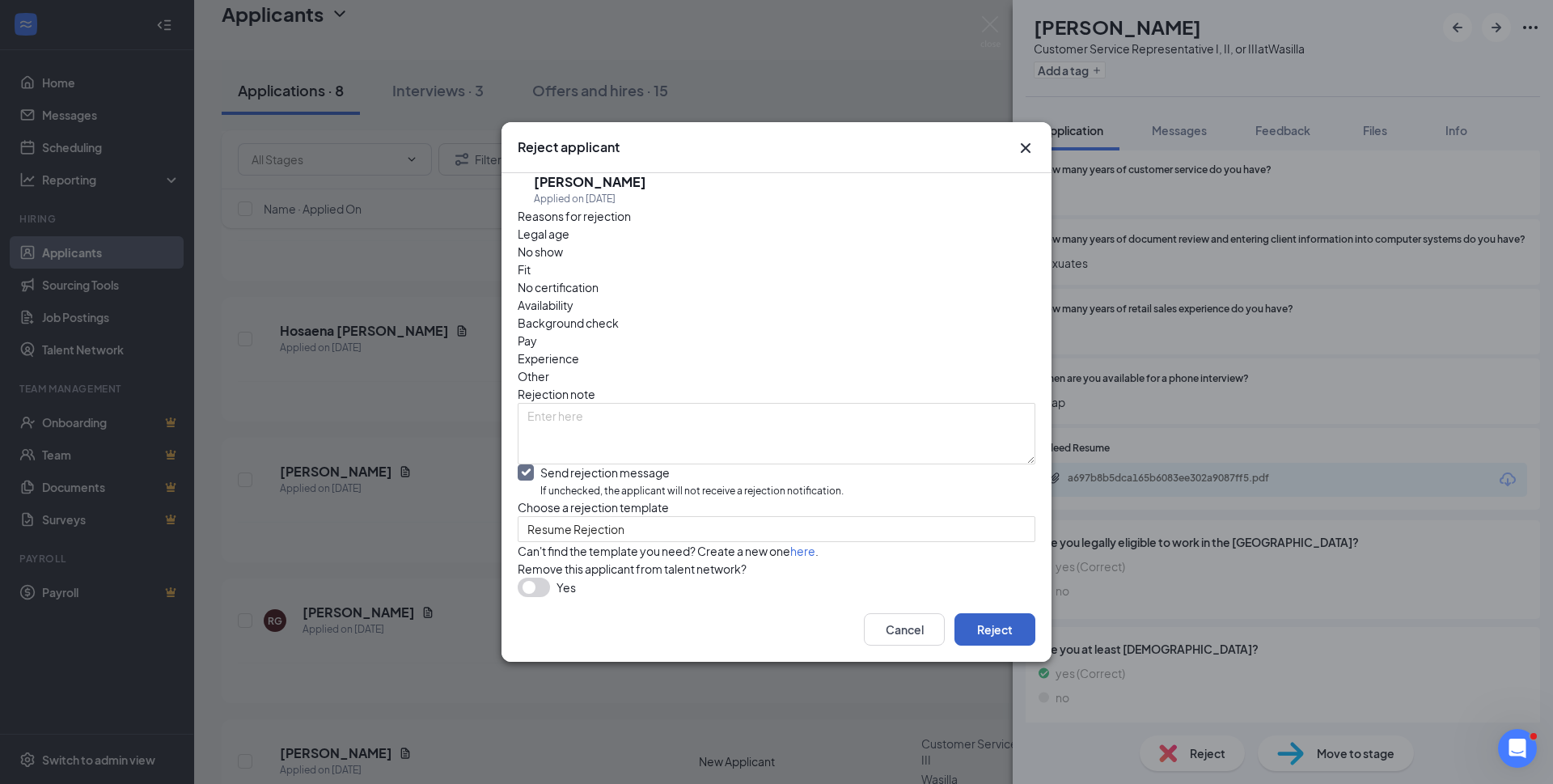
click at [999, 646] on button "Reject" at bounding box center [995, 629] width 81 height 32
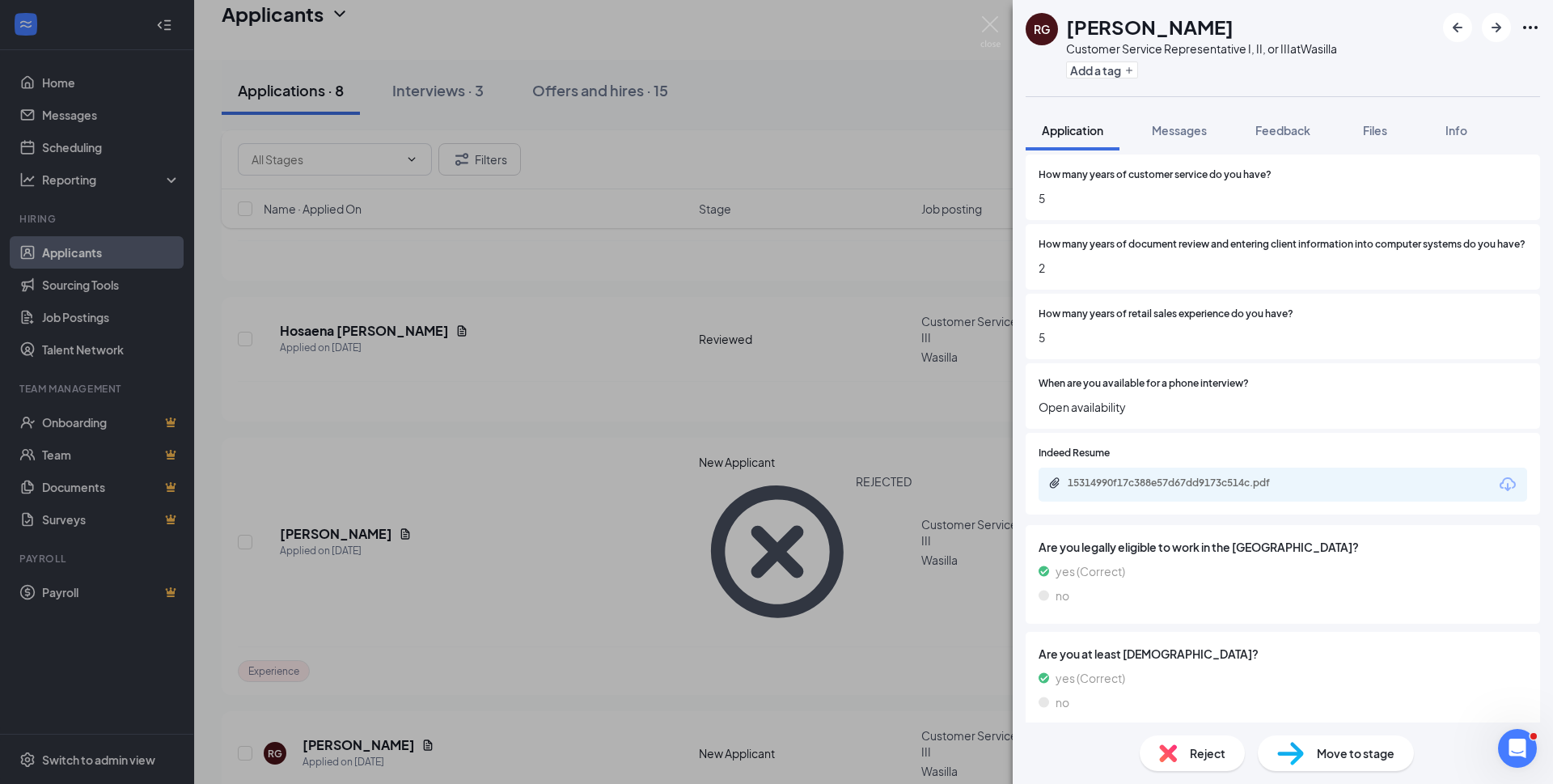
scroll to position [648, 0]
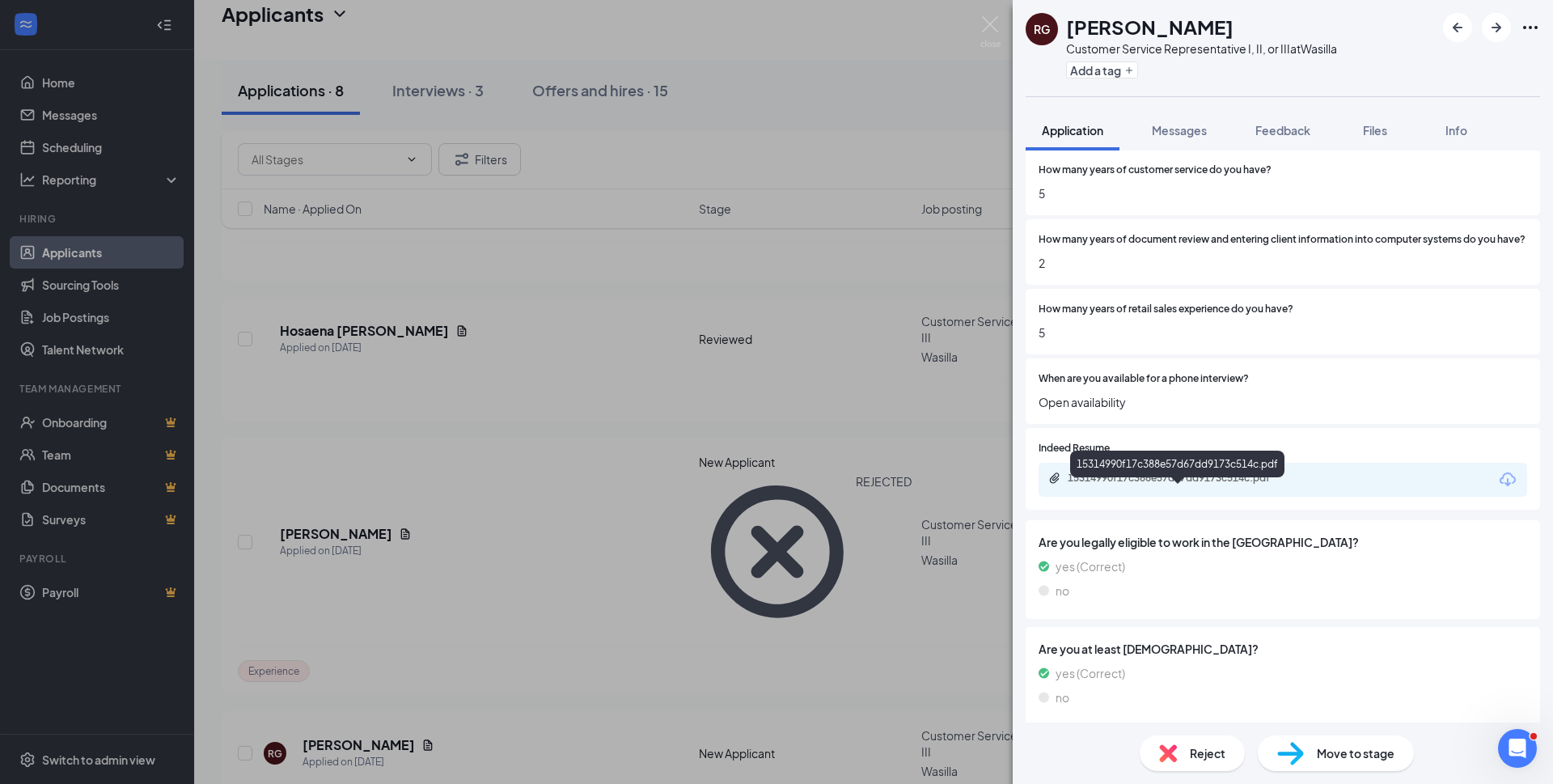
click at [1176, 485] on div "15314990f17c388e57d67dd9173c514c.pdf" at bounding box center [1180, 478] width 227 height 13
click at [1190, 760] on span "Reject" at bounding box center [1208, 753] width 36 height 18
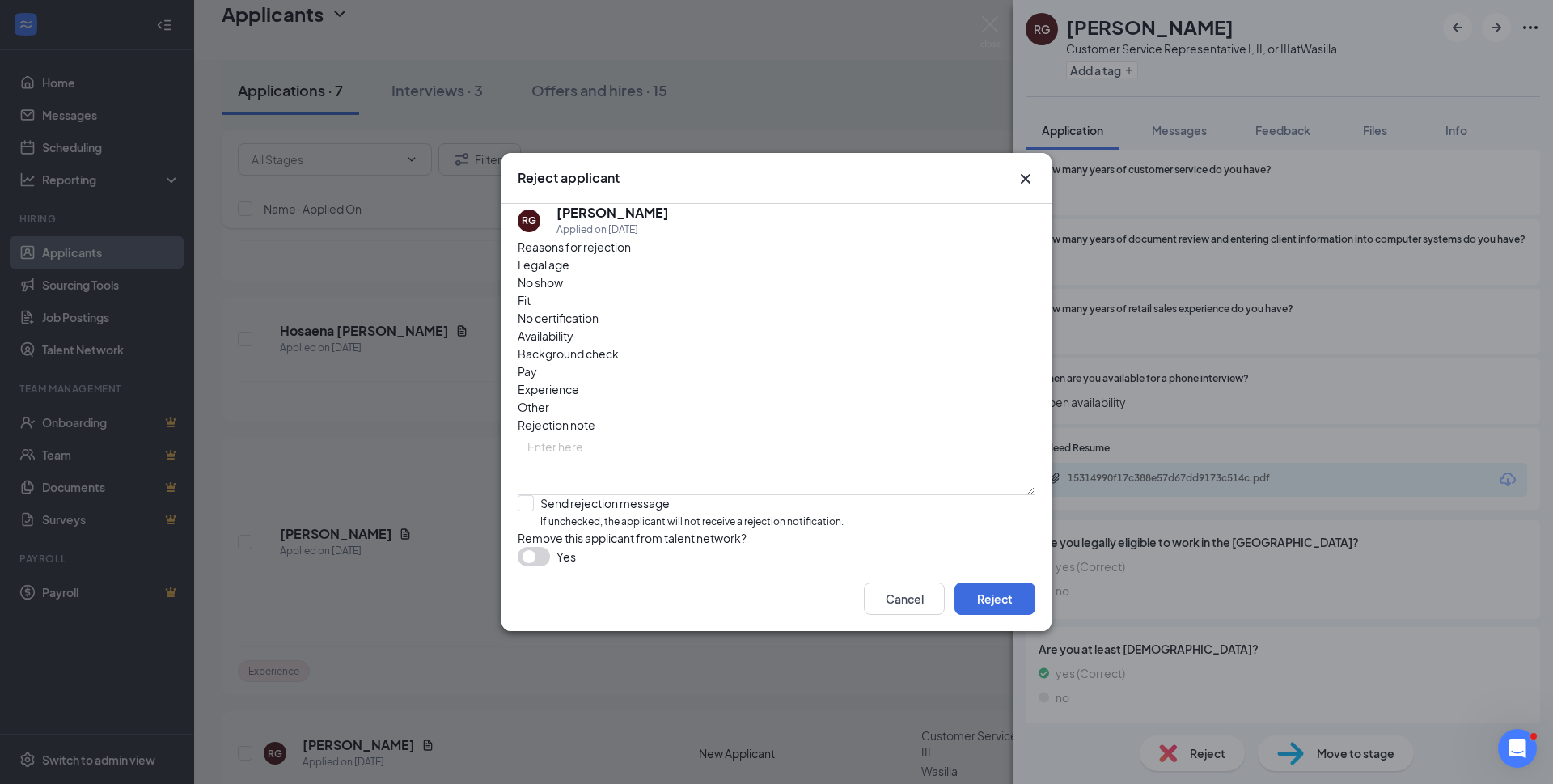
click at [579, 380] on span "Experience" at bounding box center [548, 389] width 61 height 18
click at [523, 495] on input "Send rejection message If unchecked, the applicant will not receive a rejection…" at bounding box center [680, 512] width 326 height 35
checkbox input "true"
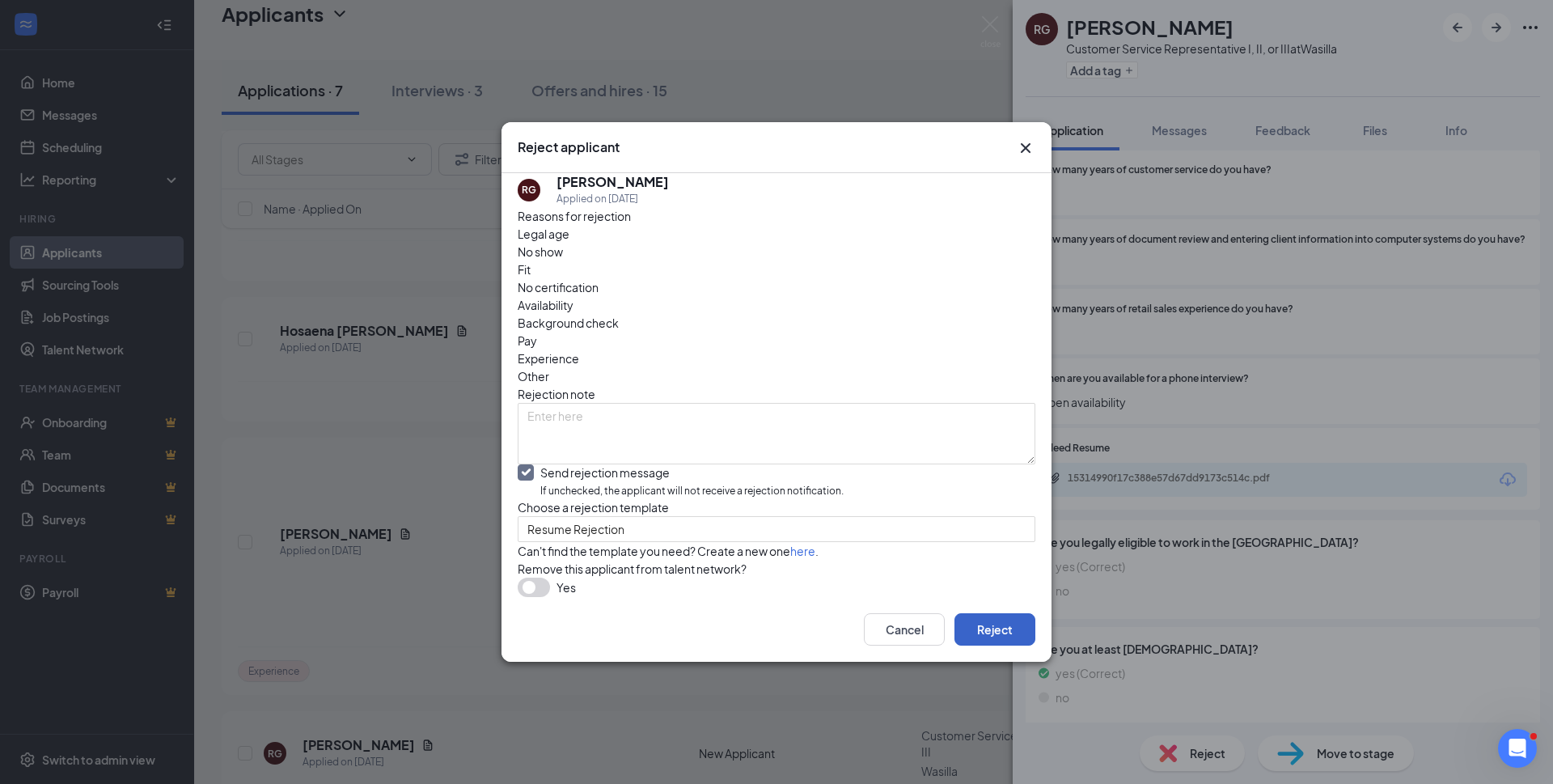
click at [992, 646] on button "Reject" at bounding box center [995, 629] width 81 height 32
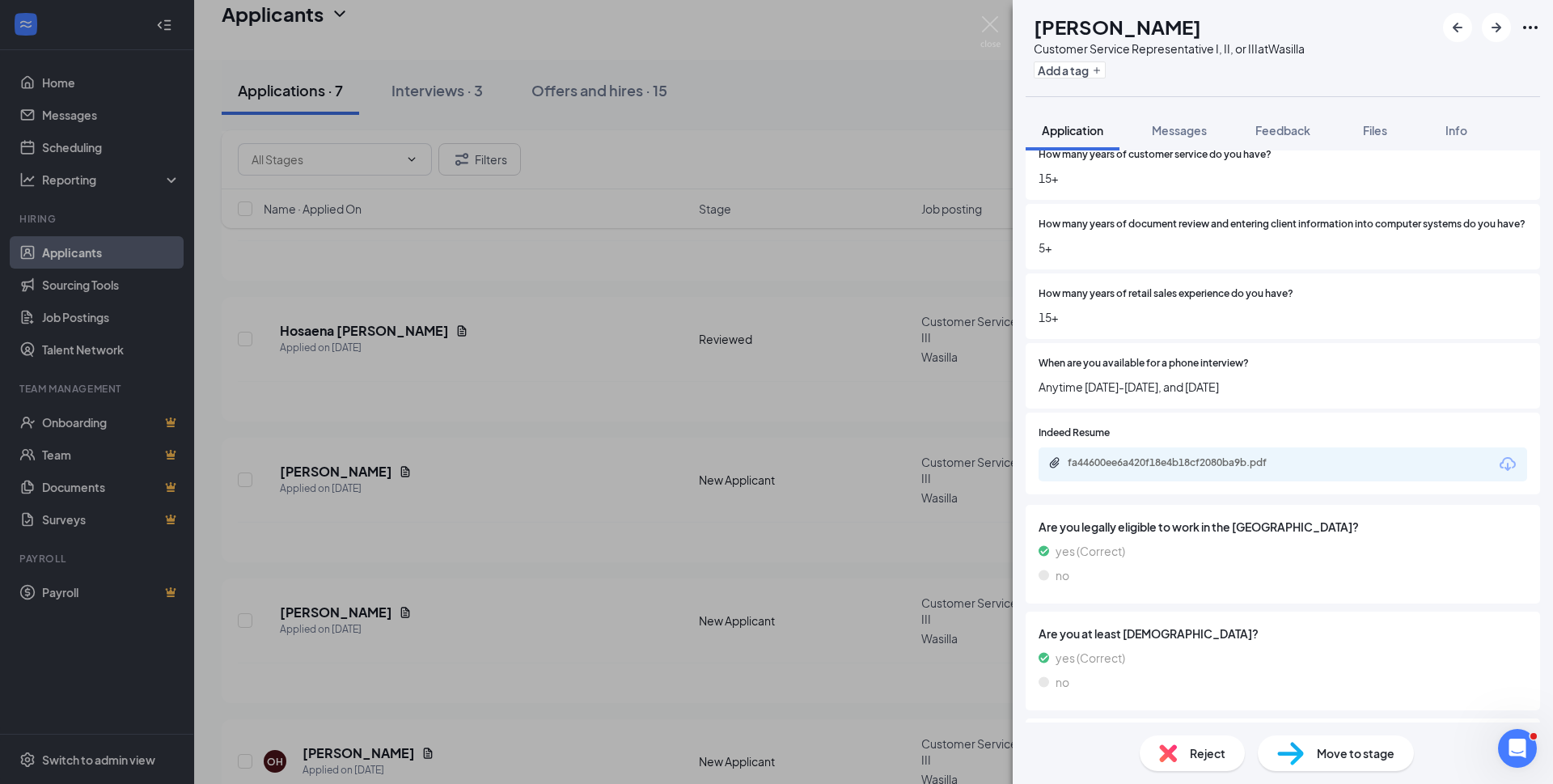
scroll to position [728, 0]
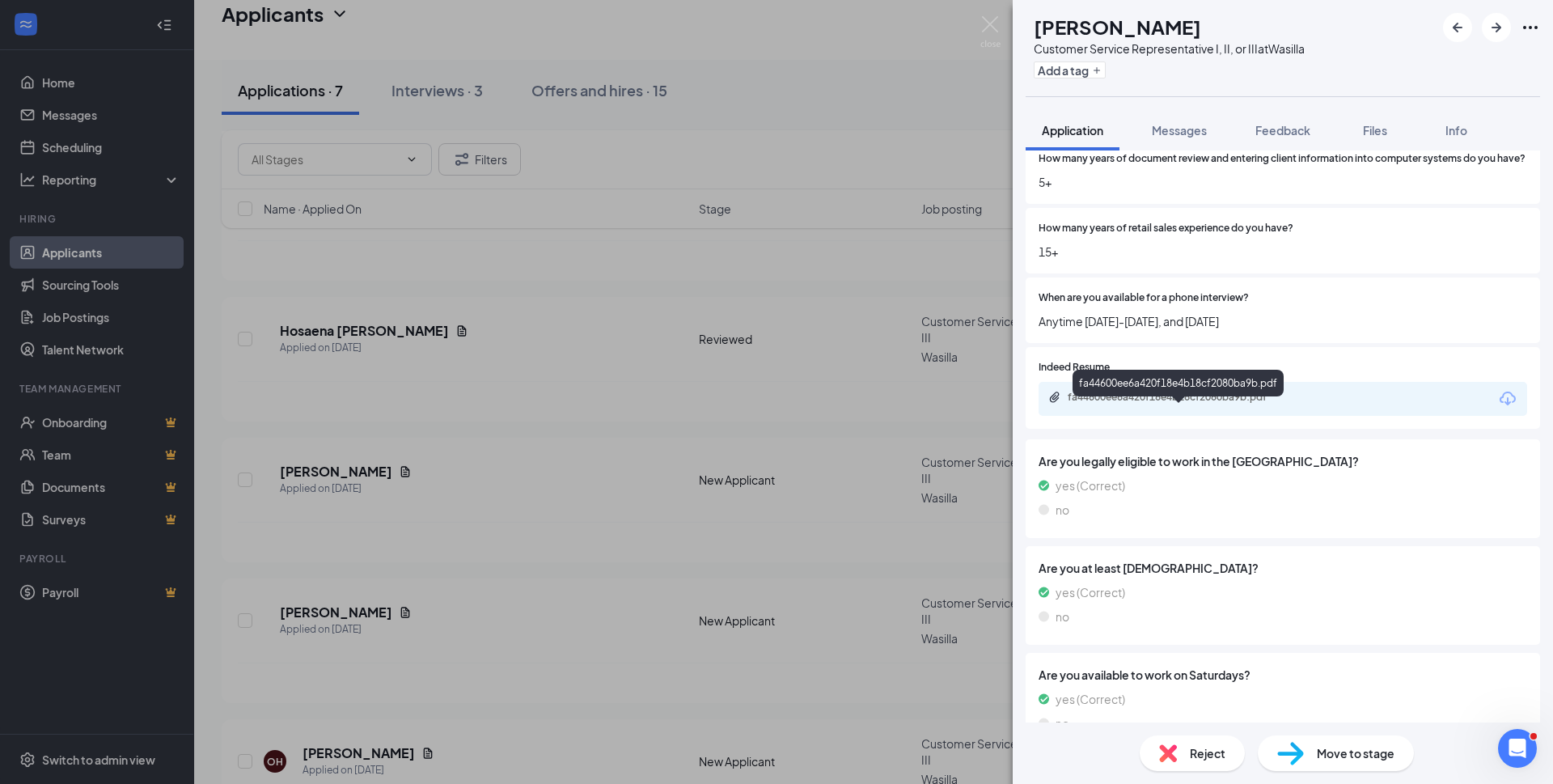
click at [1200, 404] on div "fa44600ee6a420f18e4b18cf2080ba9b.pdf" at bounding box center [1180, 397] width 227 height 13
click at [1211, 751] on span "Reject" at bounding box center [1208, 753] width 36 height 18
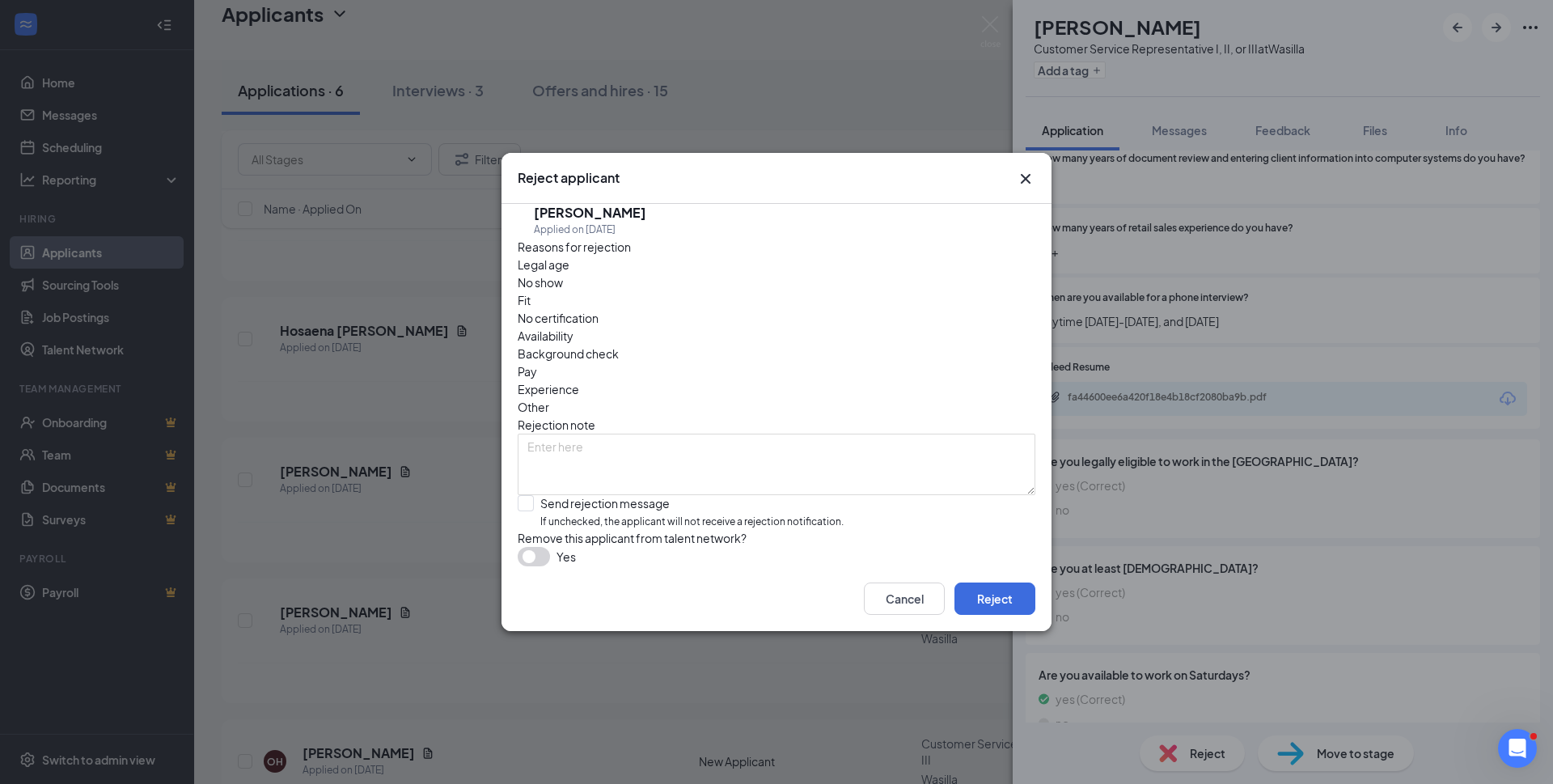
click at [579, 380] on span "Experience" at bounding box center [548, 389] width 61 height 18
click at [530, 495] on input "Send rejection message If unchecked, the applicant will not receive a rejection…" at bounding box center [680, 512] width 326 height 35
checkbox input "true"
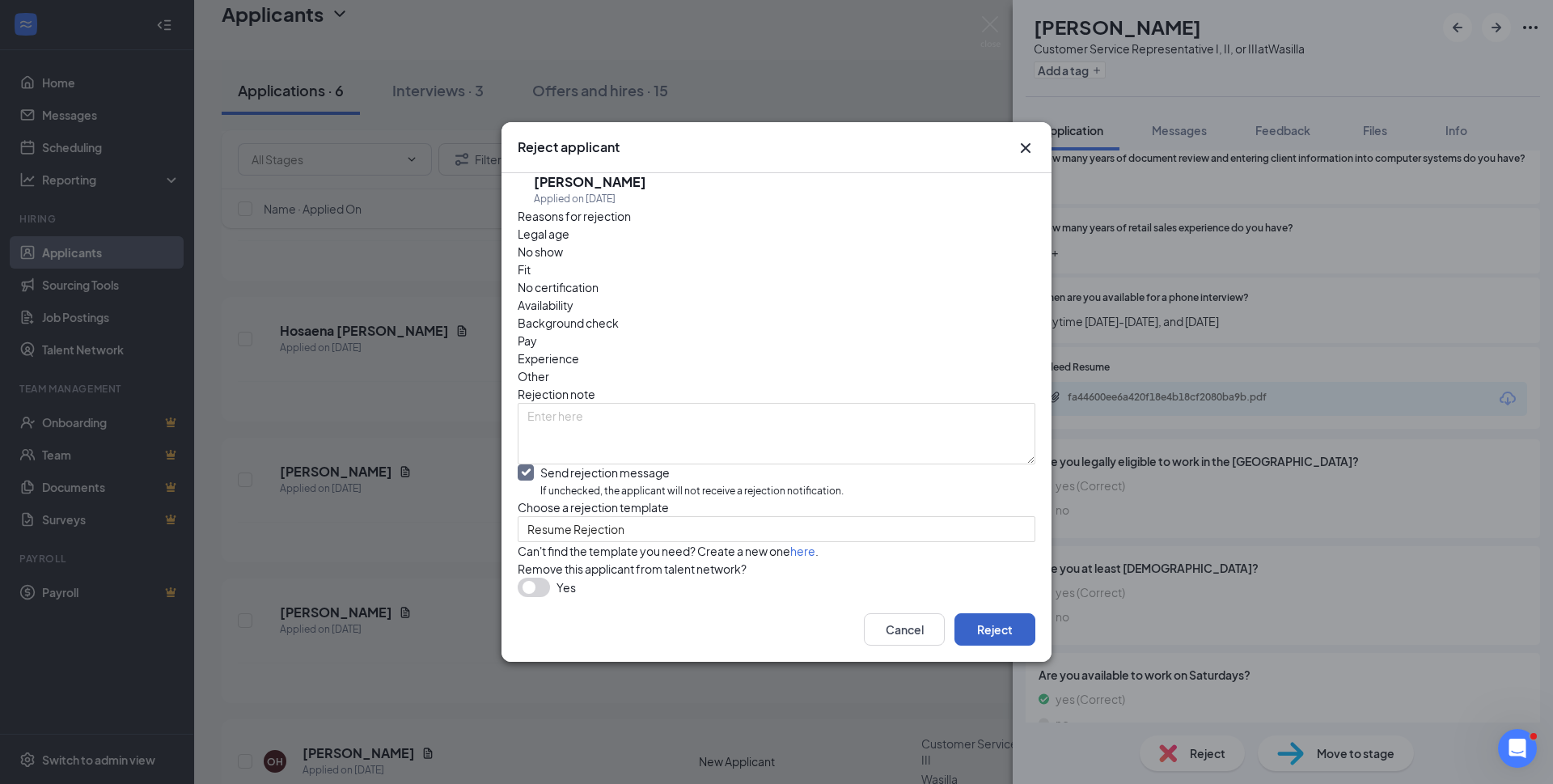
click at [1002, 646] on button "Reject" at bounding box center [995, 629] width 81 height 32
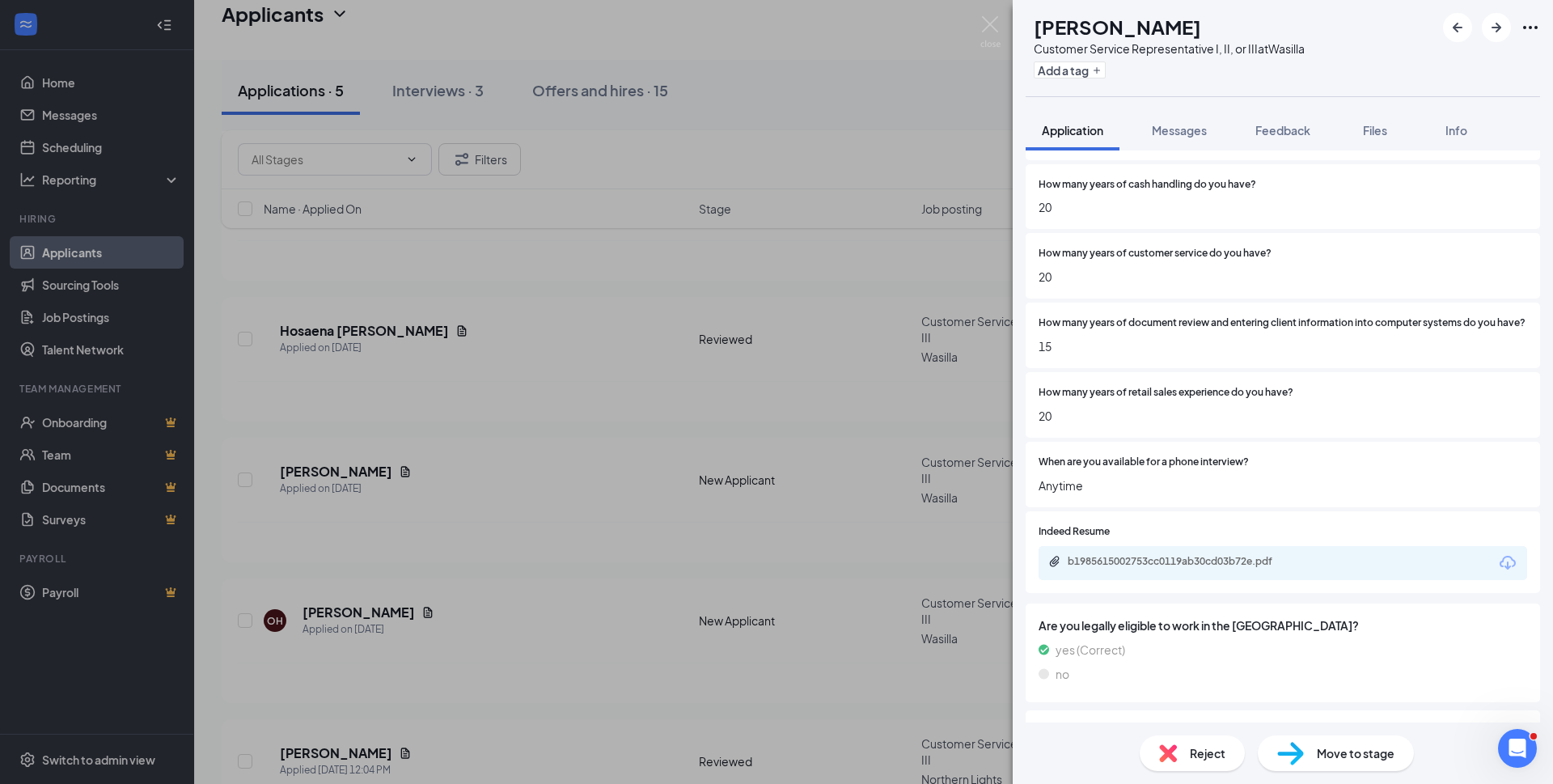
scroll to position [567, 0]
click at [1157, 566] on div "b1985615002753cc0119ab30cd03b72e.pdf" at bounding box center [1180, 559] width 227 height 13
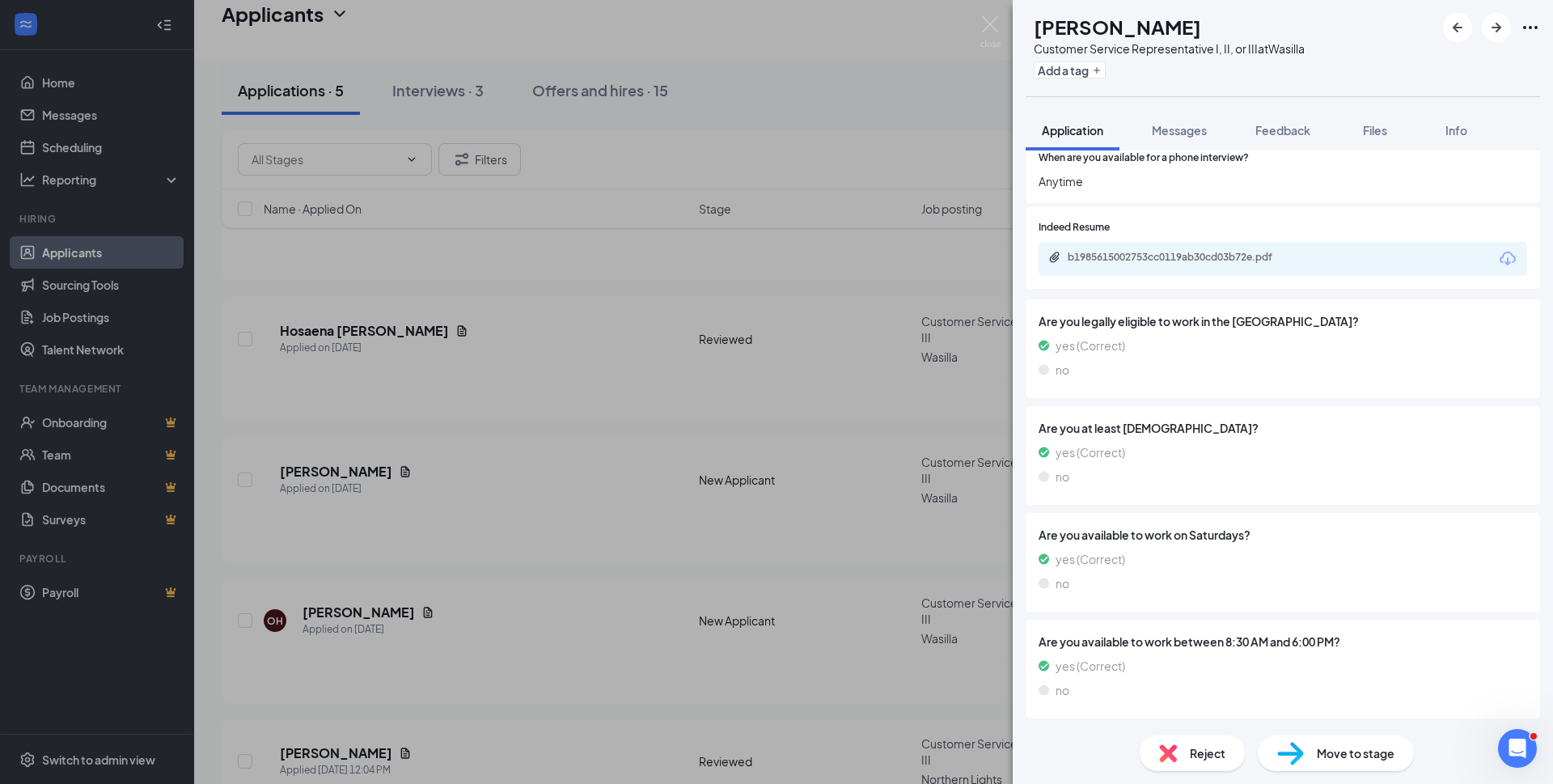
scroll to position [877, 0]
click at [1162, 125] on span "Messages" at bounding box center [1179, 130] width 55 height 14
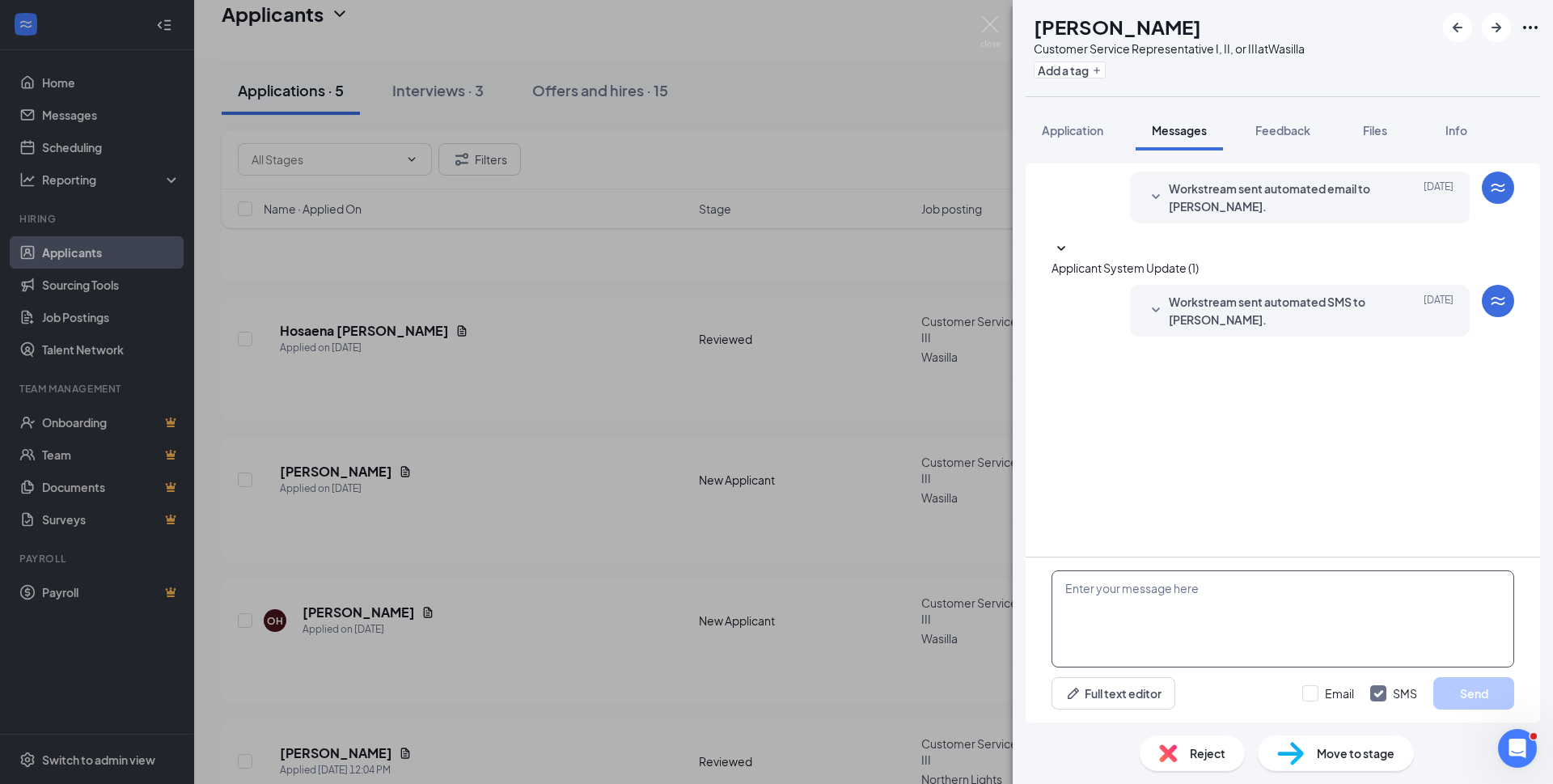
click at [1122, 586] on textarea at bounding box center [1283, 618] width 463 height 97
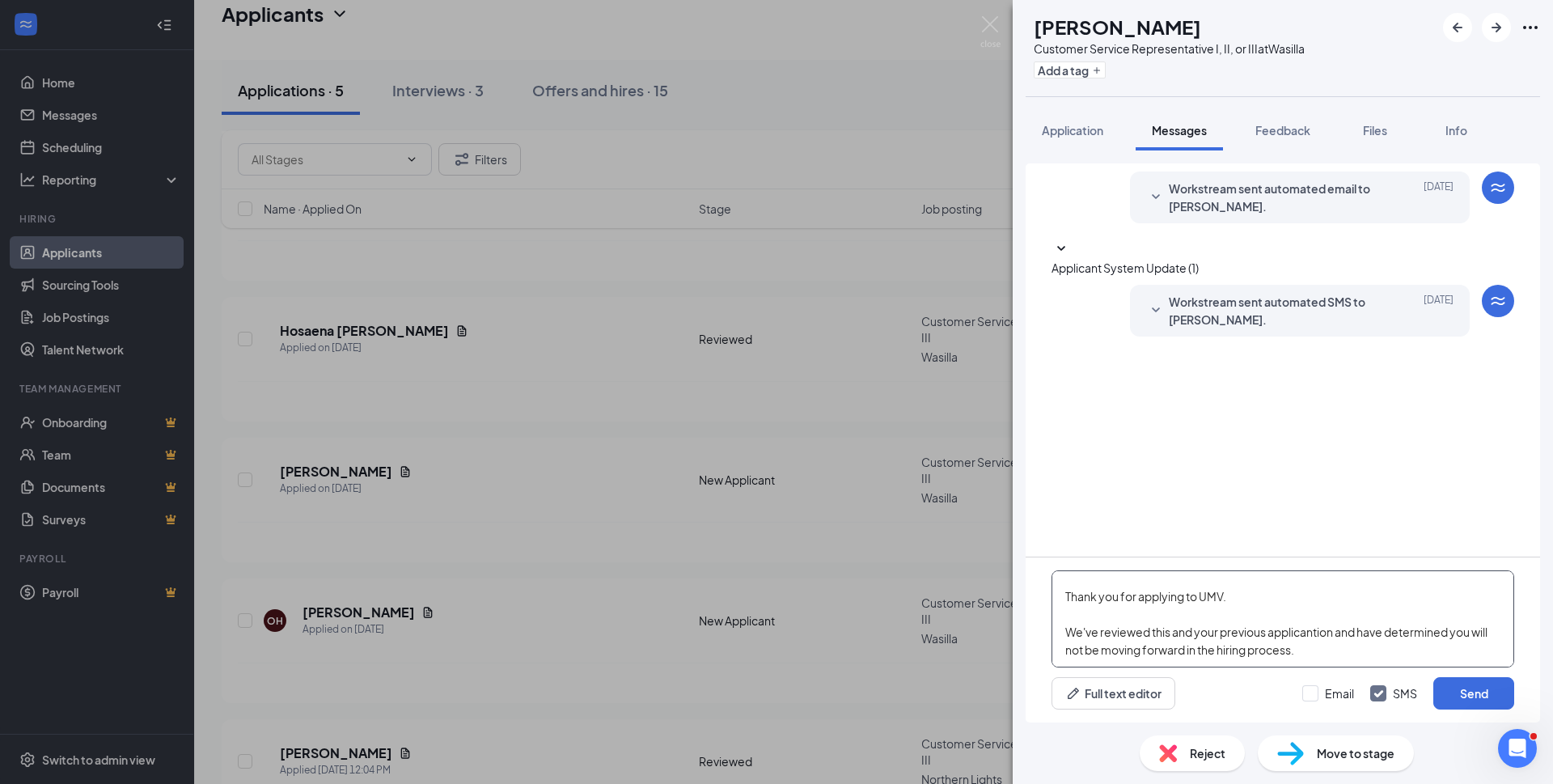
scroll to position [54, 0]
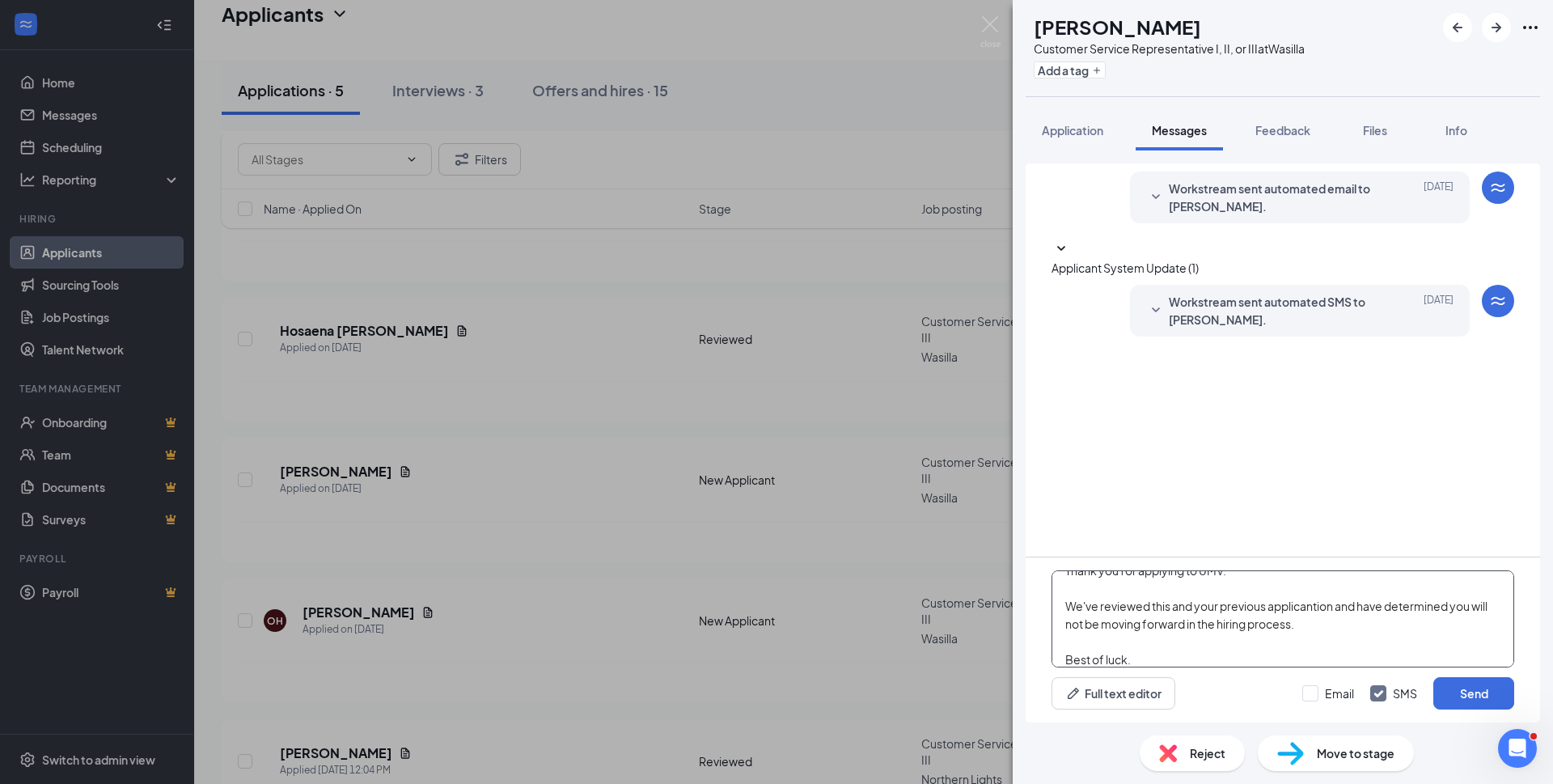
click at [1308, 610] on textarea "Hello [PERSON_NAME], Thank you for applying to UMV. We've reviewed this and you…" at bounding box center [1283, 618] width 463 height 97
type textarea "Hello [PERSON_NAME], Thank you for applying to UMV. We've reviewed this and you…"
click at [1316, 694] on input "Email" at bounding box center [1328, 693] width 52 height 16
checkbox input "true"
click at [1478, 698] on button "Send" at bounding box center [1474, 693] width 81 height 32
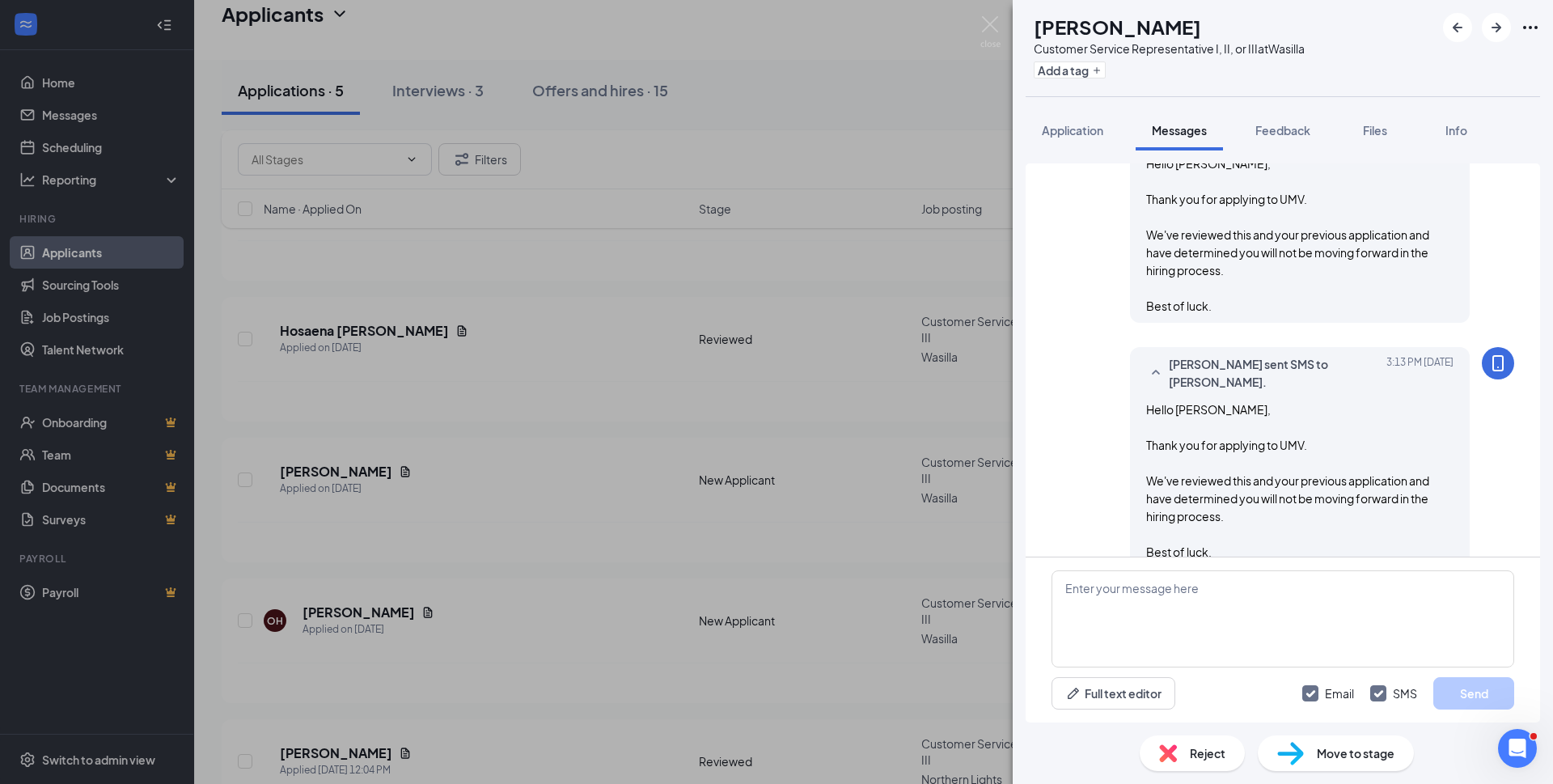
scroll to position [265, 0]
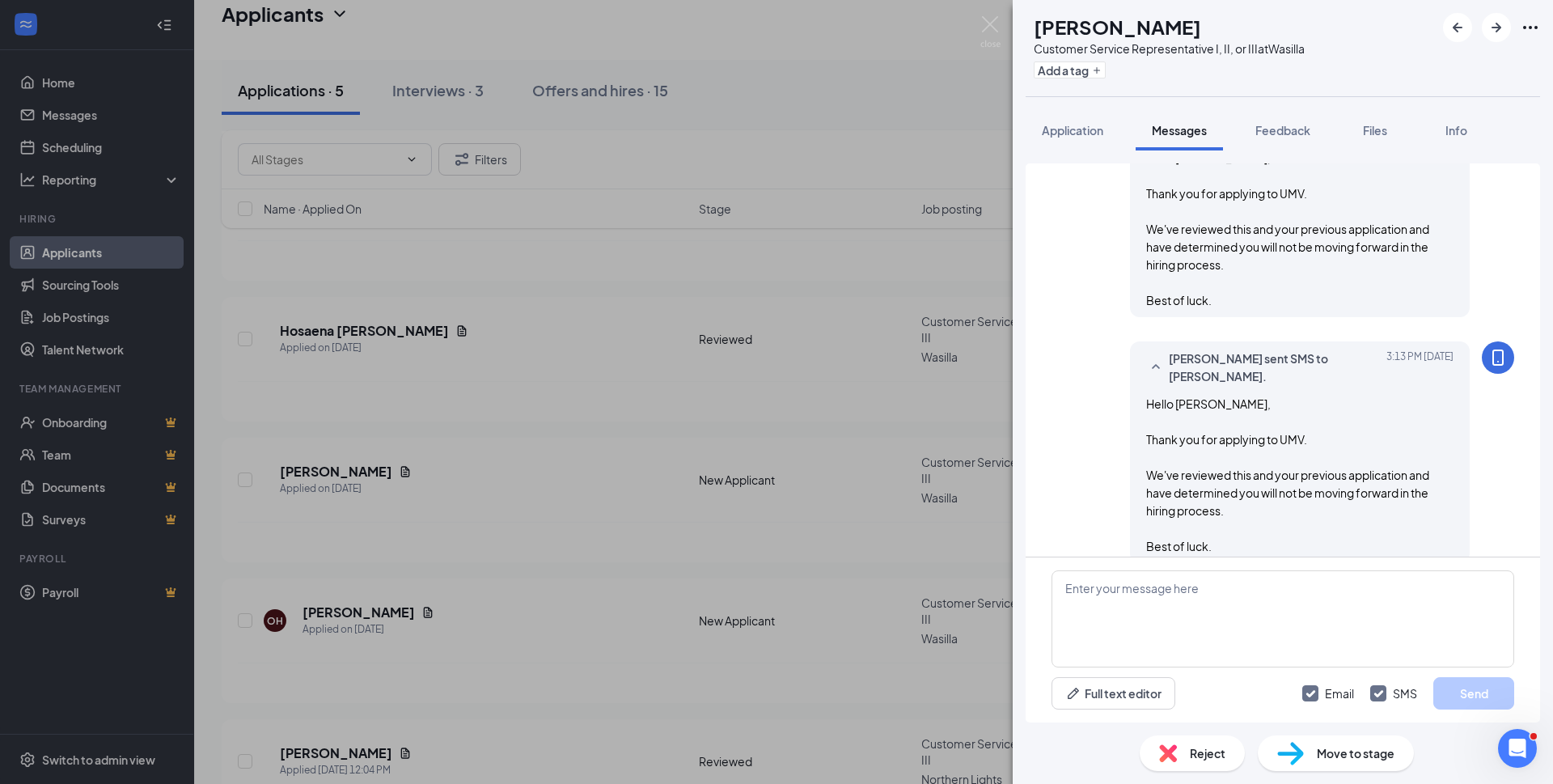
click at [1201, 740] on div "Reject" at bounding box center [1193, 753] width 105 height 36
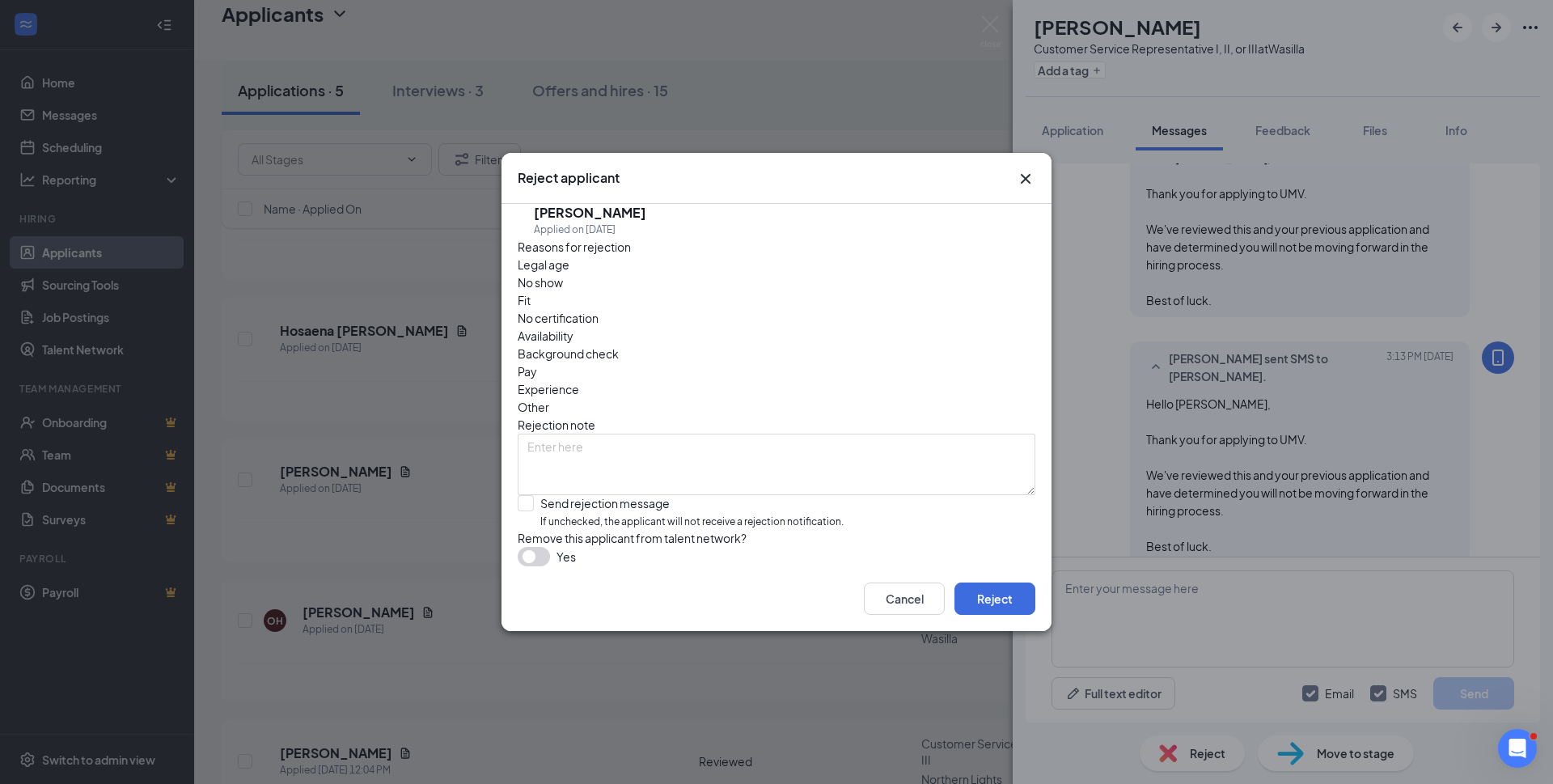
click at [550, 398] on span "Other" at bounding box center [534, 407] width 32 height 18
click at [589, 434] on textarea at bounding box center [776, 464] width 518 height 61
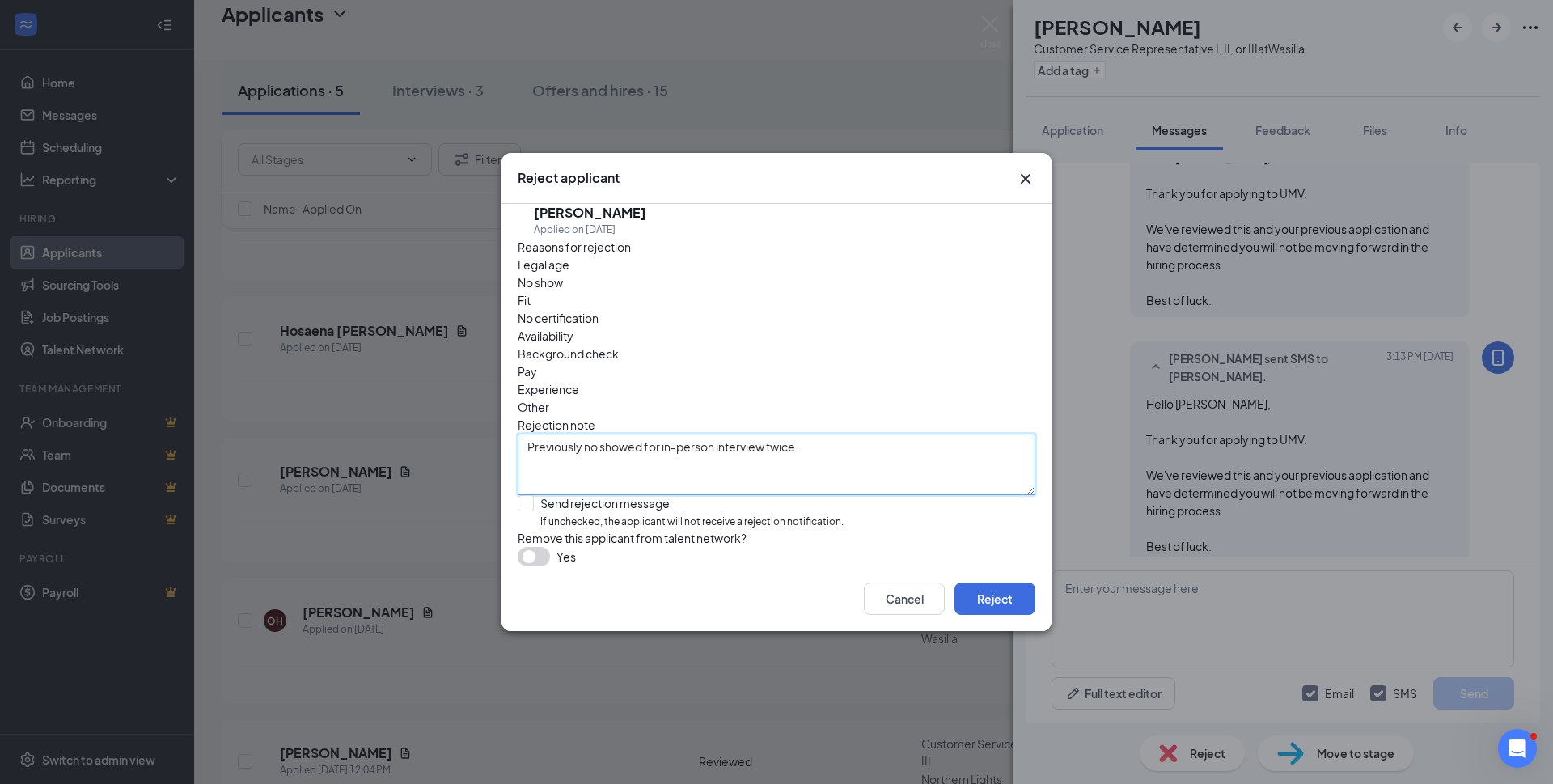
type textarea "Previously no showed for in-person interview twice."
click at [537, 362] on span "Pay" at bounding box center [527, 371] width 20 height 18
click at [563, 291] on span "No show" at bounding box center [540, 281] width 45 height 18
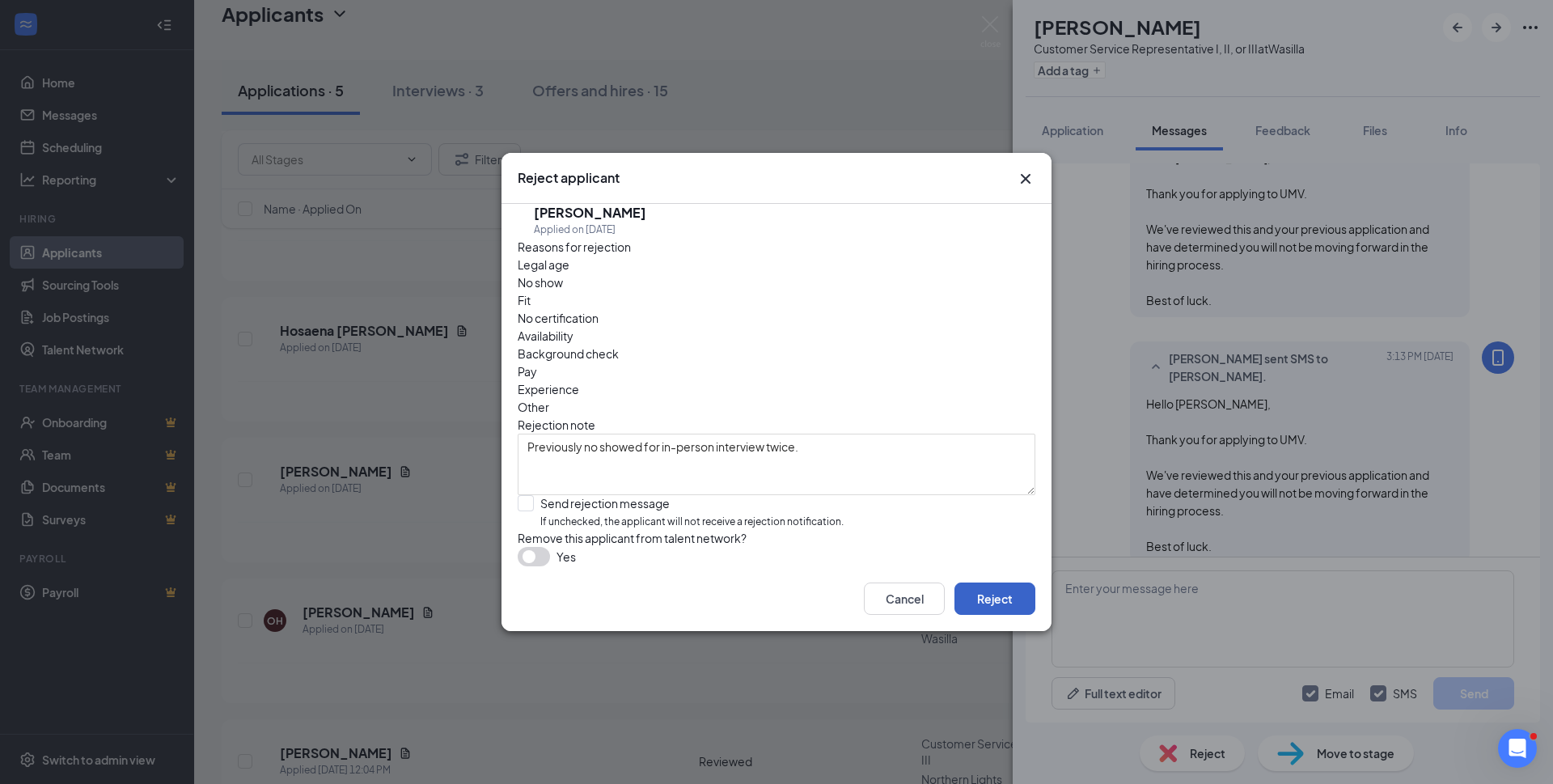
click at [993, 609] on button "Reject" at bounding box center [995, 599] width 81 height 32
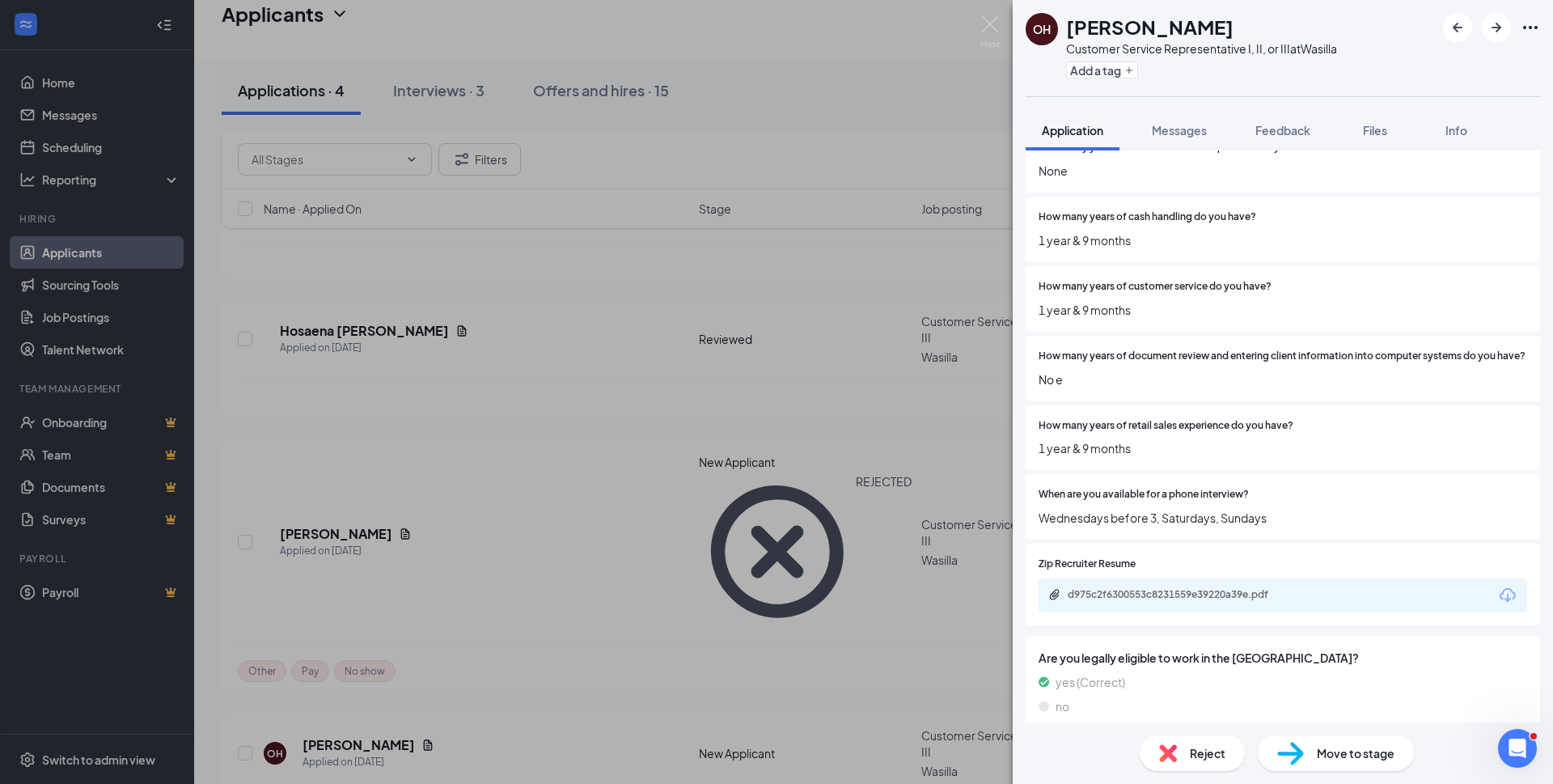
scroll to position [728, 0]
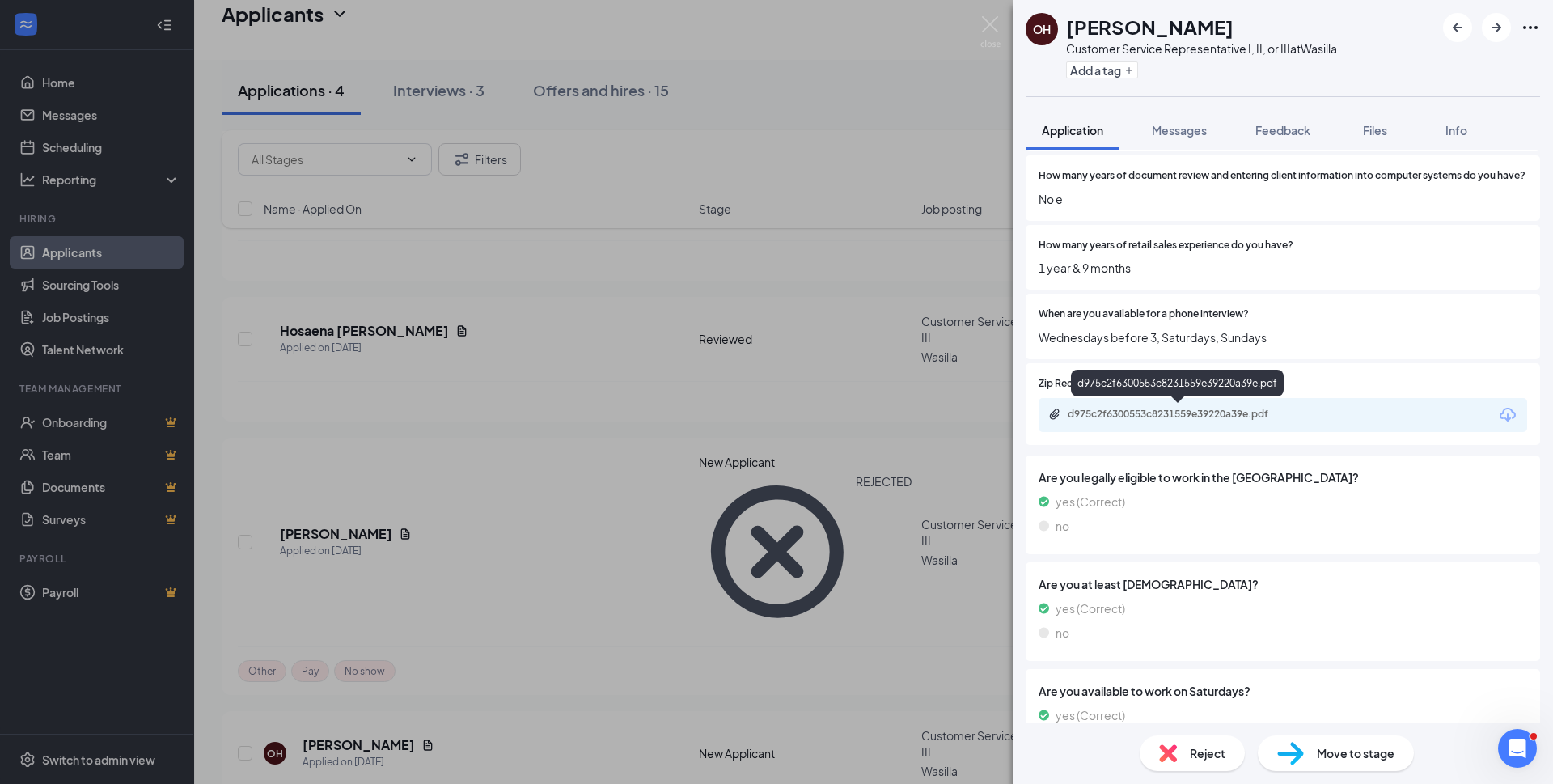
click at [1177, 411] on div "d975c2f6300553c8231559e39220a39e.pdf" at bounding box center [1180, 414] width 227 height 13
click at [1187, 753] on div "Reject" at bounding box center [1193, 753] width 105 height 36
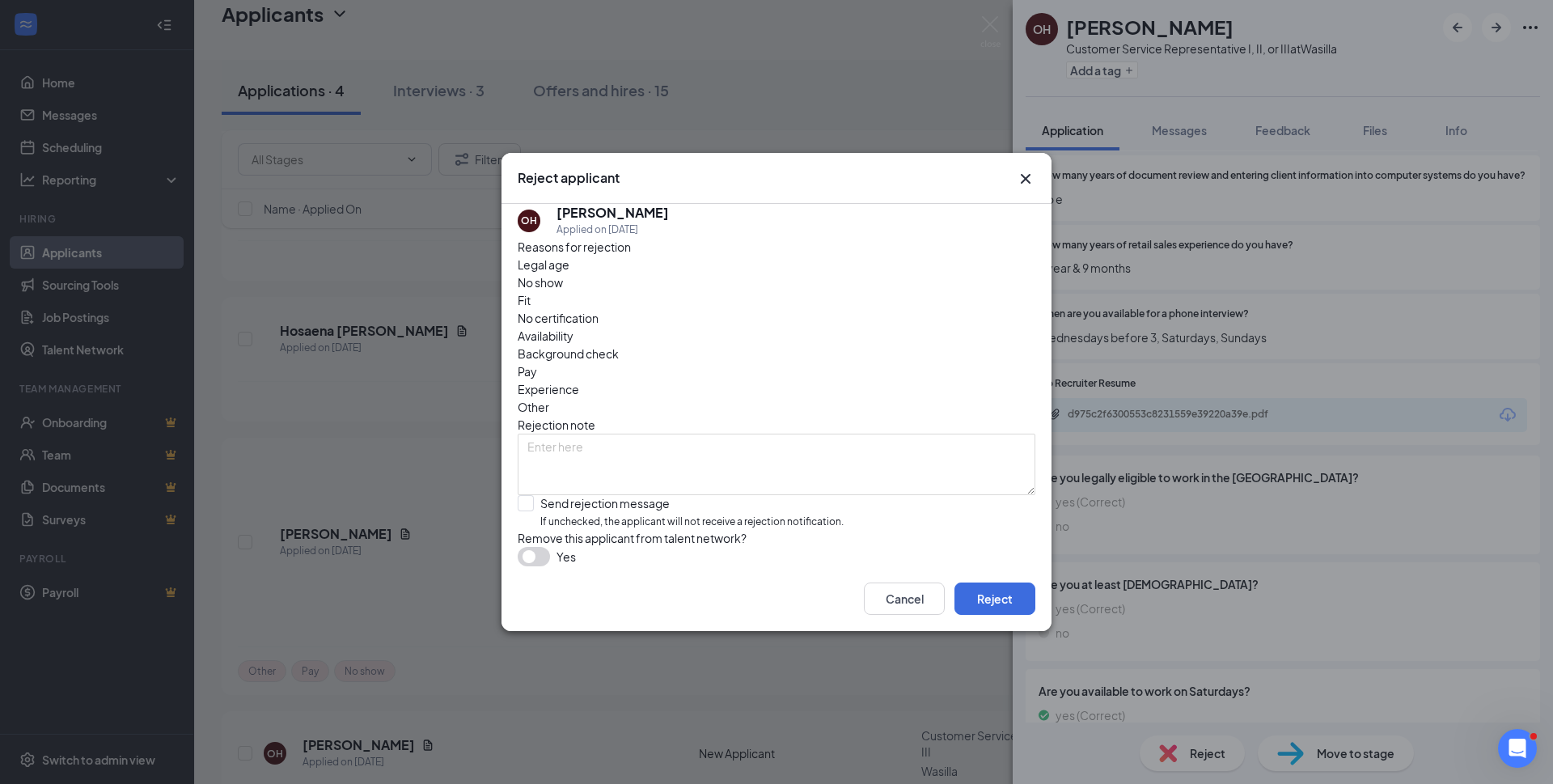
click at [579, 380] on span "Experience" at bounding box center [548, 389] width 61 height 18
click at [525, 495] on input "Send rejection message If unchecked, the applicant will not receive a rejection…" at bounding box center [680, 512] width 326 height 35
checkbox input "true"
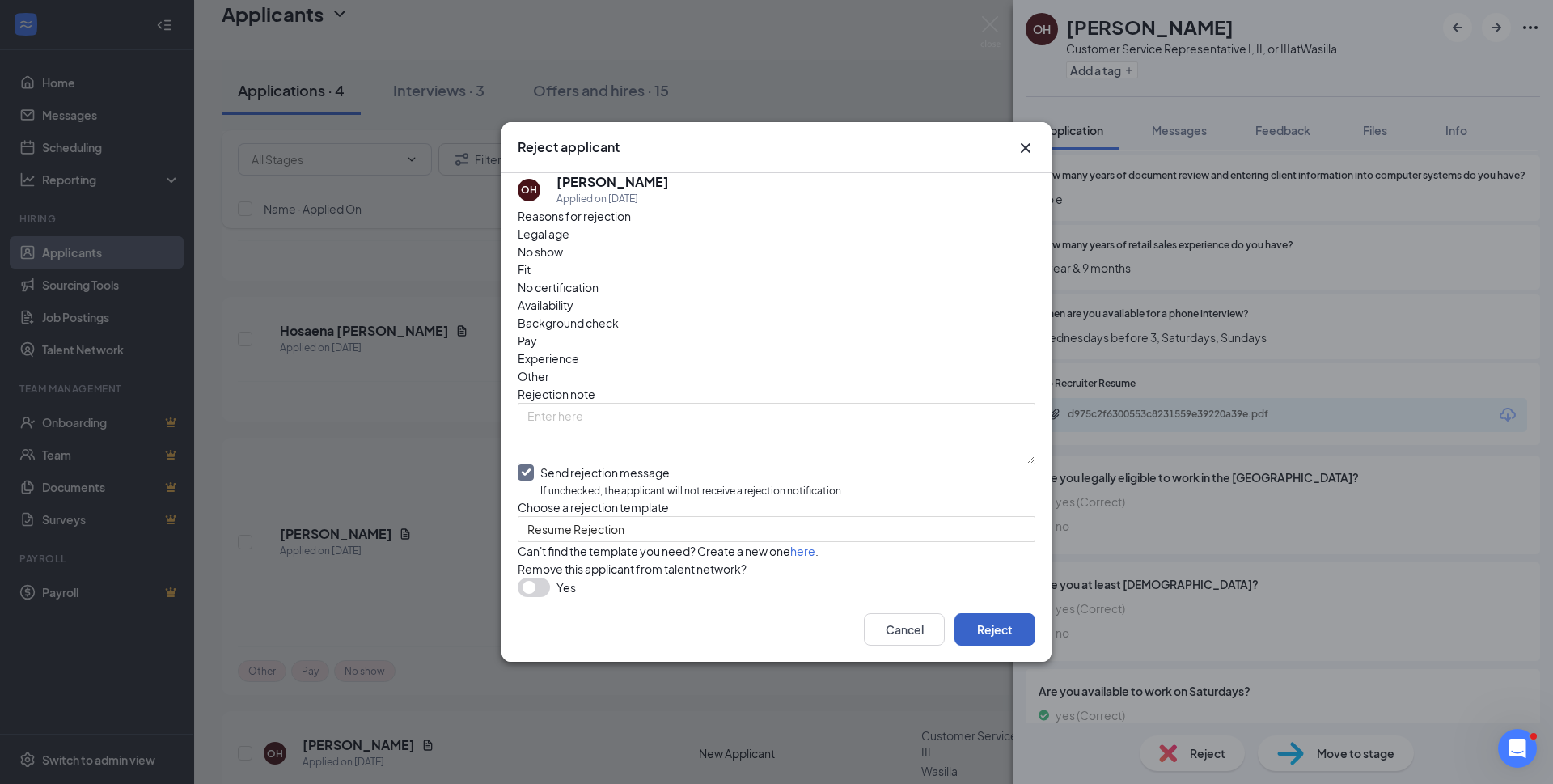
click at [993, 646] on button "Reject" at bounding box center [995, 629] width 81 height 32
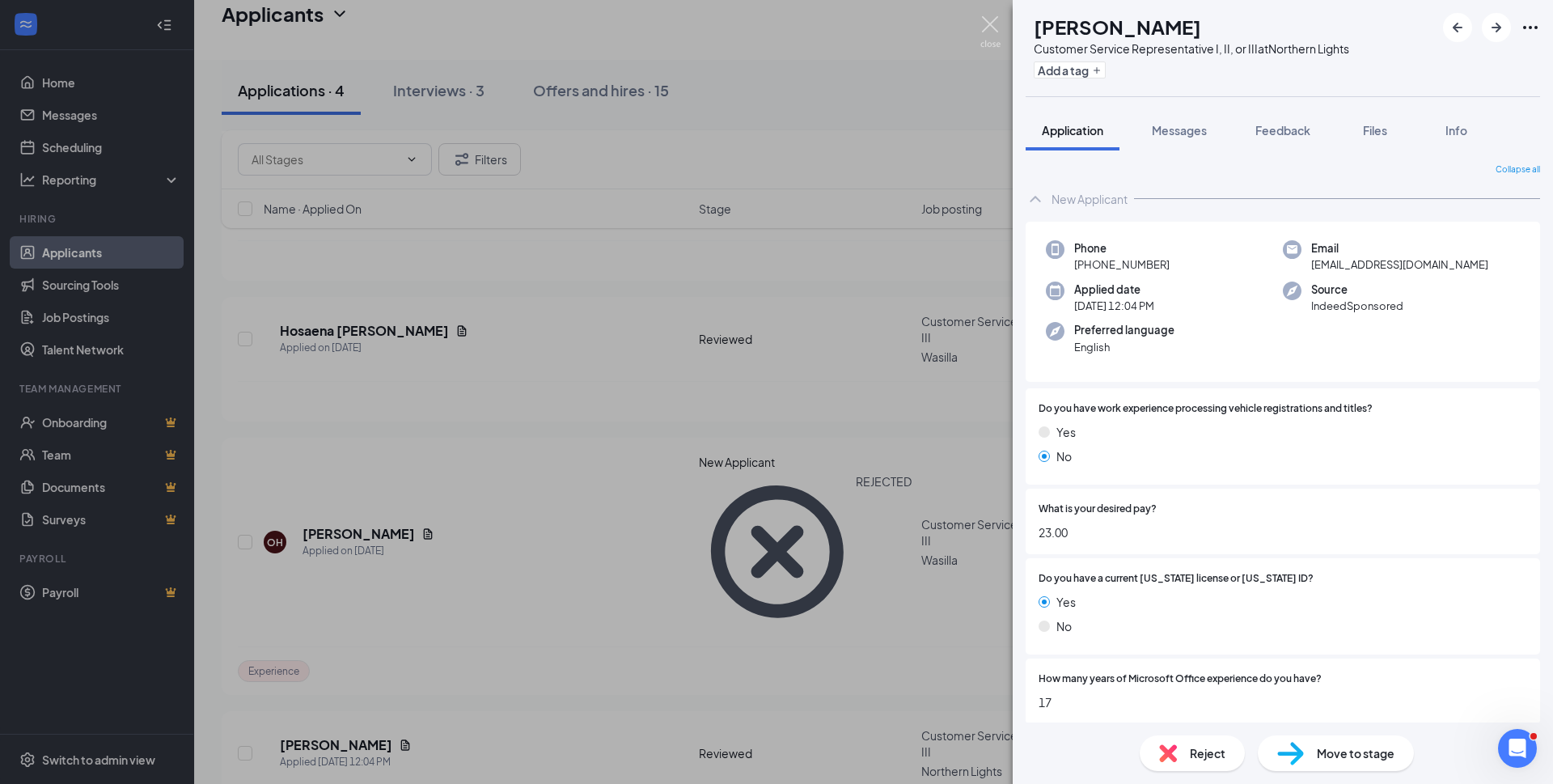
click at [994, 25] on img at bounding box center [990, 32] width 20 height 32
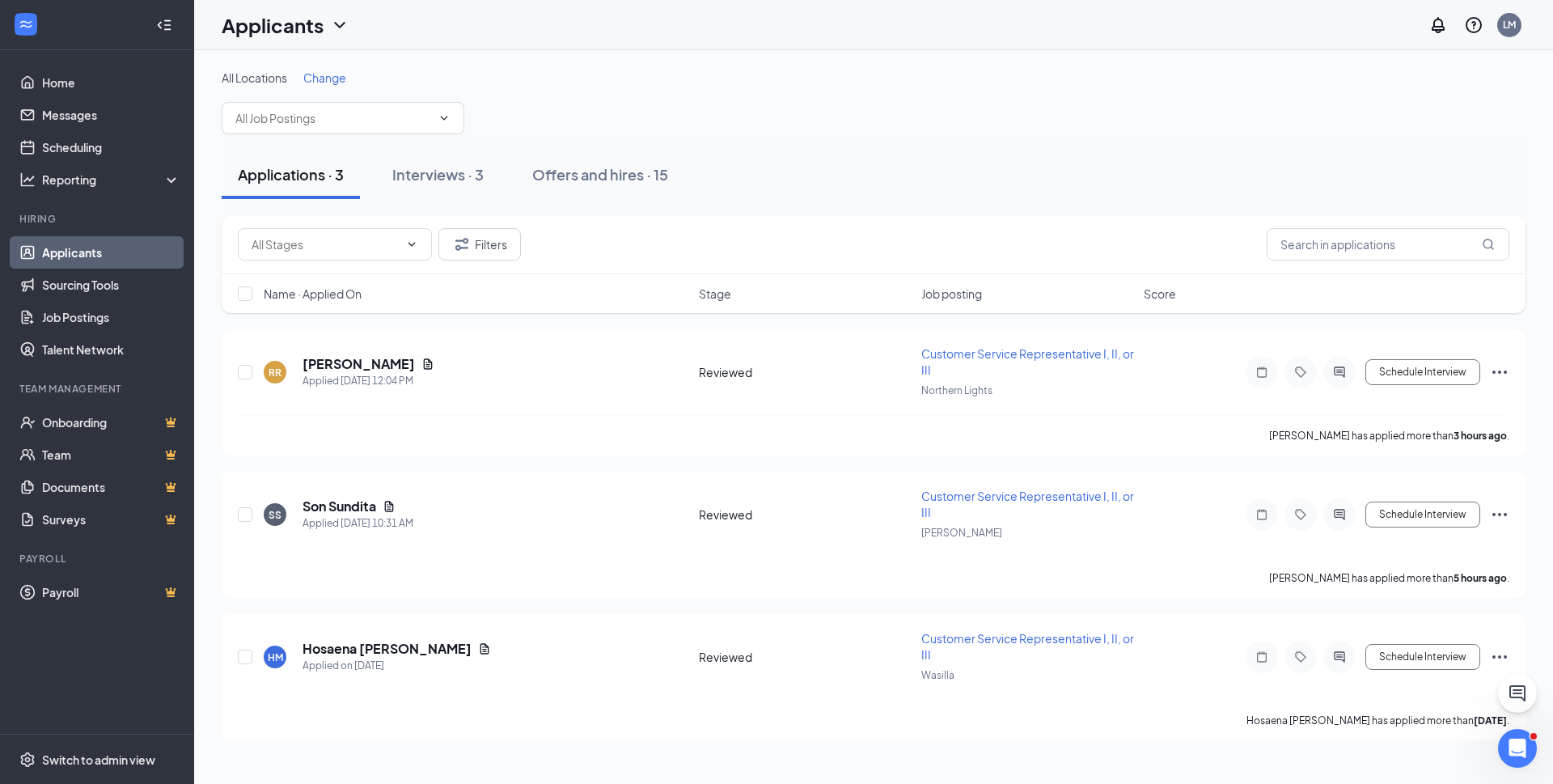
click at [423, 175] on div "Interviews · 3" at bounding box center [438, 173] width 91 height 20
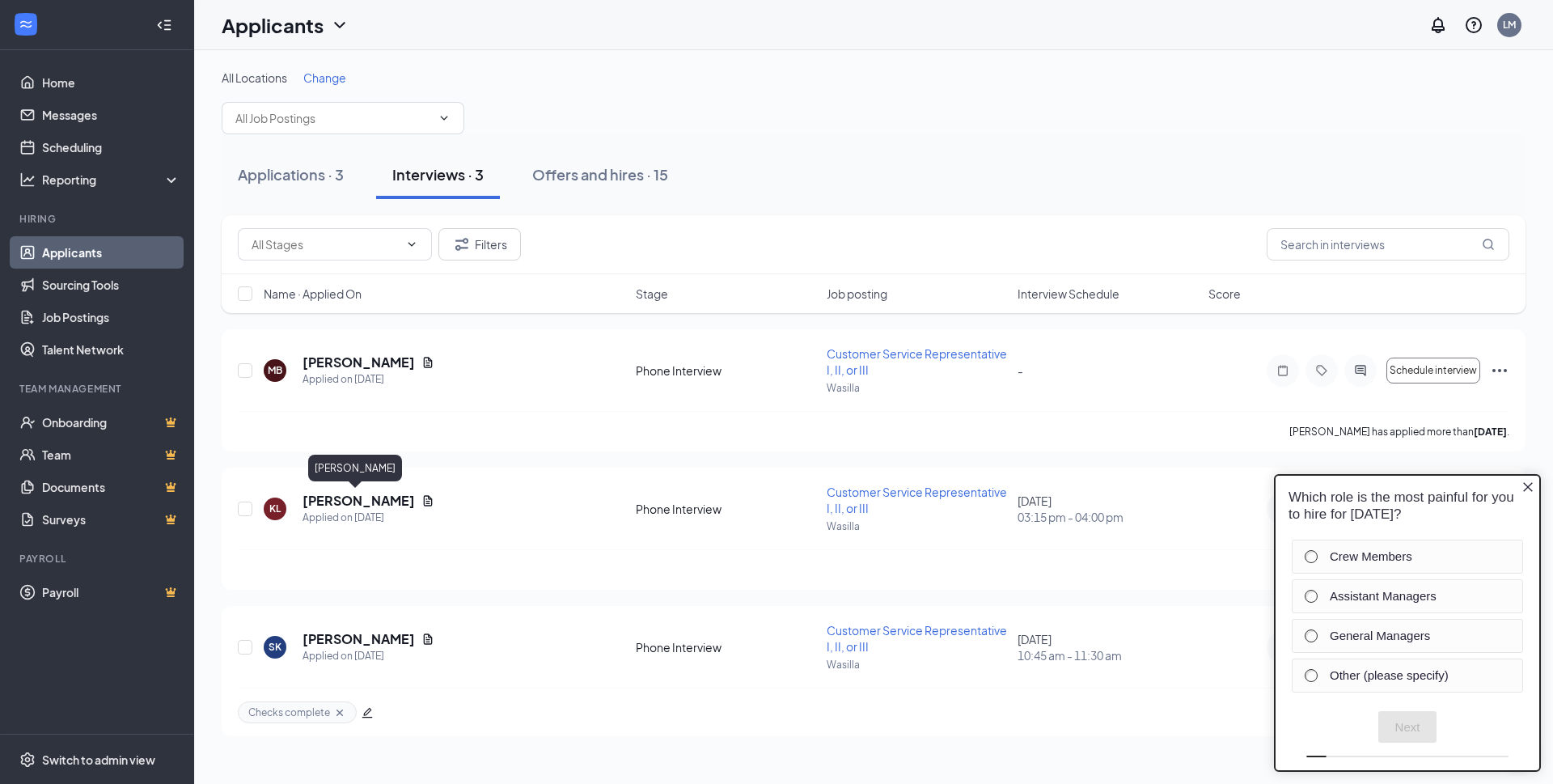
click at [349, 503] on h5 "[PERSON_NAME]" at bounding box center [358, 501] width 112 height 18
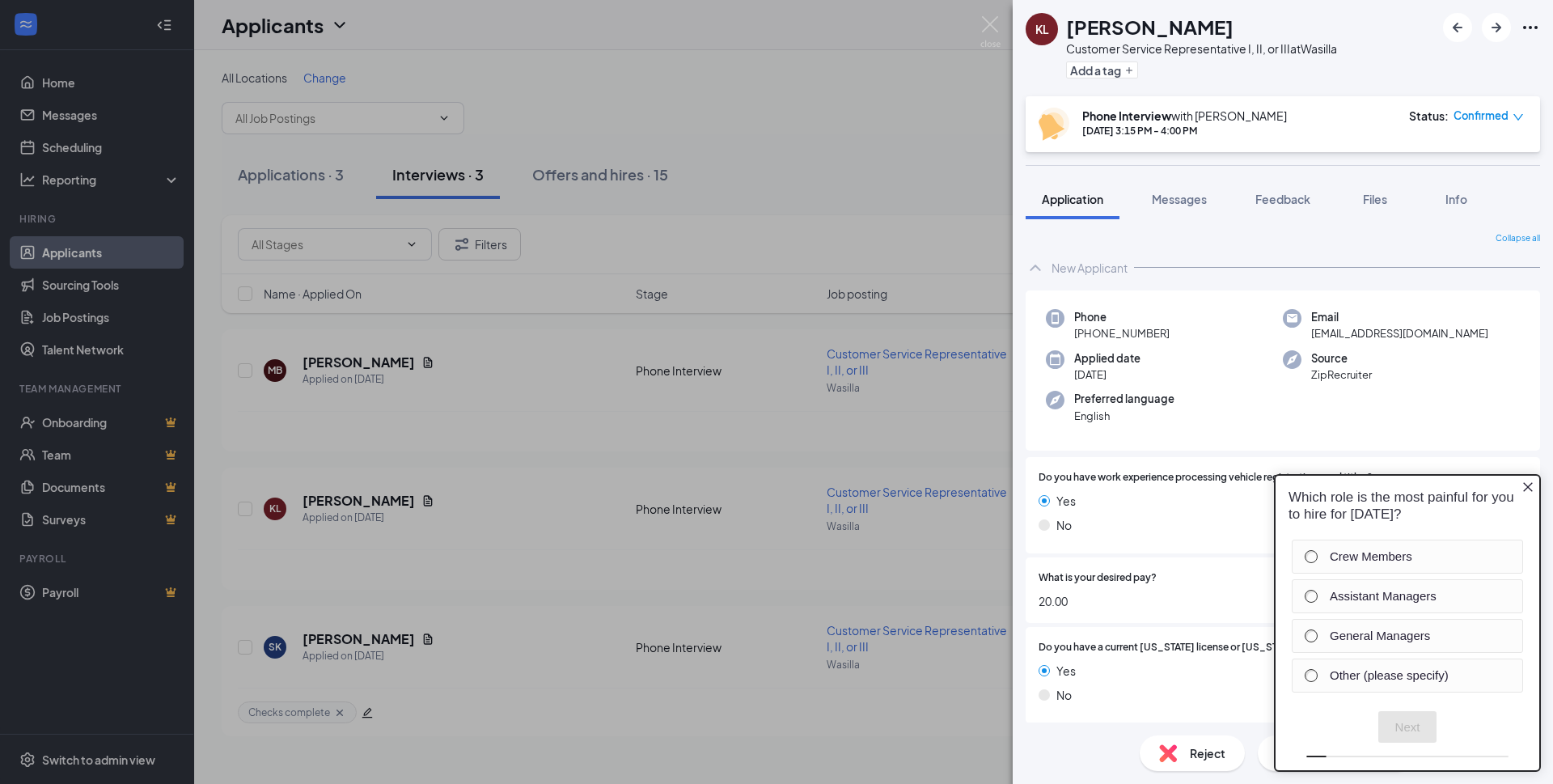
click at [1319, 557] on div "Crew Members" at bounding box center [1405, 556] width 201 height 16
click at [1412, 725] on button "Next" at bounding box center [1407, 727] width 59 height 32
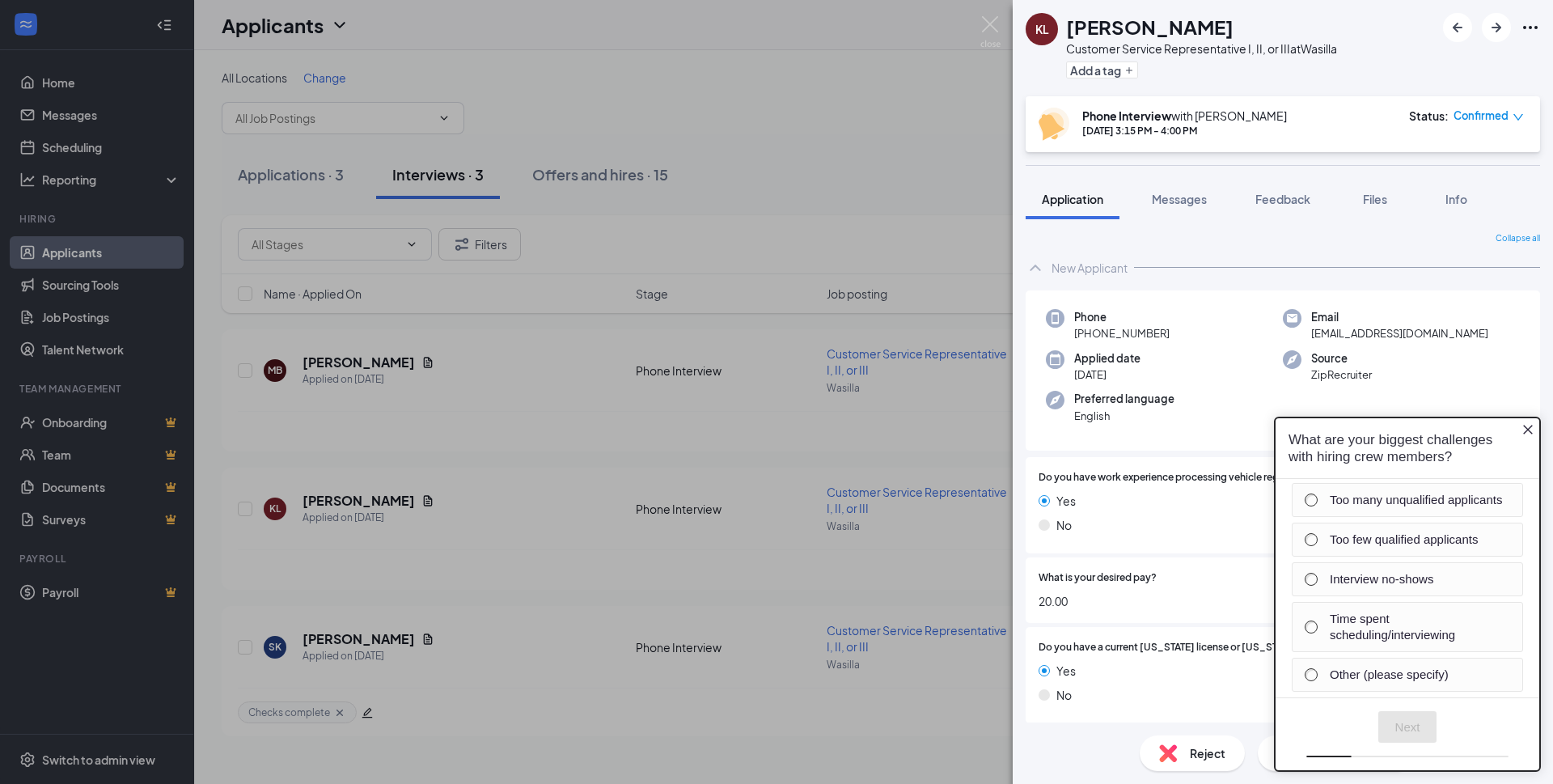
click at [1309, 507] on div "Too many unqualified applicants" at bounding box center [1405, 500] width 201 height 16
click at [1313, 539] on div at bounding box center [1311, 540] width 13 height 13
click at [1410, 722] on button "Next" at bounding box center [1407, 727] width 59 height 32
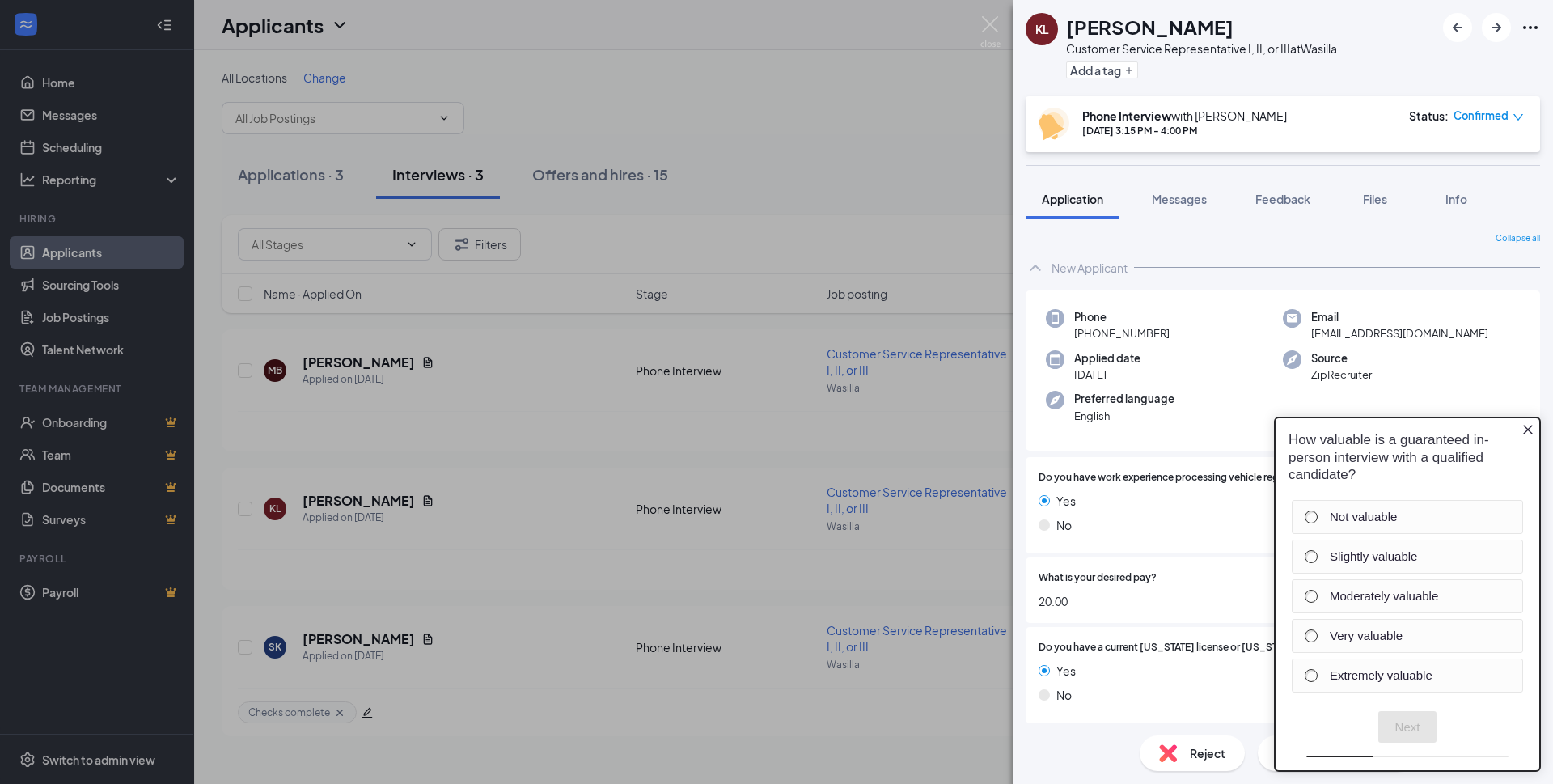
click at [1305, 555] on div at bounding box center [1311, 556] width 13 height 13
click at [1399, 720] on button "Next" at bounding box center [1407, 727] width 59 height 32
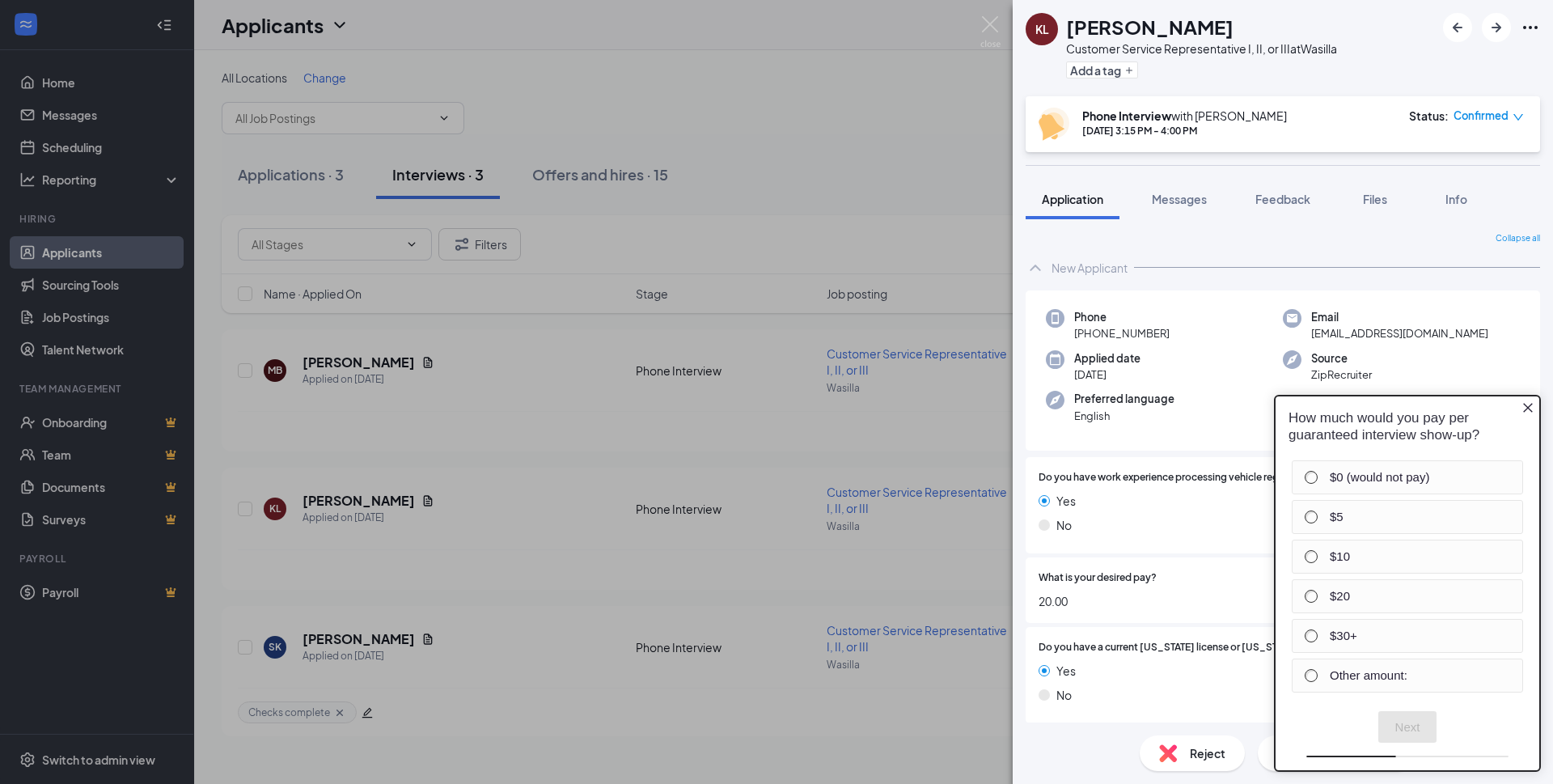
click at [1455, 472] on label "$0 (would not pay)" at bounding box center [1417, 476] width 176 height 16
click at [1409, 725] on button "Next" at bounding box center [1407, 727] width 59 height 32
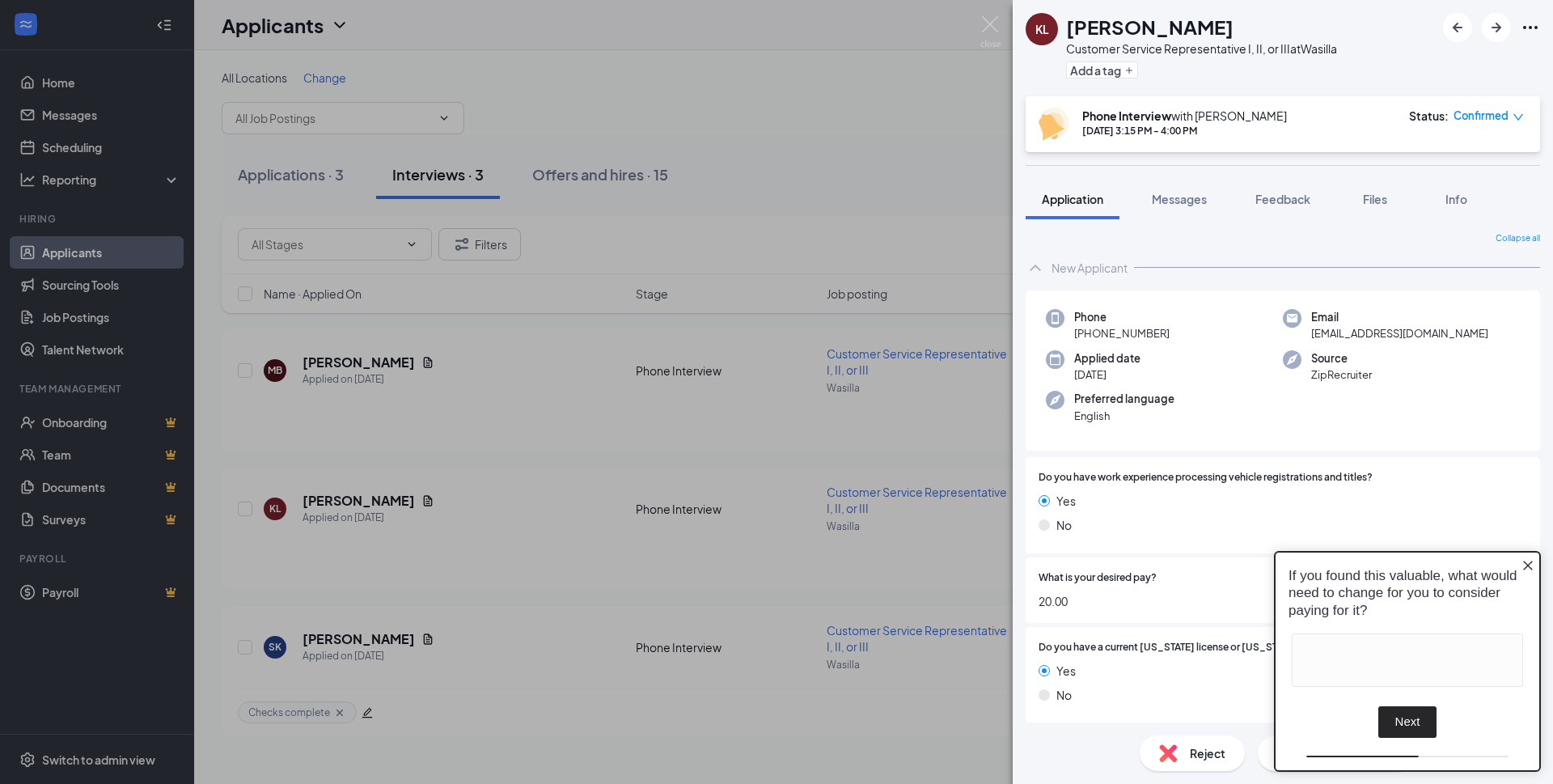
click at [1528, 566] on icon "Close button" at bounding box center [1528, 566] width 9 height 9
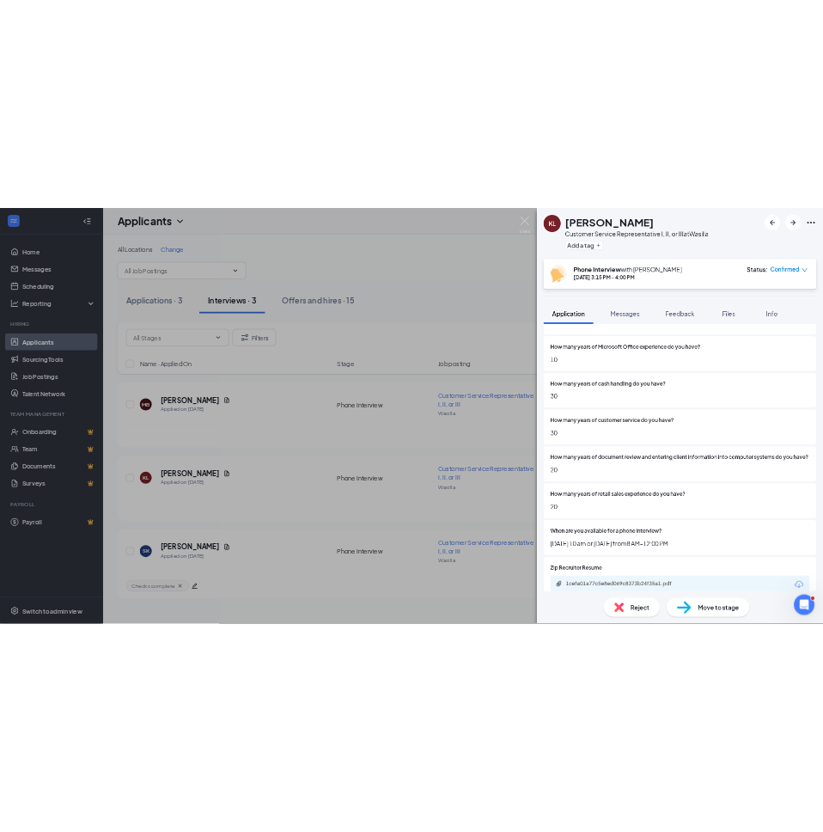
scroll to position [945, 0]
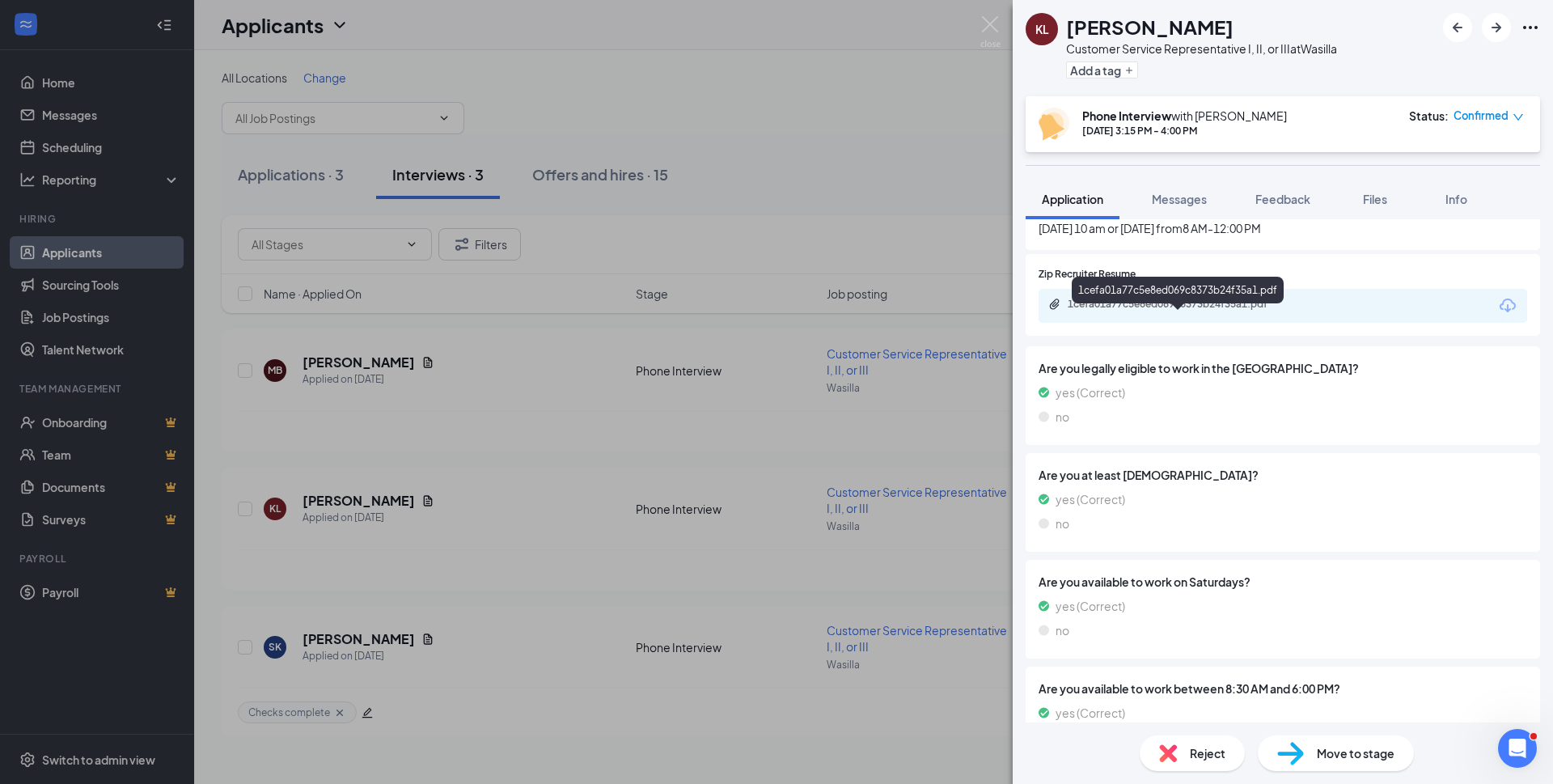
click at [1222, 311] on div "1cefa01a77c5e8ed069c8373b24f35a1.pdf" at bounding box center [1180, 304] width 227 height 13
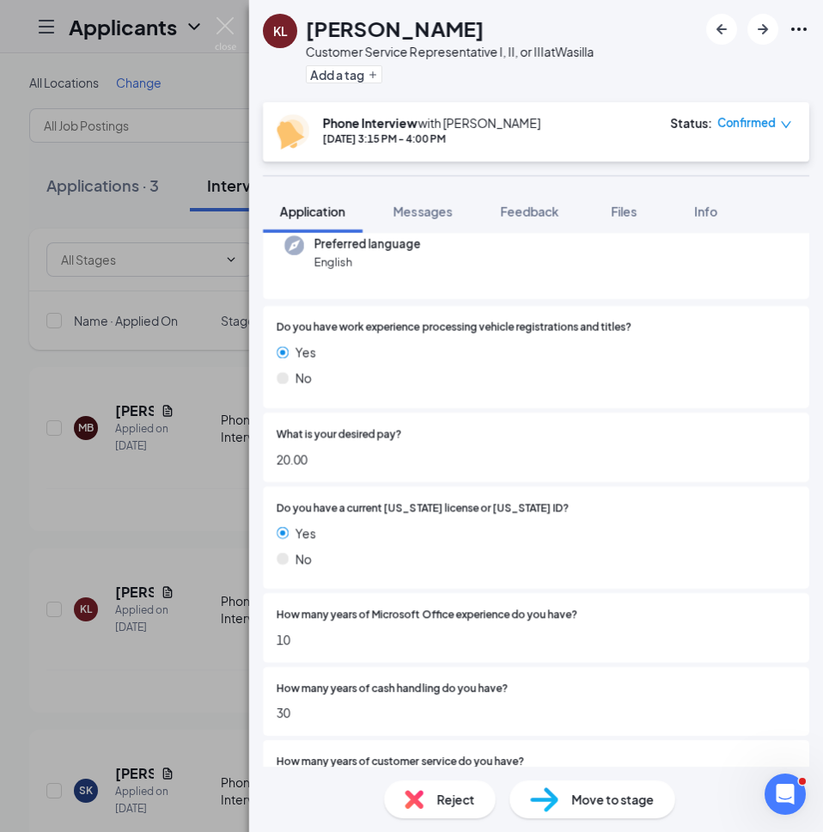
scroll to position [0, 0]
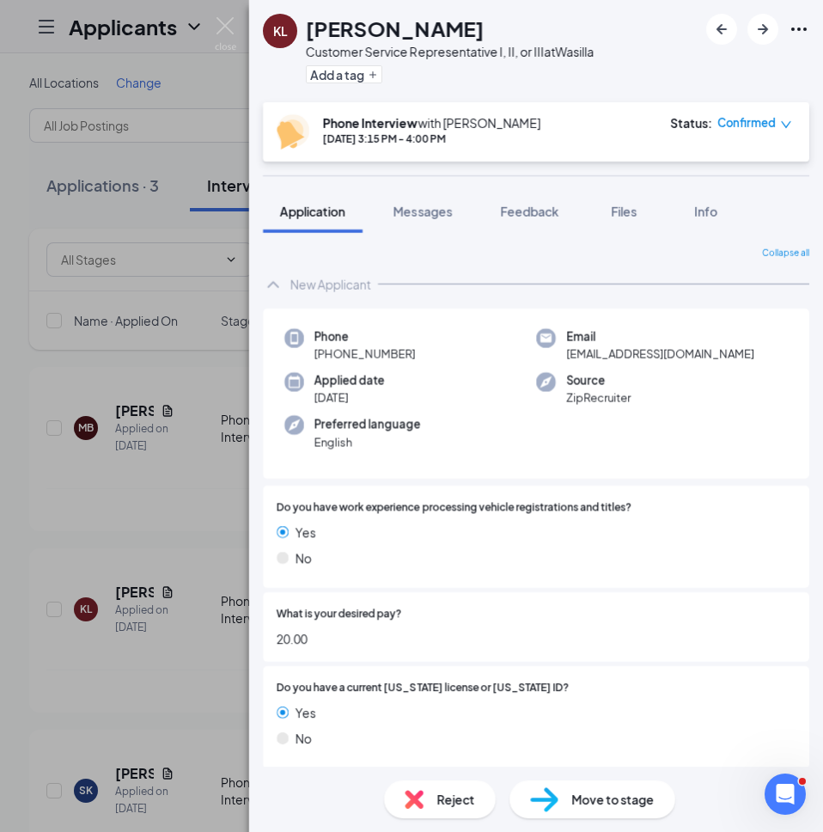
click at [414, 210] on span "Messages" at bounding box center [423, 211] width 58 height 15
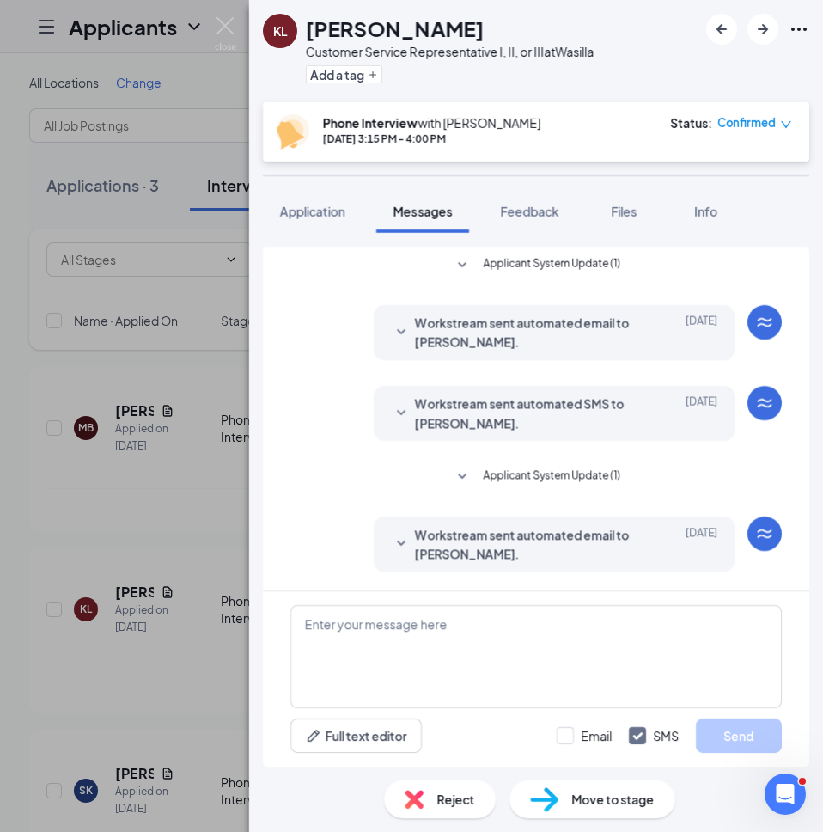
click at [309, 210] on span "Application" at bounding box center [312, 211] width 65 height 15
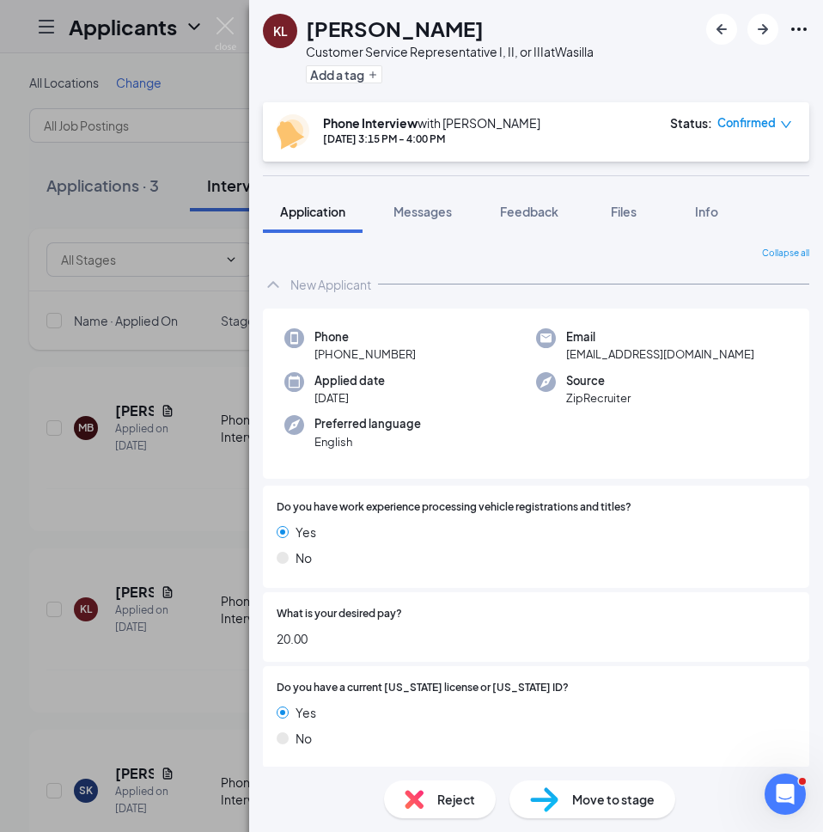
click at [431, 207] on span "Messages" at bounding box center [423, 211] width 58 height 15
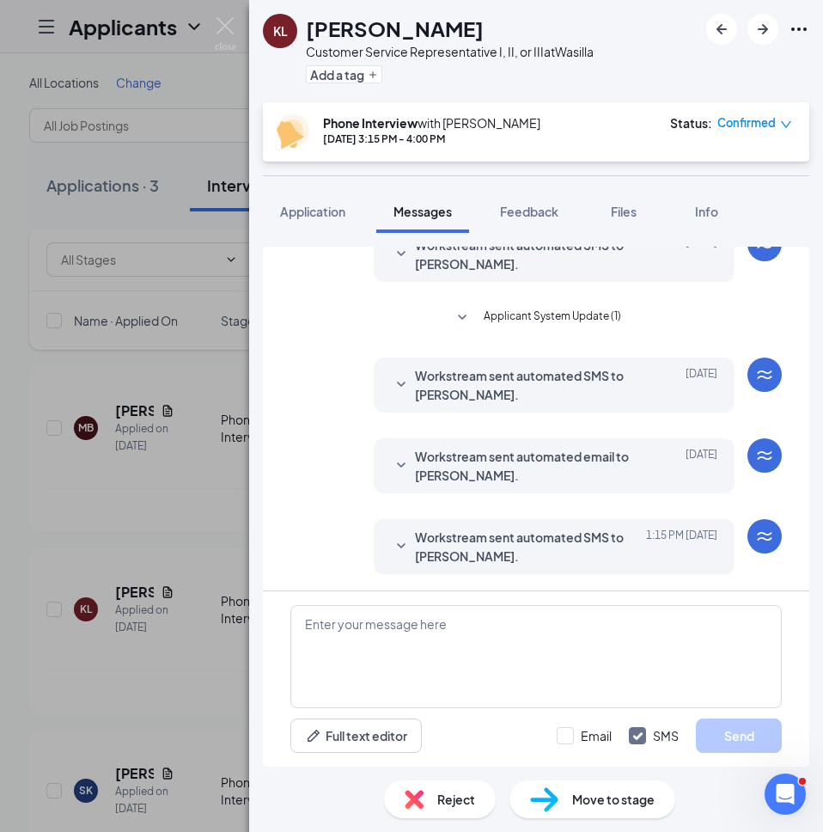
scroll to position [371, 0]
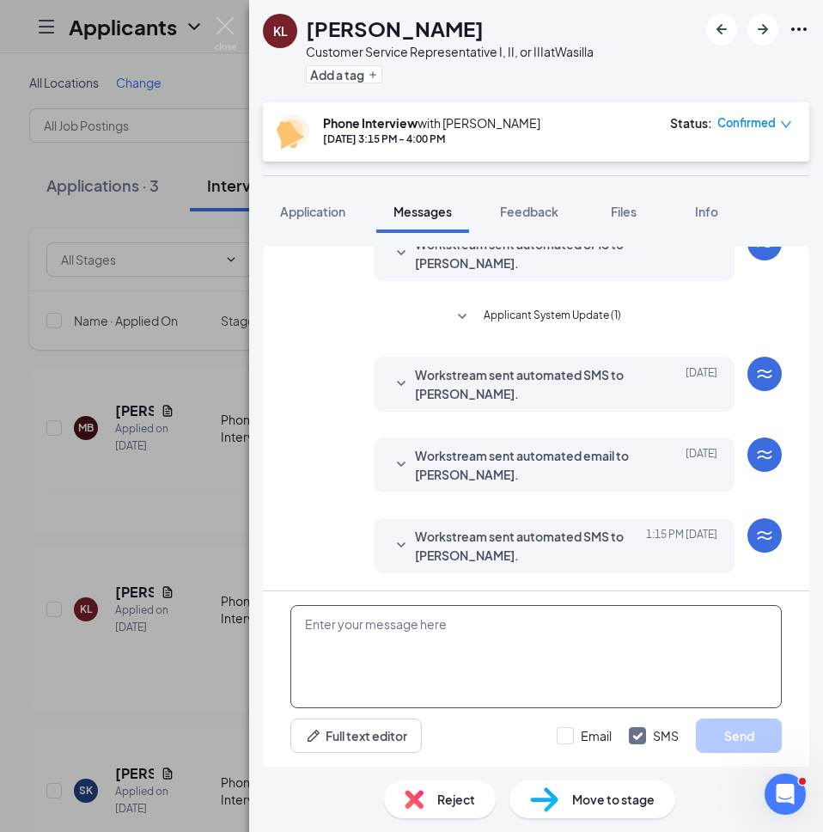
click at [370, 636] on textarea at bounding box center [536, 656] width 492 height 103
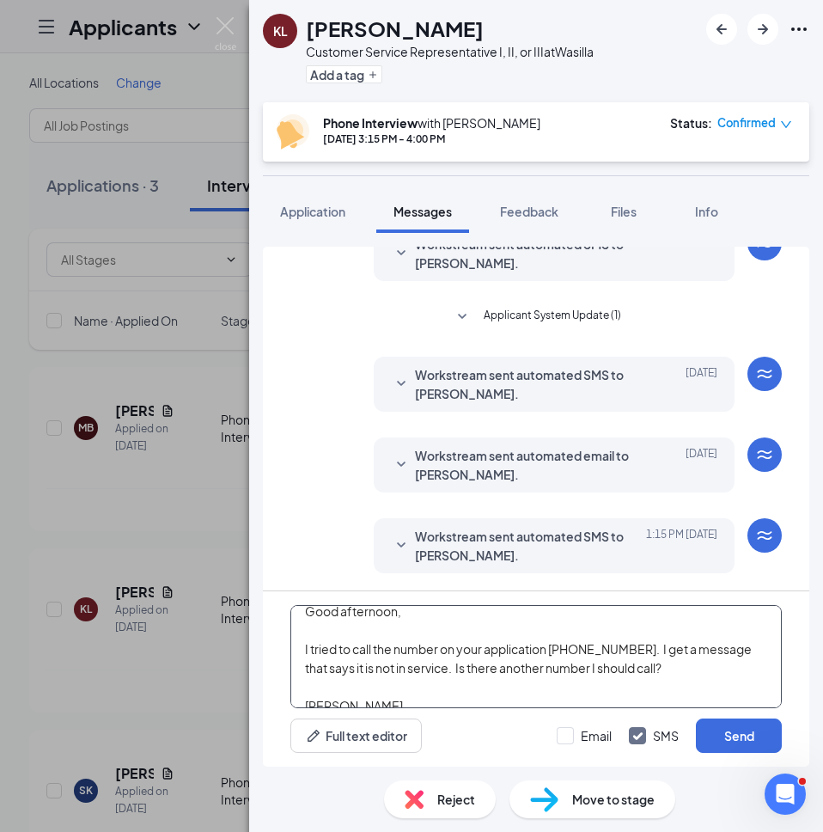
scroll to position [0, 0]
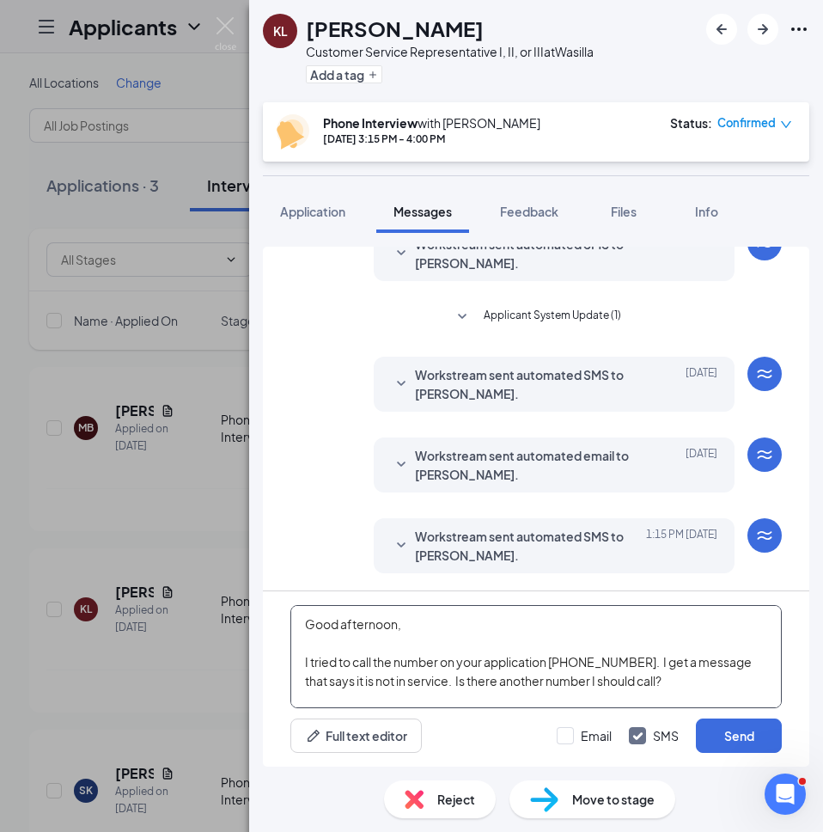
click at [635, 663] on textarea "Good afternoon, I tried to call the number on your application 603-997-2478. I …" at bounding box center [536, 656] width 492 height 103
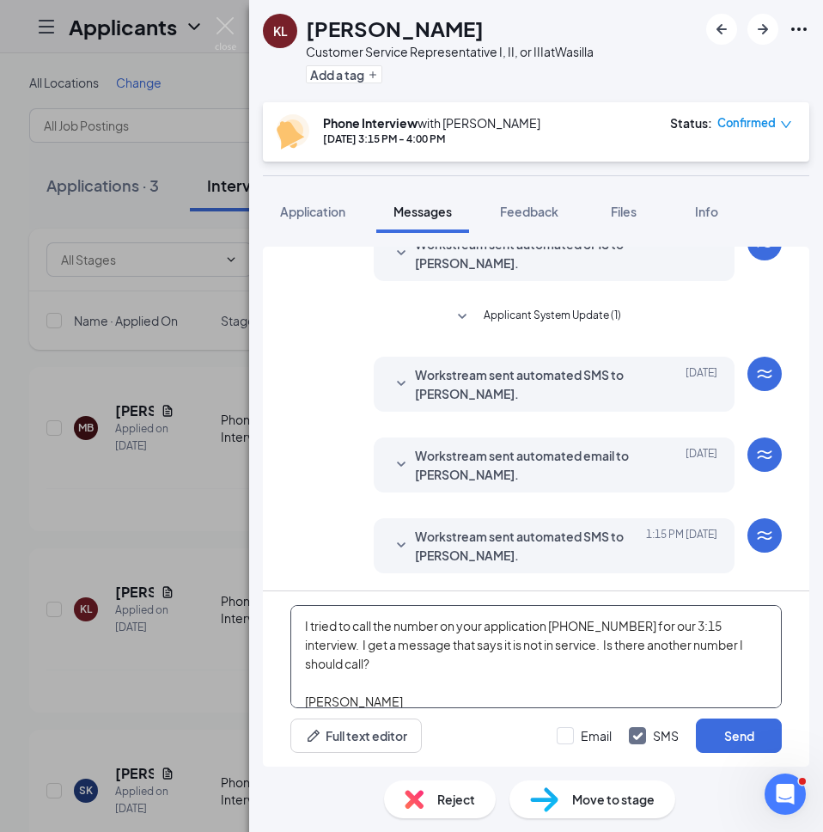
scroll to position [67, 0]
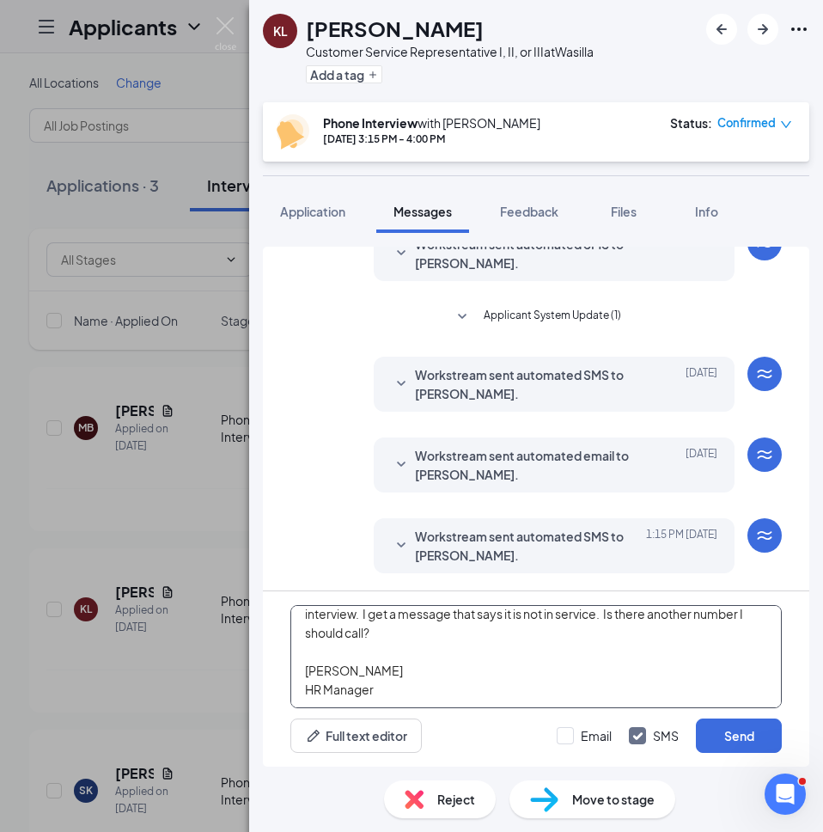
type textarea "Good afternoon, I tried to call the number on your application 603-997-2478 for…"
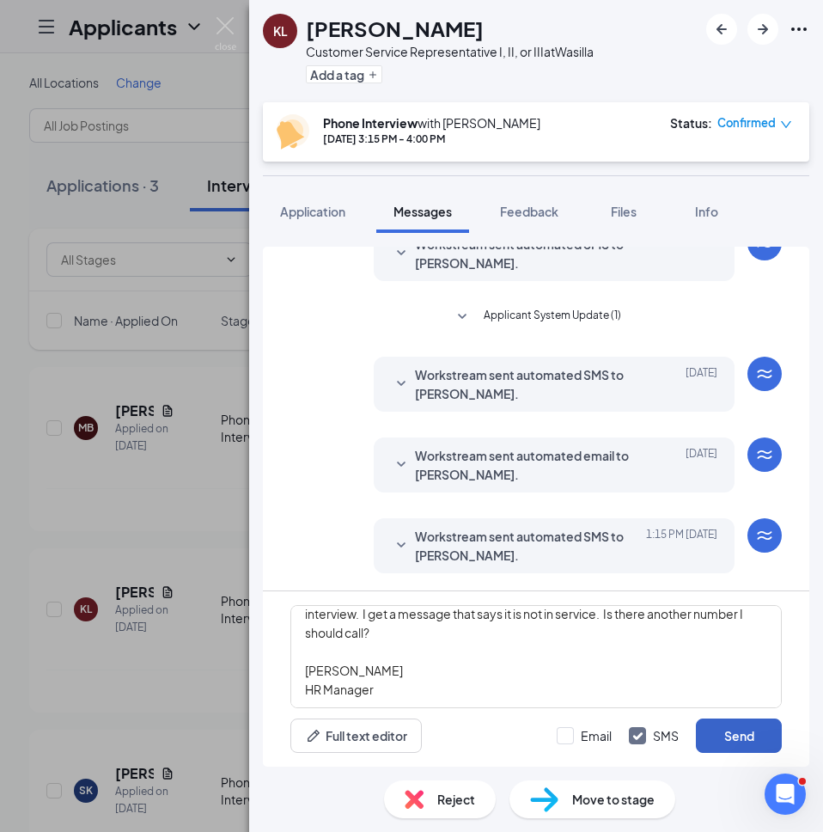
click at [735, 738] on button "Send" at bounding box center [739, 735] width 86 height 34
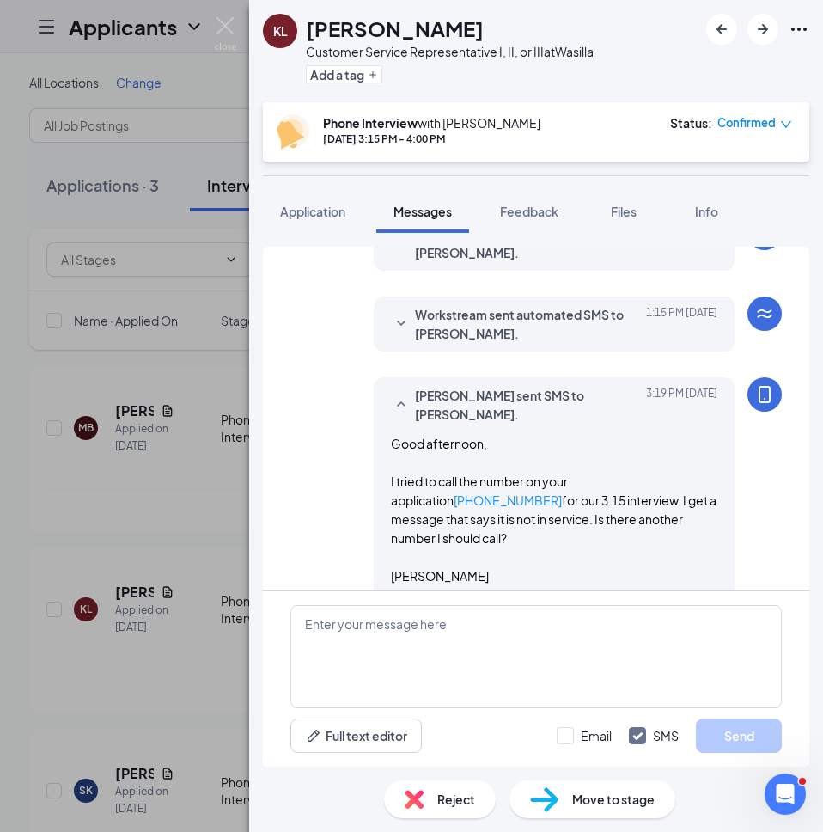
scroll to position [596, 0]
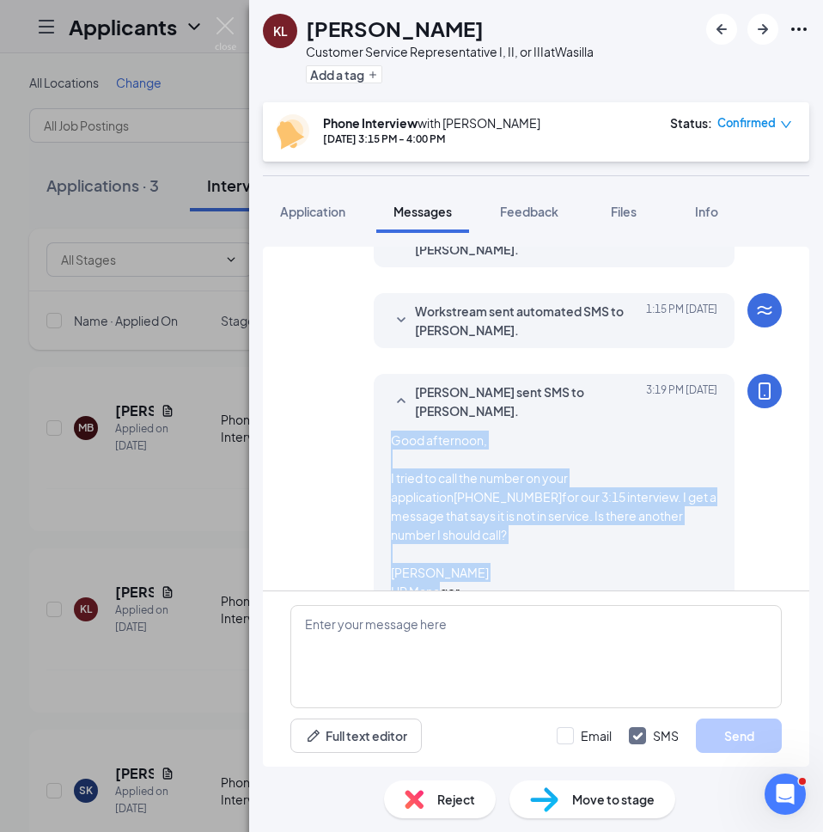
drag, startPoint x: 461, startPoint y: 561, endPoint x: 373, endPoint y: 419, distance: 166.7
click at [374, 419] on div "Lee Mills sent SMS to Kristina Leahy. Today 3:19 PM Good afternoon, I tried to …" at bounding box center [554, 491] width 361 height 235
copy span "Good afternoon, I tried to call the number on your application 603-997-2478 for…"
click at [566, 737] on input "Email" at bounding box center [584, 735] width 55 height 17
checkbox input "true"
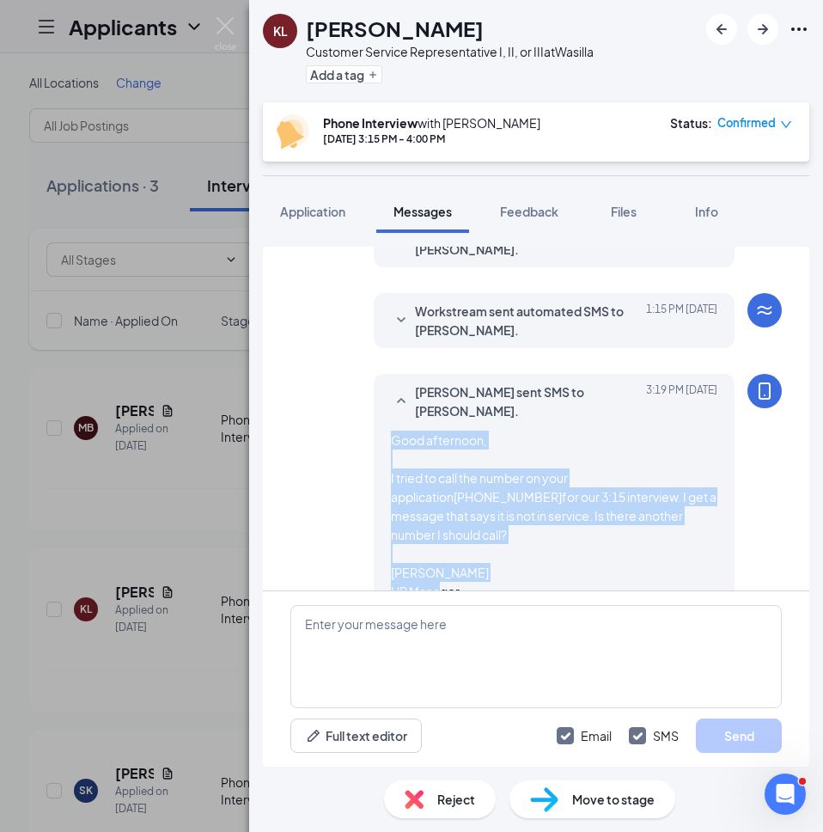
click at [639, 735] on input "SMS" at bounding box center [654, 735] width 50 height 17
checkbox input "false"
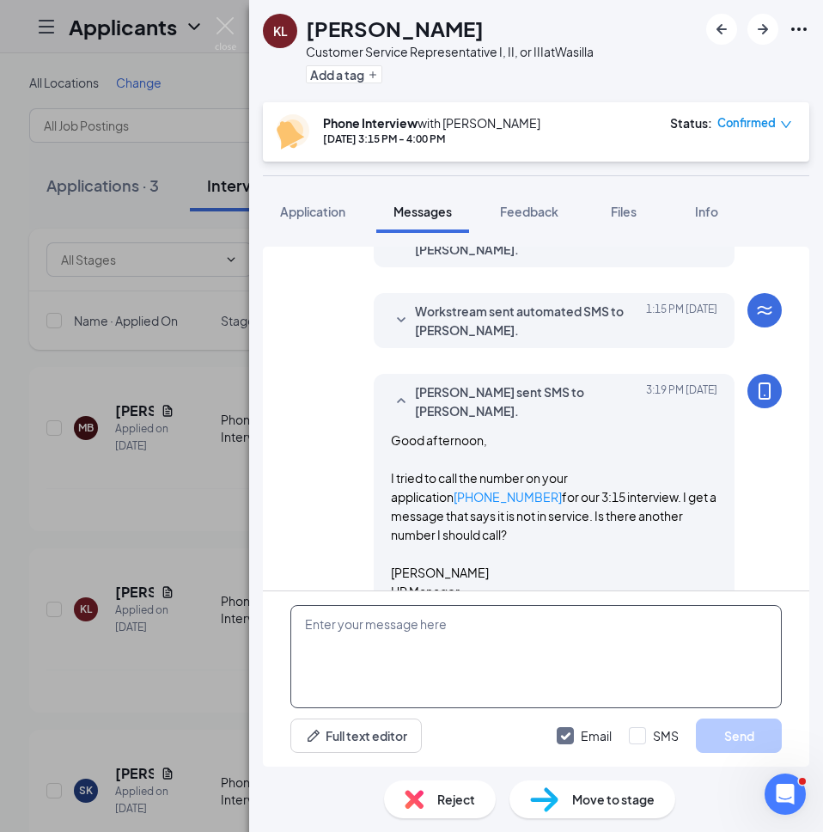
click at [426, 638] on textarea at bounding box center [536, 656] width 492 height 103
paste textarea "Good afternoon, I tried to call the number on your application 603-997-2478 for…"
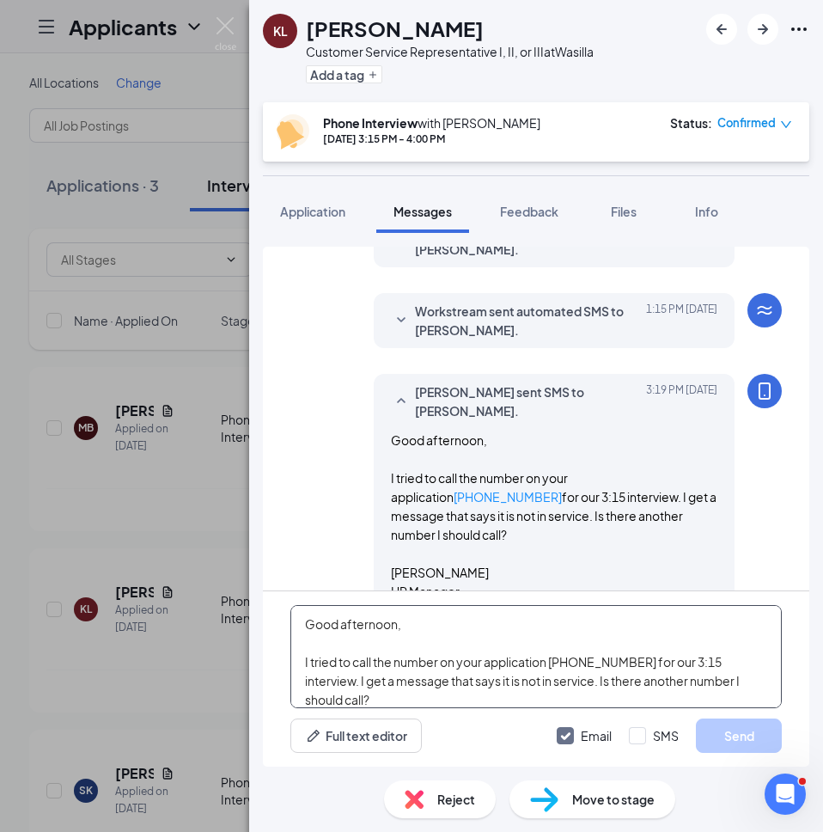
scroll to position [57, 0]
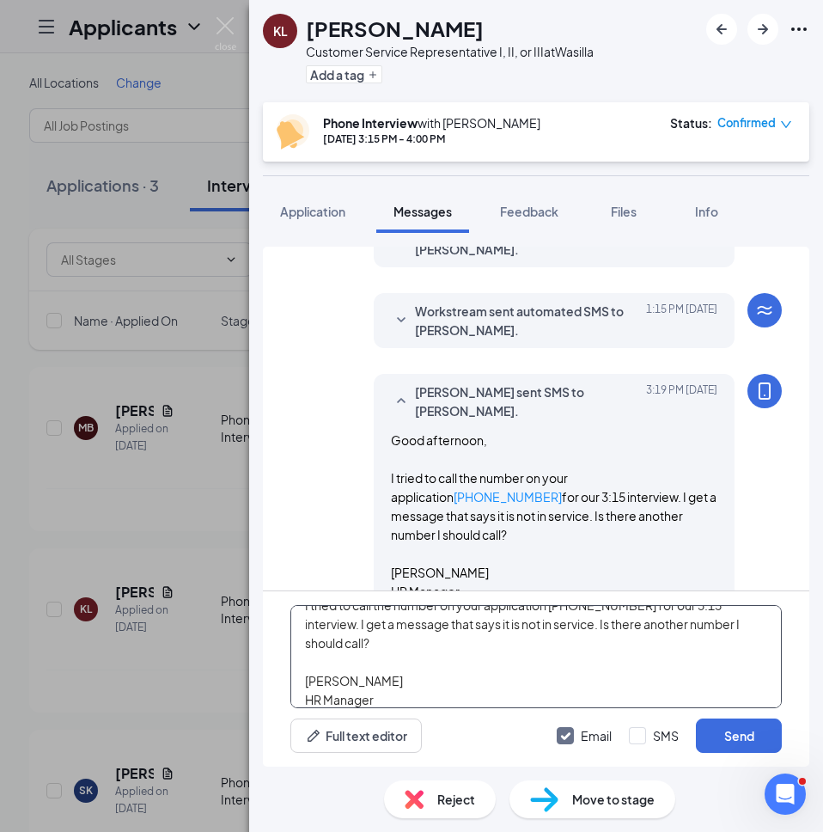
type textarea "Good afternoon, I tried to call the number on your application 603-997-2478 for…"
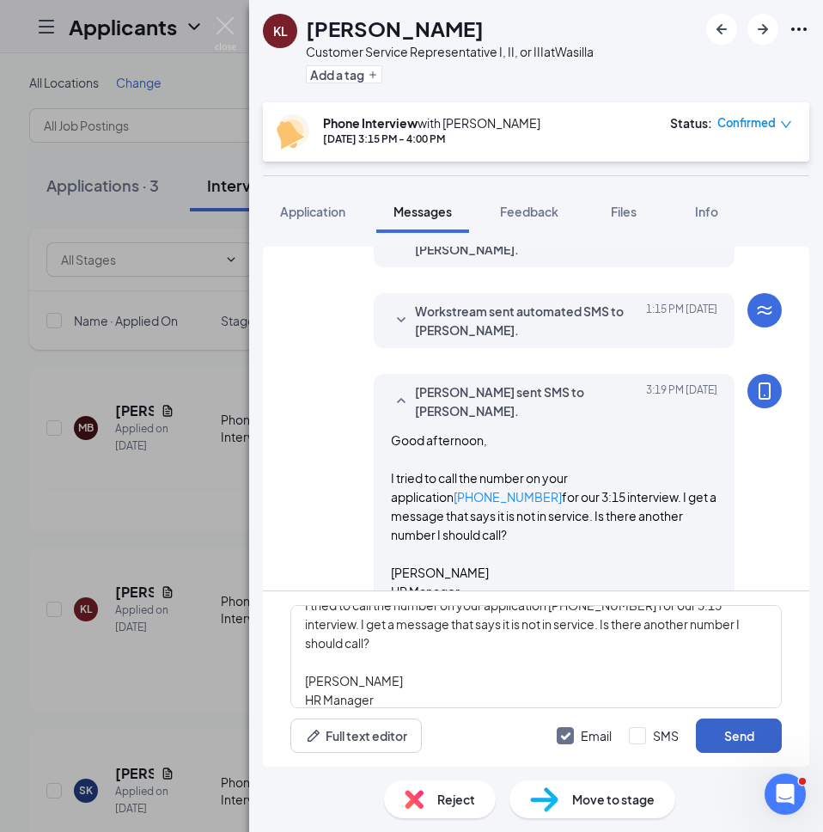
click at [734, 729] on button "Send" at bounding box center [739, 735] width 86 height 34
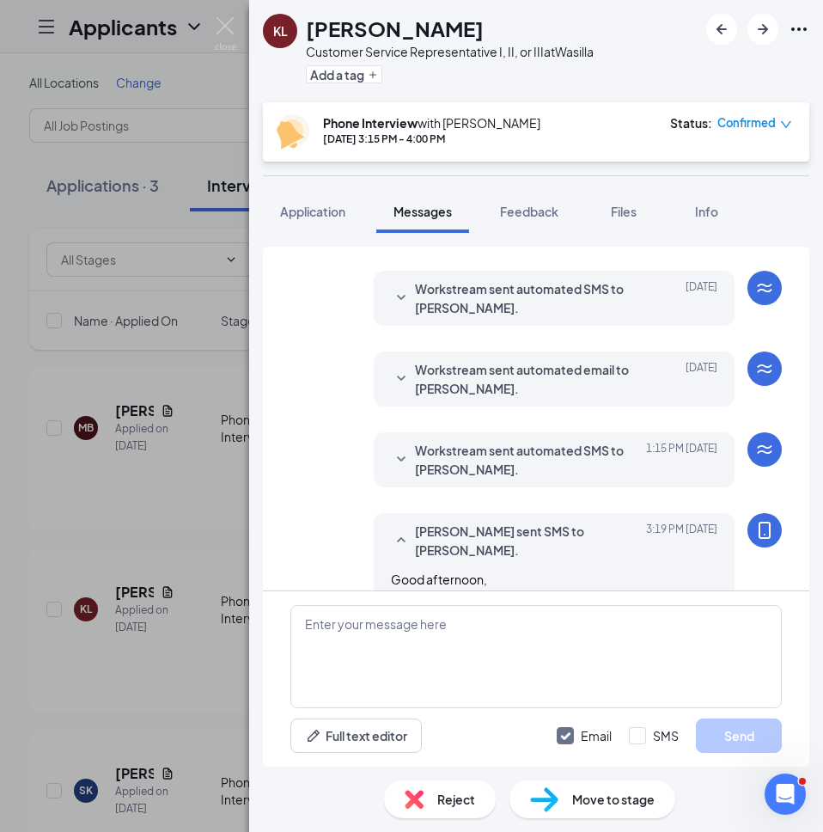
scroll to position [0, 0]
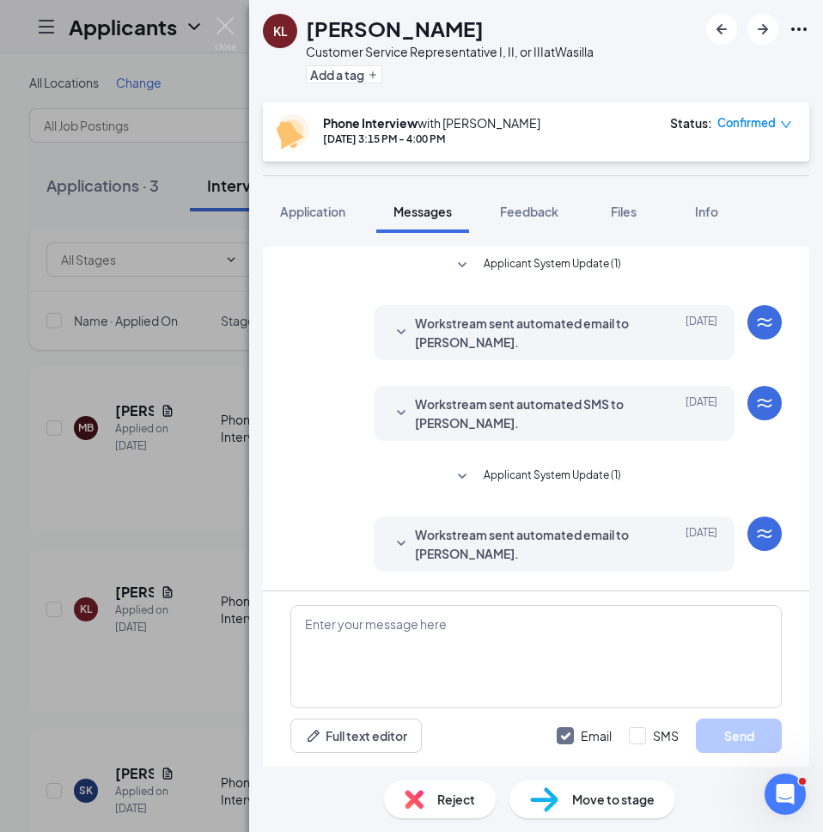
click at [304, 216] on span "Application" at bounding box center [312, 211] width 65 height 15
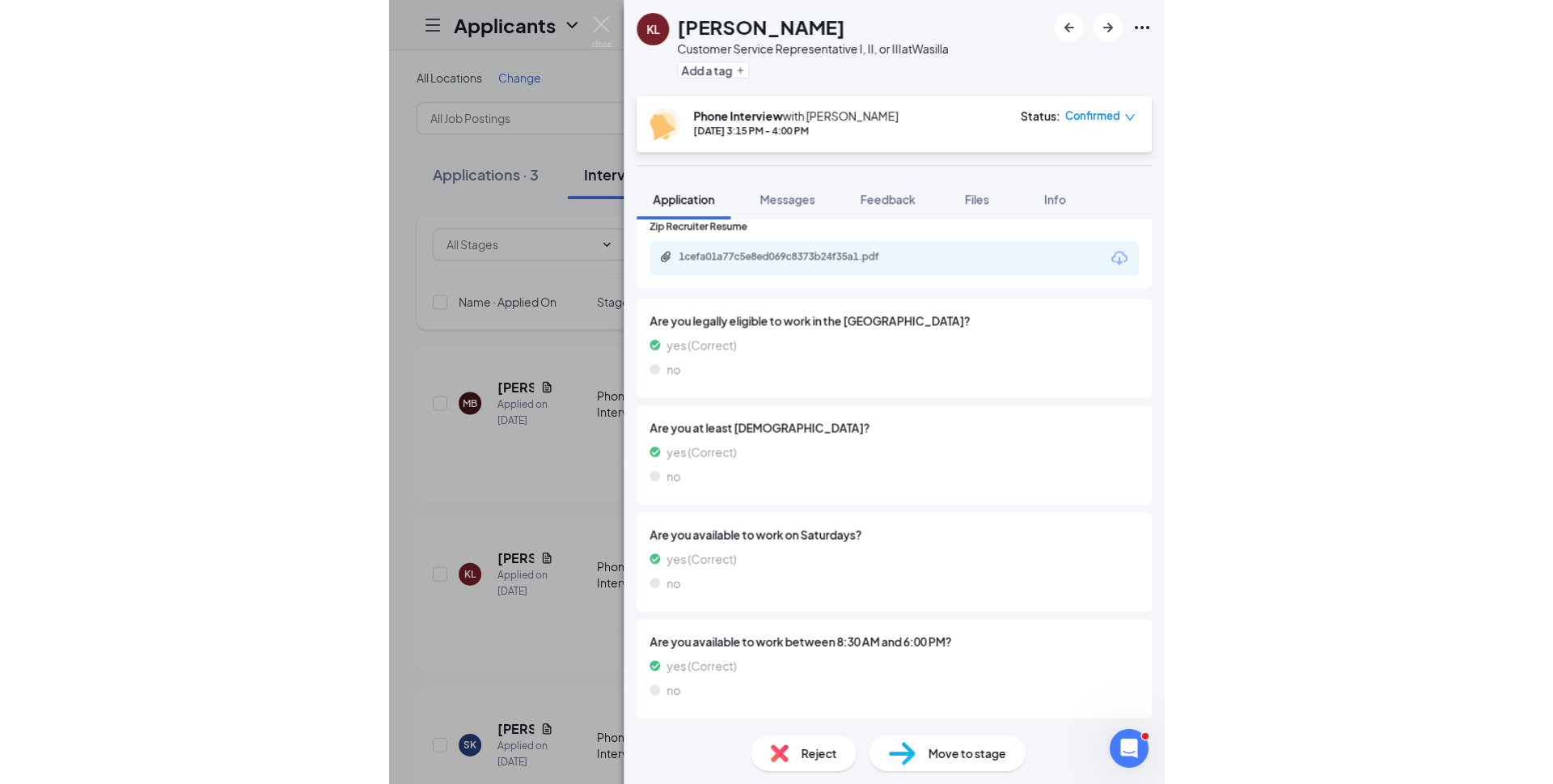
scroll to position [952, 0]
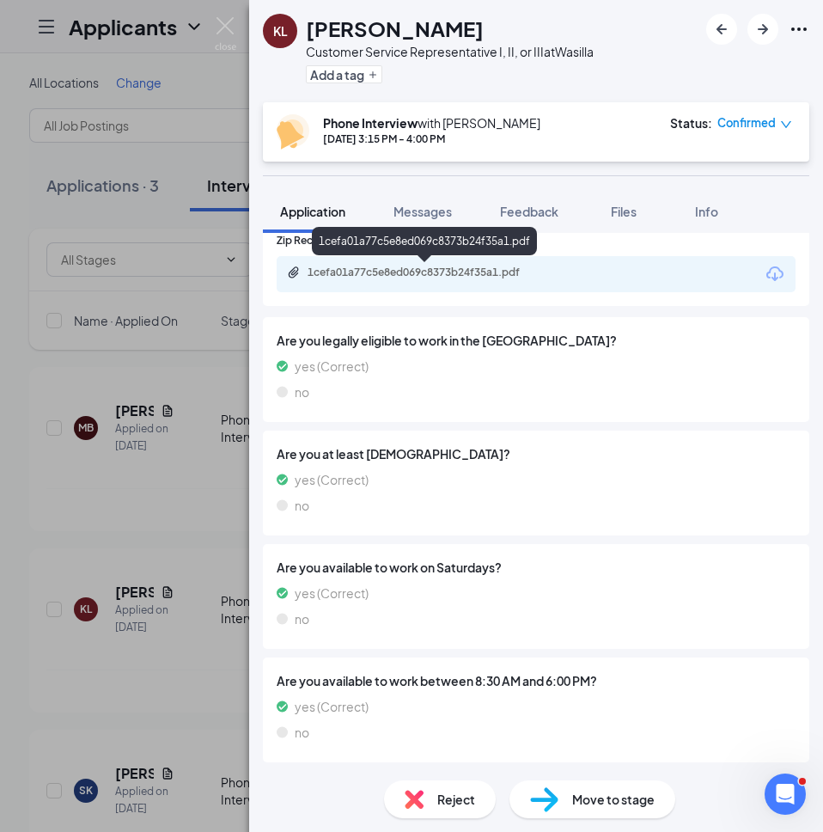
click at [461, 274] on div "1cefa01a77c5e8ed069c8373b24f35a1.pdf" at bounding box center [428, 273] width 241 height 14
click at [430, 219] on div "Messages" at bounding box center [423, 211] width 58 height 17
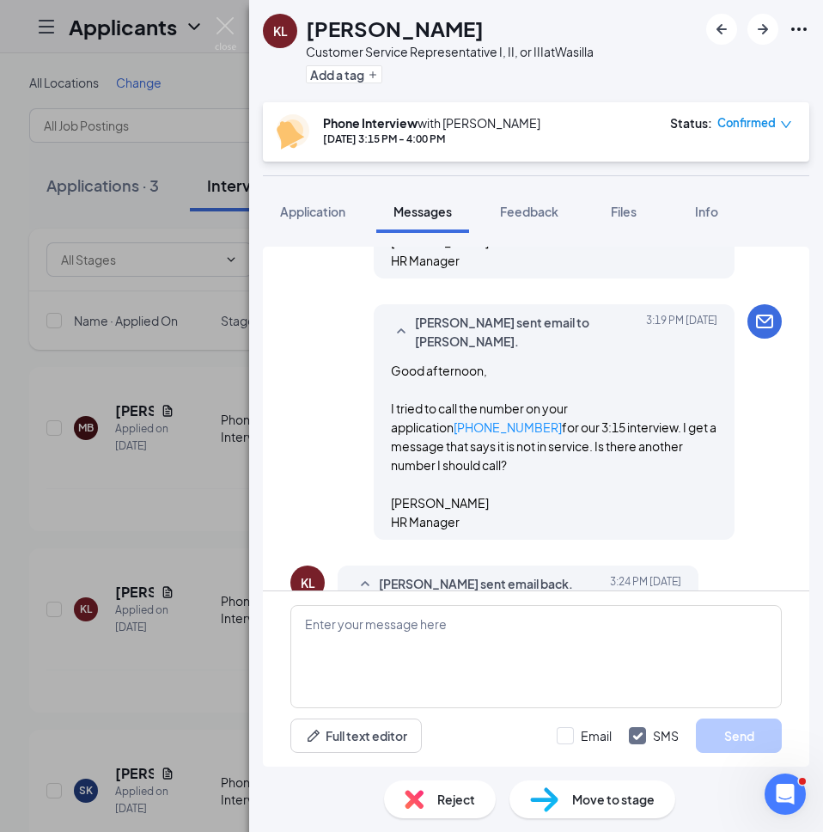
scroll to position [777, 0]
